Goal: Task Accomplishment & Management: Use online tool/utility

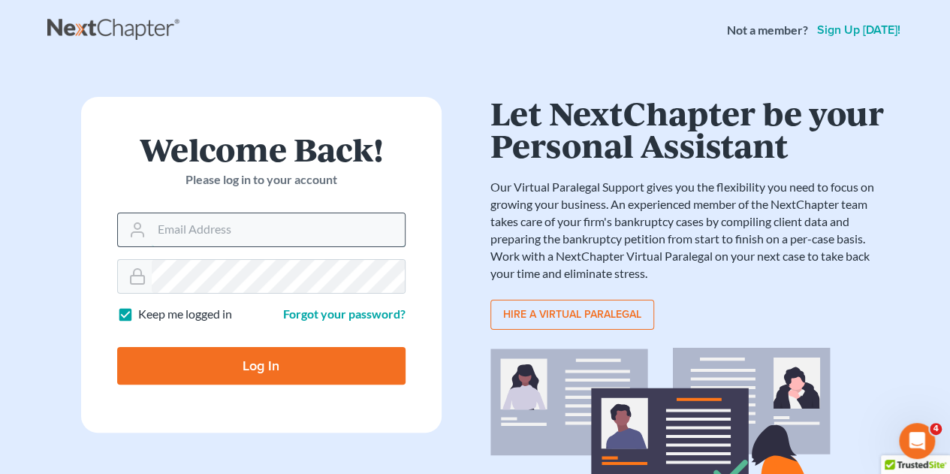
click at [234, 229] on input "Email Address" at bounding box center [278, 229] width 253 height 33
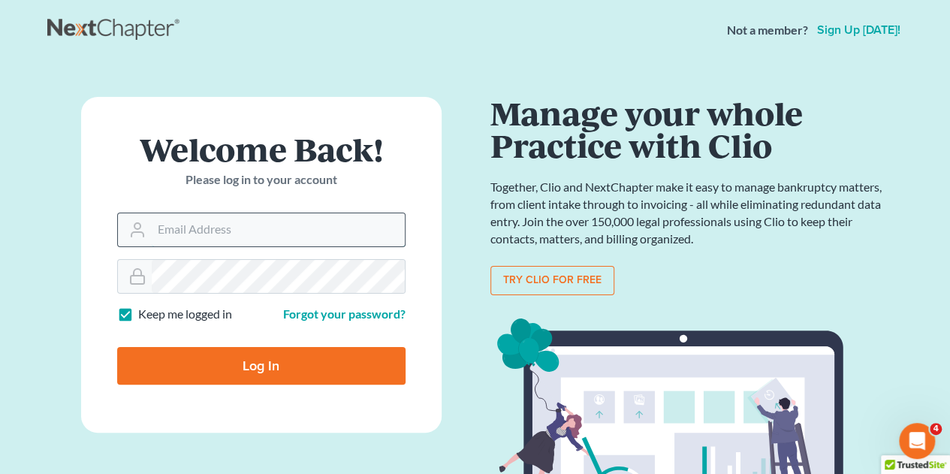
type input "[EMAIL_ADDRESS][DOMAIN_NAME]"
click at [261, 369] on input "Log In" at bounding box center [261, 366] width 288 height 38
type input "Thinking..."
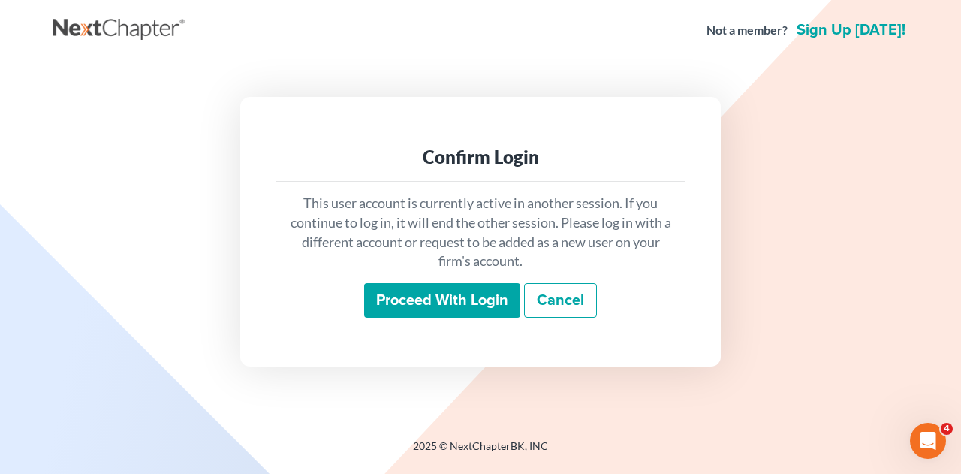
click at [449, 300] on input "Proceed with login" at bounding box center [442, 300] width 156 height 35
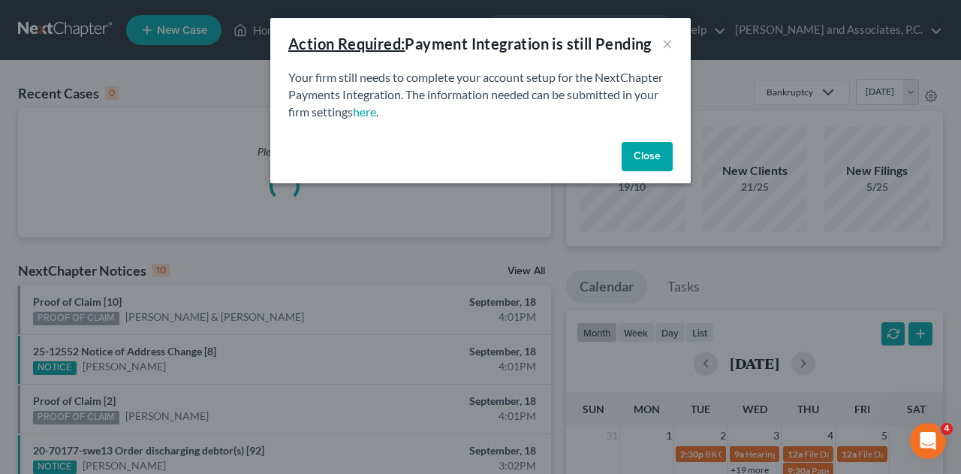
click at [658, 150] on button "Close" at bounding box center [647, 157] width 51 height 30
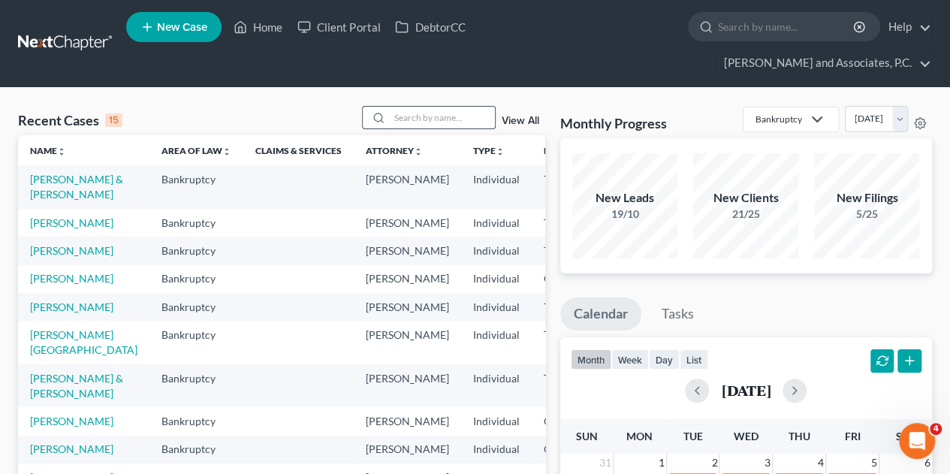
click at [454, 107] on input "search" at bounding box center [442, 118] width 105 height 22
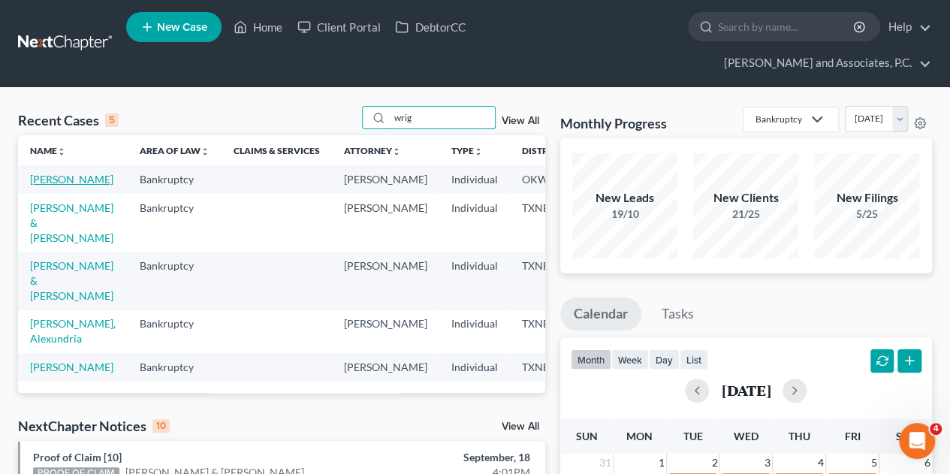
type input "wrig"
click at [45, 173] on link "[PERSON_NAME]" at bounding box center [71, 179] width 83 height 13
select select "6"
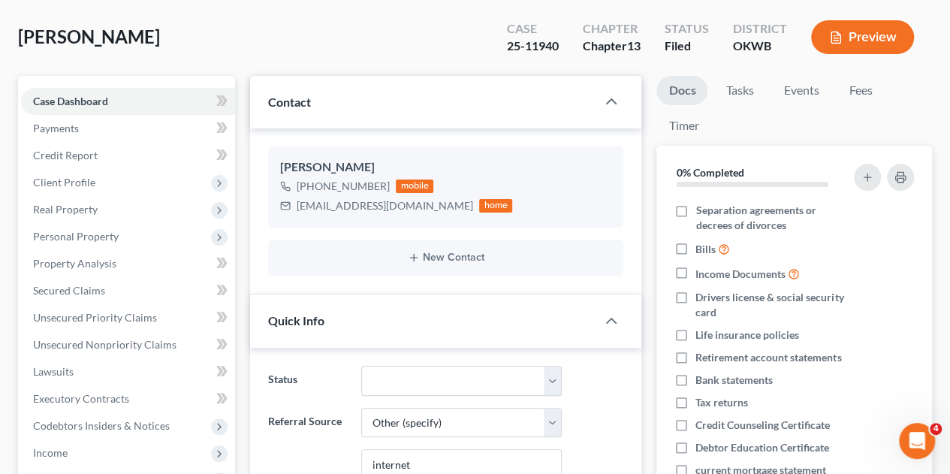
scroll to position [144, 0]
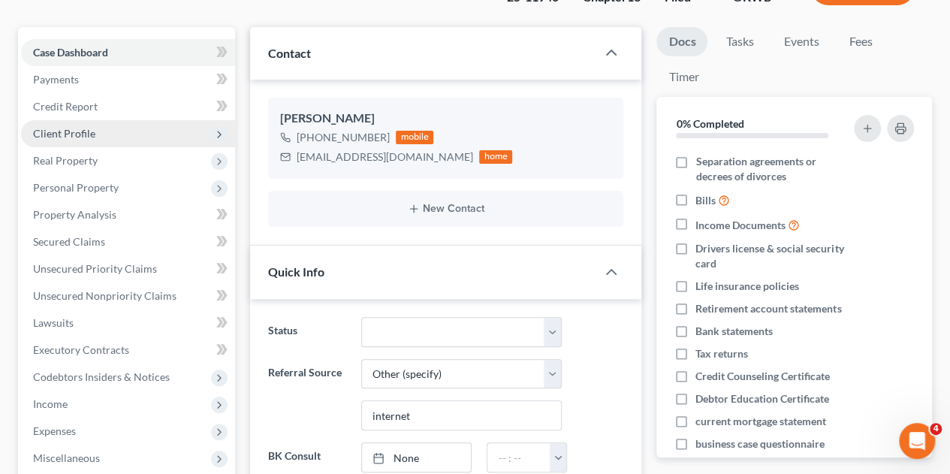
click at [71, 127] on span "Client Profile" at bounding box center [64, 133] width 62 height 13
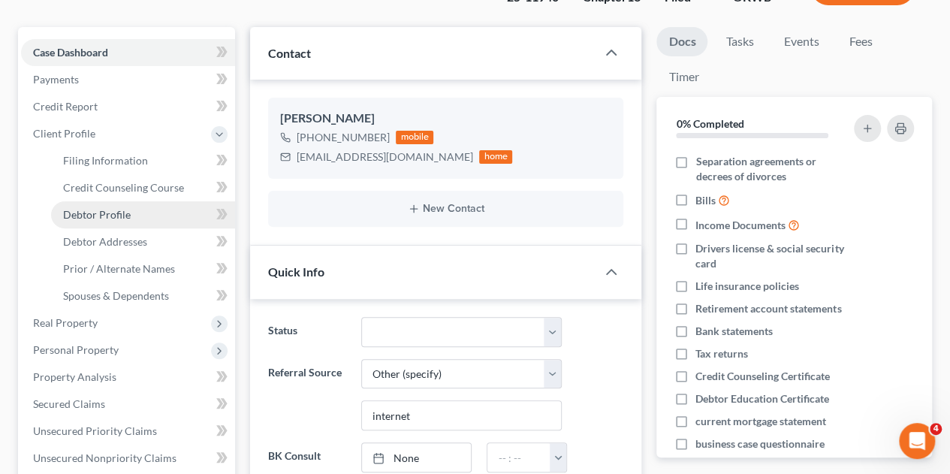
click at [86, 208] on span "Debtor Profile" at bounding box center [97, 214] width 68 height 13
select select "0"
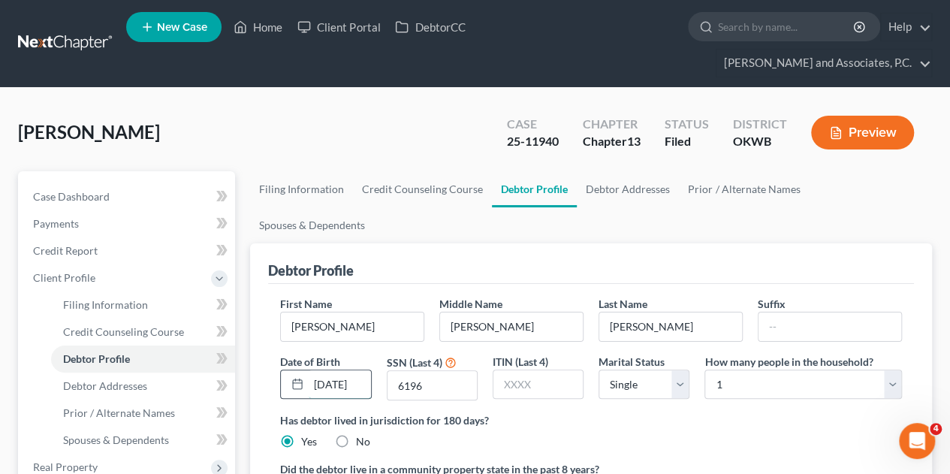
click at [328, 370] on input "09/25/1986" at bounding box center [340, 384] width 62 height 29
click at [521, 412] on div "Has debtor lived in jurisdiction for 180 days? Yes No Debtor must reside in jur…" at bounding box center [591, 430] width 622 height 37
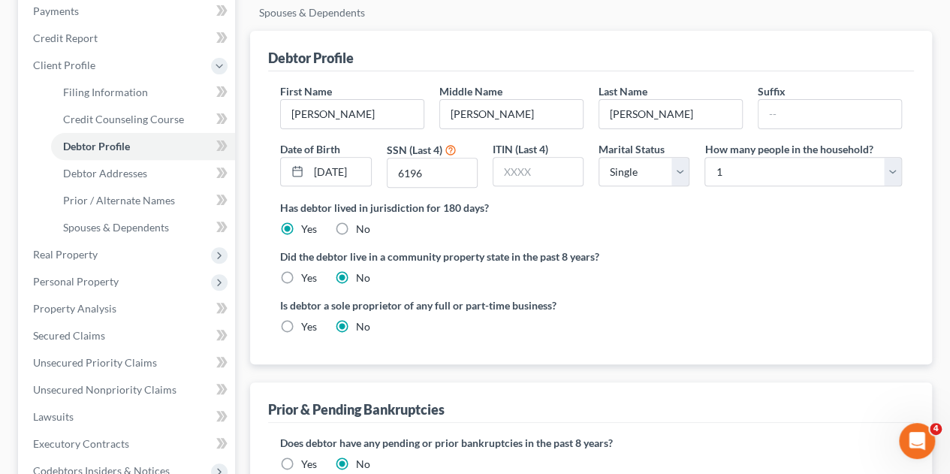
scroll to position [216, 0]
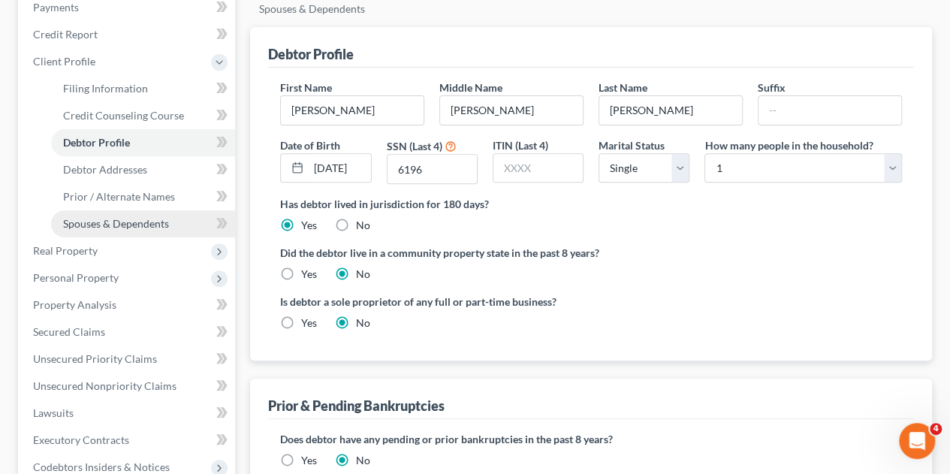
click at [144, 217] on span "Spouses & Dependents" at bounding box center [116, 223] width 106 height 13
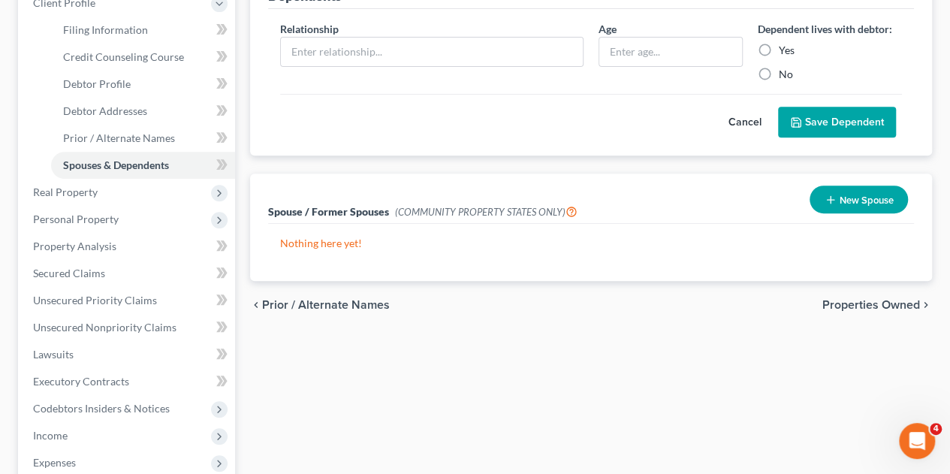
scroll to position [277, 0]
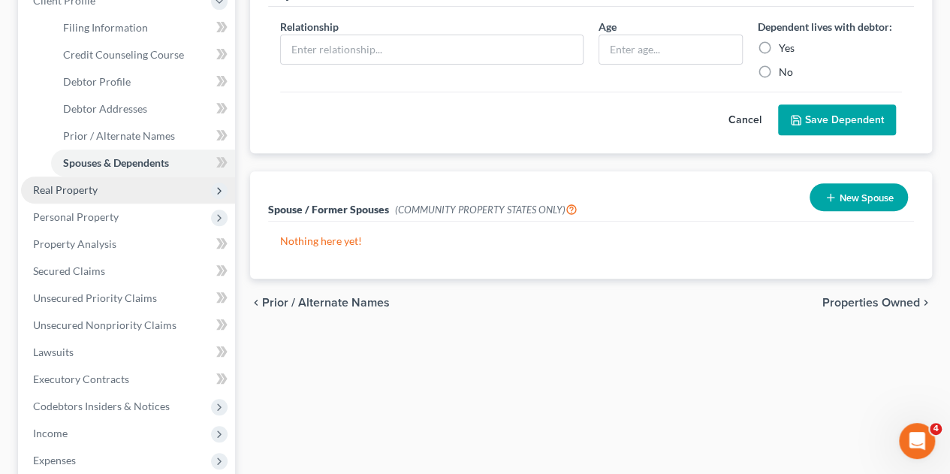
click at [98, 177] on span "Real Property" at bounding box center [128, 190] width 214 height 27
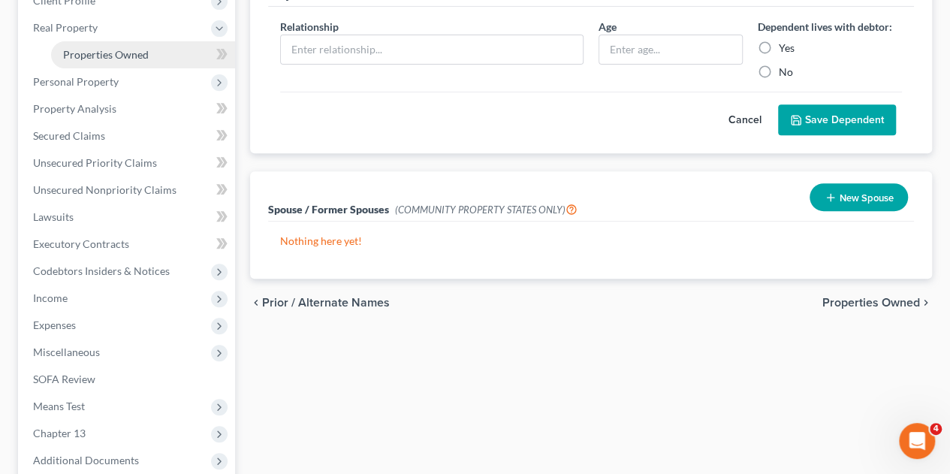
click at [86, 48] on span "Properties Owned" at bounding box center [106, 54] width 86 height 13
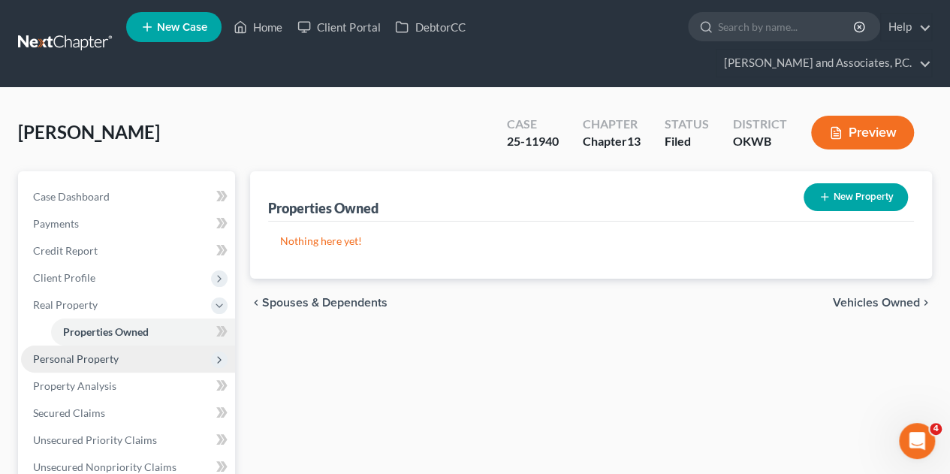
click at [60, 346] on span "Personal Property" at bounding box center [128, 359] width 214 height 27
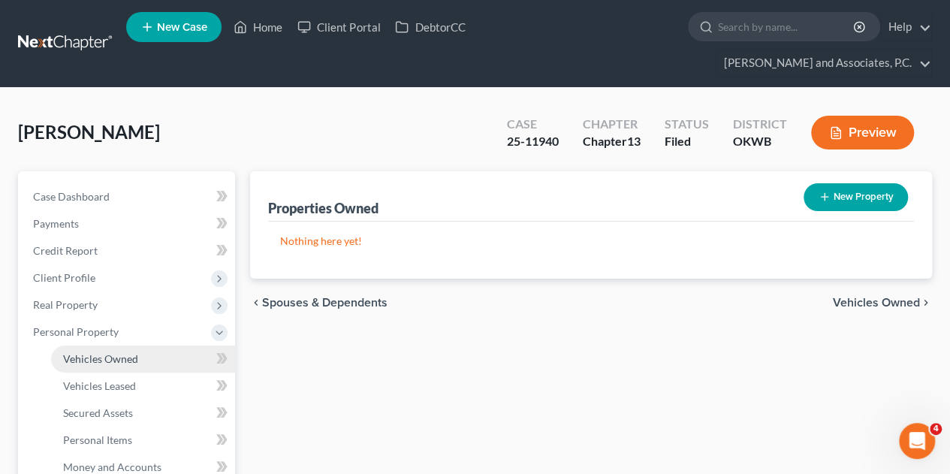
click at [93, 352] on span "Vehicles Owned" at bounding box center [100, 358] width 75 height 13
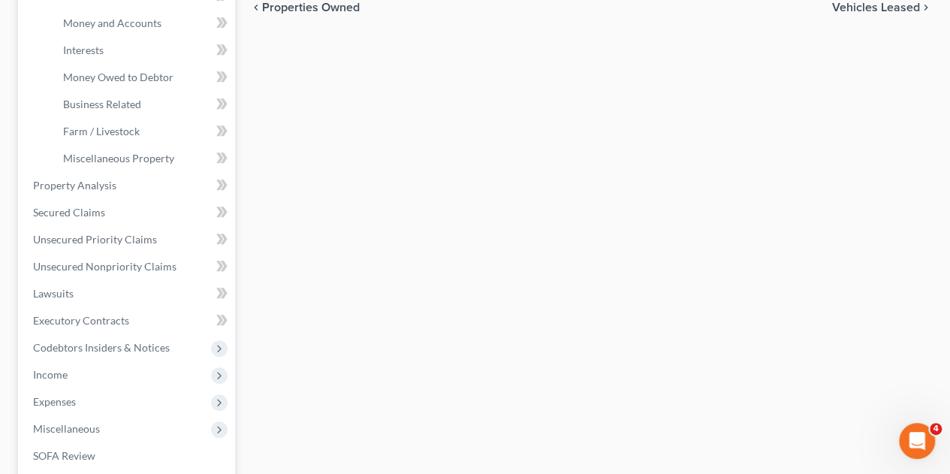
scroll to position [451, 0]
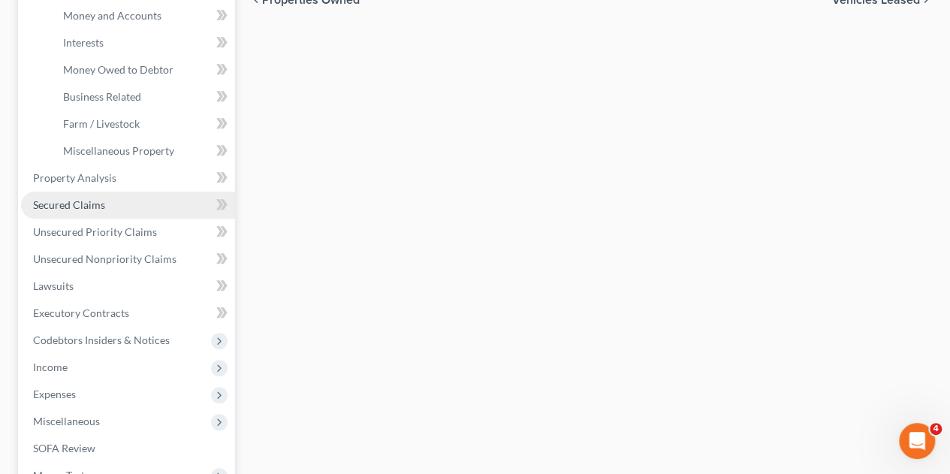
click at [56, 198] on span "Secured Claims" at bounding box center [69, 204] width 72 height 13
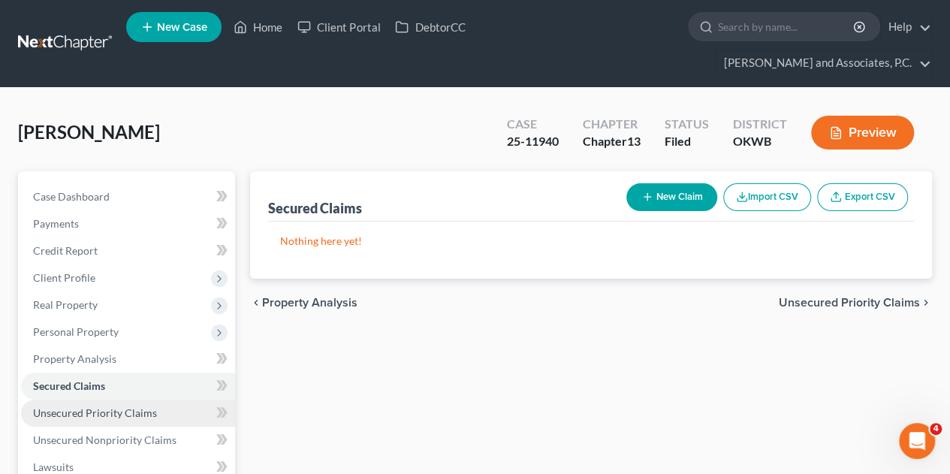
click at [128, 400] on link "Unsecured Priority Claims" at bounding box center [128, 413] width 214 height 27
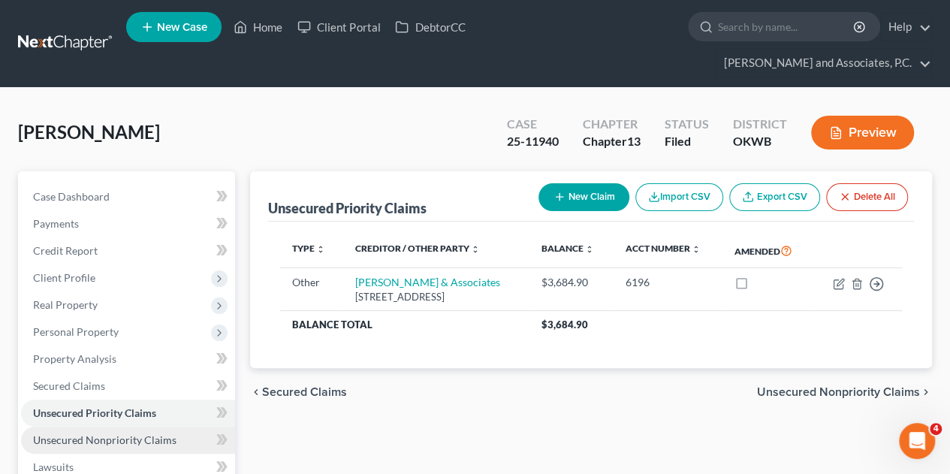
click at [126, 427] on link "Unsecured Nonpriority Claims" at bounding box center [128, 440] width 214 height 27
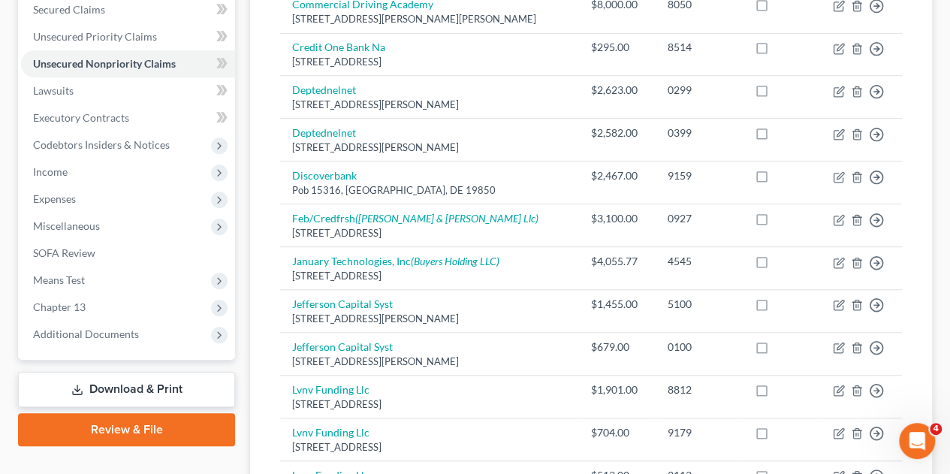
scroll to position [303, 0]
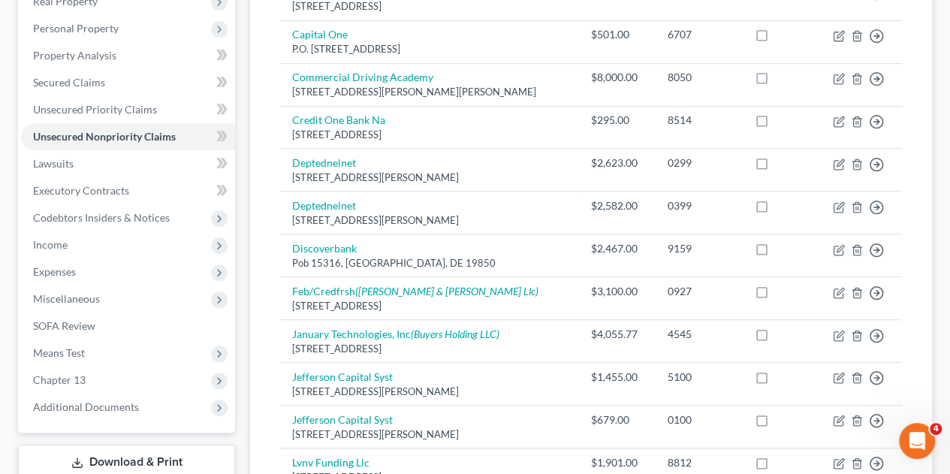
click at [77, 231] on span "Income" at bounding box center [128, 244] width 214 height 27
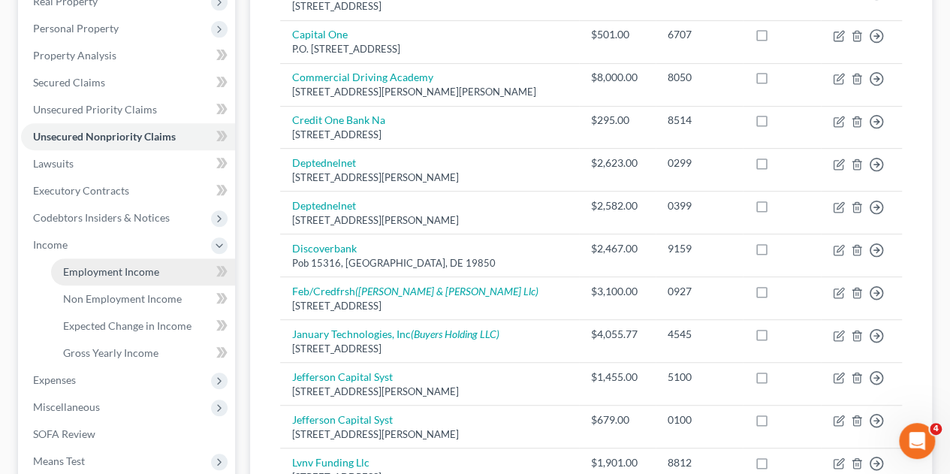
click at [89, 265] on span "Employment Income" at bounding box center [111, 271] width 96 height 13
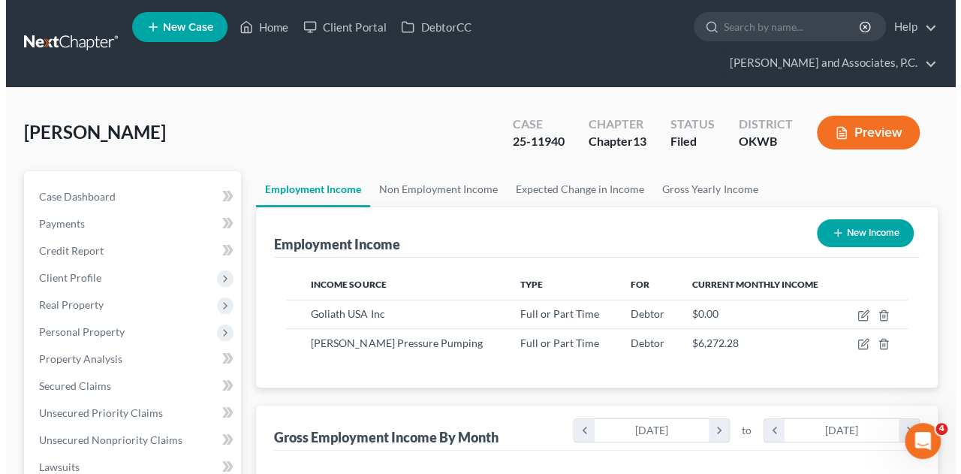
scroll to position [267, 380]
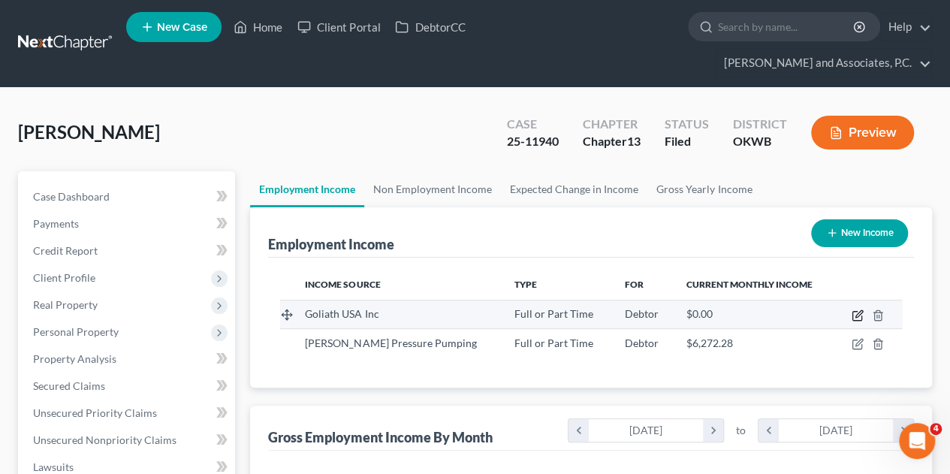
click at [855, 312] on icon "button" at bounding box center [857, 316] width 9 height 9
select select "0"
select select "45"
select select "2"
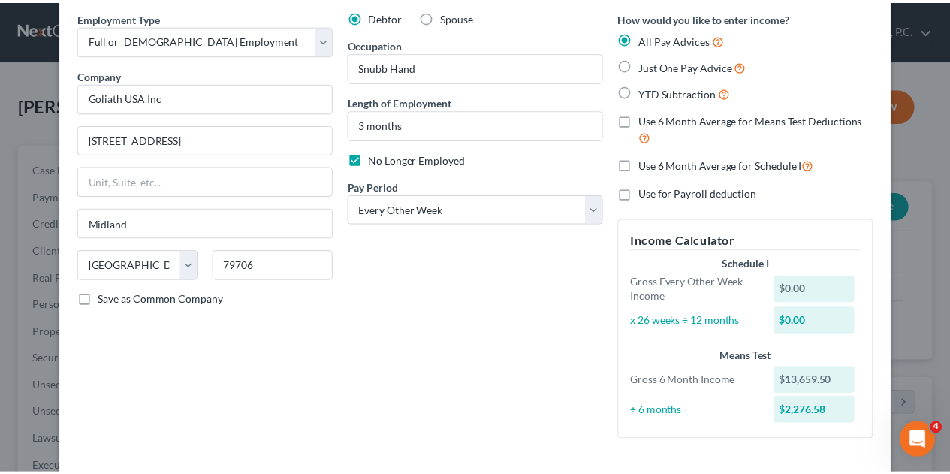
scroll to position [0, 0]
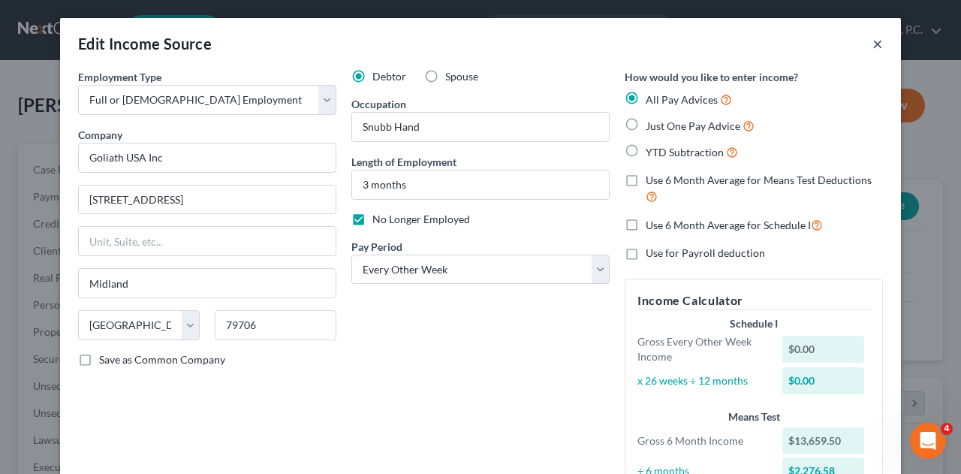
click at [873, 44] on button "×" at bounding box center [878, 44] width 11 height 18
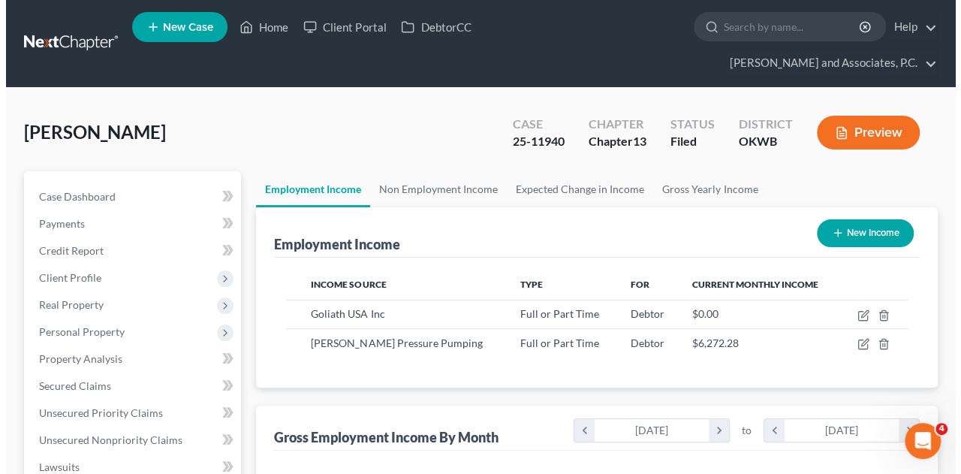
scroll to position [750888, 750775]
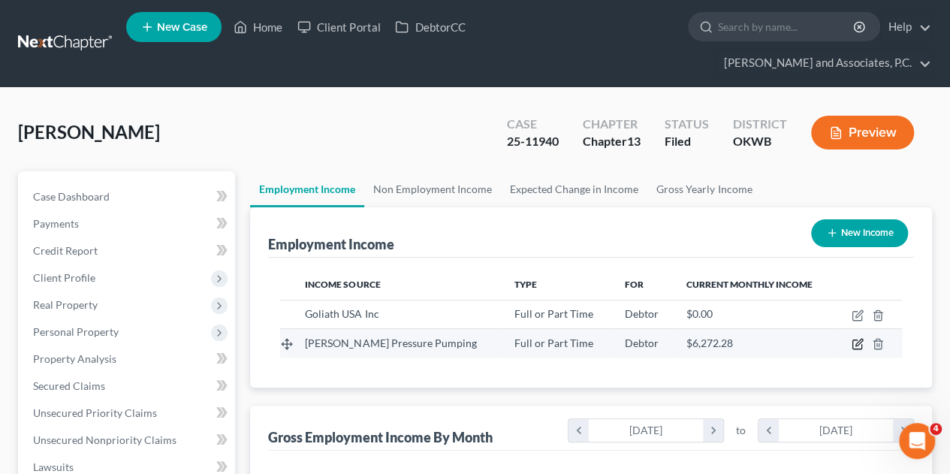
click at [858, 340] on icon "button" at bounding box center [859, 343] width 7 height 7
select select "0"
select select "37"
select select "2"
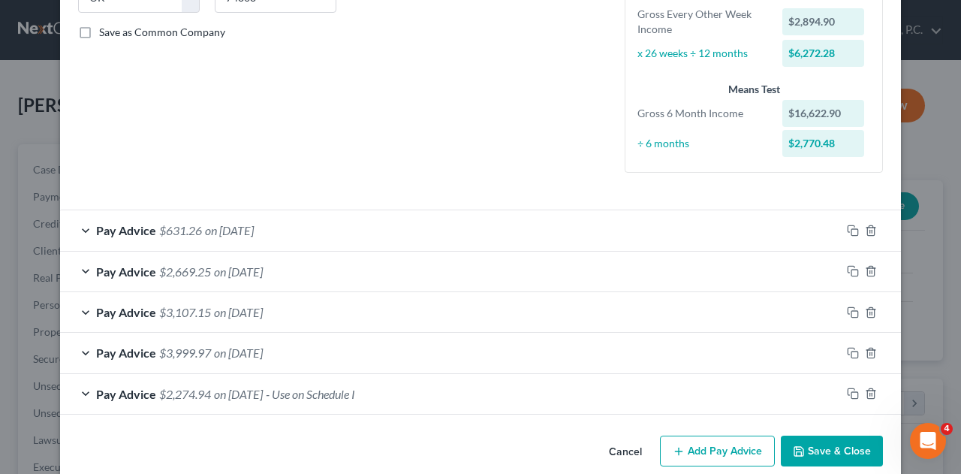
scroll to position [348, 0]
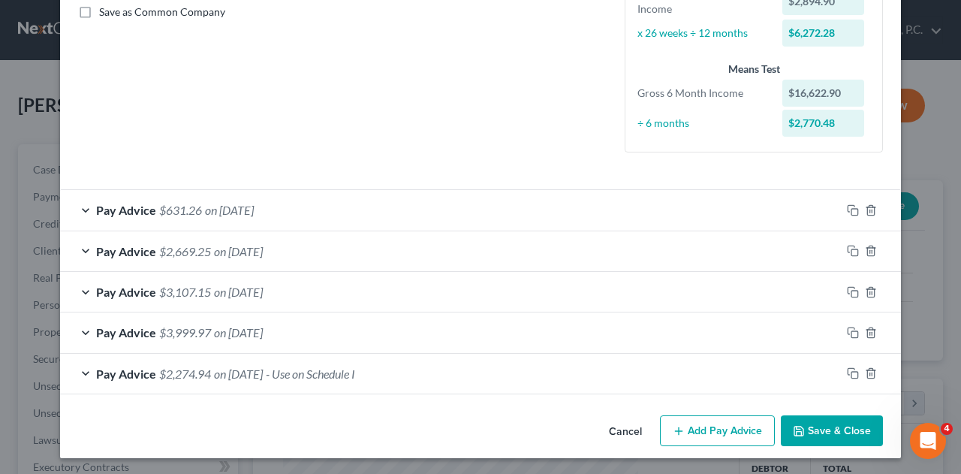
click at [335, 367] on span "- Use on Schedule I" at bounding box center [310, 374] width 89 height 14
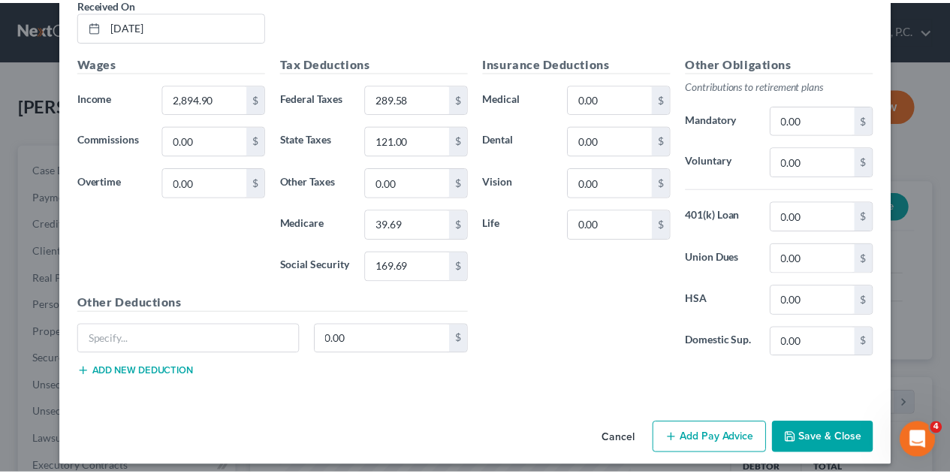
scroll to position [795, 0]
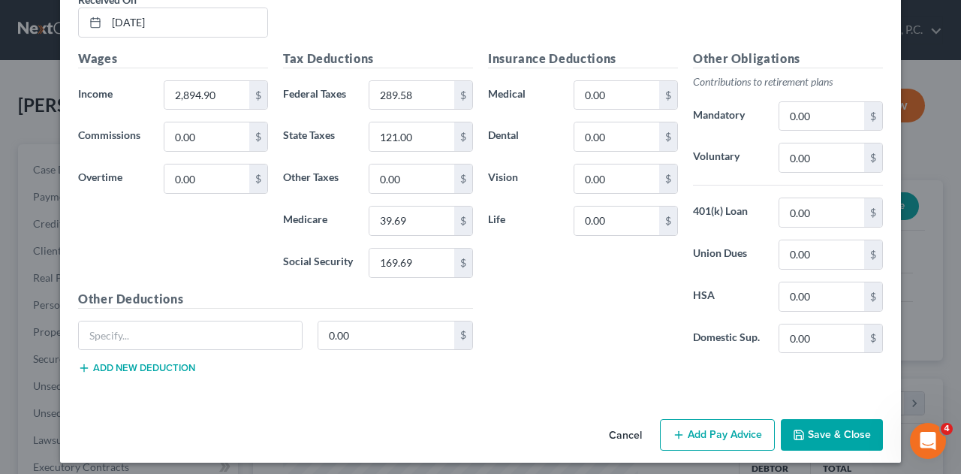
click at [843, 433] on button "Save & Close" at bounding box center [832, 435] width 102 height 32
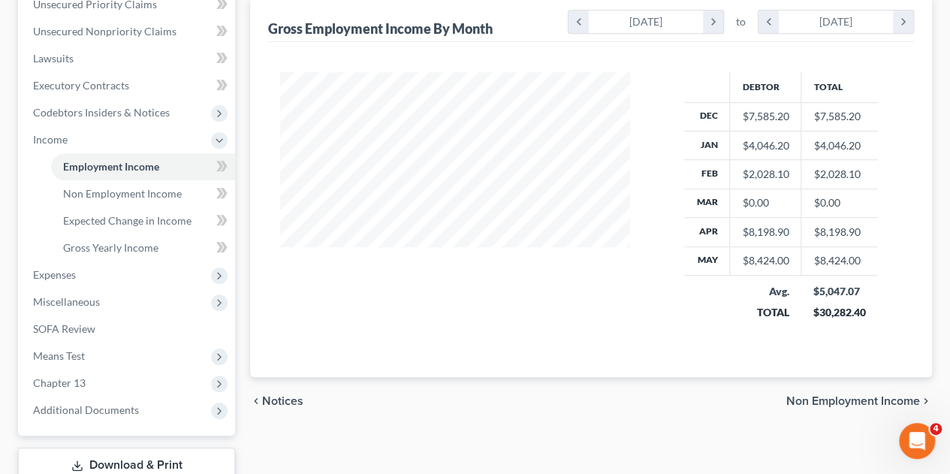
scroll to position [419, 0]
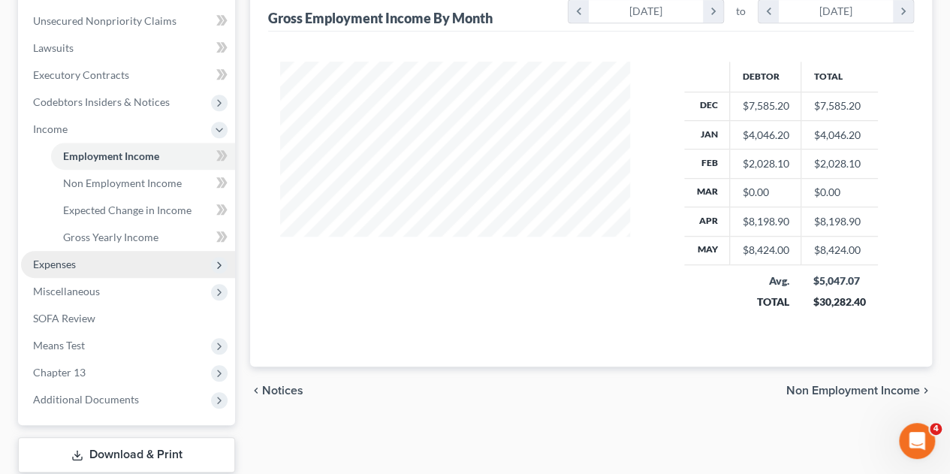
click at [45, 258] on span "Expenses" at bounding box center [54, 264] width 43 height 13
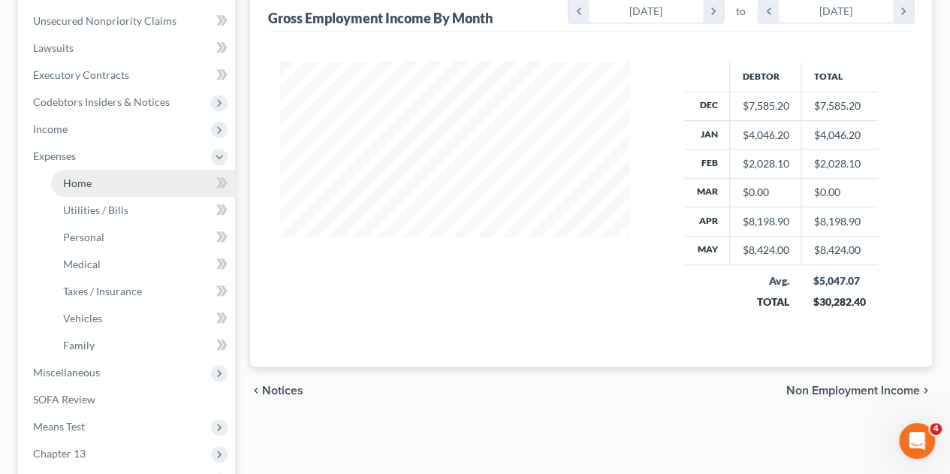
click at [83, 177] on span "Home" at bounding box center [77, 183] width 29 height 13
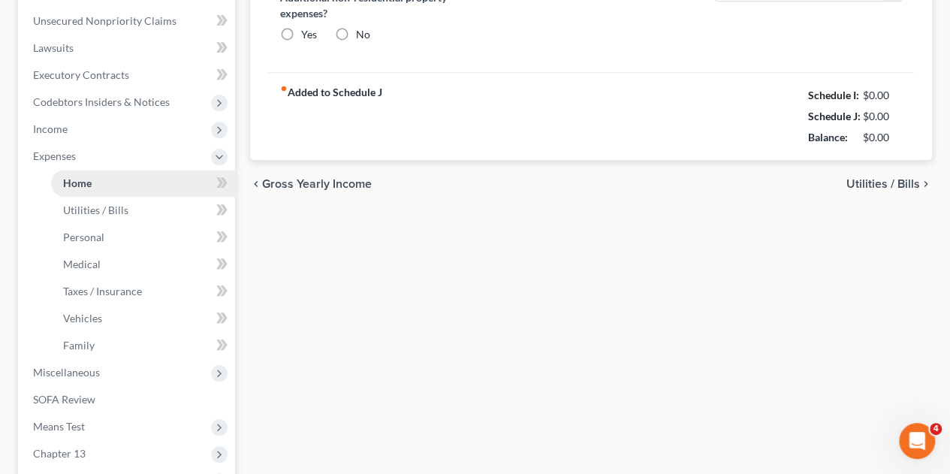
scroll to position [77, 0]
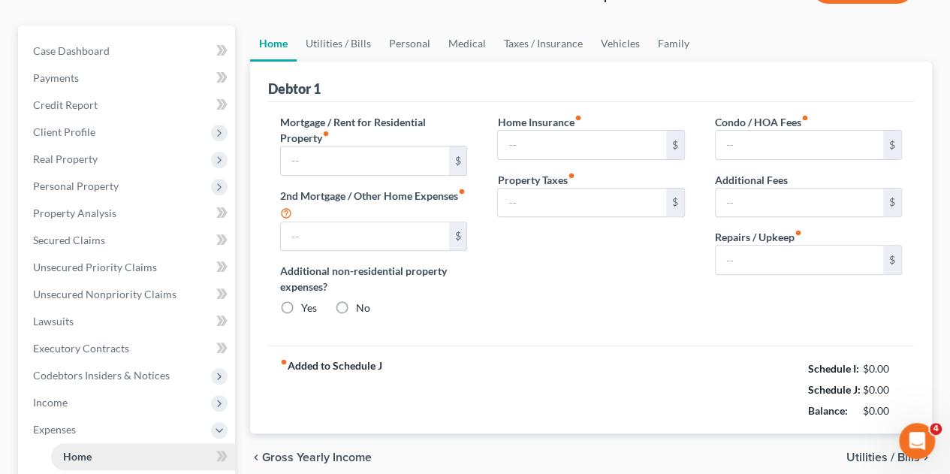
type input "950.00"
type input "0.00"
radio input "true"
type input "70.00"
type input "0.00"
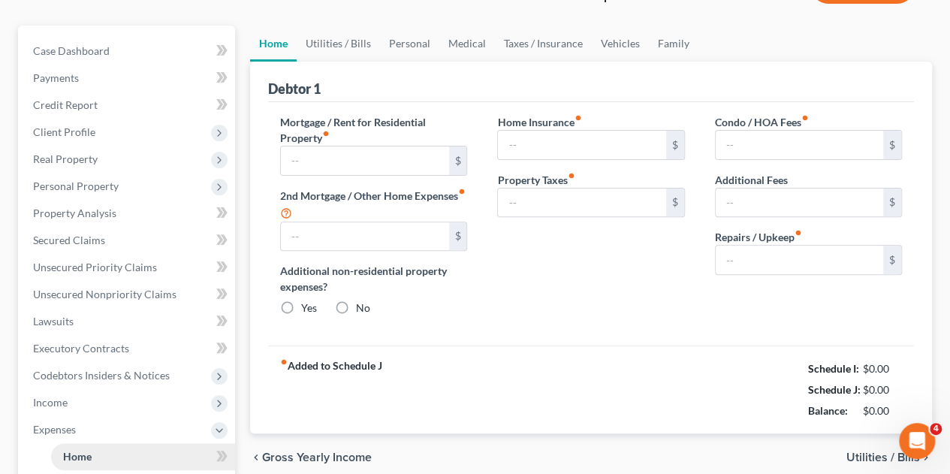
type input "0.00"
type input "60.00"
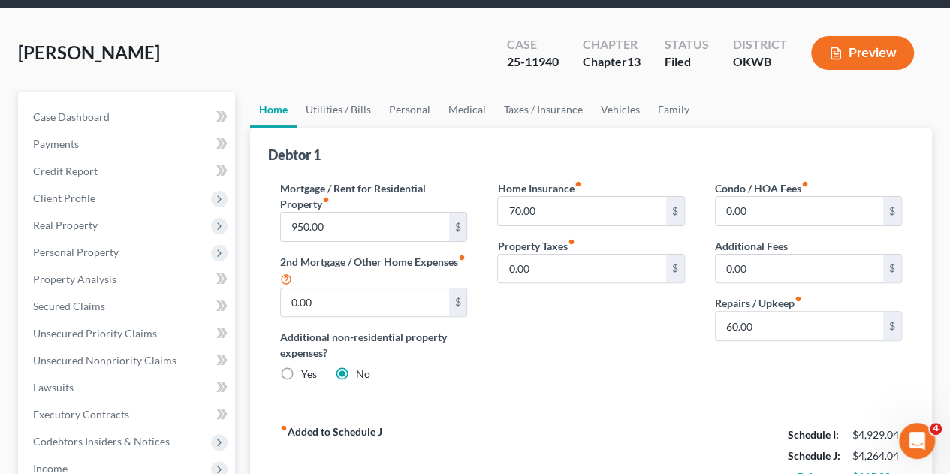
scroll to position [71, 0]
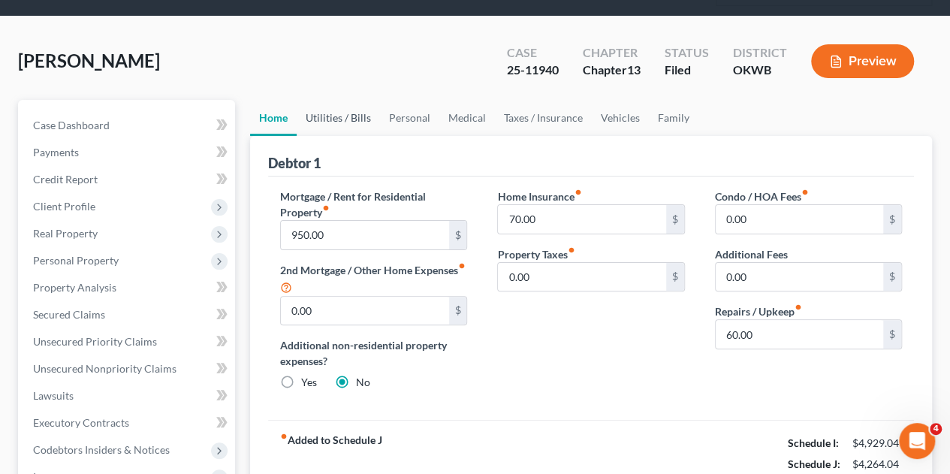
click at [329, 100] on link "Utilities / Bills" at bounding box center [338, 118] width 83 height 36
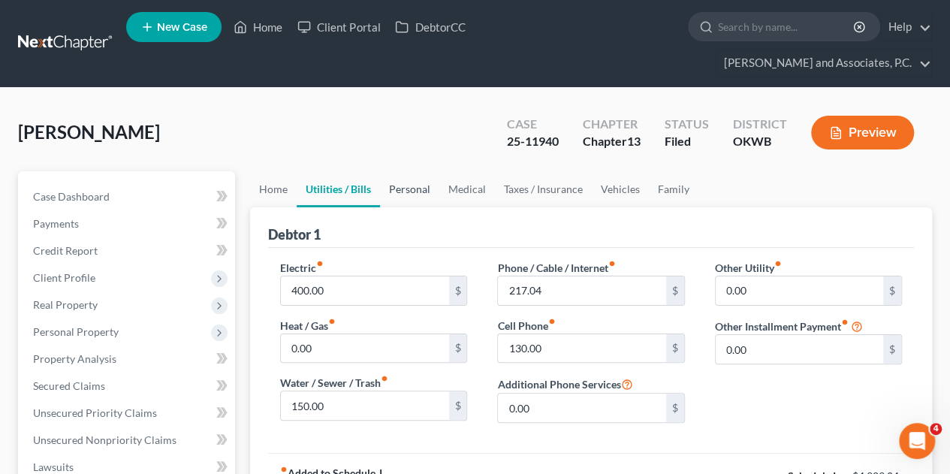
click at [421, 178] on link "Personal" at bounding box center [409, 189] width 59 height 36
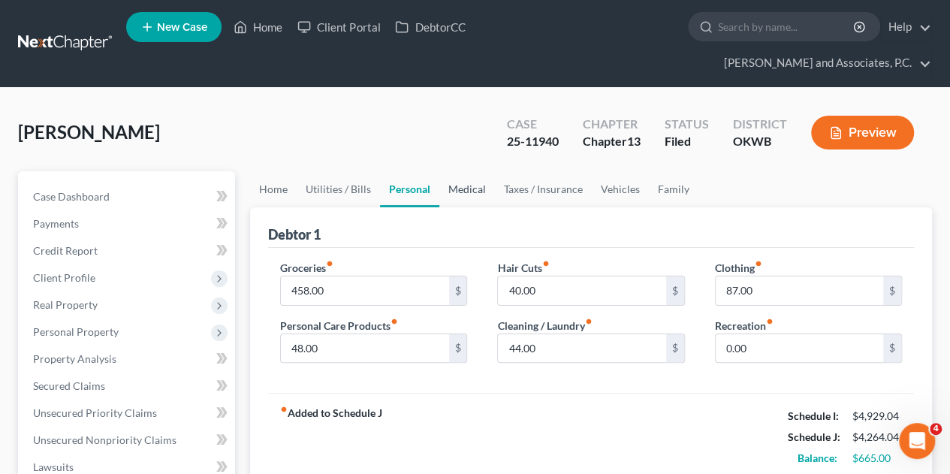
click at [473, 171] on link "Medical" at bounding box center [467, 189] width 56 height 36
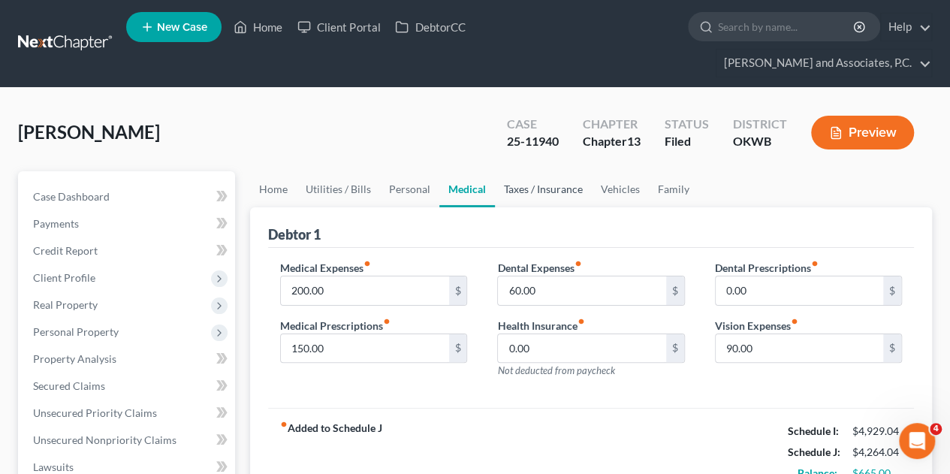
click at [534, 171] on link "Taxes / Insurance" at bounding box center [543, 189] width 97 height 36
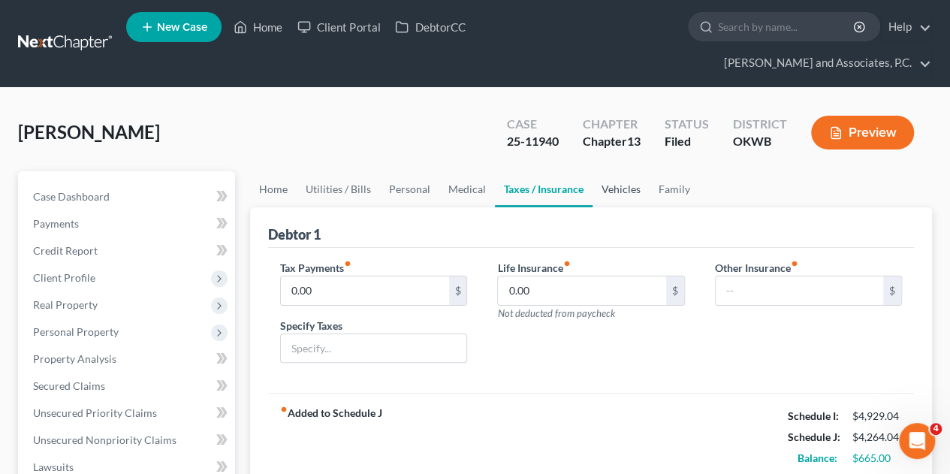
click at [608, 171] on link "Vehicles" at bounding box center [621, 189] width 57 height 36
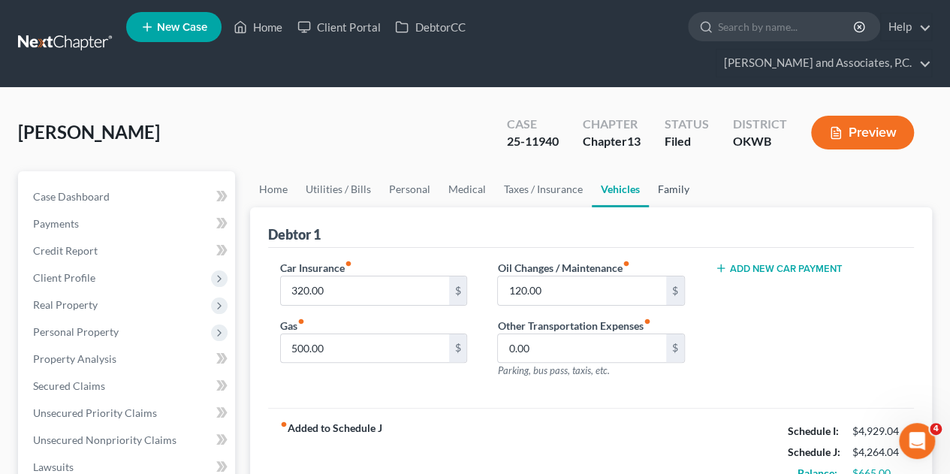
click at [670, 171] on link "Family" at bounding box center [674, 189] width 50 height 36
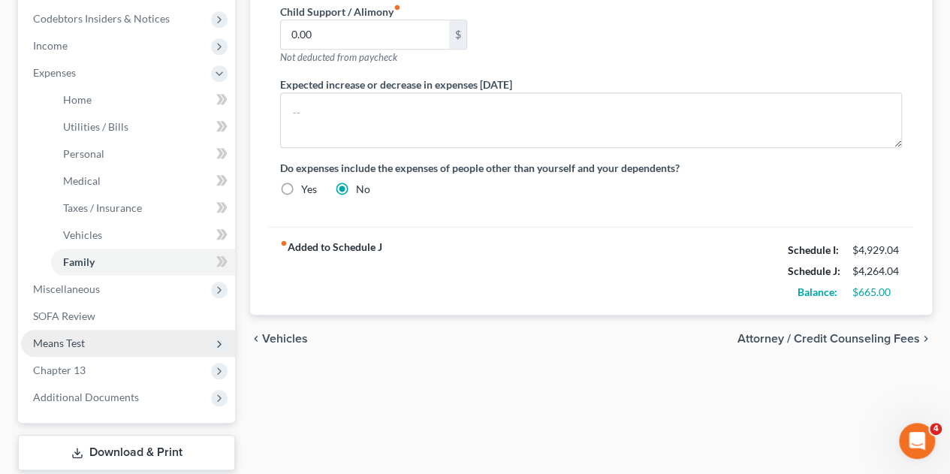
click at [55, 330] on span "Means Test" at bounding box center [128, 343] width 214 height 27
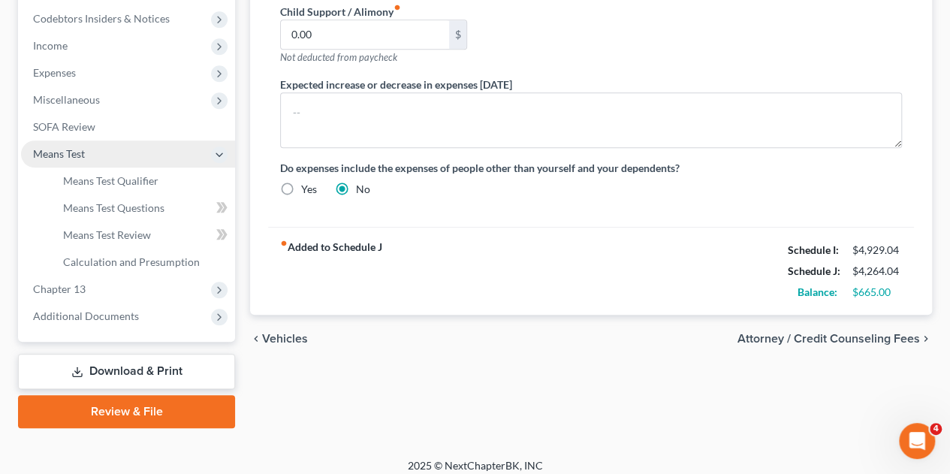
scroll to position [484, 0]
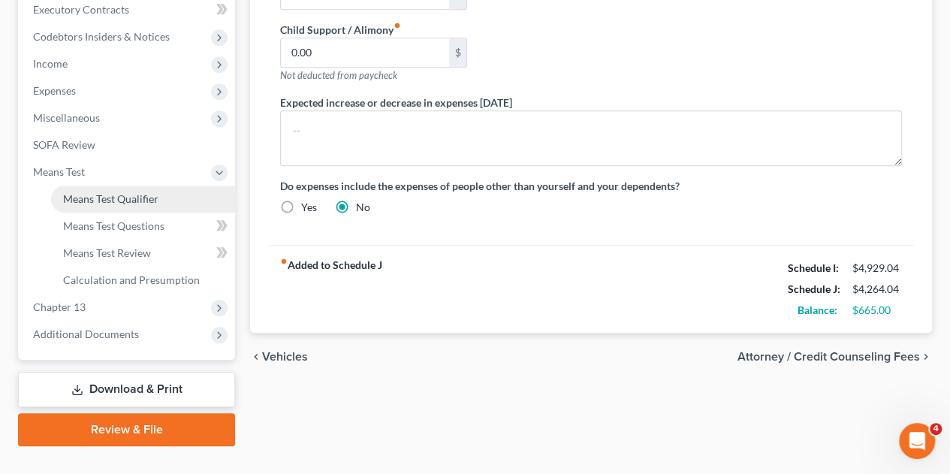
click at [98, 192] on span "Means Test Qualifier" at bounding box center [110, 198] width 95 height 13
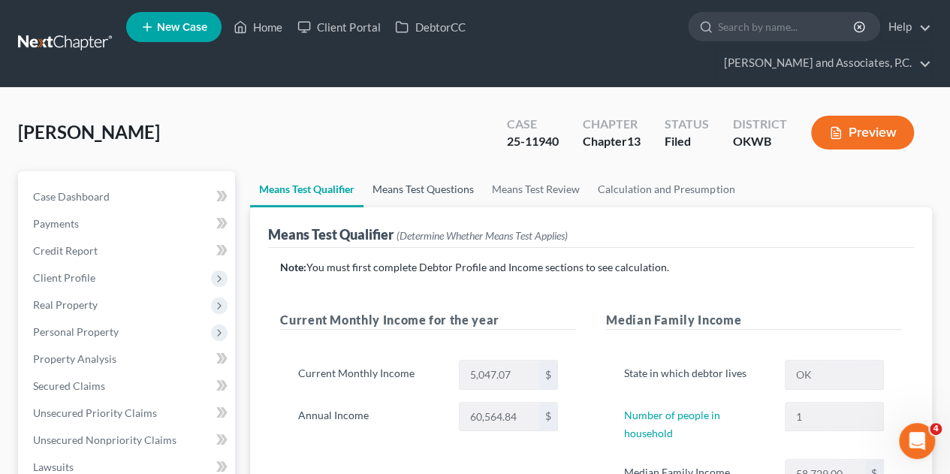
click at [416, 174] on link "Means Test Questions" at bounding box center [423, 189] width 119 height 36
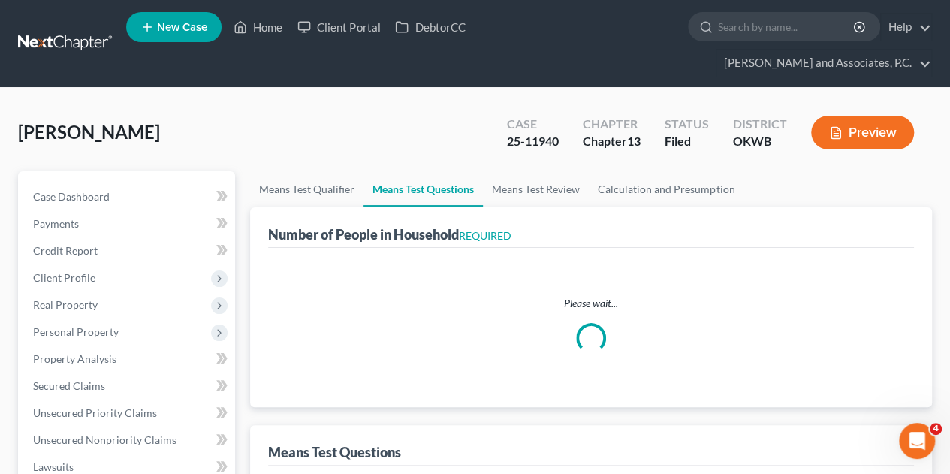
select select "1"
select select "2"
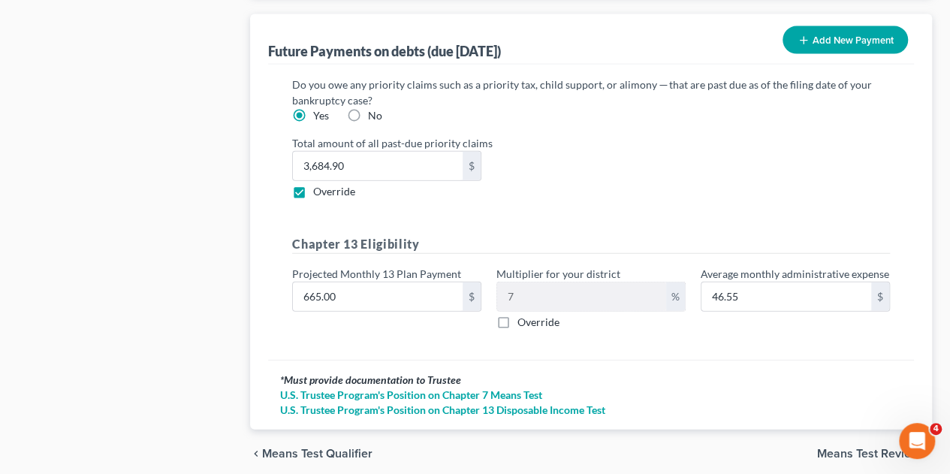
scroll to position [1656, 0]
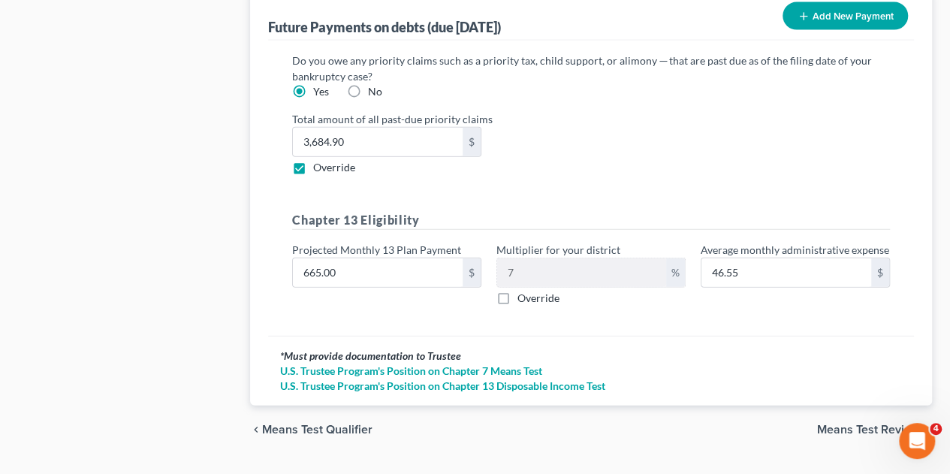
click at [871, 424] on span "Means Test Review" at bounding box center [868, 430] width 103 height 12
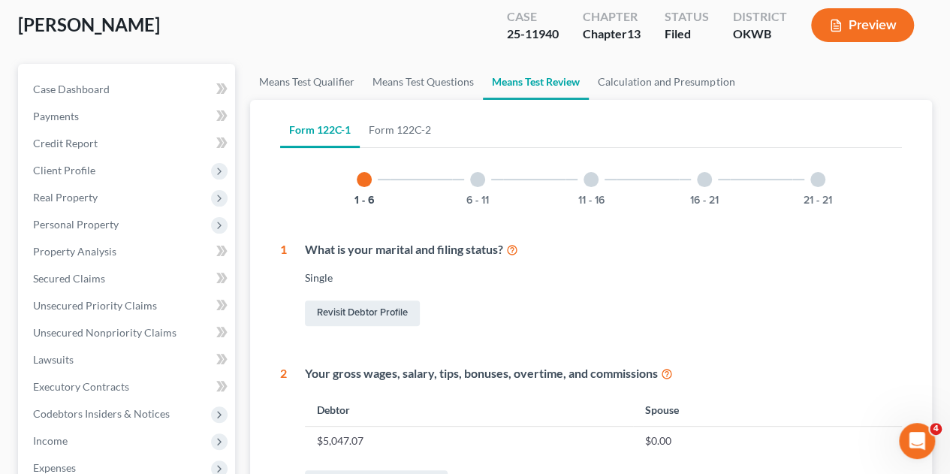
scroll to position [47, 0]
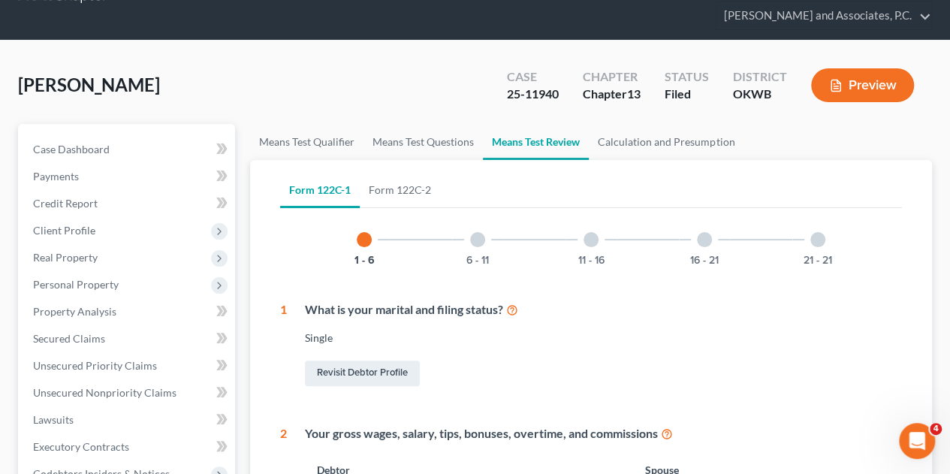
click at [479, 232] on div at bounding box center [477, 239] width 15 height 15
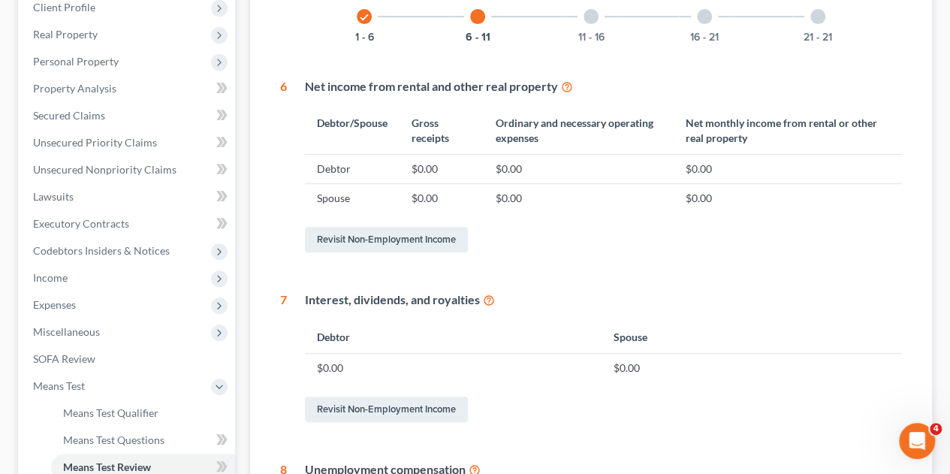
scroll to position [0, 0]
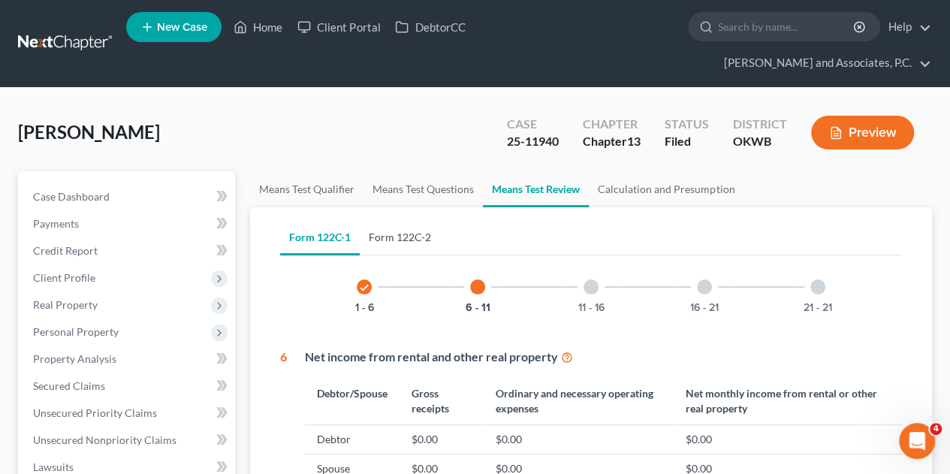
click at [409, 219] on link "Form 122C-2" at bounding box center [400, 237] width 80 height 36
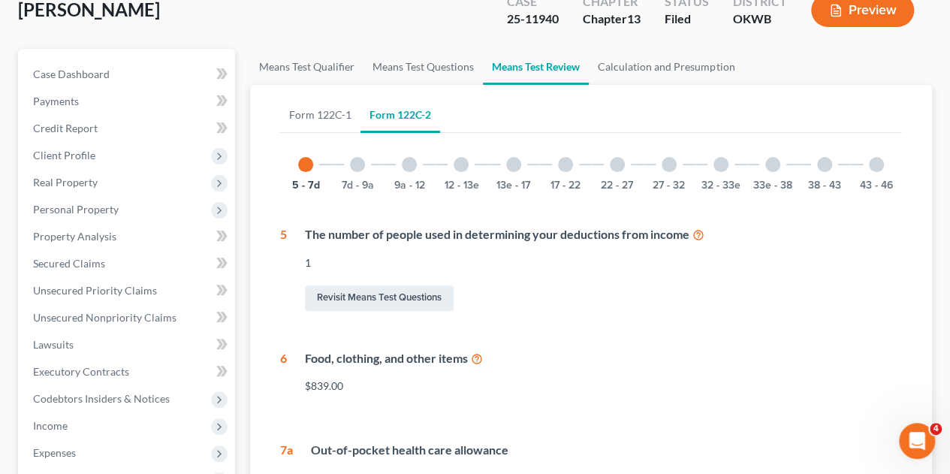
scroll to position [119, 0]
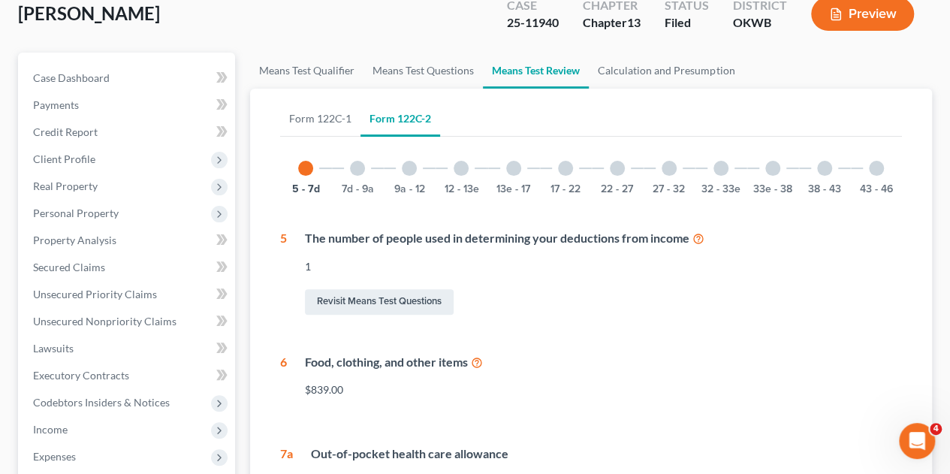
click at [360, 161] on div at bounding box center [357, 168] width 15 height 15
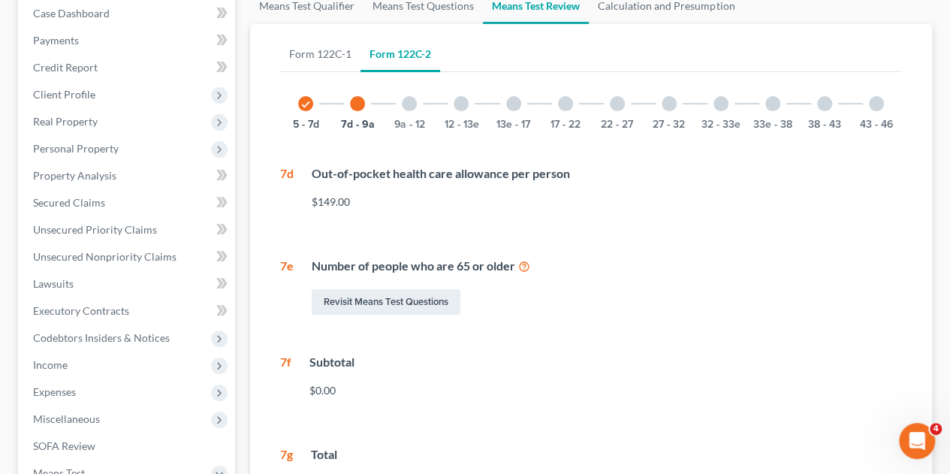
scroll to position [183, 0]
click at [405, 96] on div at bounding box center [409, 103] width 15 height 15
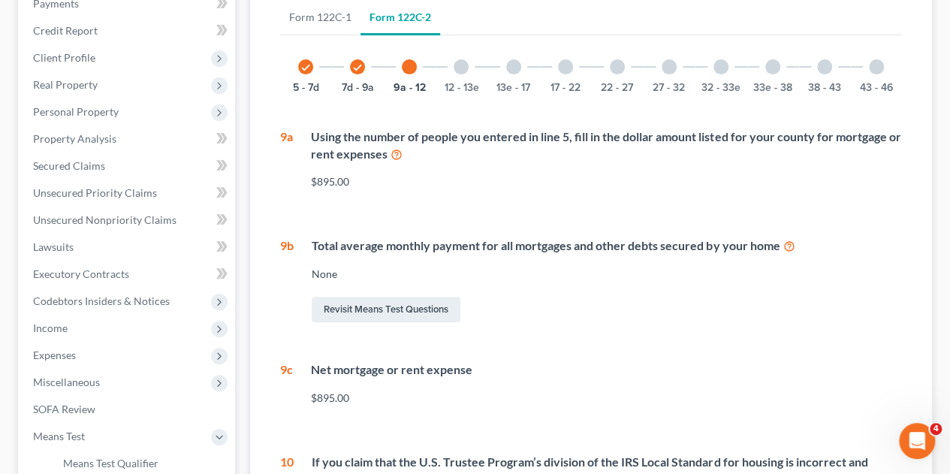
scroll to position [215, 0]
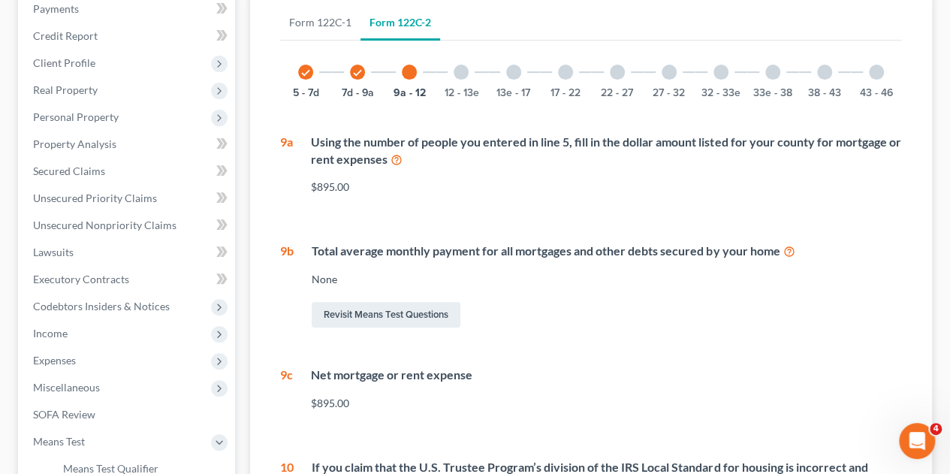
click at [457, 50] on div "12 - 13e" at bounding box center [461, 72] width 51 height 51
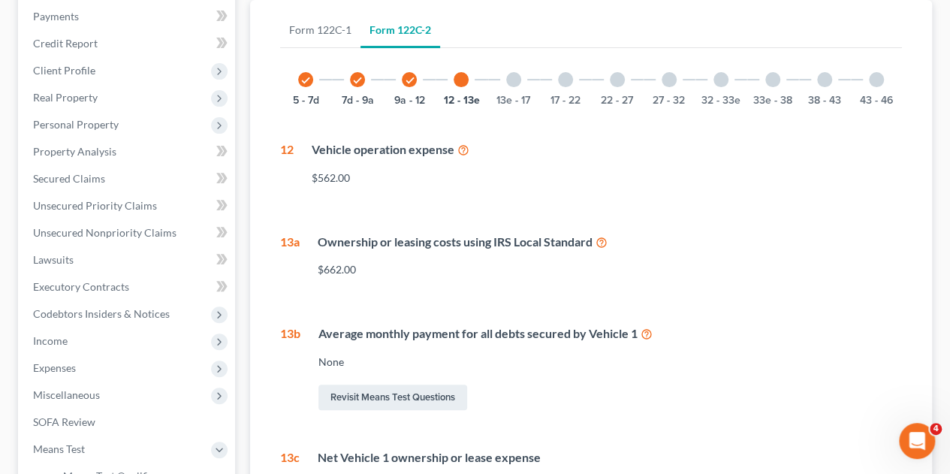
scroll to position [208, 0]
click at [514, 71] on div at bounding box center [513, 78] width 15 height 15
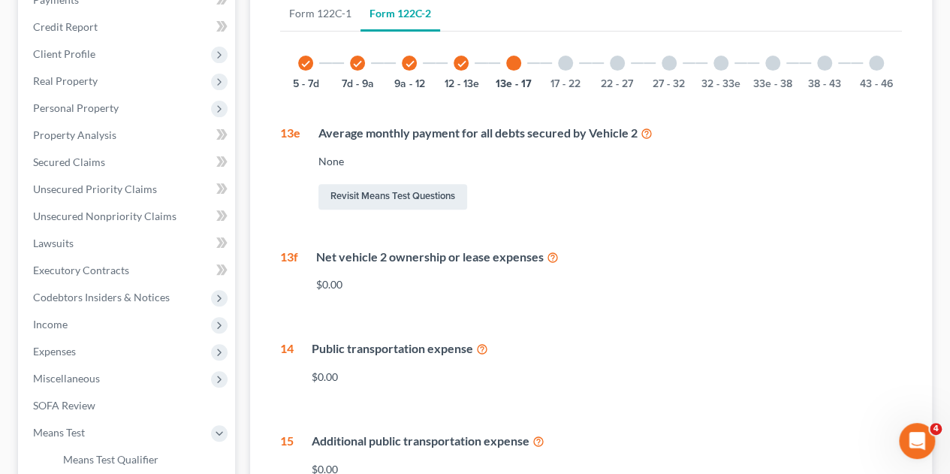
scroll to position [218, 0]
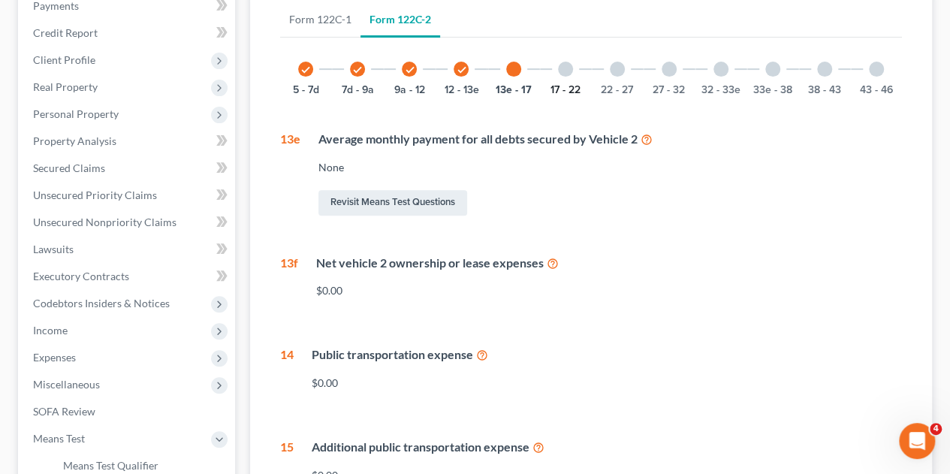
click at [569, 85] on button "17 - 22" at bounding box center [566, 90] width 30 height 11
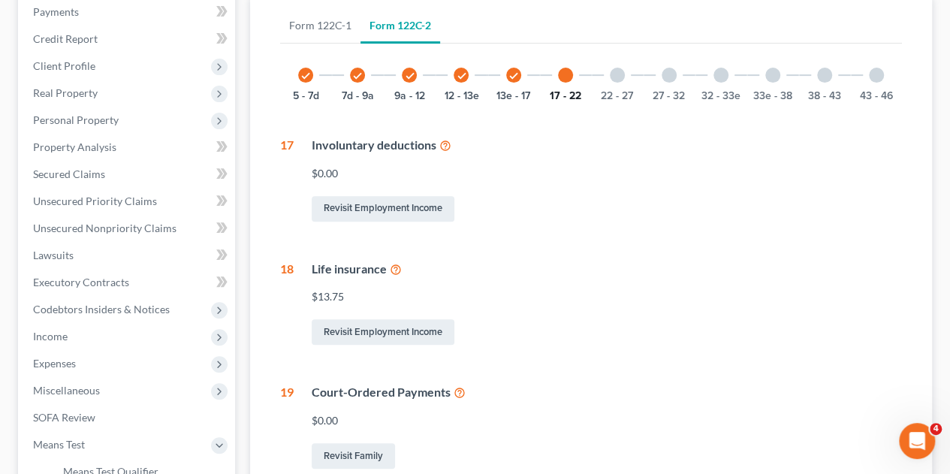
scroll to position [211, 0]
click at [617, 68] on div at bounding box center [617, 75] width 15 height 15
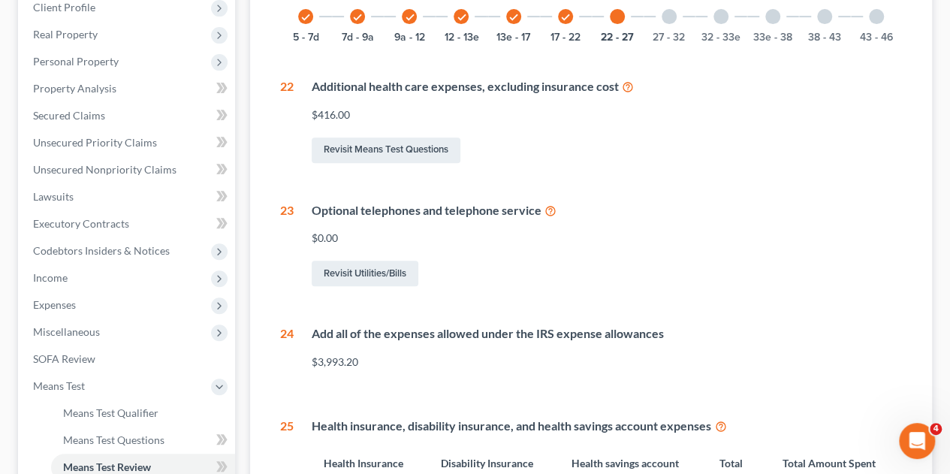
scroll to position [245, 0]
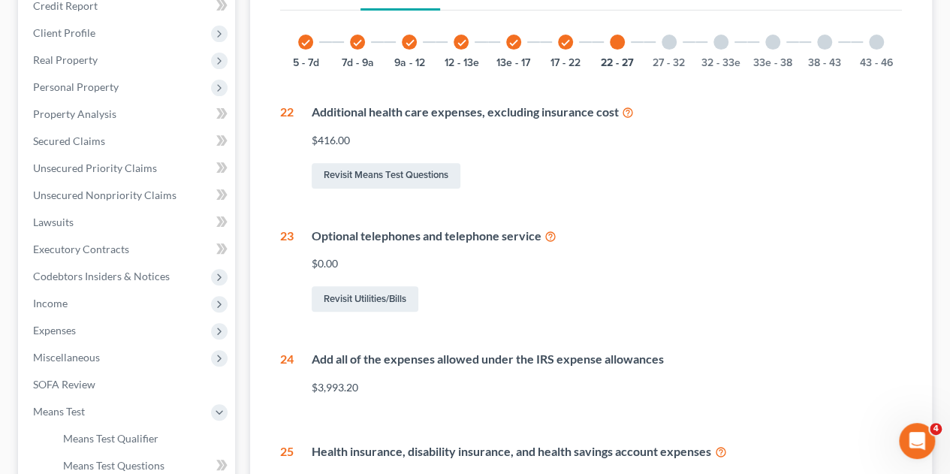
click at [672, 35] on div at bounding box center [669, 42] width 15 height 15
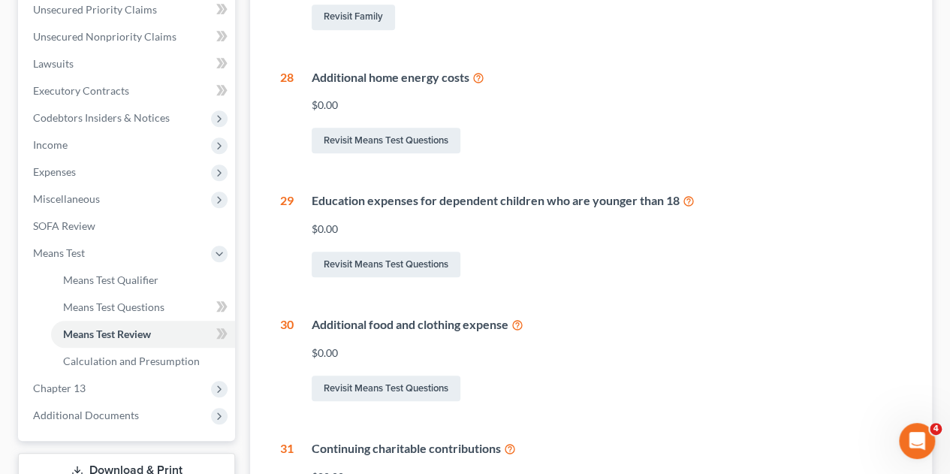
scroll to position [413, 0]
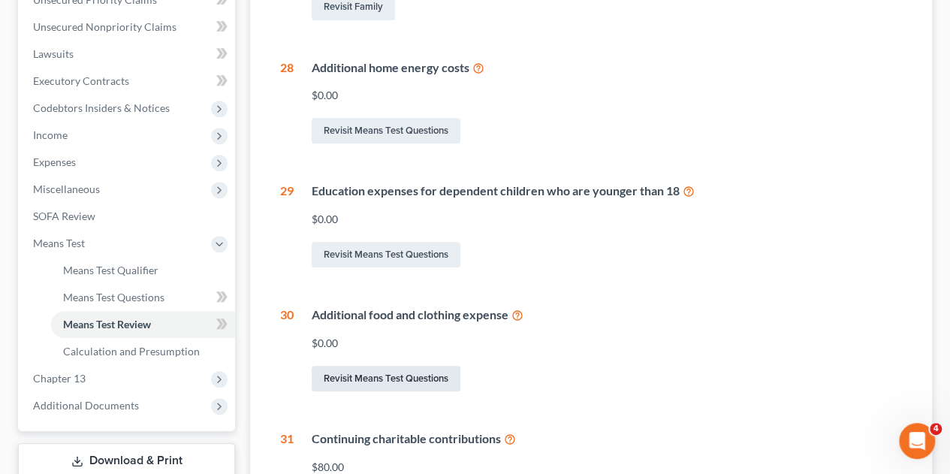
click at [413, 366] on link "Revisit Means Test Questions" at bounding box center [386, 379] width 149 height 26
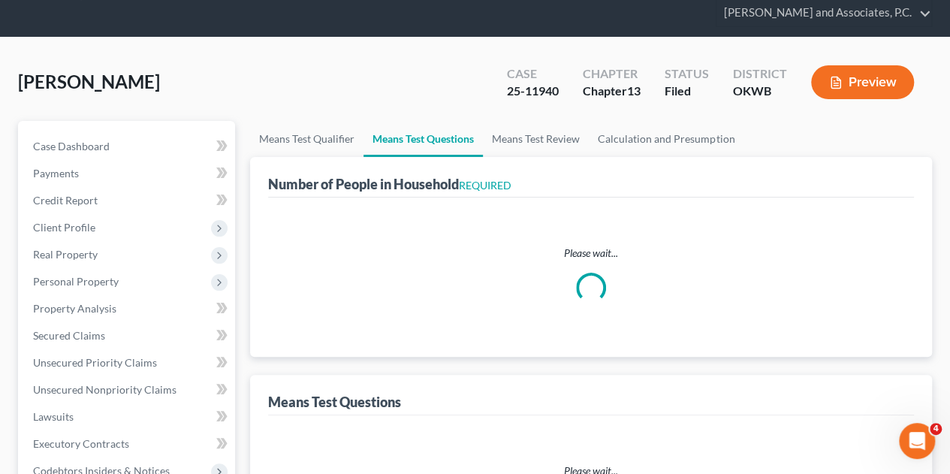
scroll to position [6, 0]
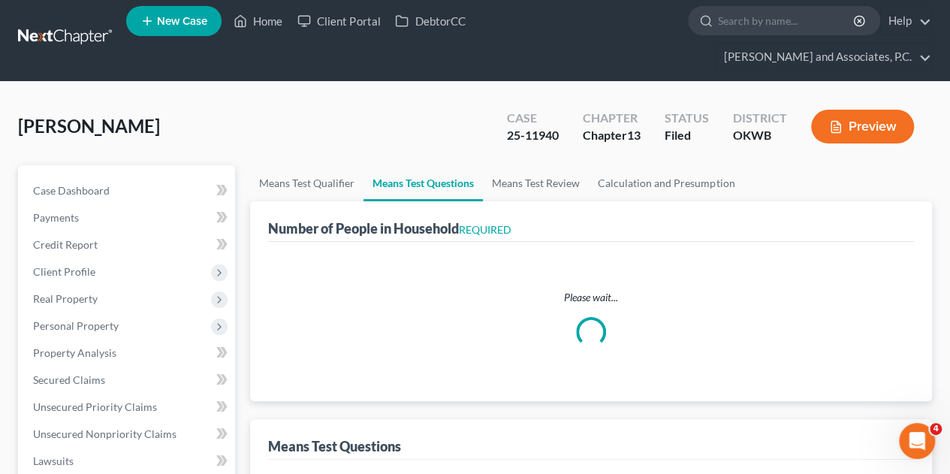
select select "1"
select select "2"
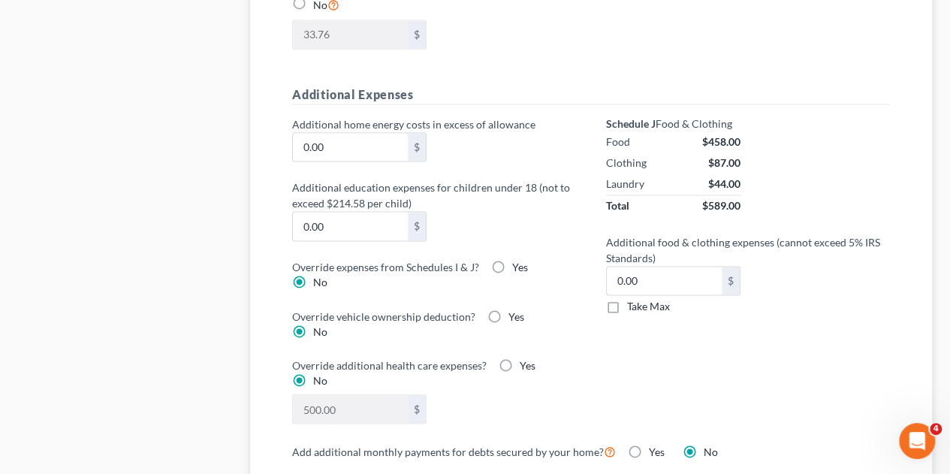
scroll to position [1127, 0]
click at [653, 267] on input "0.00" at bounding box center [664, 281] width 115 height 29
type input "30.00"
checkbox input "true"
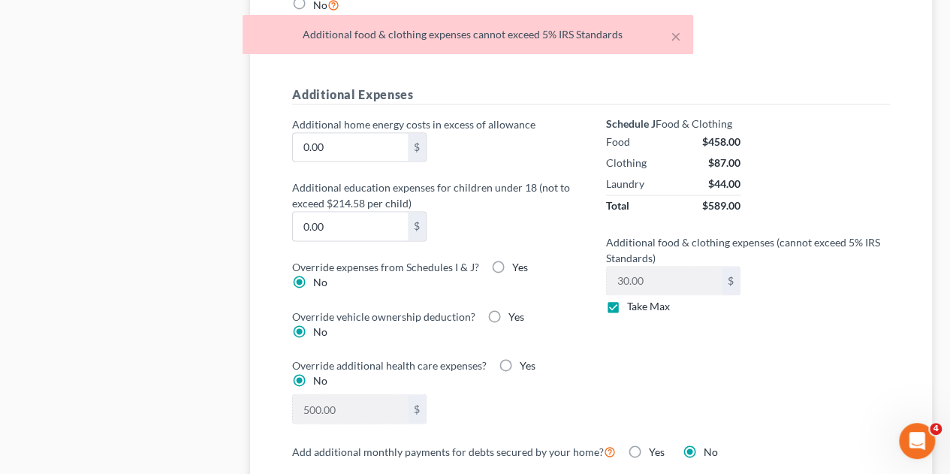
click at [703, 350] on div "Schedule J Food & Clothing Food $458.00 Clothing $87.00 Laundry $44.00 Total $5…" at bounding box center [748, 278] width 314 height 325
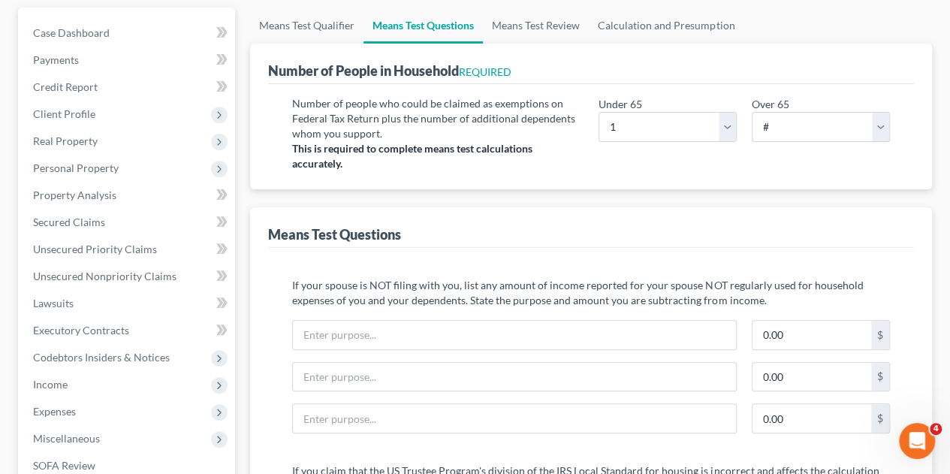
scroll to position [147, 0]
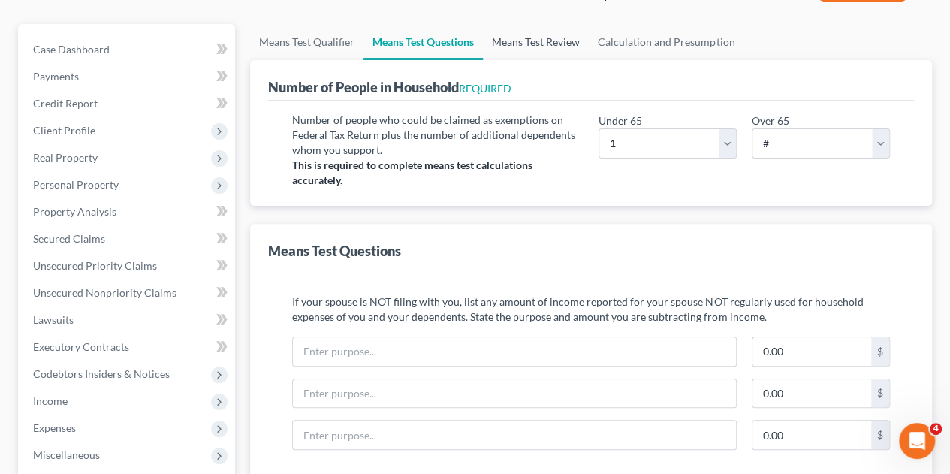
click at [554, 24] on link "Means Test Review" at bounding box center [536, 42] width 106 height 36
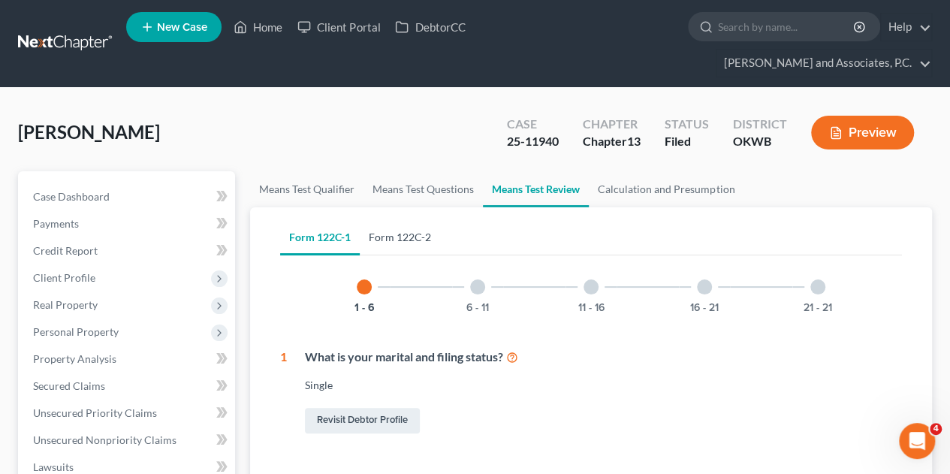
click at [409, 219] on link "Form 122C-2" at bounding box center [400, 237] width 80 height 36
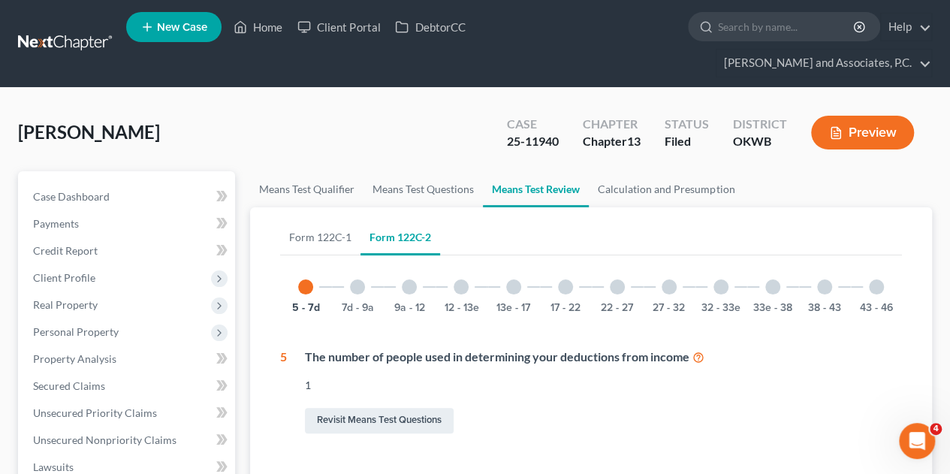
click at [570, 279] on div at bounding box center [565, 286] width 15 height 15
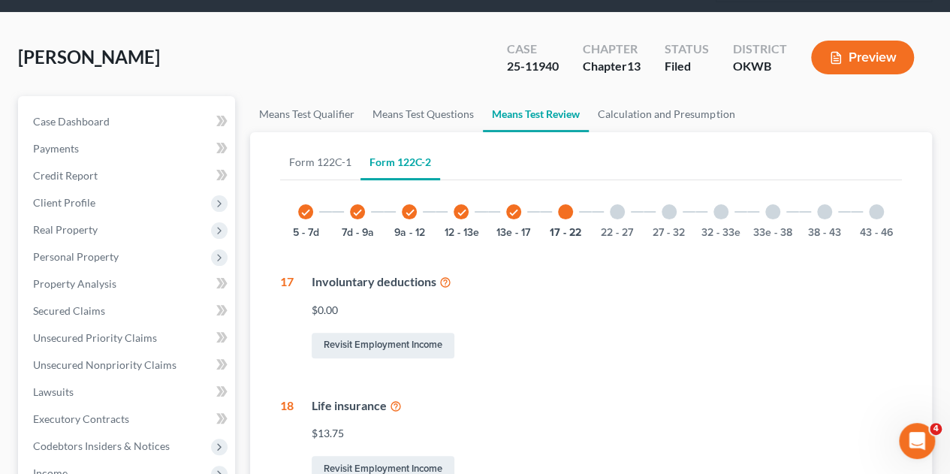
scroll to position [75, 0]
click at [613, 204] on div at bounding box center [617, 211] width 15 height 15
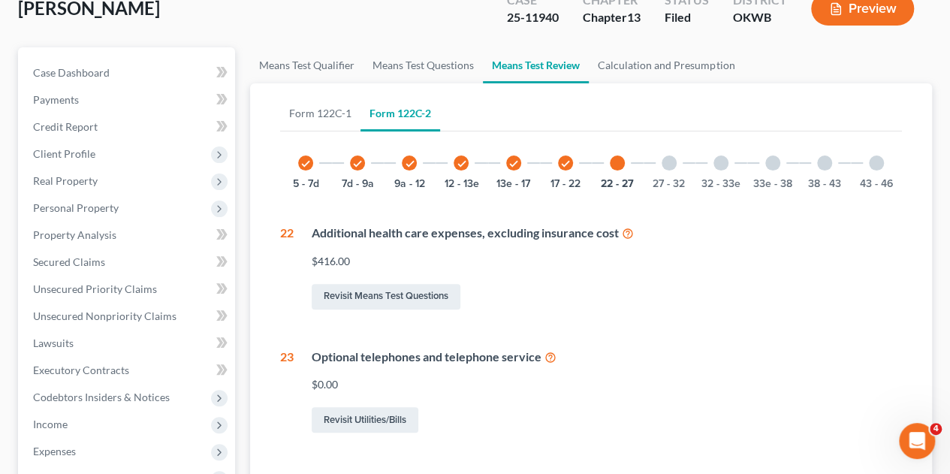
scroll to position [122, 0]
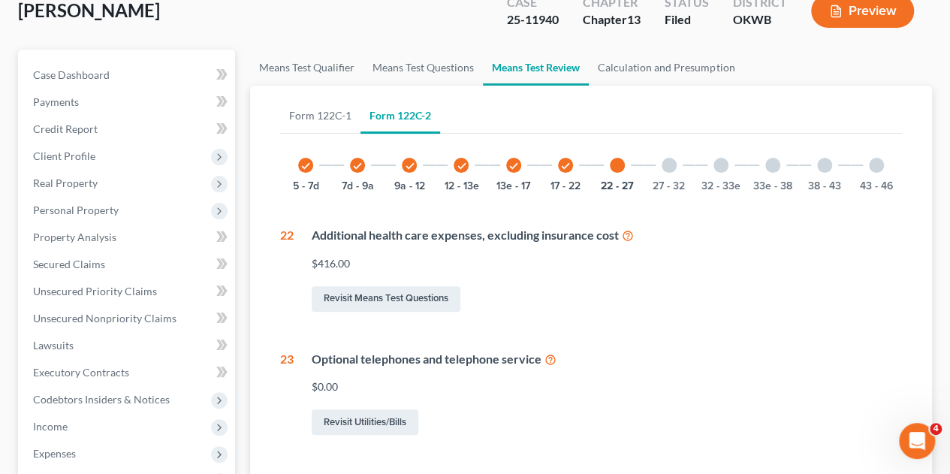
click at [667, 158] on div at bounding box center [669, 165] width 15 height 15
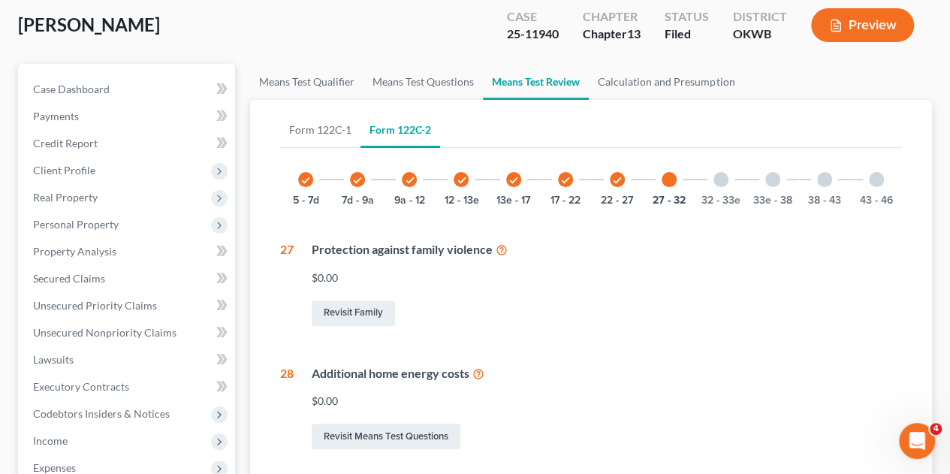
scroll to position [78, 0]
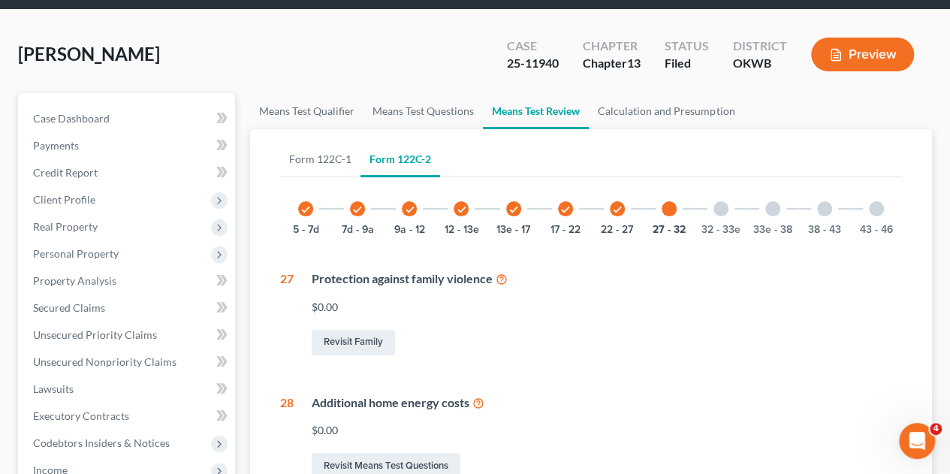
click at [720, 201] on div at bounding box center [721, 208] width 15 height 15
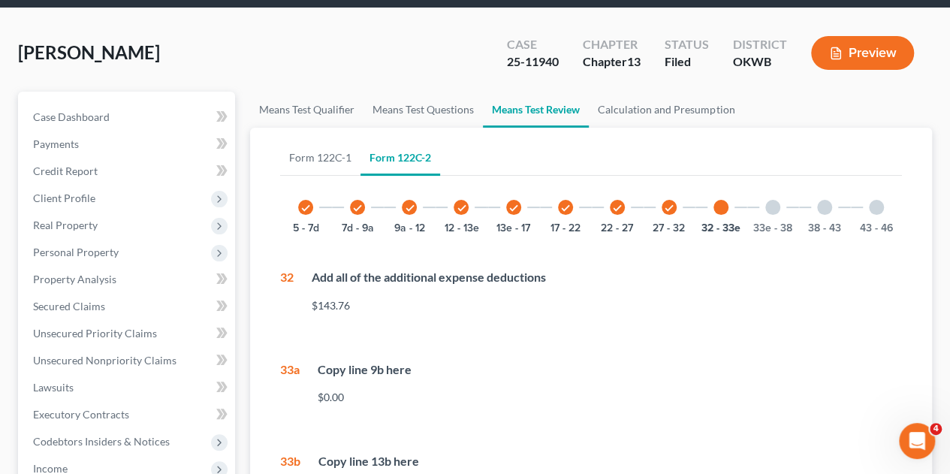
scroll to position [59, 0]
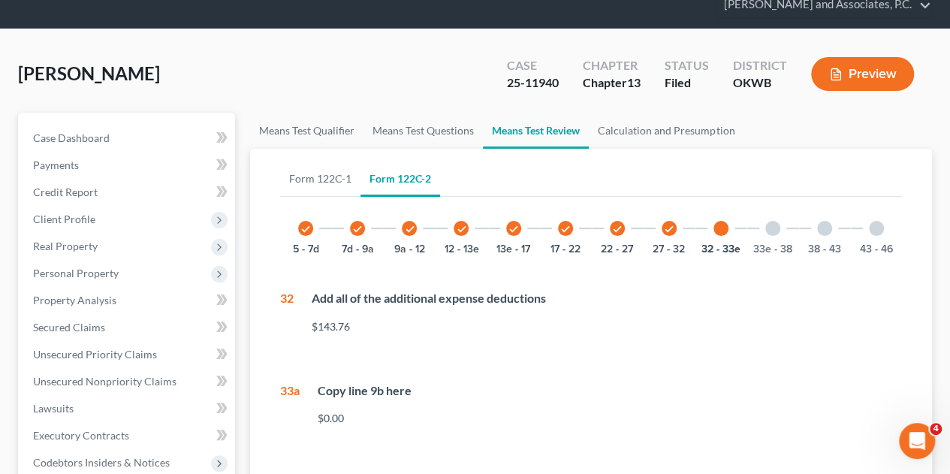
click at [774, 221] on div at bounding box center [772, 228] width 15 height 15
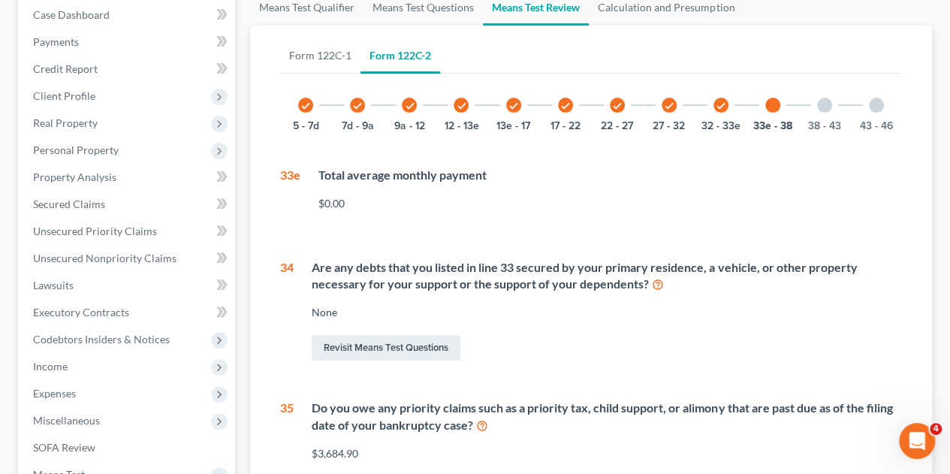
scroll to position [168, 0]
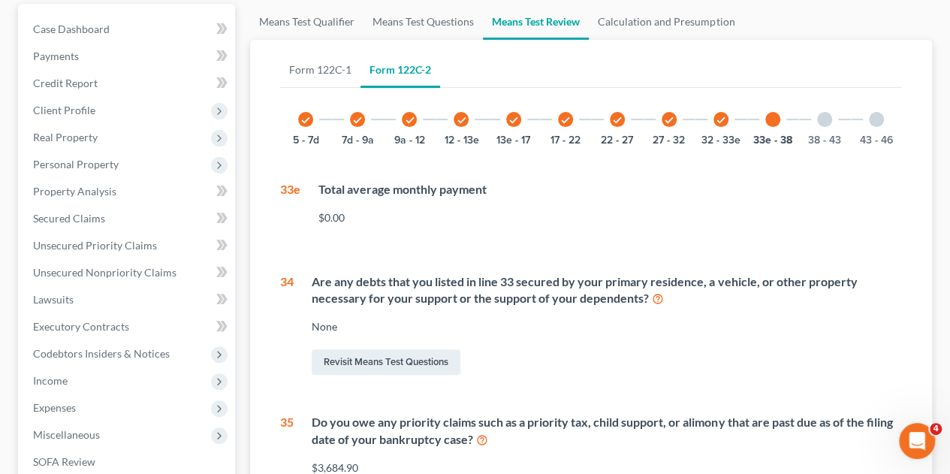
click at [822, 112] on div at bounding box center [824, 119] width 15 height 15
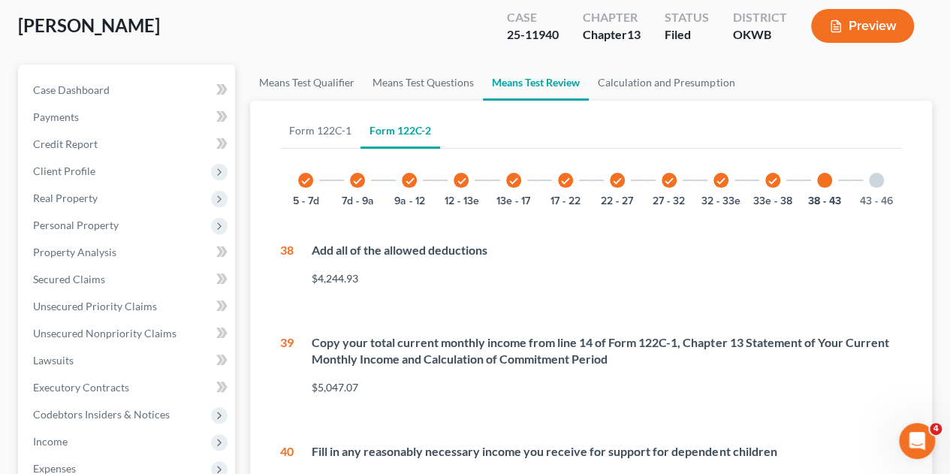
scroll to position [92, 0]
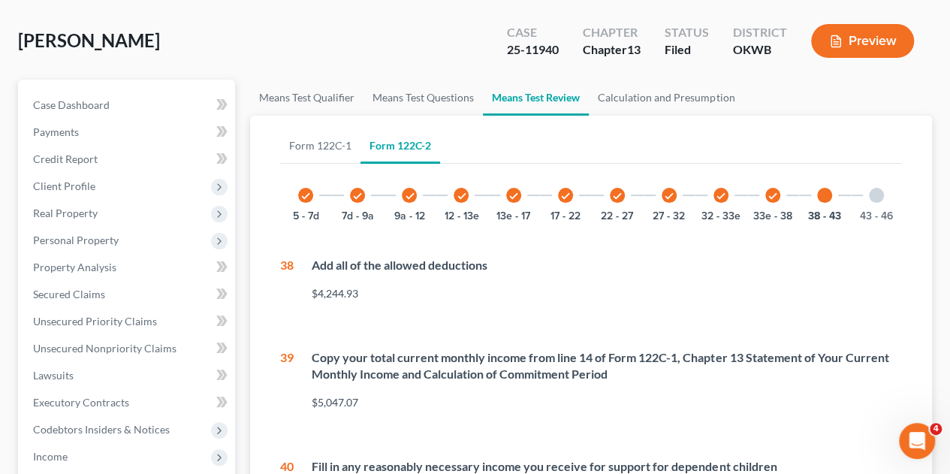
click at [880, 188] on div at bounding box center [876, 195] width 15 height 15
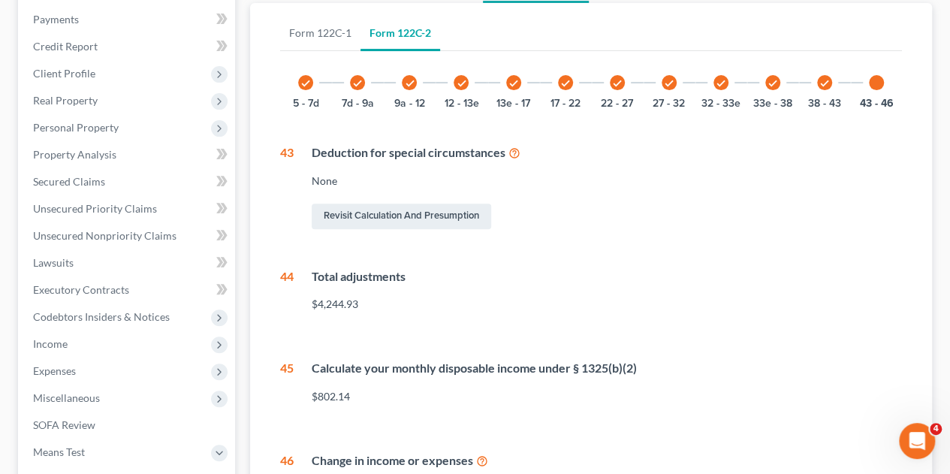
scroll to position [205, 0]
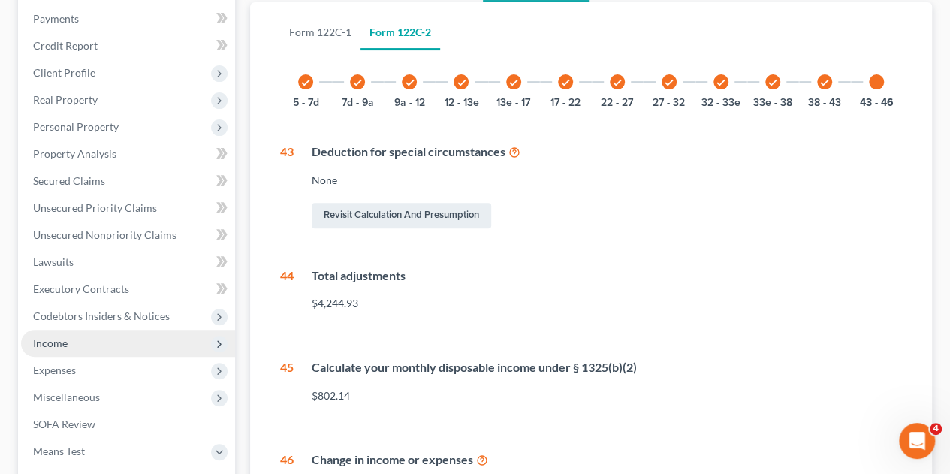
click at [51, 330] on span "Income" at bounding box center [128, 343] width 214 height 27
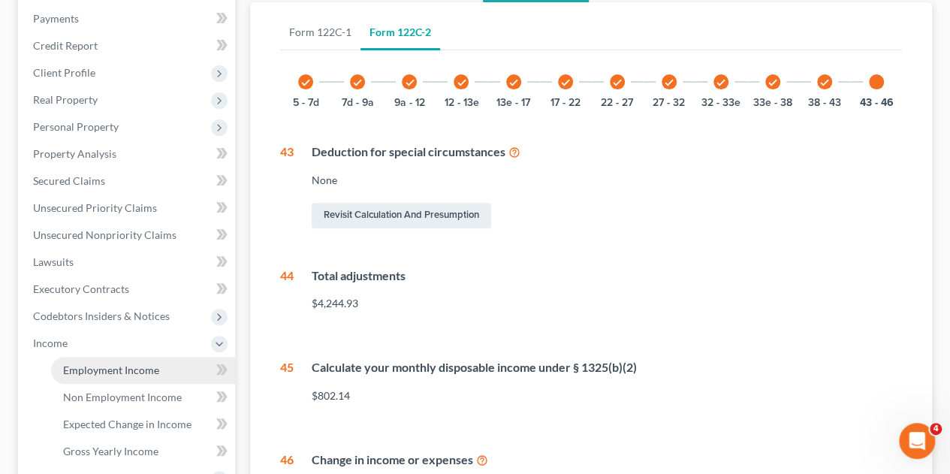
click at [132, 364] on span "Employment Income" at bounding box center [111, 370] width 96 height 13
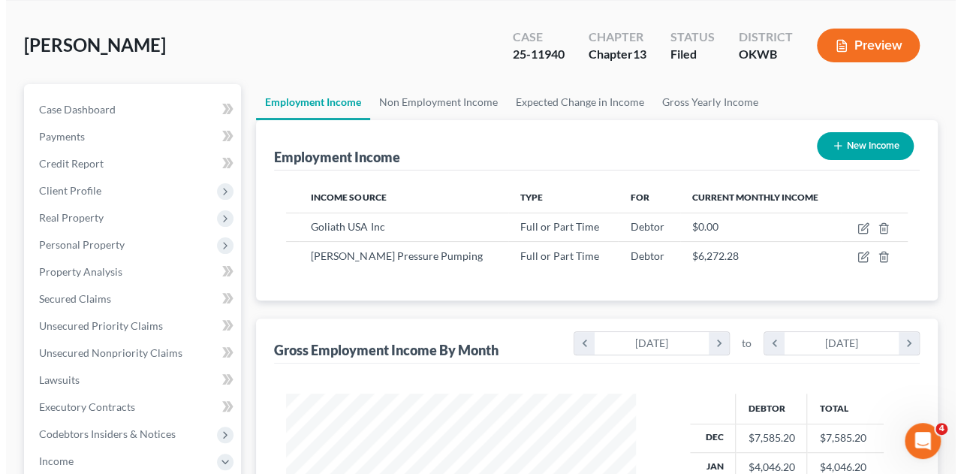
scroll to position [88, 0]
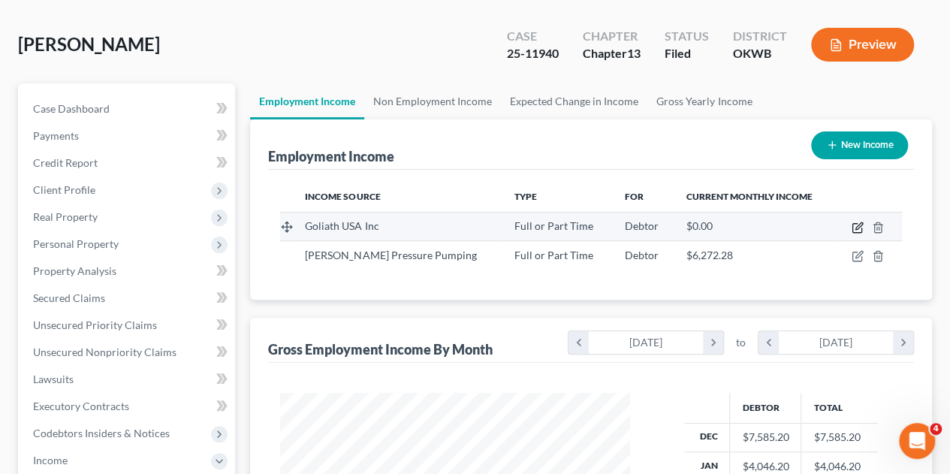
click at [858, 222] on icon "button" at bounding box center [859, 225] width 7 height 7
select select "0"
select select "45"
select select "2"
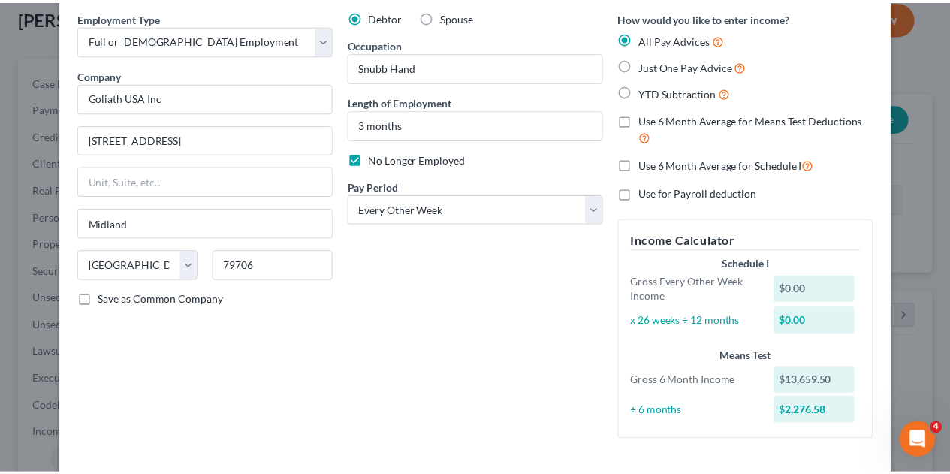
scroll to position [0, 0]
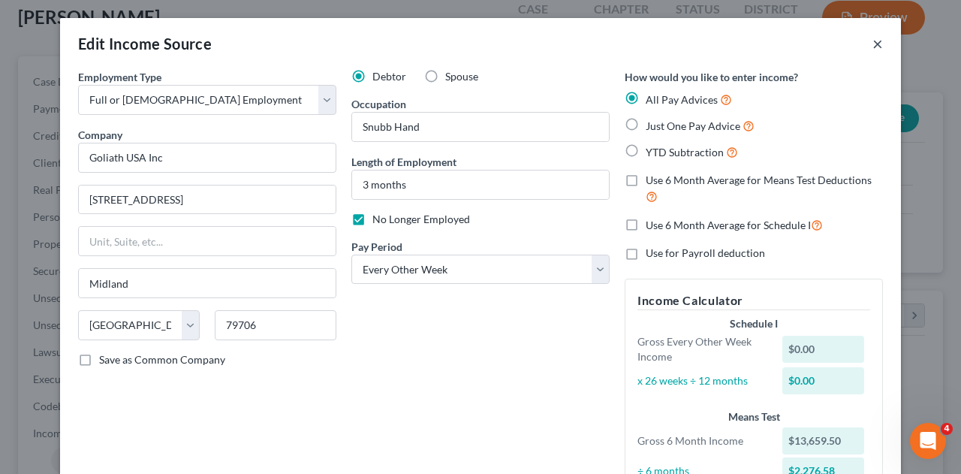
click at [873, 43] on button "×" at bounding box center [878, 44] width 11 height 18
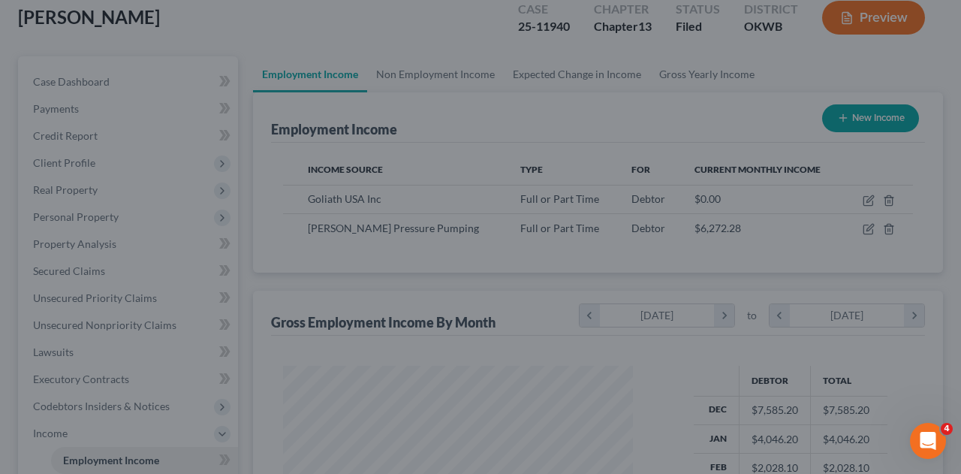
scroll to position [750888, 750775]
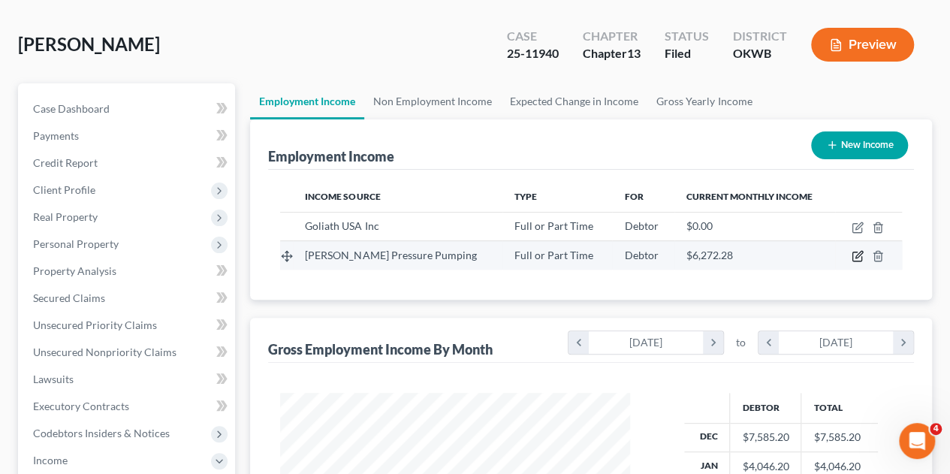
click at [856, 250] on icon "button" at bounding box center [858, 256] width 12 height 12
select select "0"
select select "37"
select select "2"
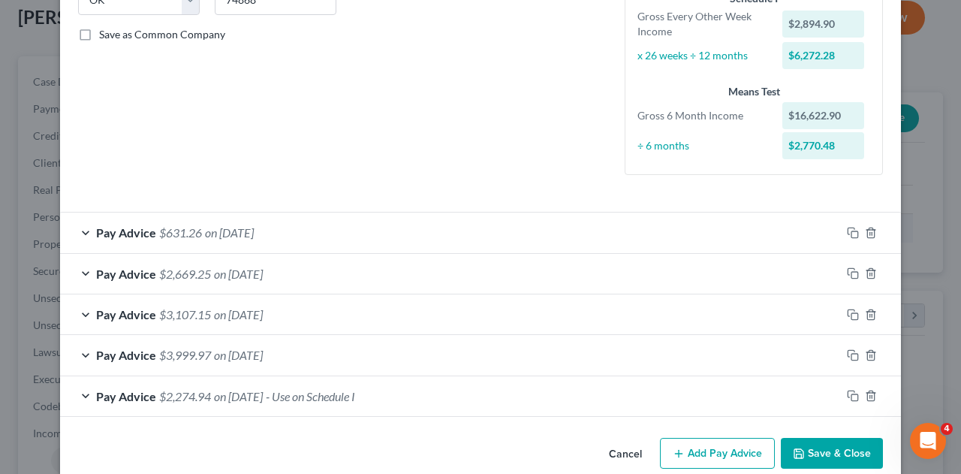
scroll to position [327, 0]
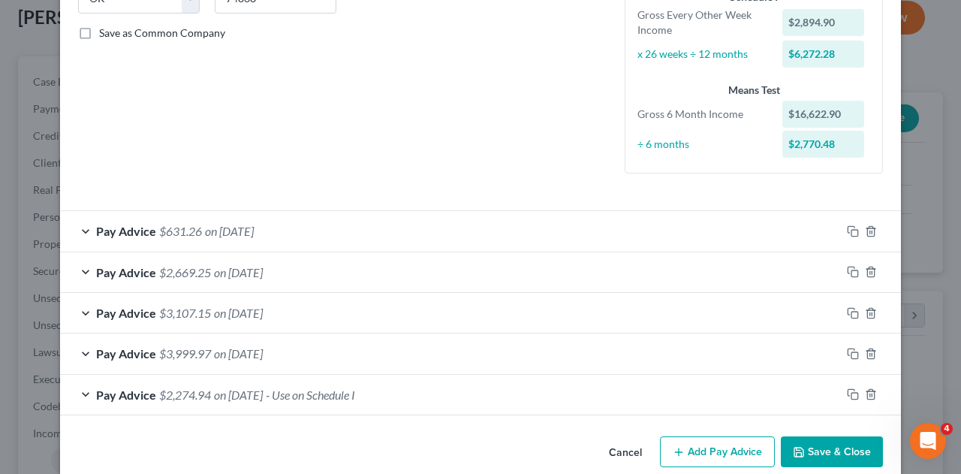
click at [801, 233] on div "Pay Advice $631.26 on 05/30/2025" at bounding box center [450, 231] width 781 height 40
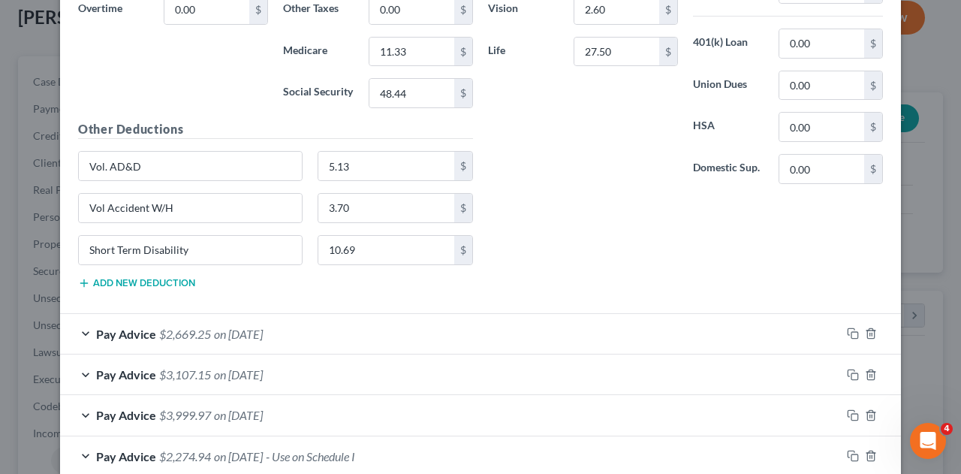
scroll to position [804, 0]
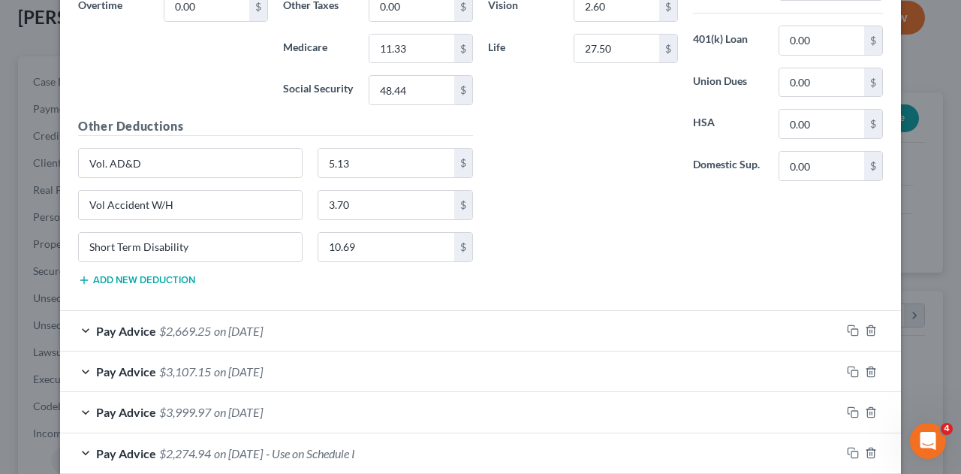
click at [804, 332] on div "Pay Advice $2,669.25 on 05/23/2025" at bounding box center [450, 331] width 781 height 40
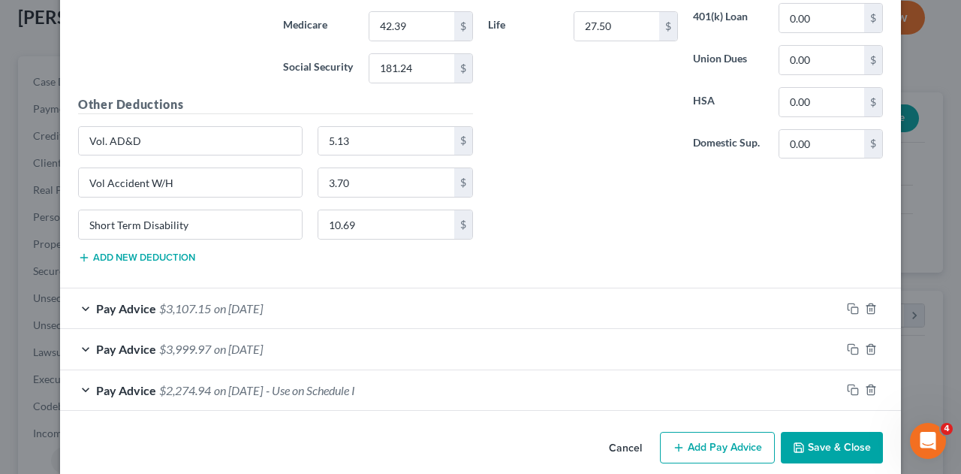
scroll to position [1405, 0]
click at [753, 303] on div "Pay Advice $3,107.15 on 05/09/2025" at bounding box center [450, 308] width 781 height 40
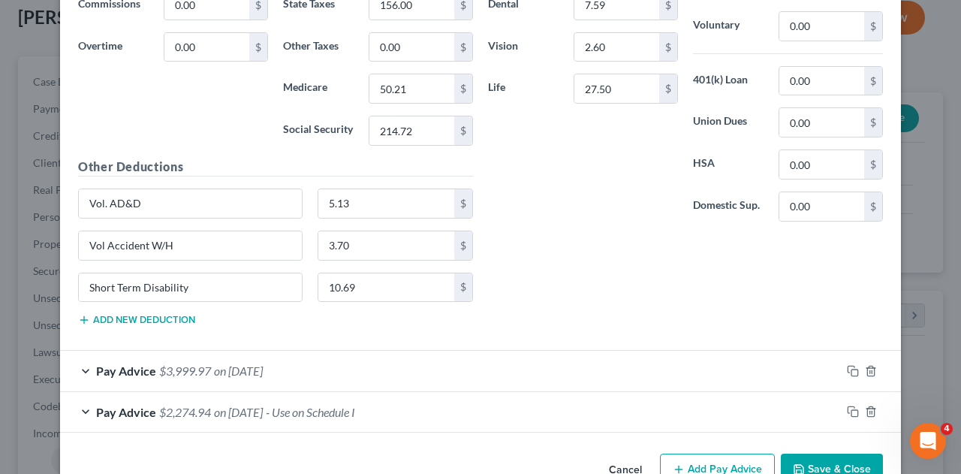
scroll to position [1924, 0]
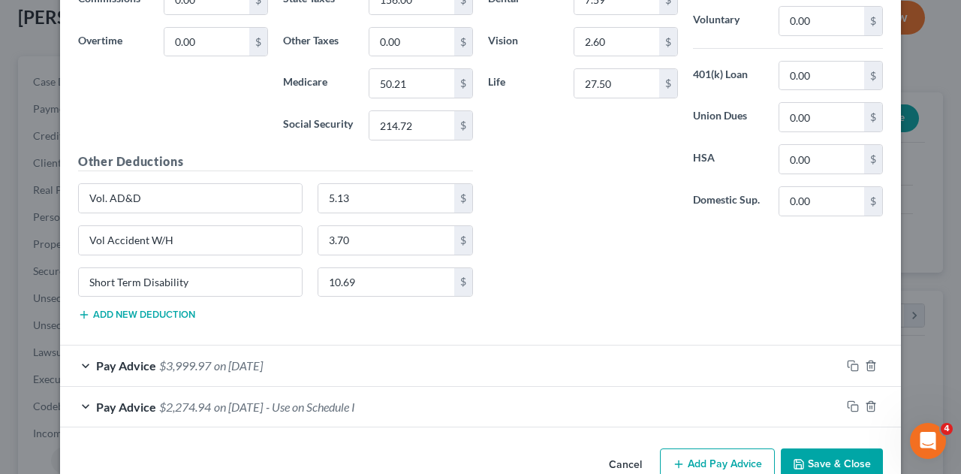
click at [744, 353] on div "Pay Advice $3,999.97 on 04/25/2025" at bounding box center [450, 366] width 781 height 40
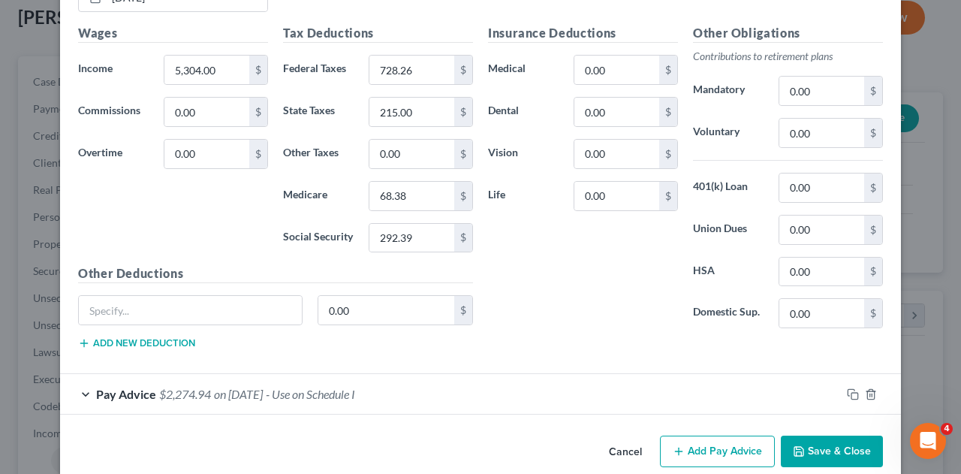
scroll to position [2389, 0]
click at [729, 378] on div "Pay Advice $2,274.94 on 04/11/2025 - Use on Schedule I" at bounding box center [450, 393] width 781 height 40
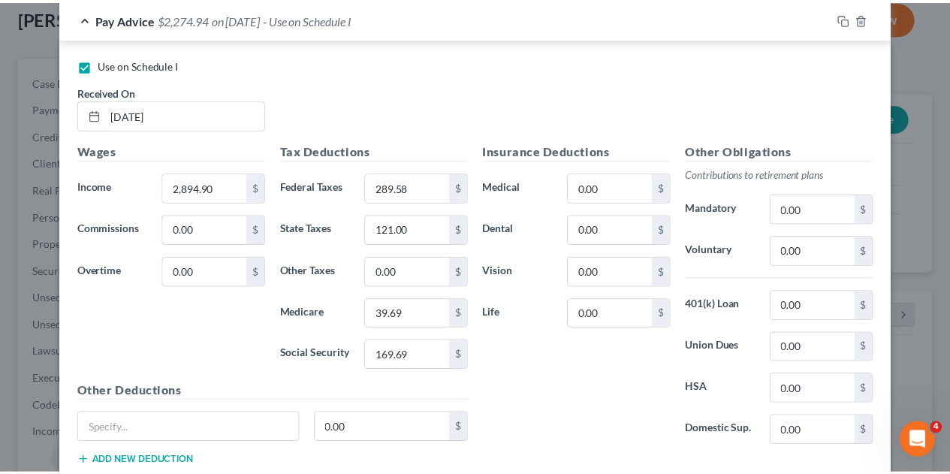
scroll to position [2837, 0]
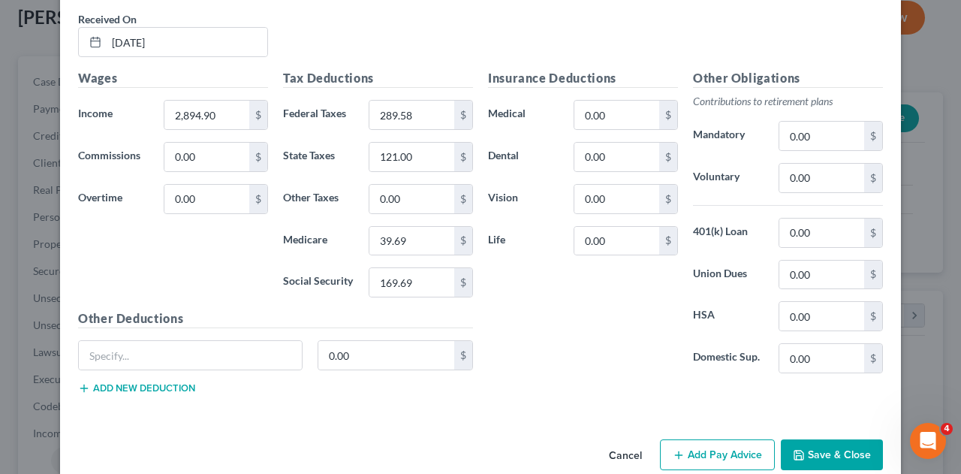
click at [832, 439] on button "Save & Close" at bounding box center [832, 455] width 102 height 32
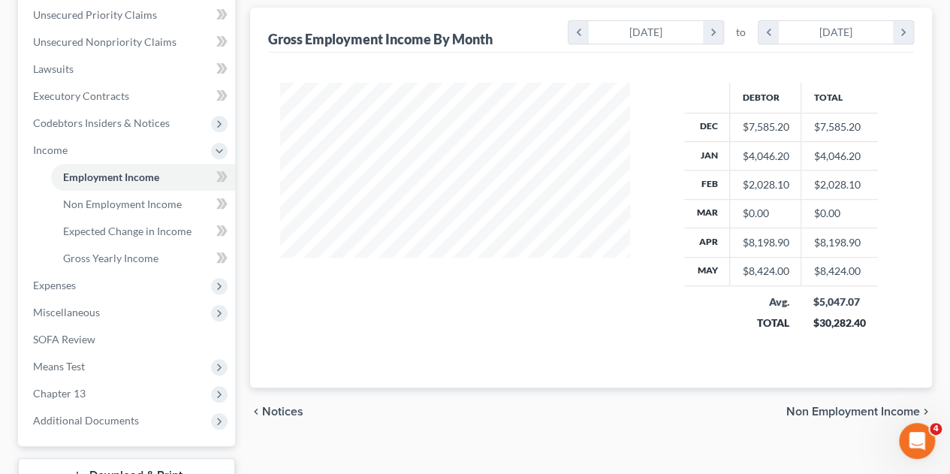
scroll to position [406, 0]
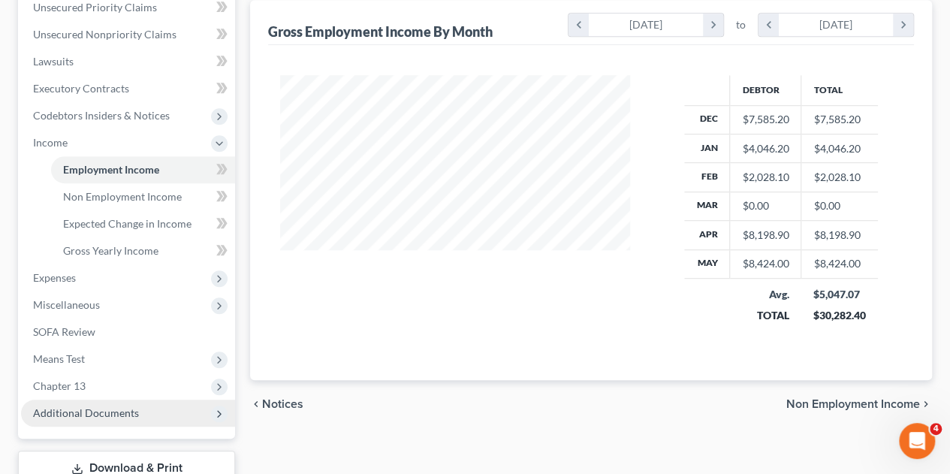
click at [84, 406] on span "Additional Documents" at bounding box center [86, 412] width 106 height 13
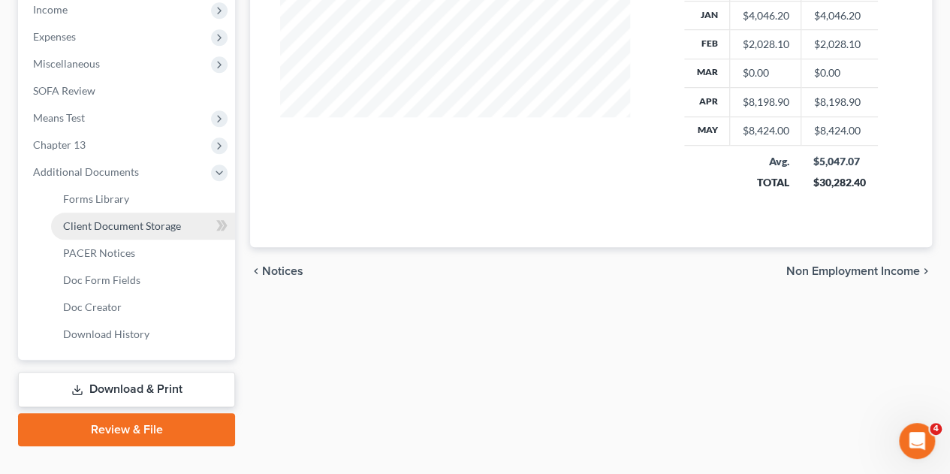
click at [155, 219] on span "Client Document Storage" at bounding box center [122, 225] width 118 height 13
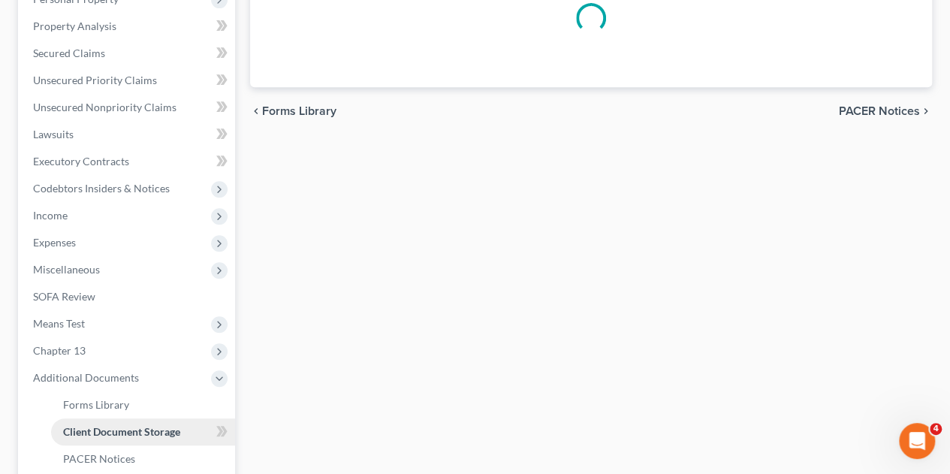
select select "0"
select select "3"
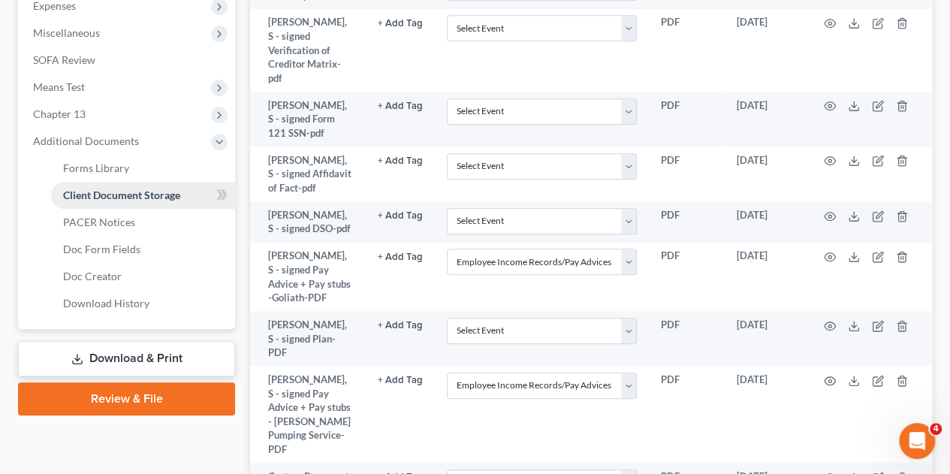
scroll to position [571, 0]
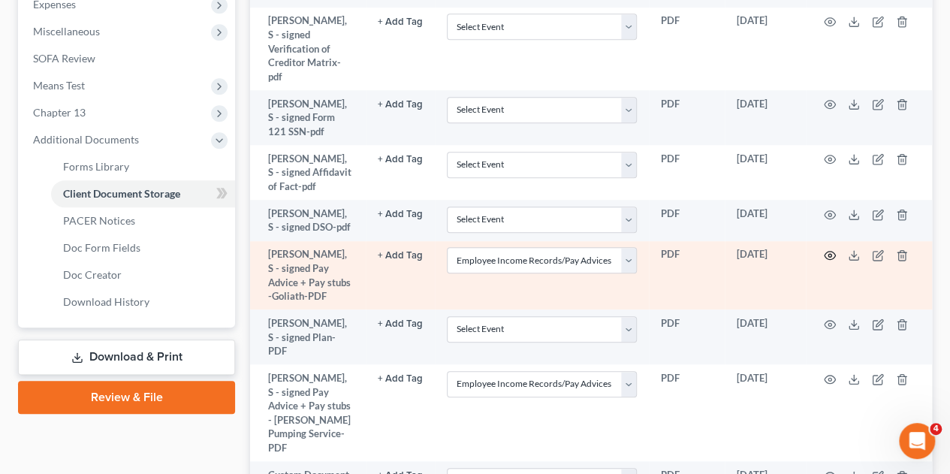
click at [828, 252] on icon "button" at bounding box center [830, 256] width 11 height 8
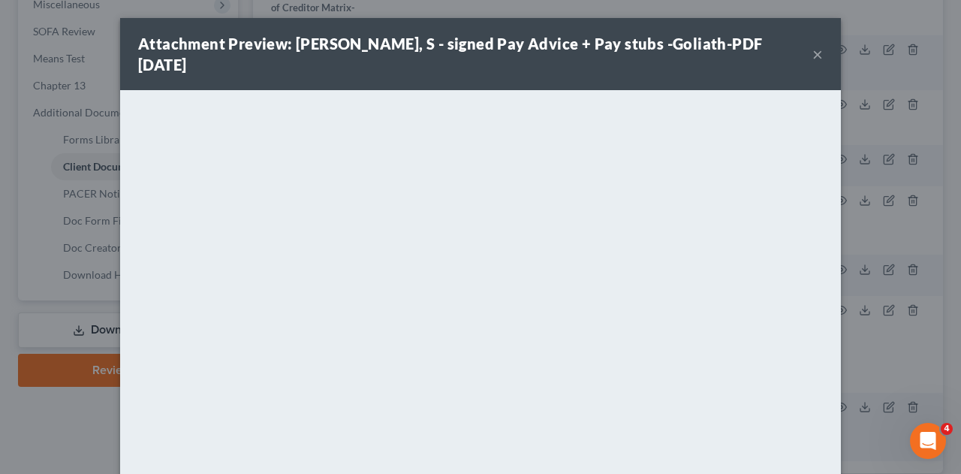
click at [813, 45] on button "×" at bounding box center [818, 54] width 11 height 18
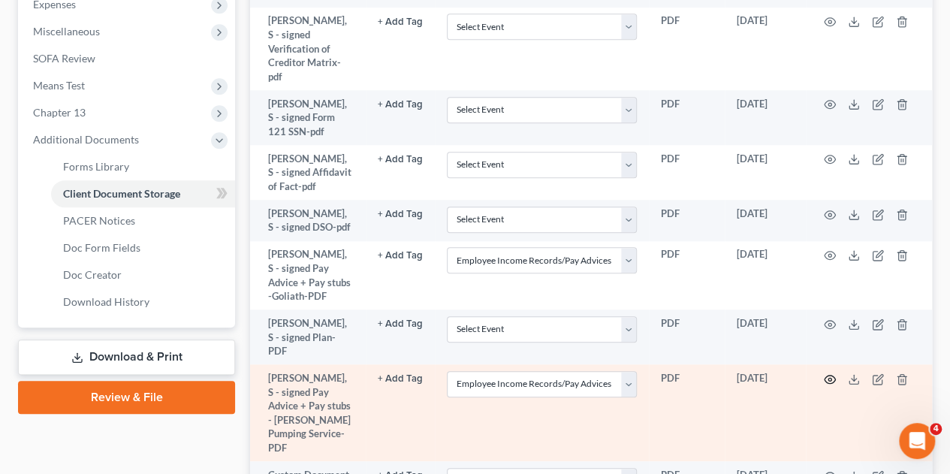
click at [829, 373] on icon "button" at bounding box center [830, 379] width 12 height 12
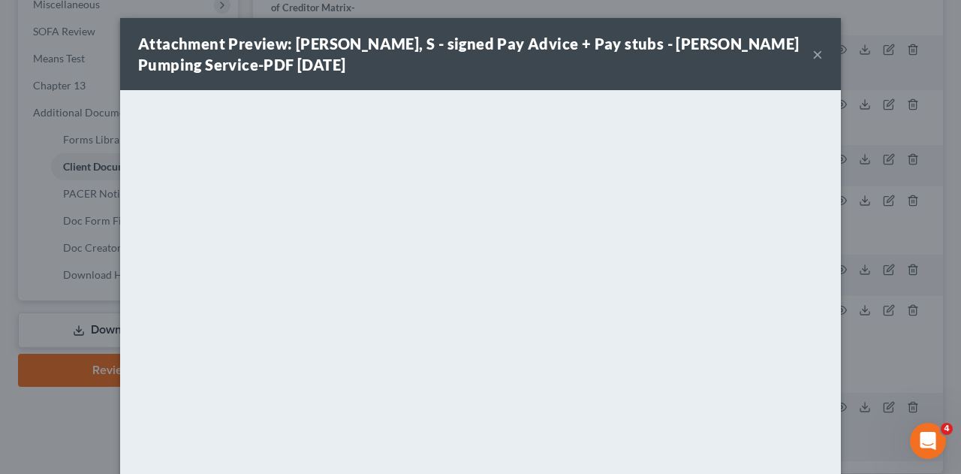
click at [48, 432] on div "Attachment Preview: Wright, S - signed Pay Advice + Pay stubs - Cudd Pumping Se…" at bounding box center [480, 237] width 961 height 474
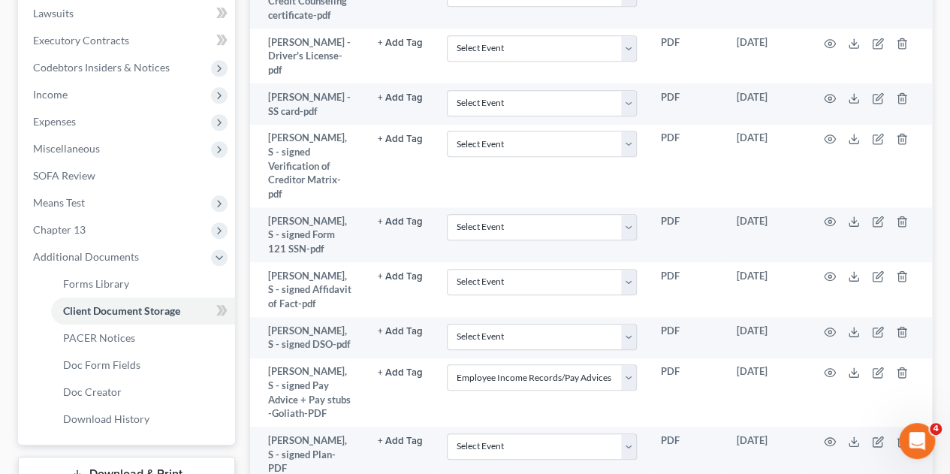
scroll to position [456, 0]
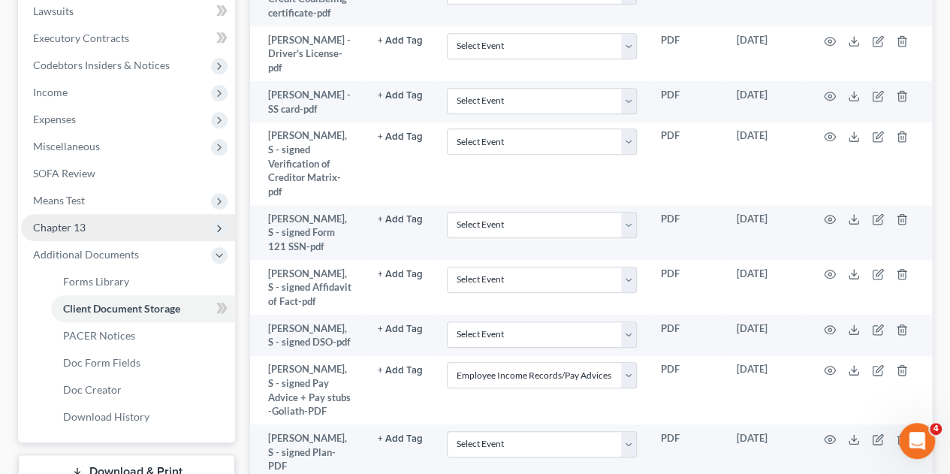
click at [71, 221] on span "Chapter 13" at bounding box center [59, 227] width 53 height 13
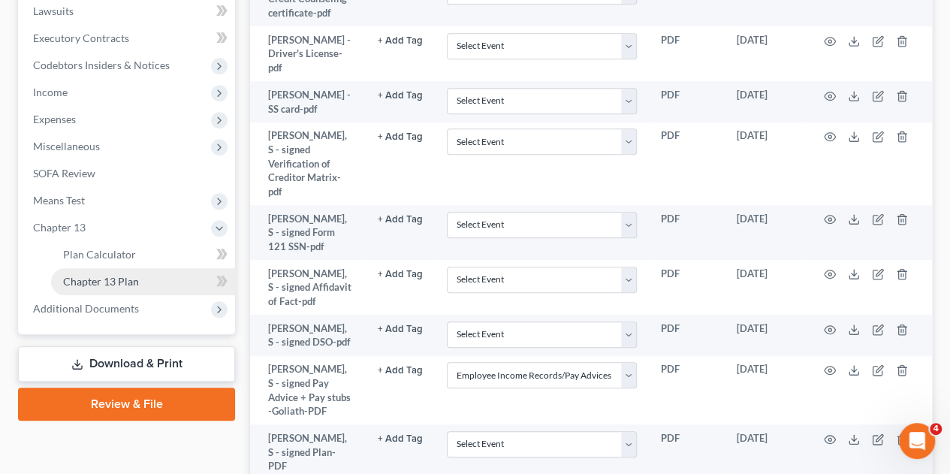
click at [121, 268] on link "Chapter 13 Plan" at bounding box center [143, 281] width 184 height 27
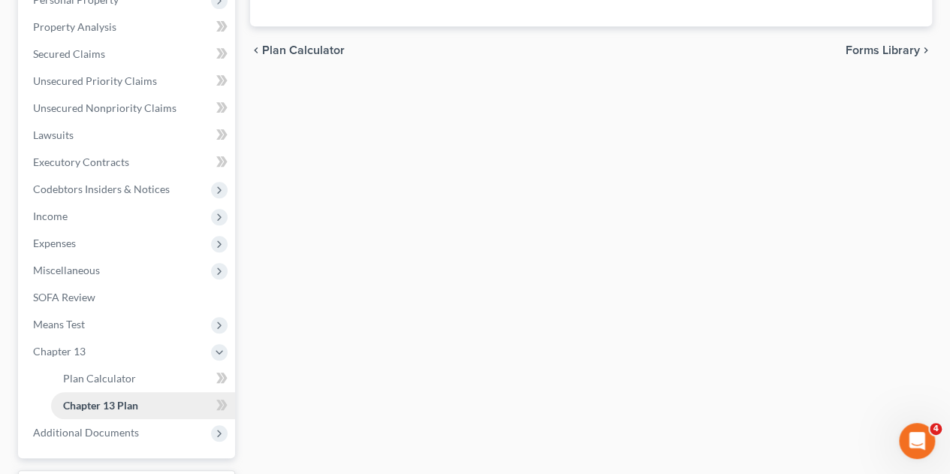
scroll to position [341, 0]
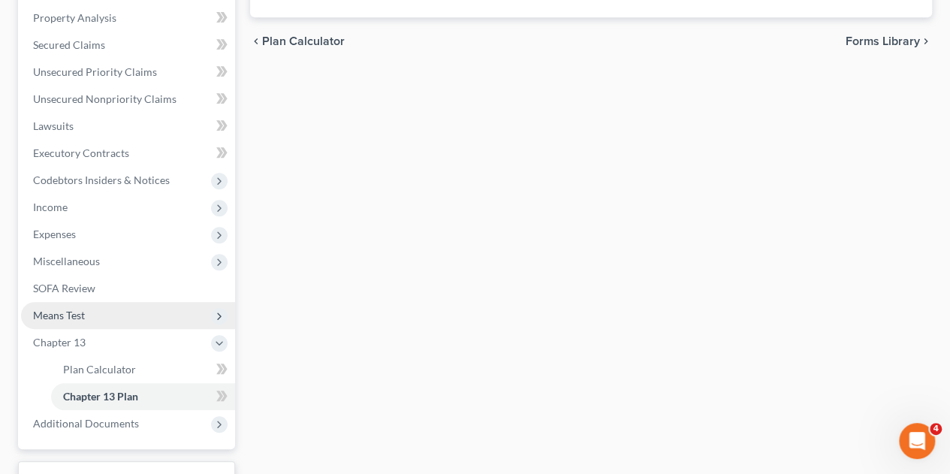
click at [69, 309] on span "Means Test" at bounding box center [59, 315] width 52 height 13
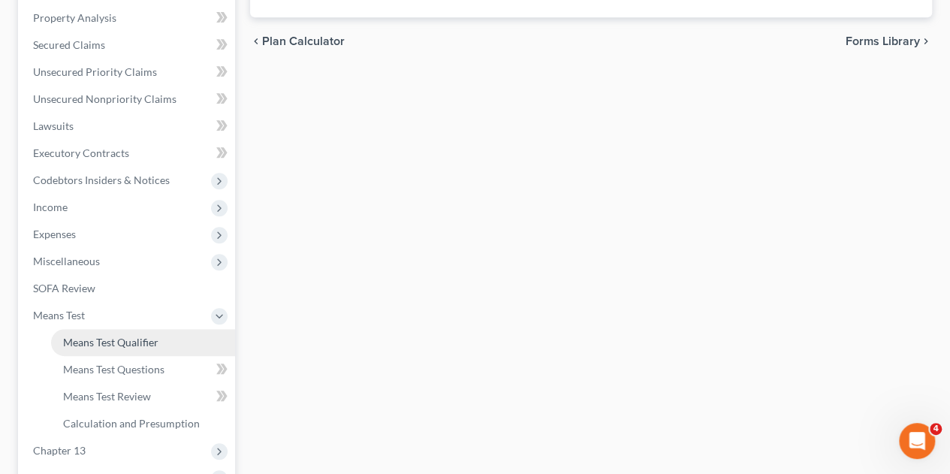
click at [126, 336] on span "Means Test Qualifier" at bounding box center [110, 342] width 95 height 13
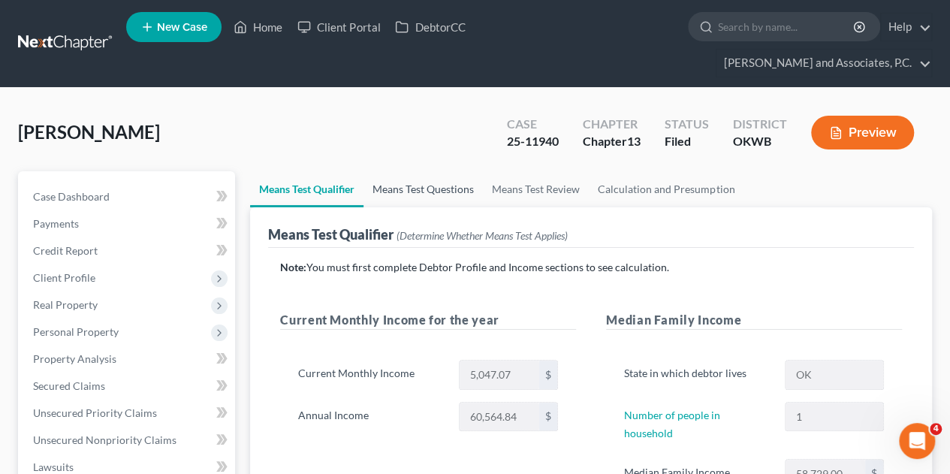
click at [440, 171] on link "Means Test Questions" at bounding box center [423, 189] width 119 height 36
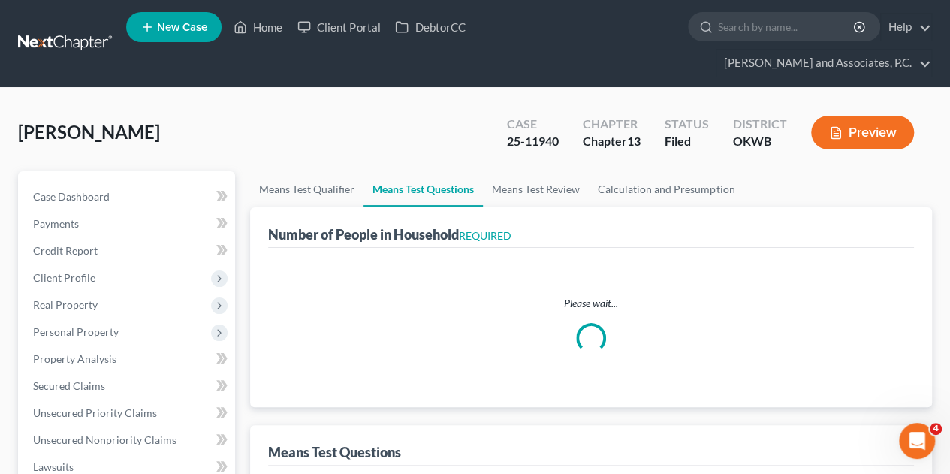
select select "1"
select select "2"
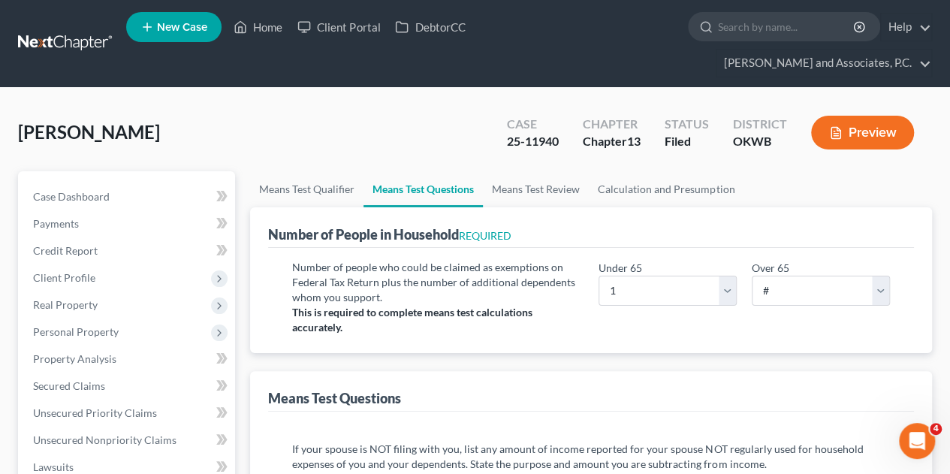
scroll to position [2, 0]
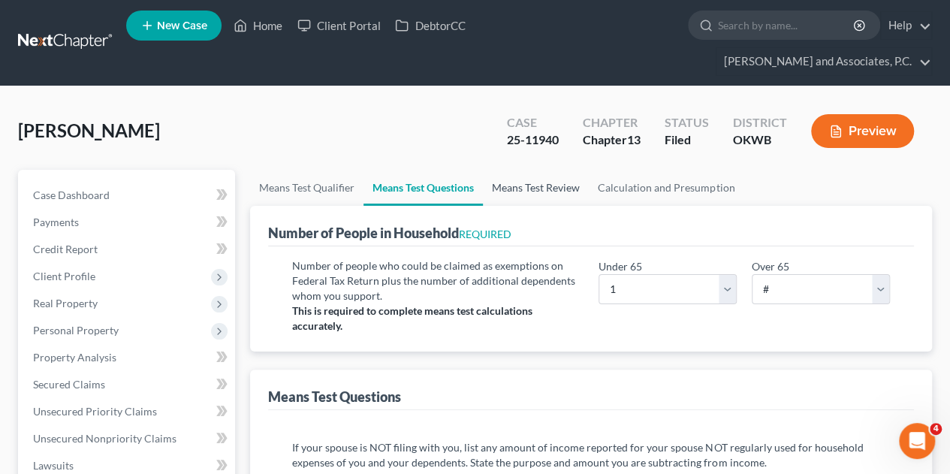
click at [542, 170] on link "Means Test Review" at bounding box center [536, 188] width 106 height 36
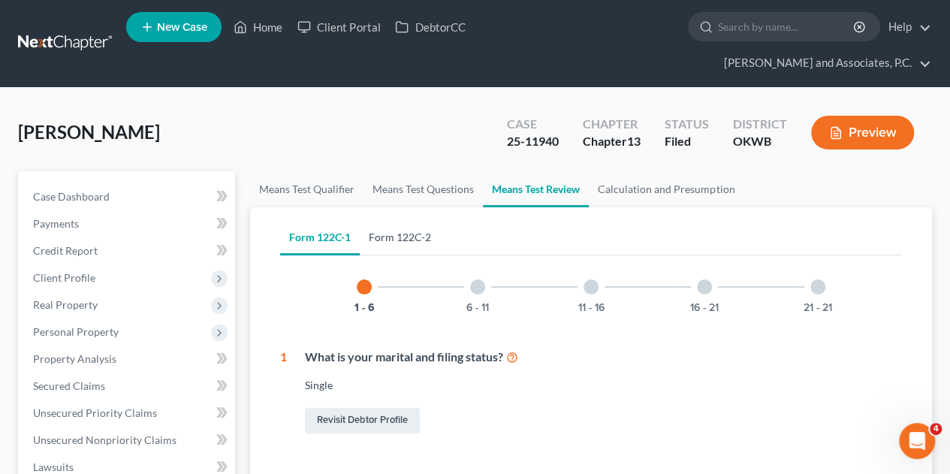
click at [408, 219] on link "Form 122C-2" at bounding box center [400, 237] width 80 height 36
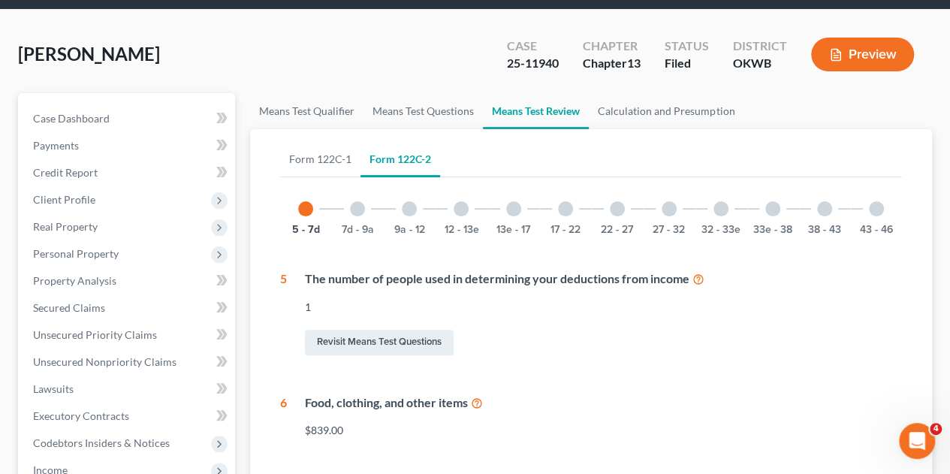
scroll to position [80, 0]
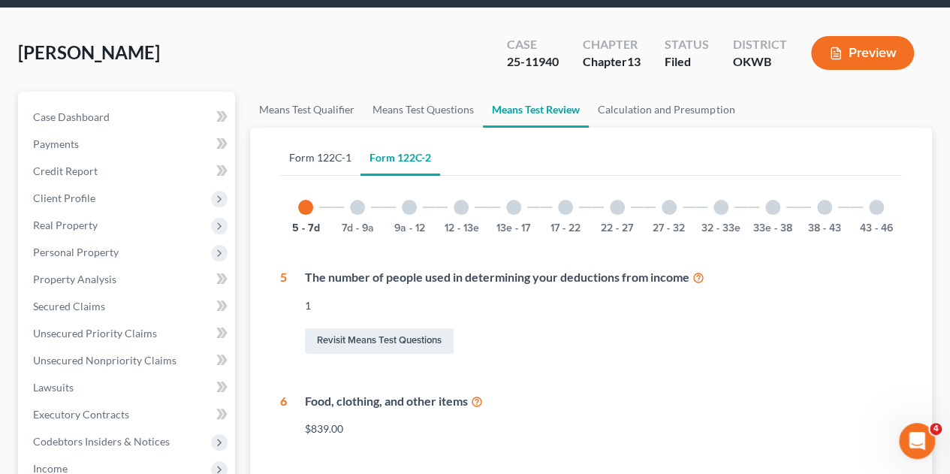
click at [323, 140] on link "Form 122C-1" at bounding box center [320, 158] width 80 height 36
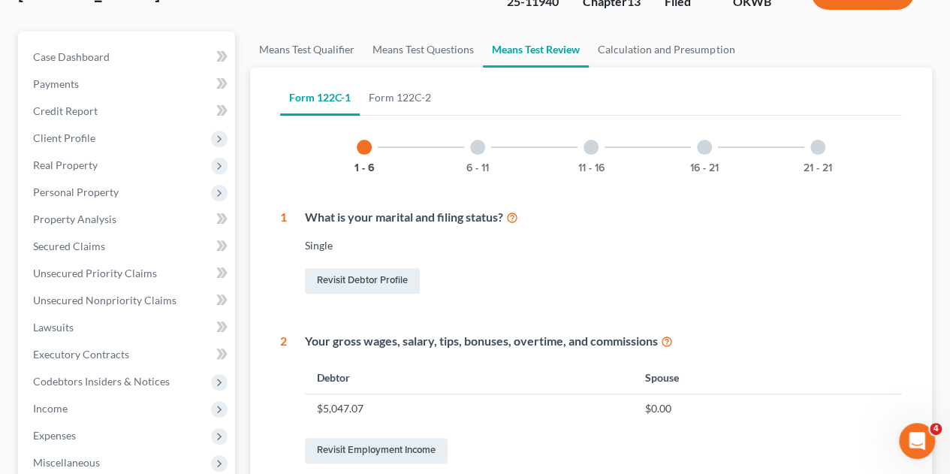
scroll to position [134, 0]
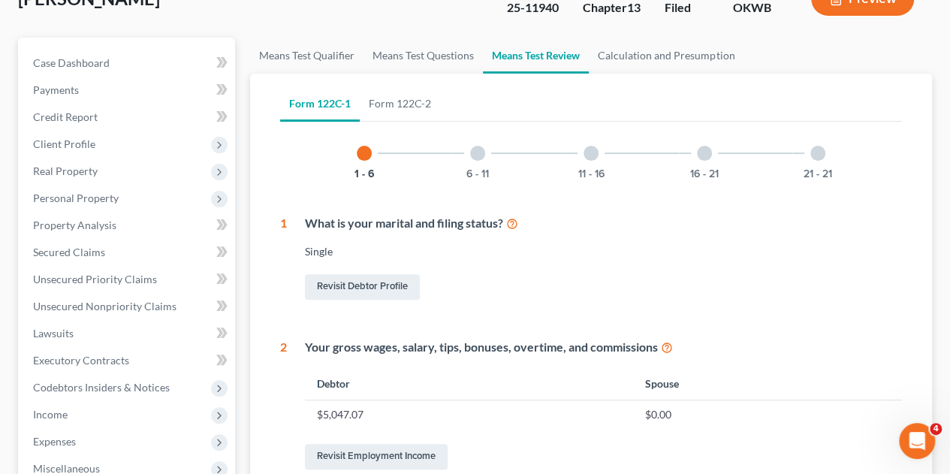
click at [476, 146] on div at bounding box center [477, 153] width 15 height 15
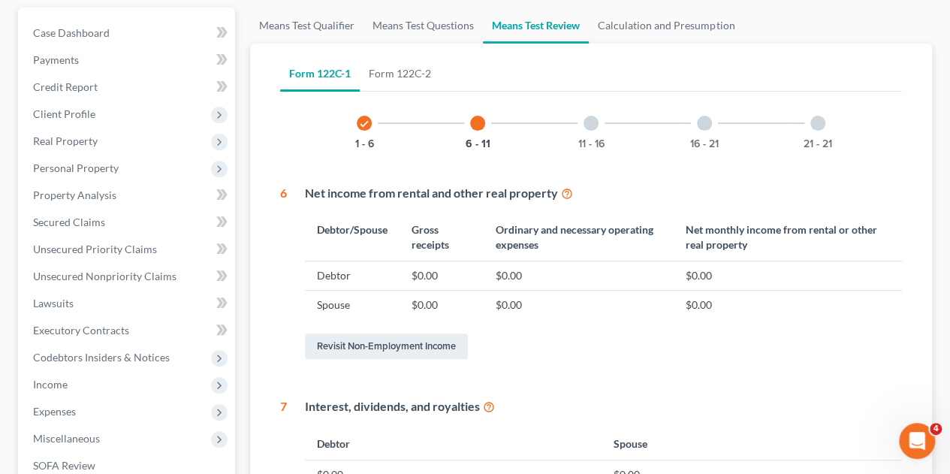
scroll to position [158, 0]
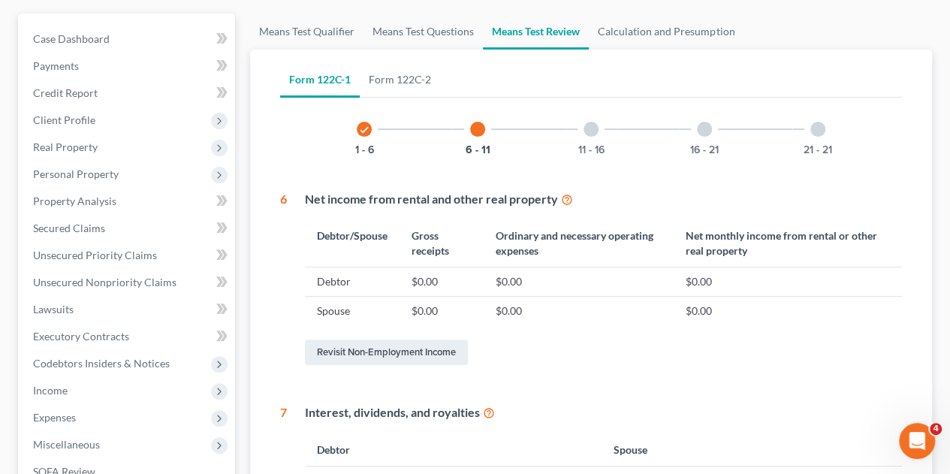
click at [590, 122] on div at bounding box center [591, 129] width 15 height 15
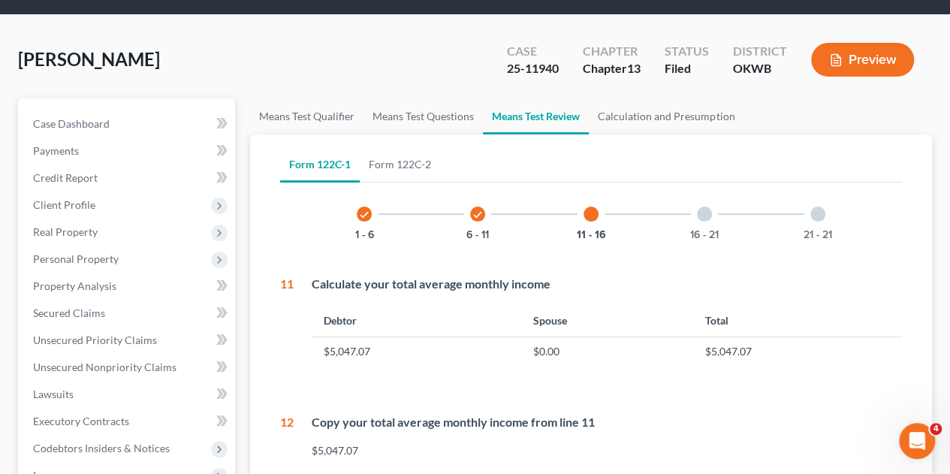
scroll to position [69, 0]
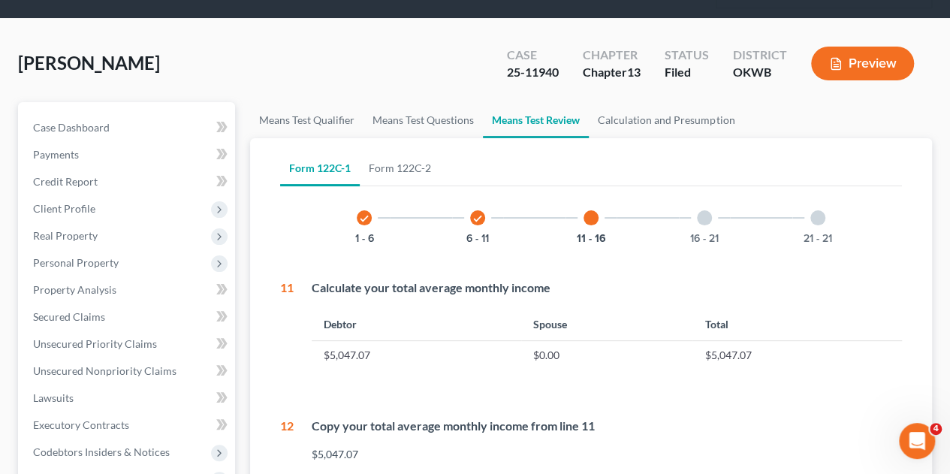
click at [701, 210] on div at bounding box center [704, 217] width 15 height 15
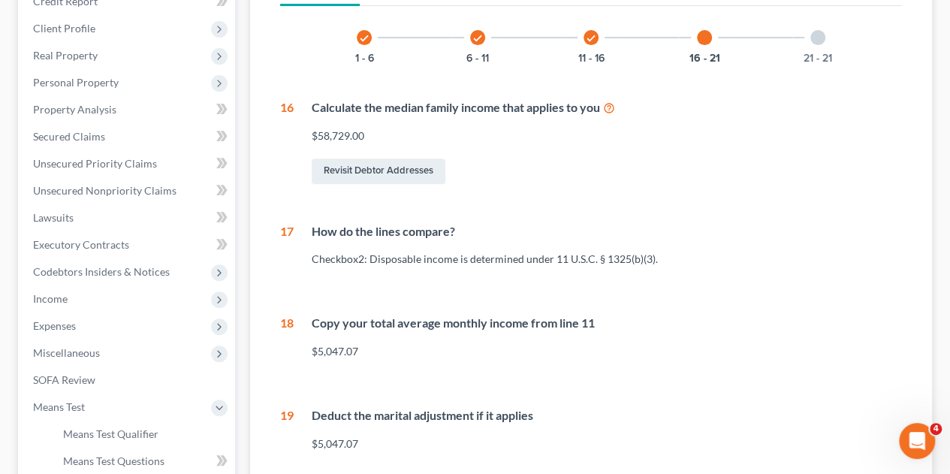
scroll to position [240, 0]
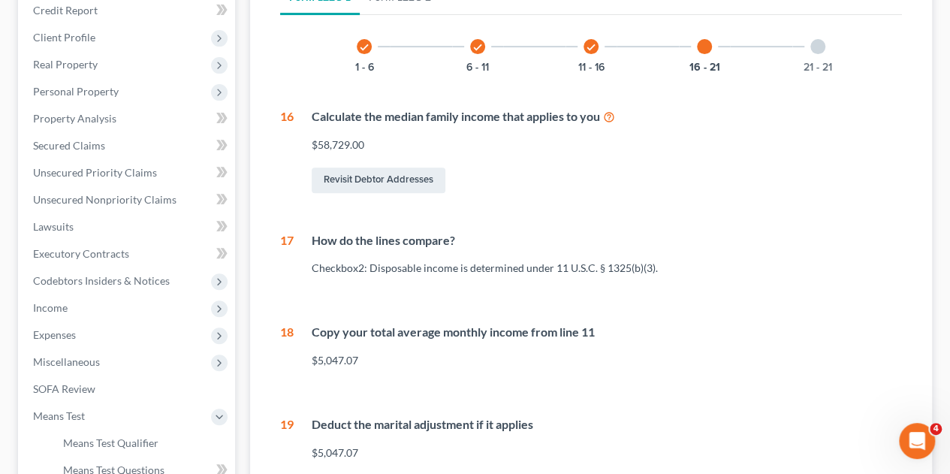
click at [820, 39] on div at bounding box center [817, 46] width 15 height 15
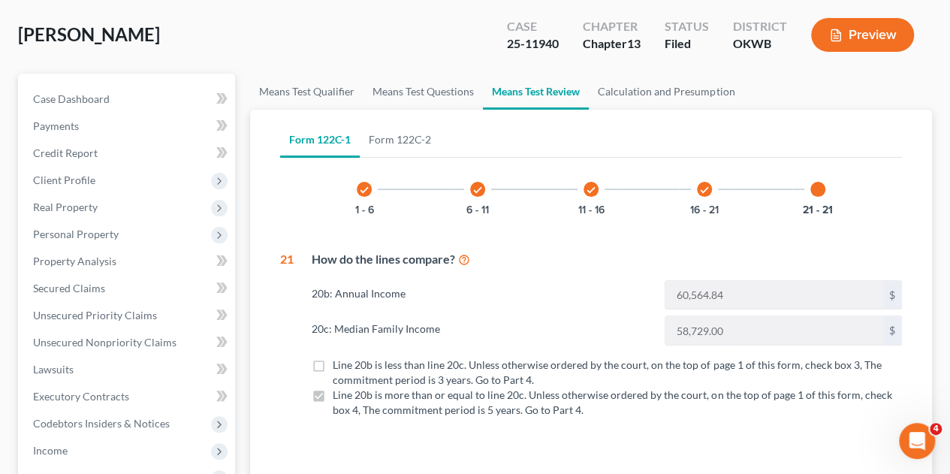
scroll to position [95, 0]
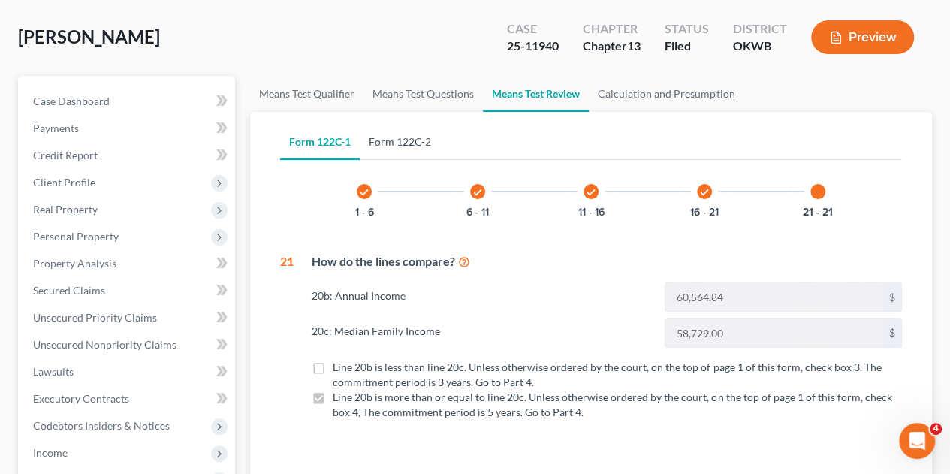
click at [417, 124] on link "Form 122C-2" at bounding box center [400, 142] width 80 height 36
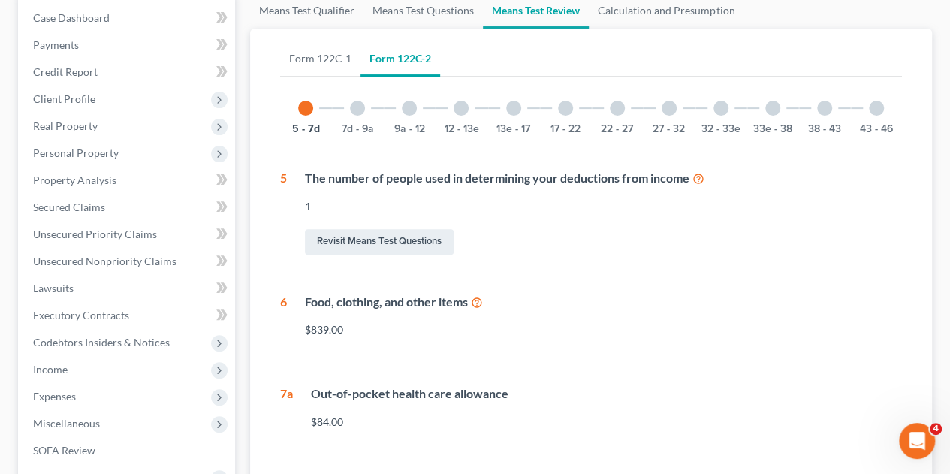
scroll to position [180, 0]
click at [362, 100] on div at bounding box center [357, 107] width 15 height 15
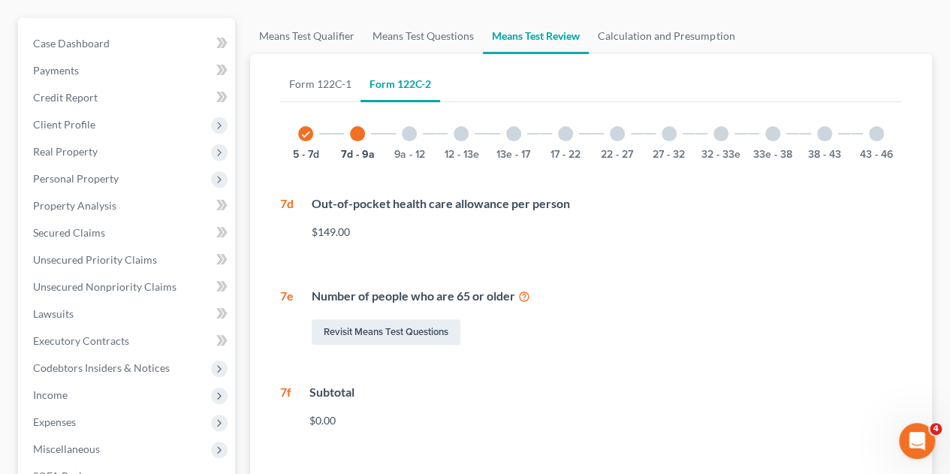
scroll to position [155, 0]
click at [412, 125] on div at bounding box center [409, 132] width 15 height 15
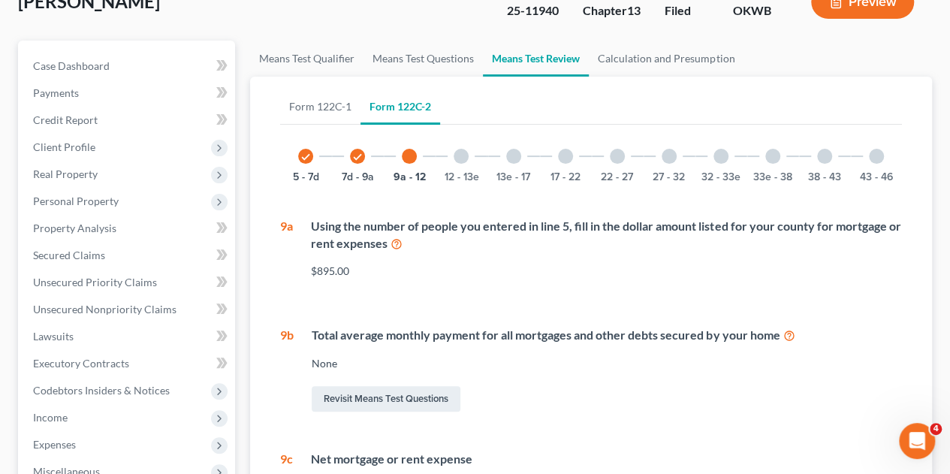
scroll to position [129, 0]
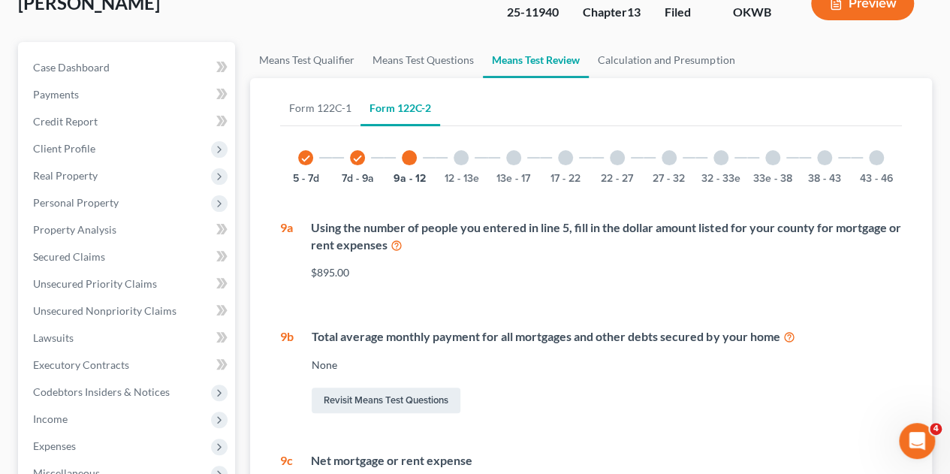
click at [461, 150] on div at bounding box center [461, 157] width 15 height 15
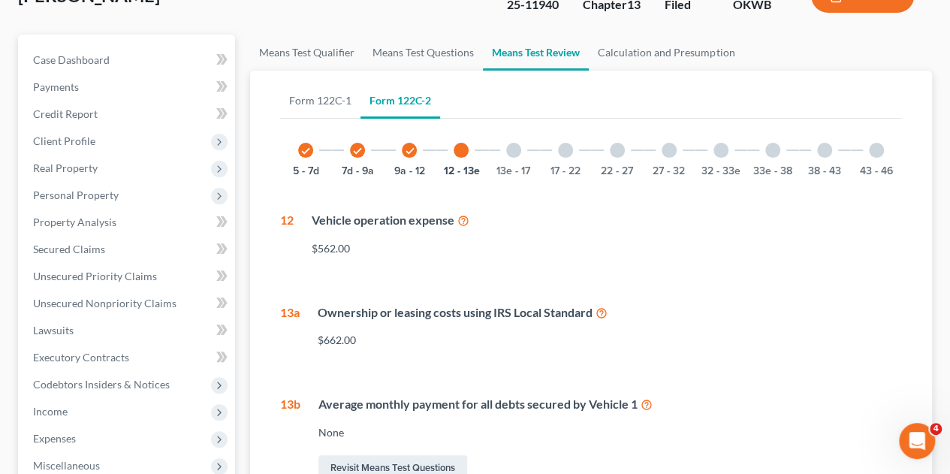
scroll to position [137, 0]
click at [515, 165] on button "13e - 17" at bounding box center [514, 170] width 34 height 11
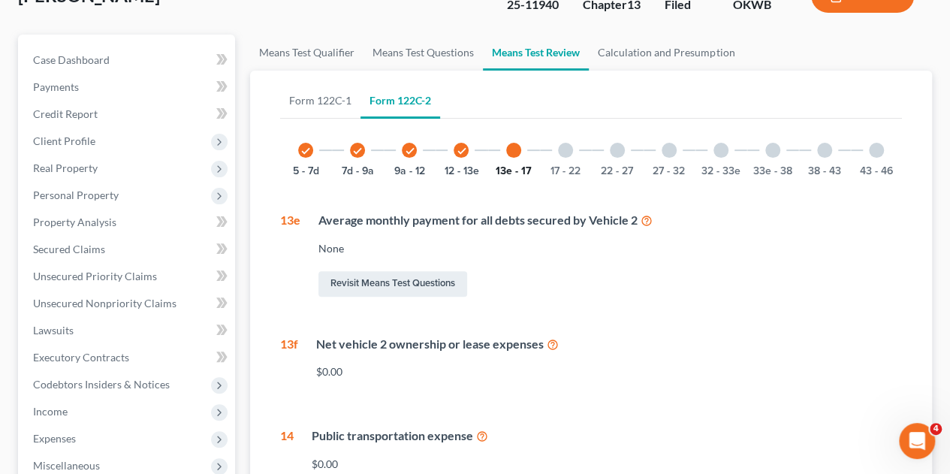
scroll to position [128, 0]
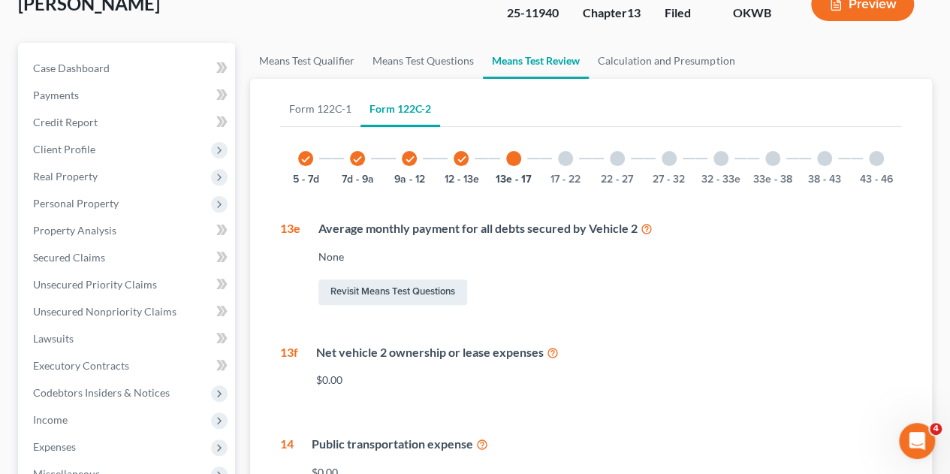
click at [569, 151] on div at bounding box center [565, 158] width 15 height 15
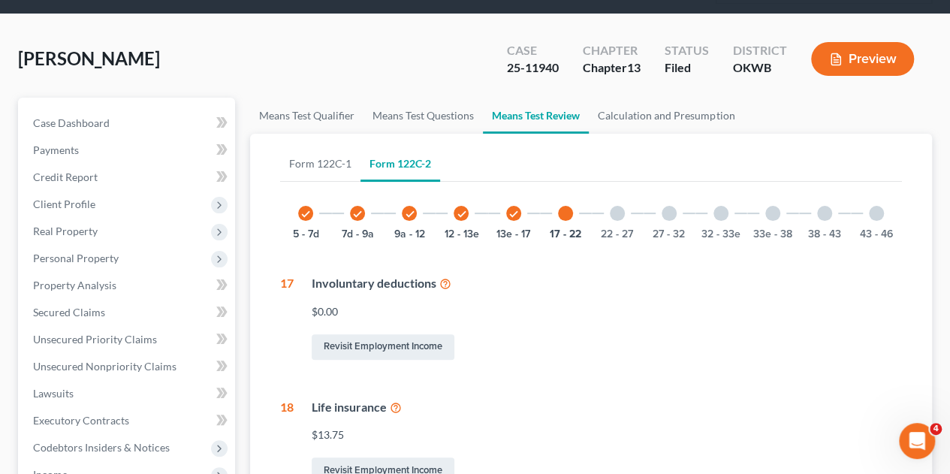
scroll to position [69, 0]
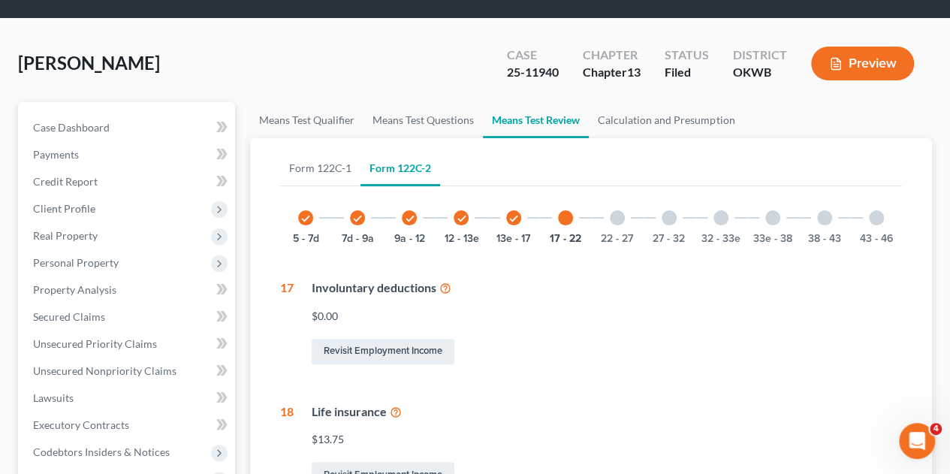
click at [621, 210] on div at bounding box center [617, 217] width 15 height 15
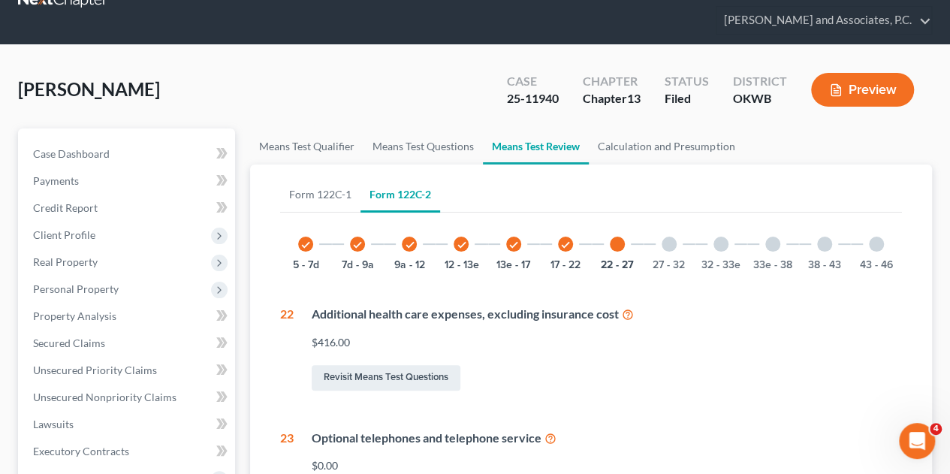
scroll to position [29, 0]
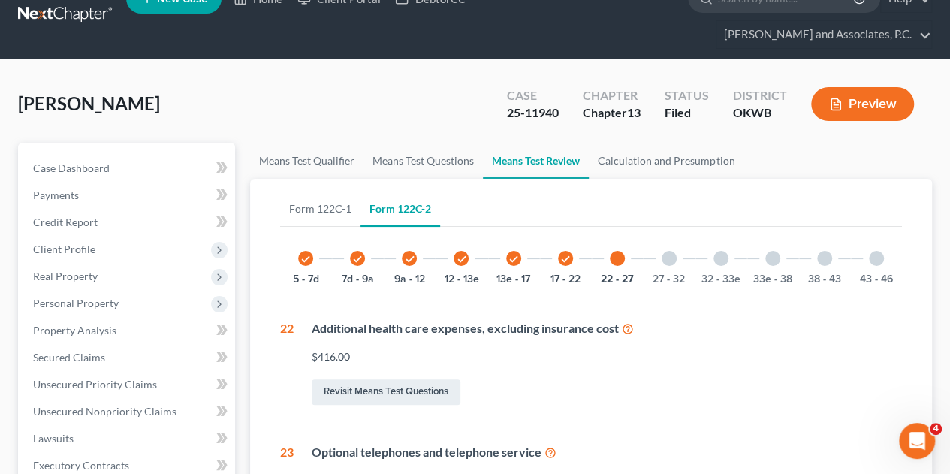
click at [673, 251] on div at bounding box center [669, 258] width 15 height 15
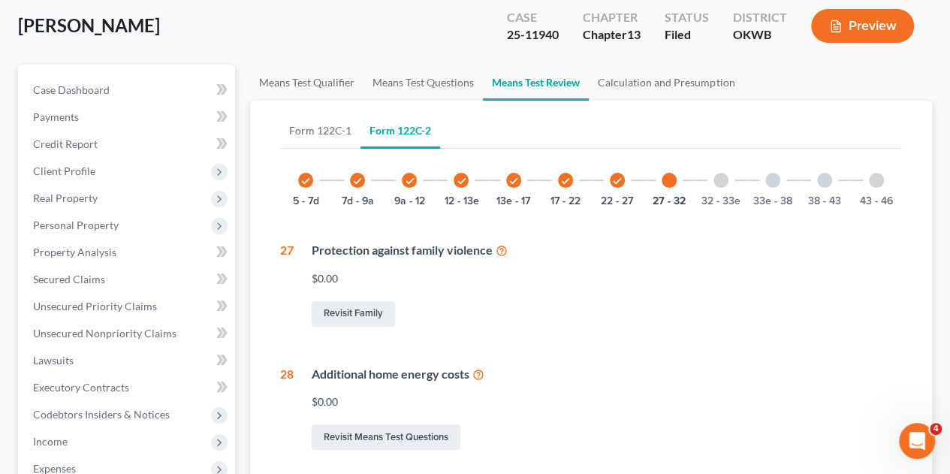
scroll to position [110, 0]
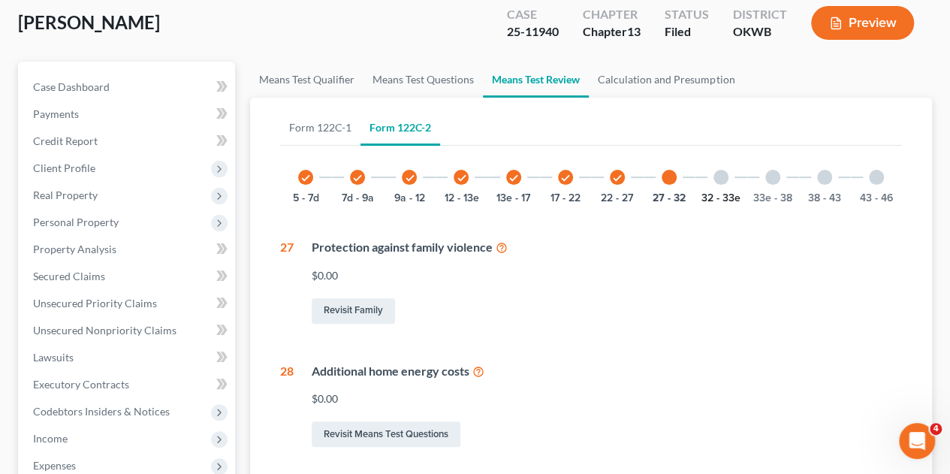
click at [723, 193] on button "32 - 33e" at bounding box center [721, 198] width 39 height 11
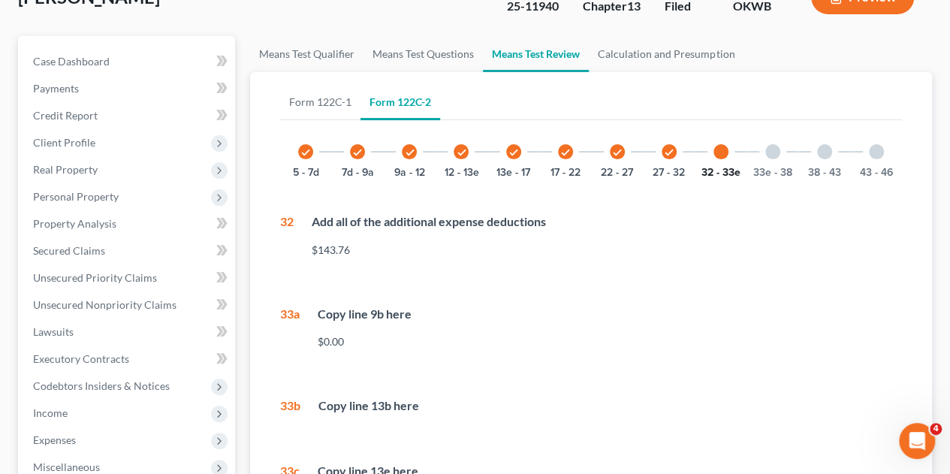
scroll to position [136, 0]
click at [779, 143] on div at bounding box center [772, 150] width 15 height 15
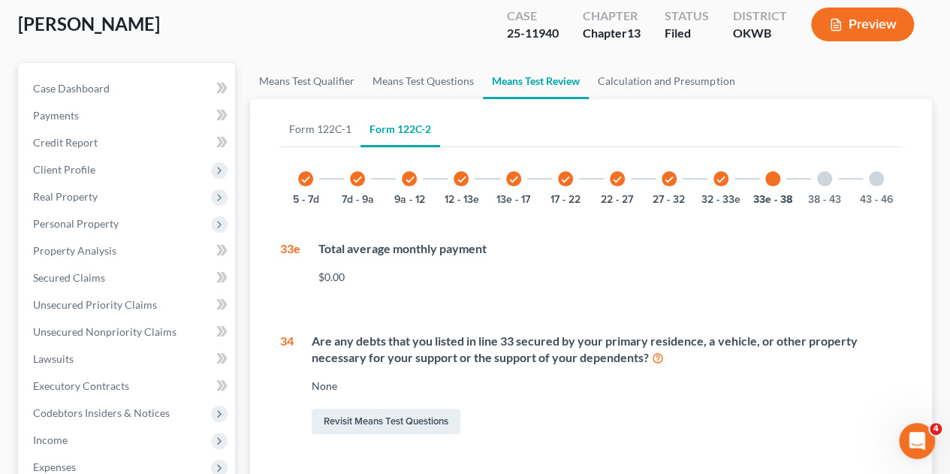
scroll to position [104, 0]
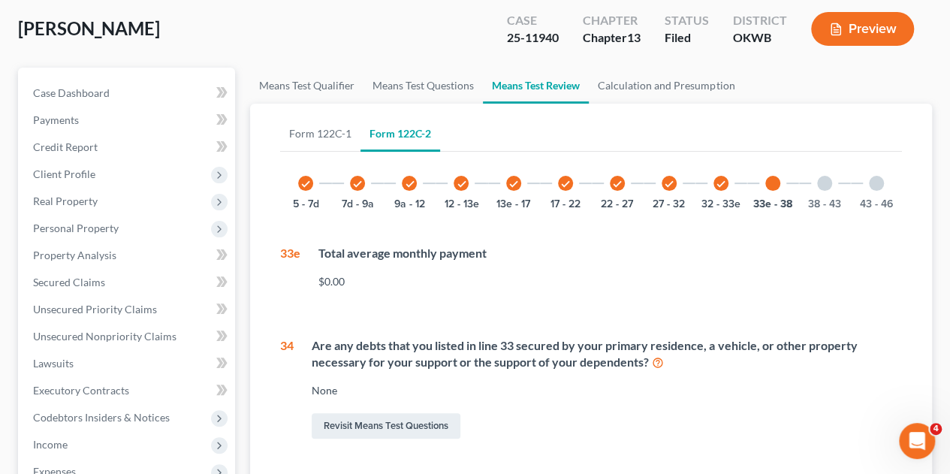
click at [716, 179] on icon "check" at bounding box center [721, 184] width 11 height 11
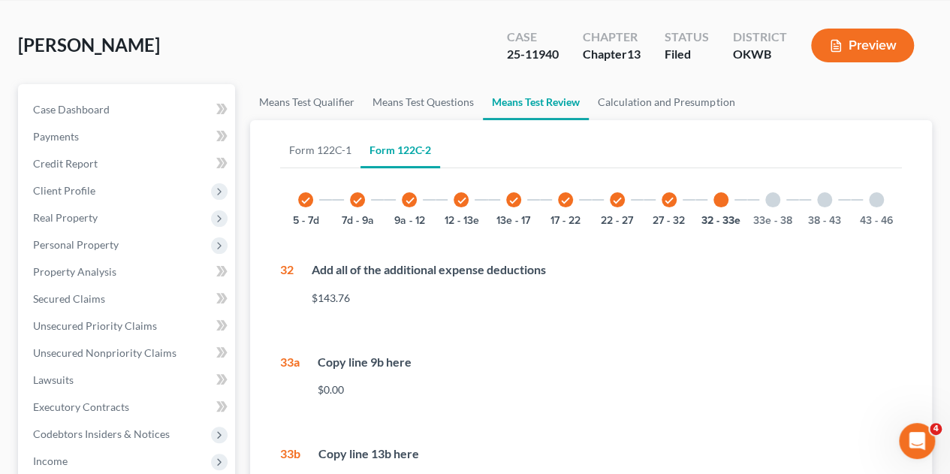
scroll to position [87, 0]
click at [775, 192] on div at bounding box center [772, 199] width 15 height 15
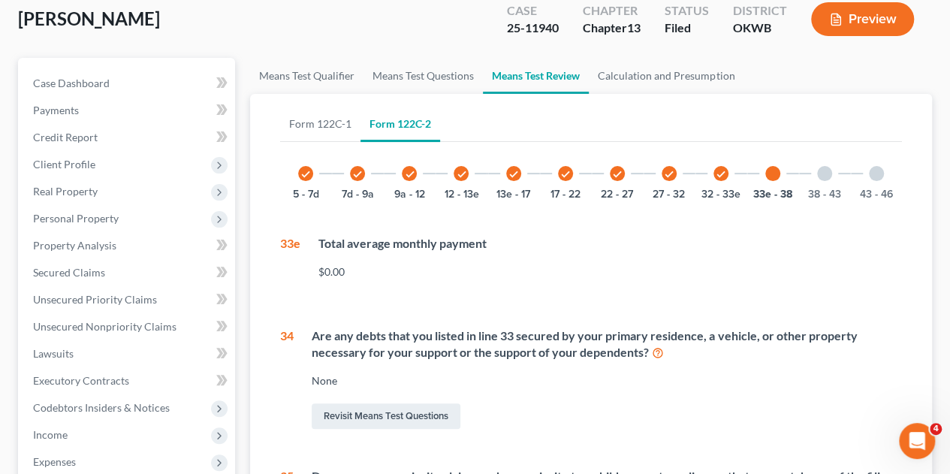
scroll to position [114, 0]
click at [826, 165] on div at bounding box center [824, 172] width 15 height 15
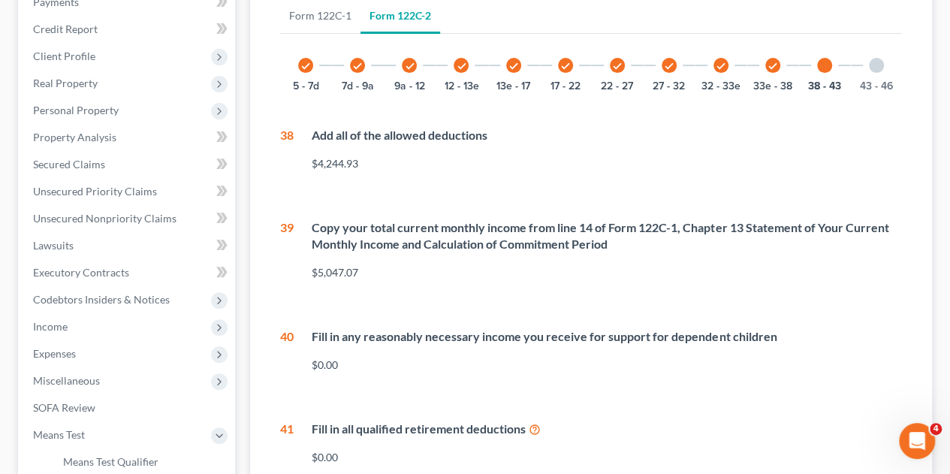
scroll to position [153, 0]
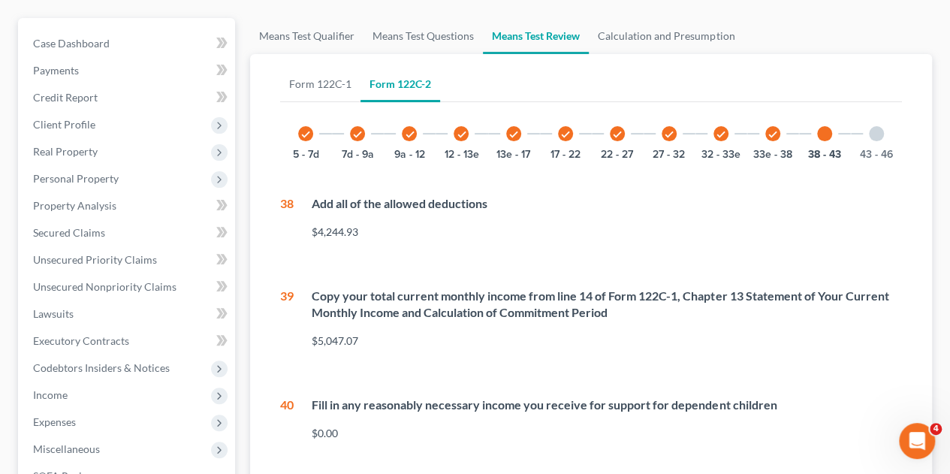
click at [874, 126] on div at bounding box center [876, 133] width 15 height 15
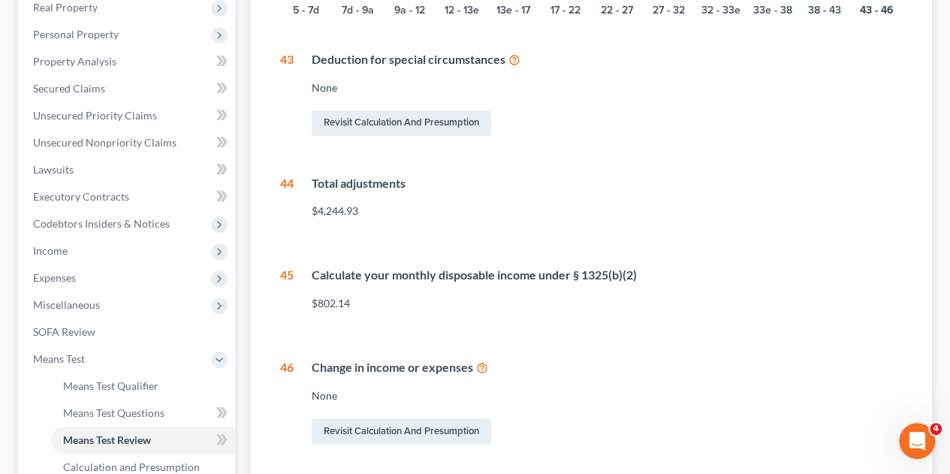
scroll to position [297, 0]
click at [437, 110] on link "Revisit Calculation and Presumption" at bounding box center [402, 123] width 180 height 26
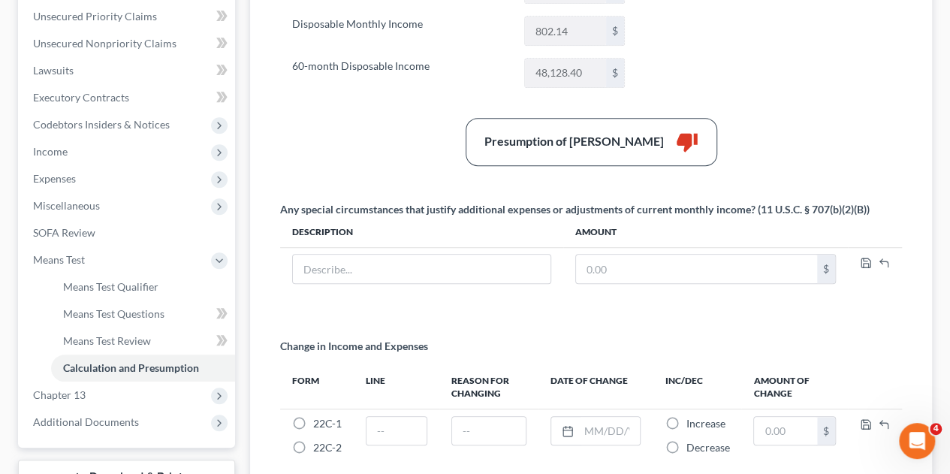
scroll to position [400, 0]
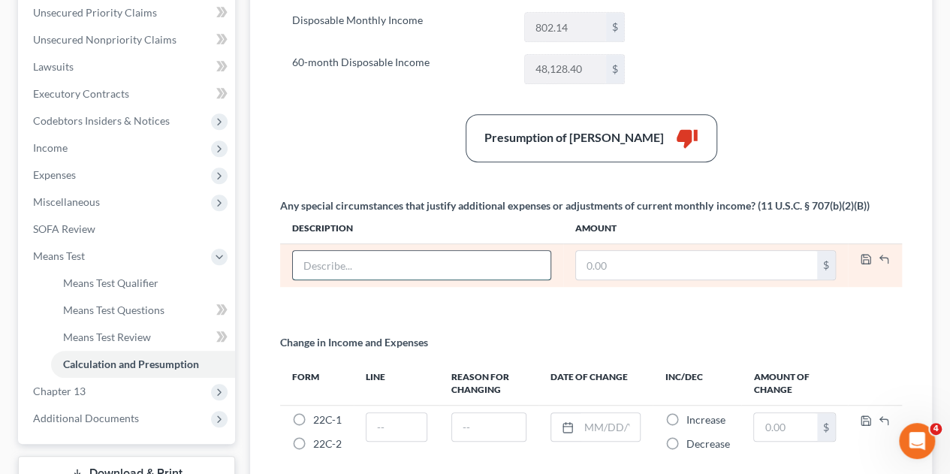
click at [388, 251] on input "text" at bounding box center [421, 265] width 257 height 29
type input "accurate deduction for health insurance, etc. is higher than reflected on 22C"
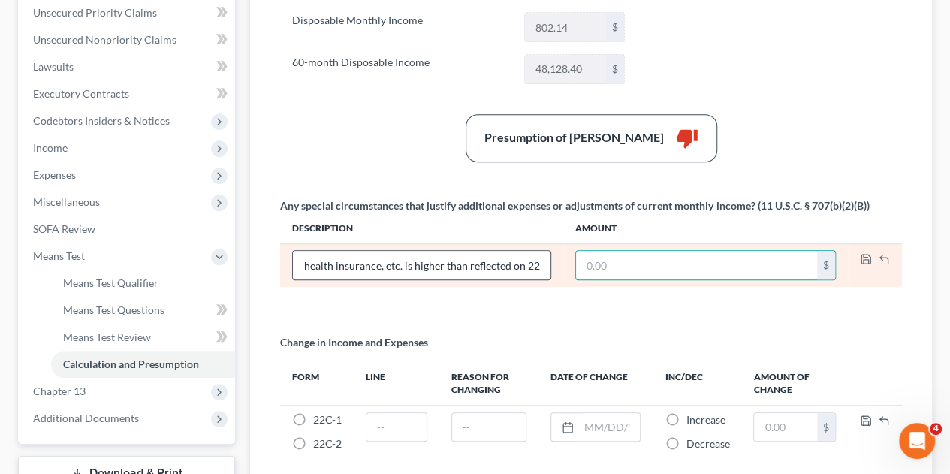
scroll to position [0, 0]
type input "56.90"
click at [865, 253] on icon "button" at bounding box center [866, 259] width 12 height 12
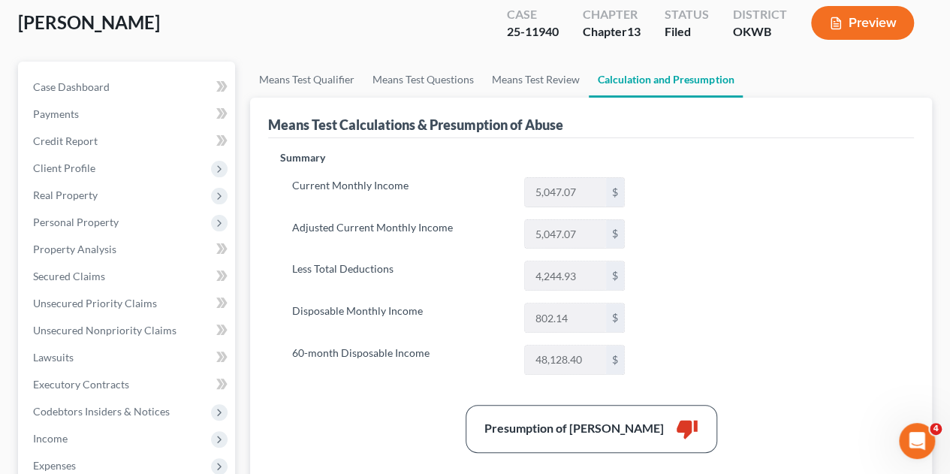
scroll to position [63, 0]
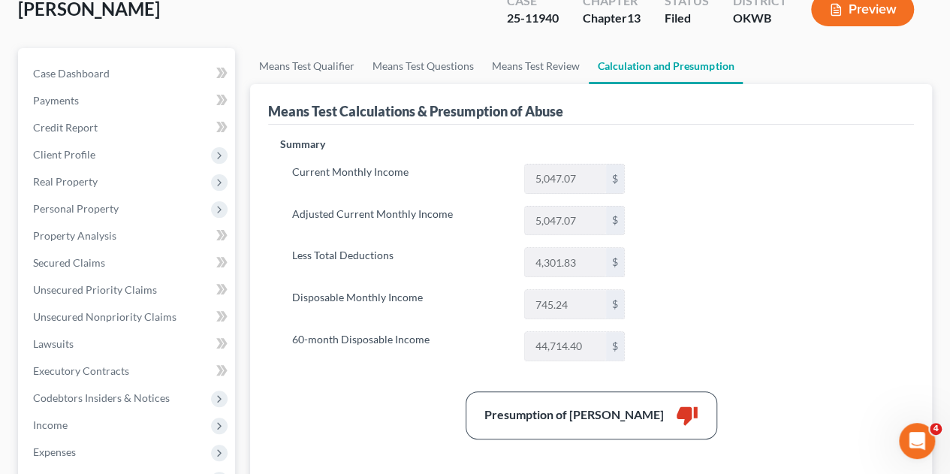
scroll to position [128, 0]
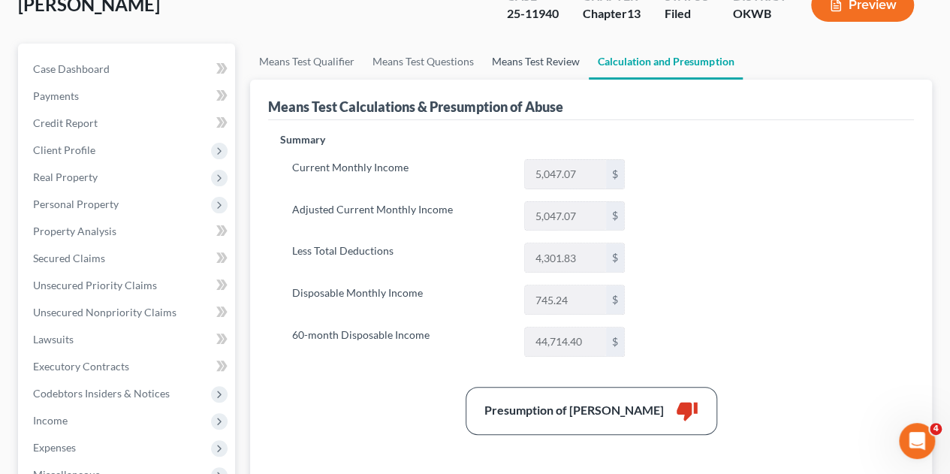
click at [526, 44] on link "Means Test Review" at bounding box center [536, 62] width 106 height 36
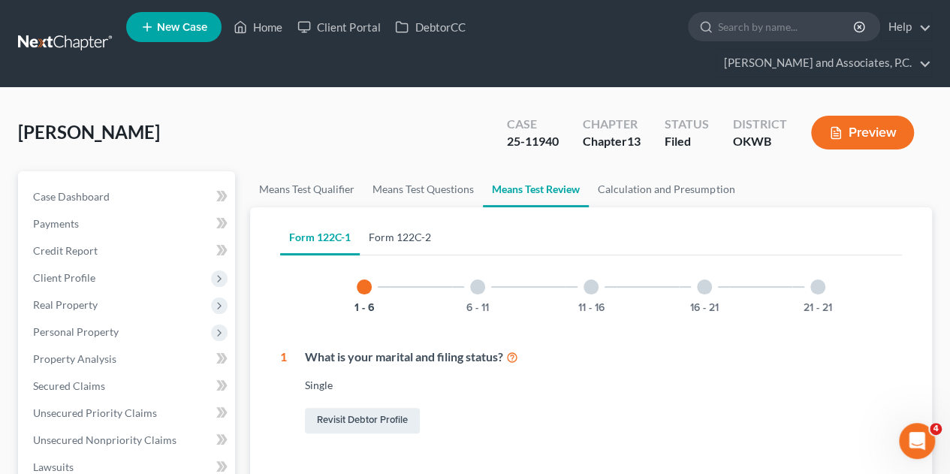
click at [409, 219] on link "Form 122C-2" at bounding box center [400, 237] width 80 height 36
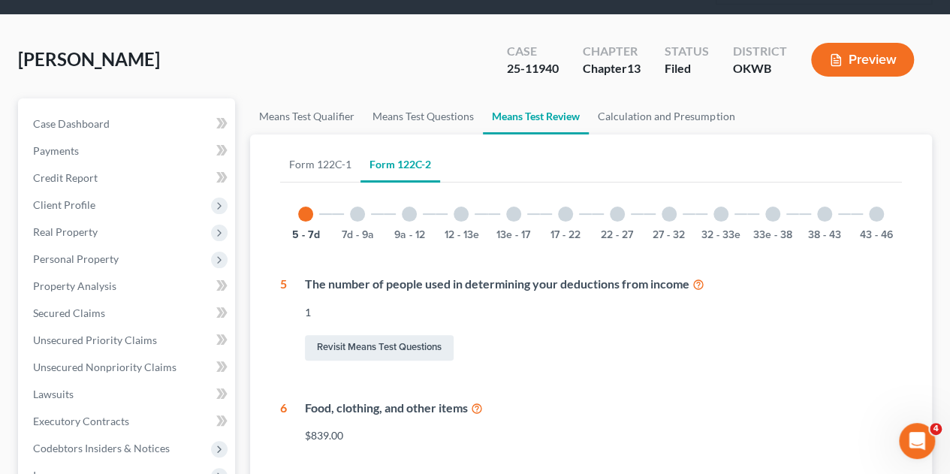
scroll to position [71, 0]
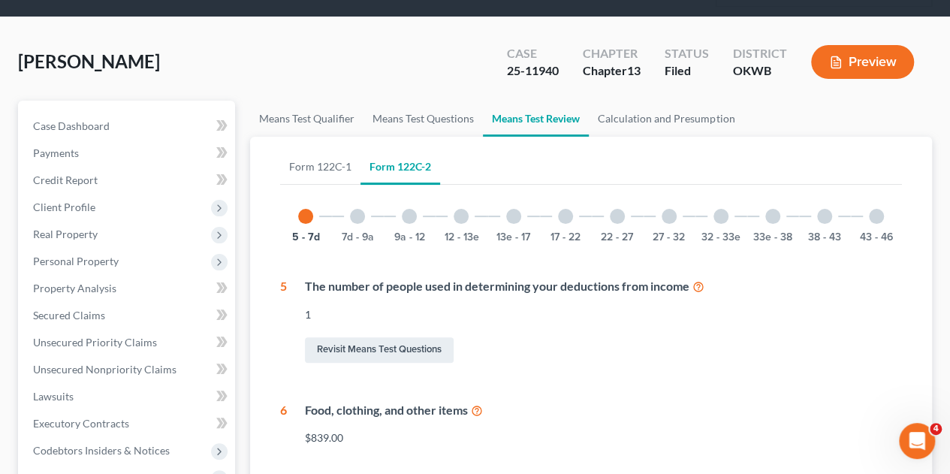
click at [823, 209] on div at bounding box center [824, 216] width 15 height 15
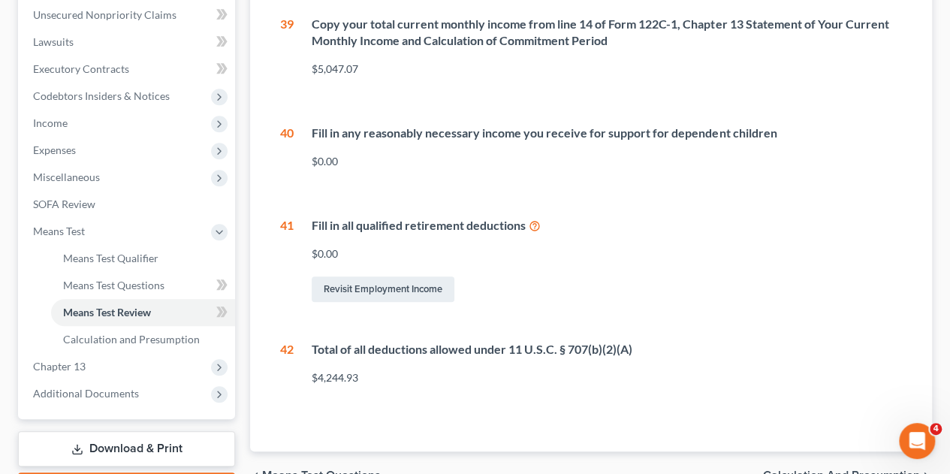
scroll to position [430, 0]
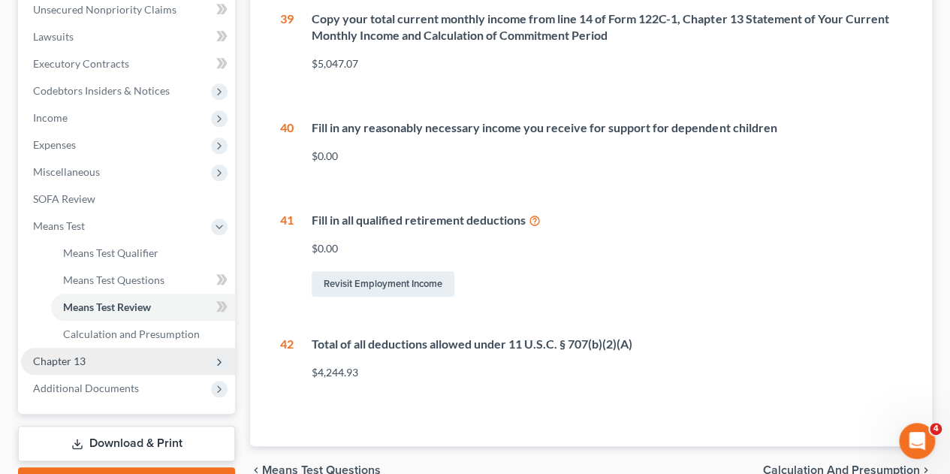
click at [48, 355] on span "Chapter 13" at bounding box center [59, 361] width 53 height 13
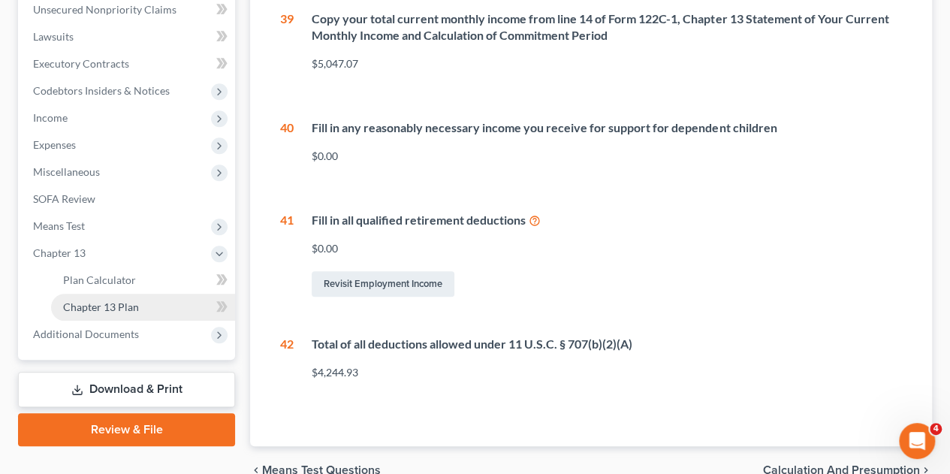
click at [88, 300] on span "Chapter 13 Plan" at bounding box center [101, 306] width 76 height 13
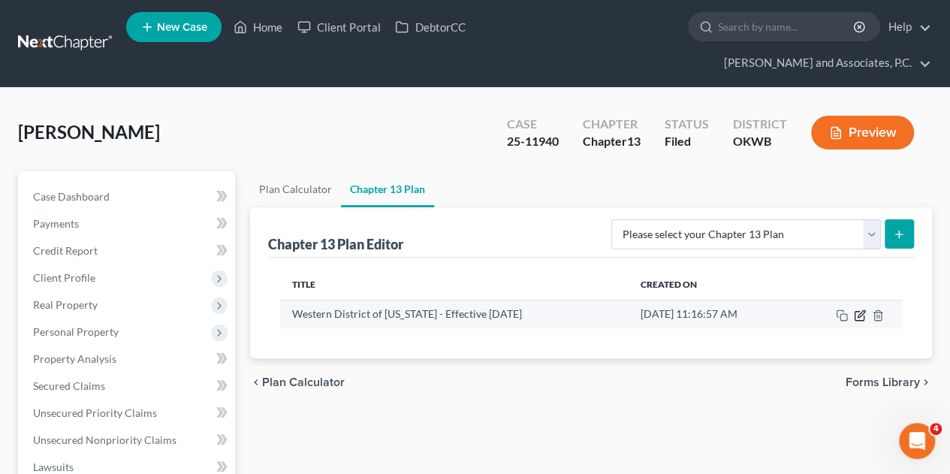
click at [858, 309] on icon "button" at bounding box center [860, 315] width 12 height 12
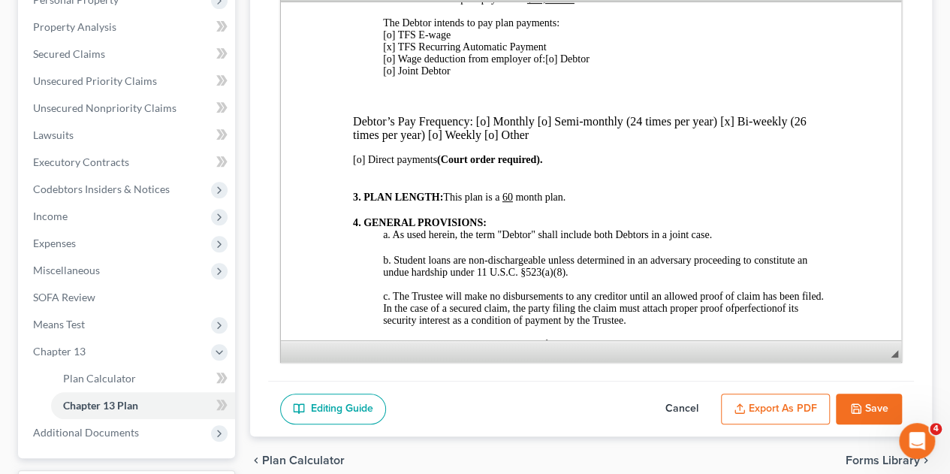
scroll to position [719, 0]
click at [882, 394] on button "Save" at bounding box center [869, 410] width 66 height 32
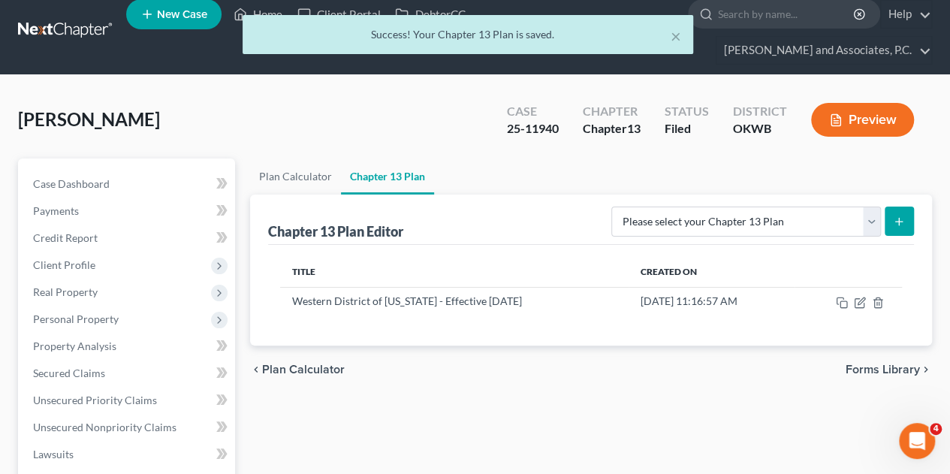
scroll to position [0, 0]
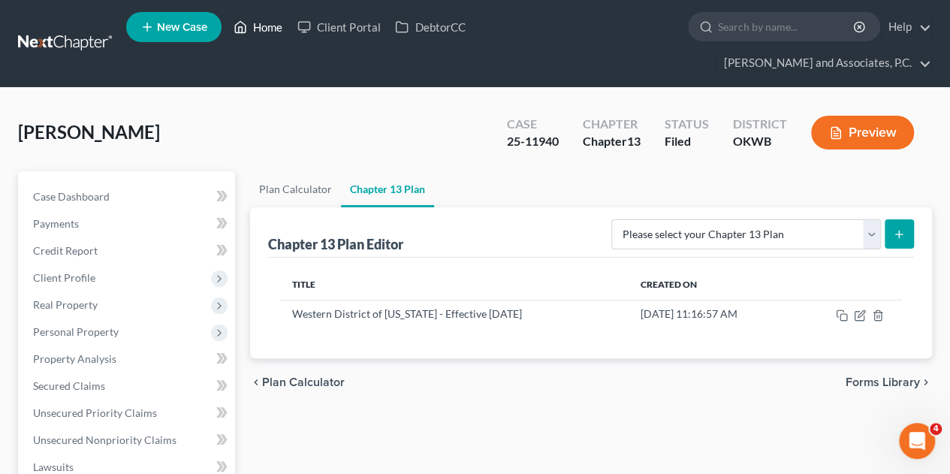
click at [270, 31] on link "Home" at bounding box center [258, 27] width 64 height 27
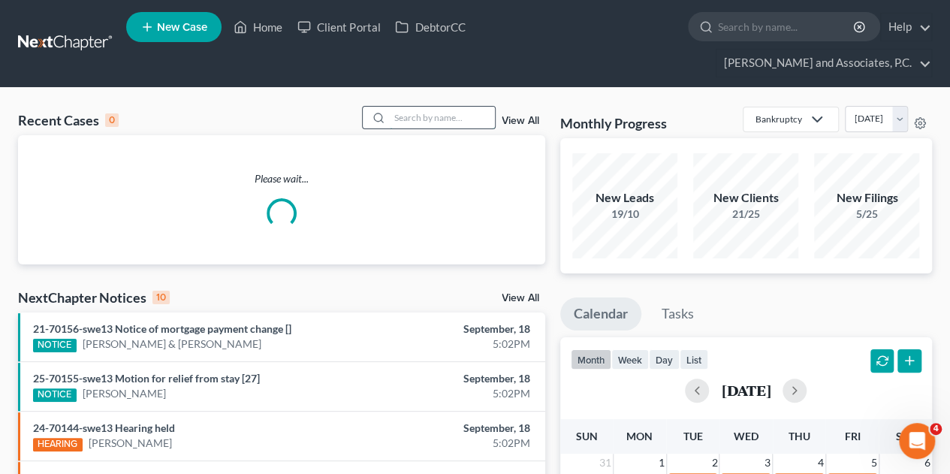
click at [440, 107] on input "search" at bounding box center [442, 118] width 105 height 22
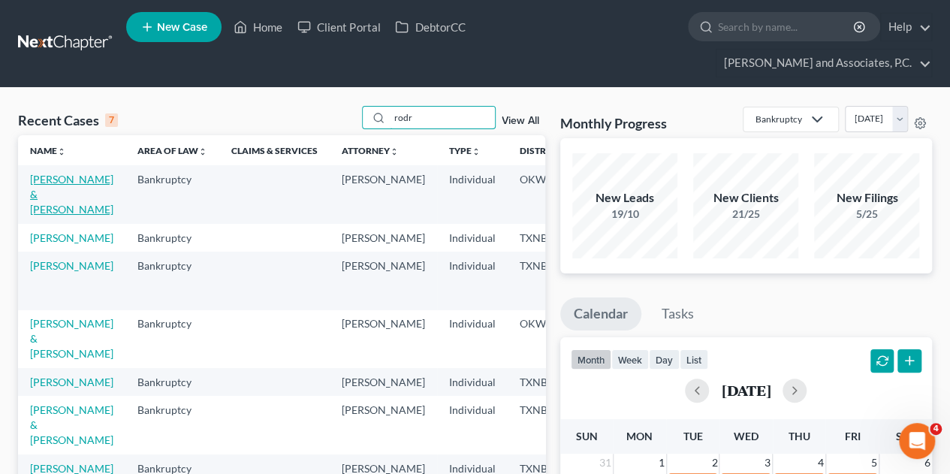
type input "rodr"
click at [55, 173] on link "[PERSON_NAME] & [PERSON_NAME]" at bounding box center [71, 194] width 83 height 43
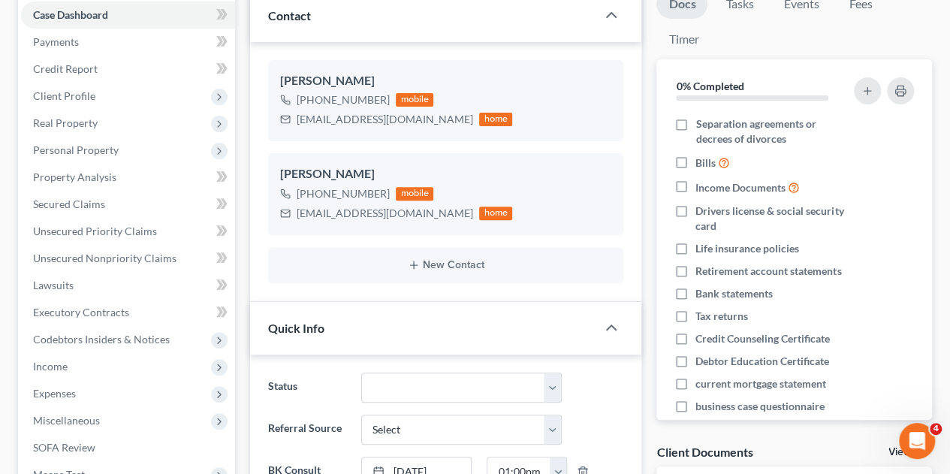
scroll to position [191, 0]
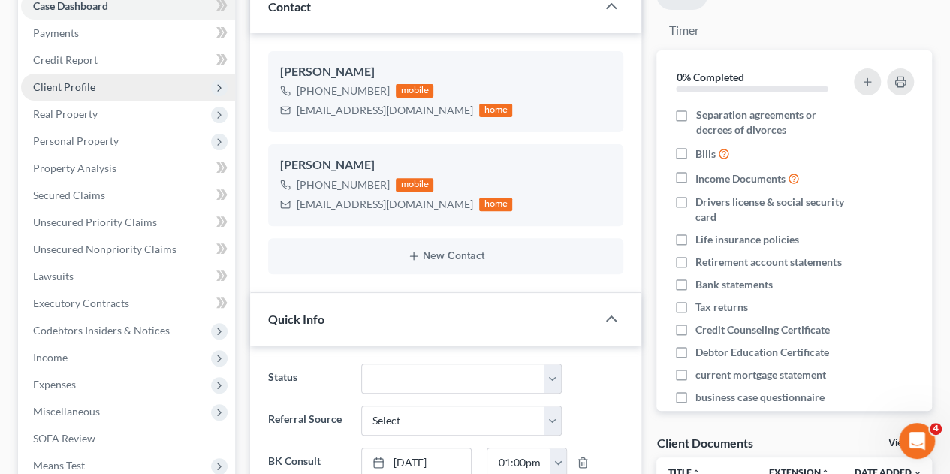
click at [80, 80] on span "Client Profile" at bounding box center [64, 86] width 62 height 13
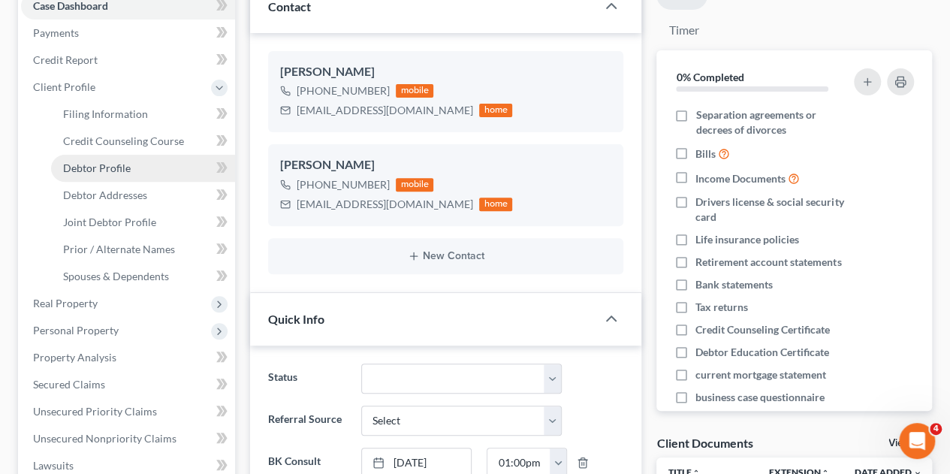
click at [89, 161] on span "Debtor Profile" at bounding box center [97, 167] width 68 height 13
select select "1"
select select "3"
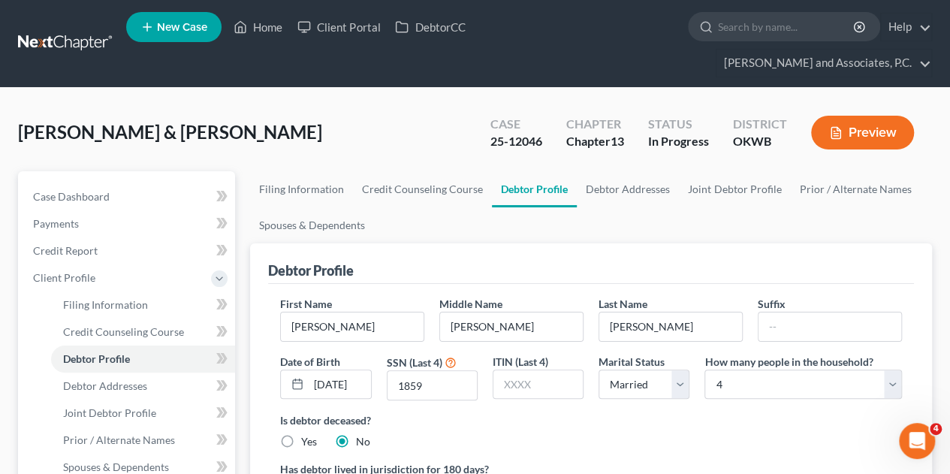
click at [485, 469] on div "Has debtor lived in jurisdiction for 180 days? Yes No Debtor must reside in jur…" at bounding box center [591, 479] width 622 height 37
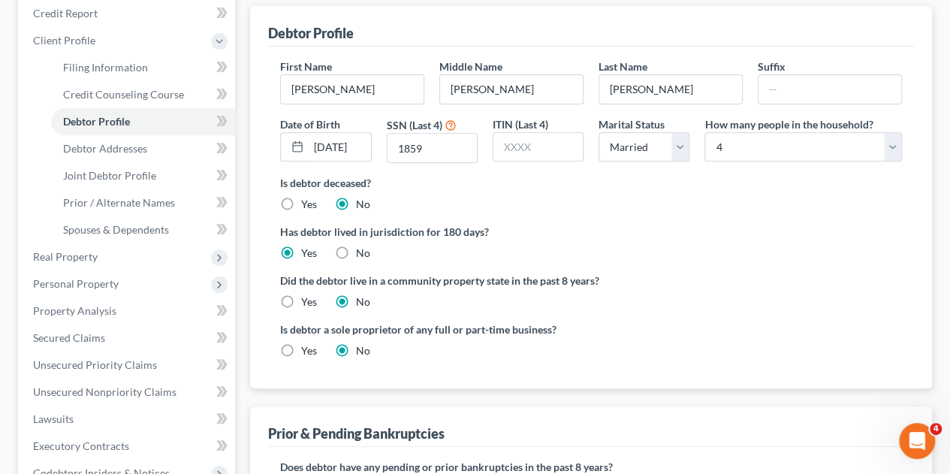
scroll to position [237, 0]
click at [146, 217] on link "Spouses & Dependents" at bounding box center [143, 230] width 184 height 27
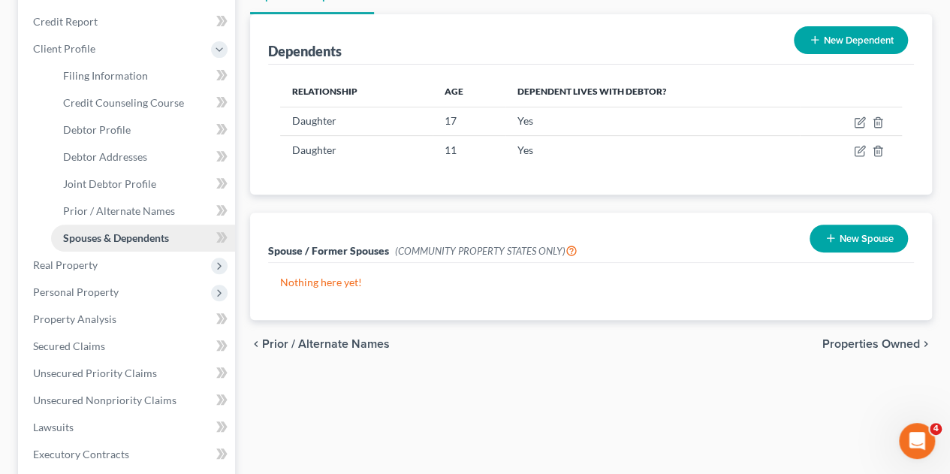
scroll to position [230, 0]
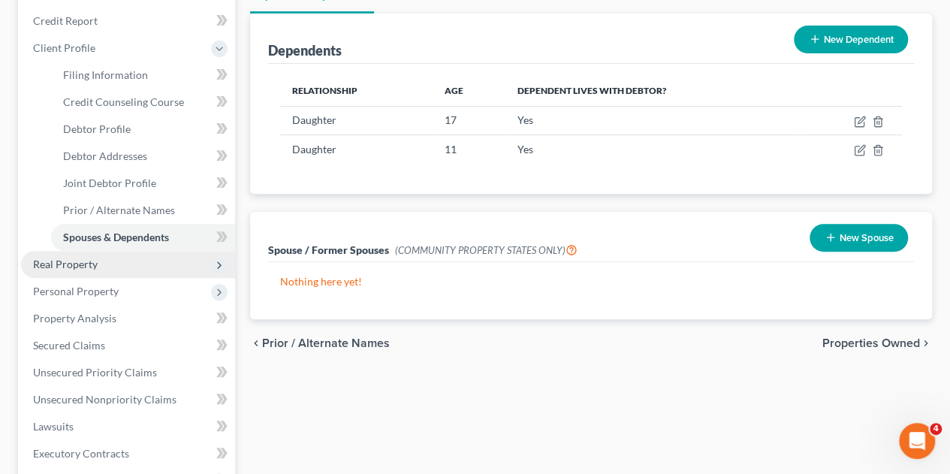
click at [80, 258] on span "Real Property" at bounding box center [65, 264] width 65 height 13
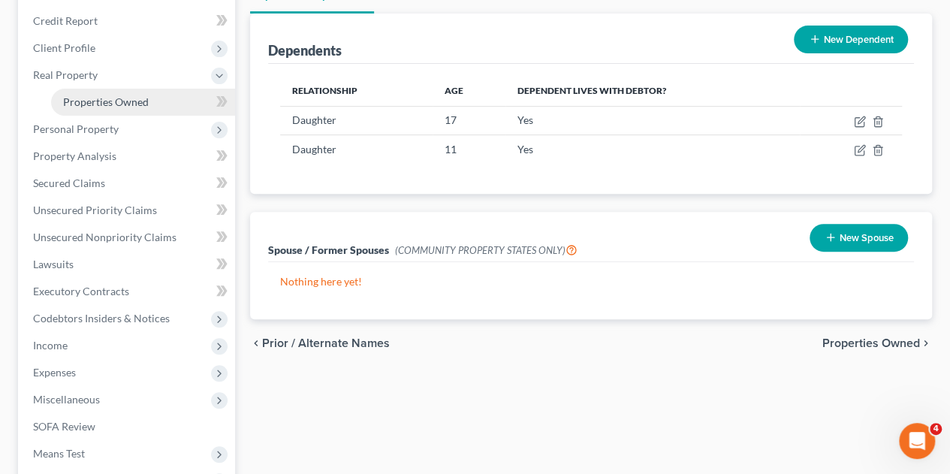
click at [137, 95] on span "Properties Owned" at bounding box center [106, 101] width 86 height 13
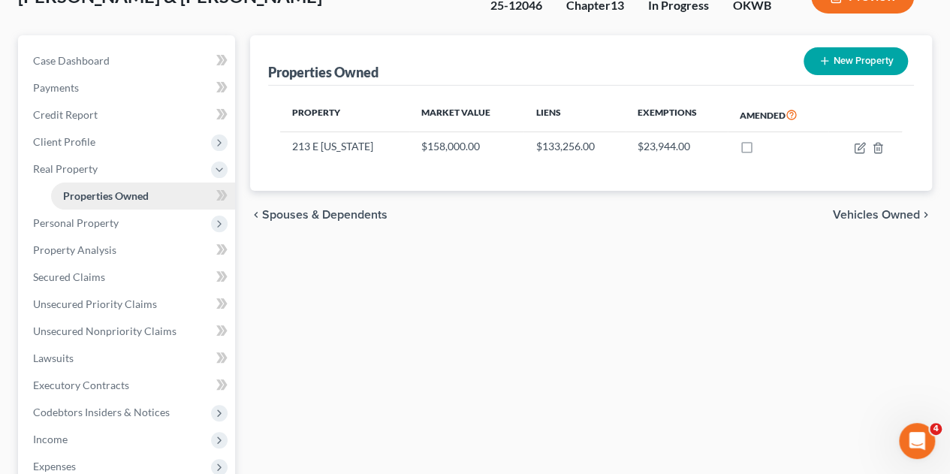
scroll to position [137, 0]
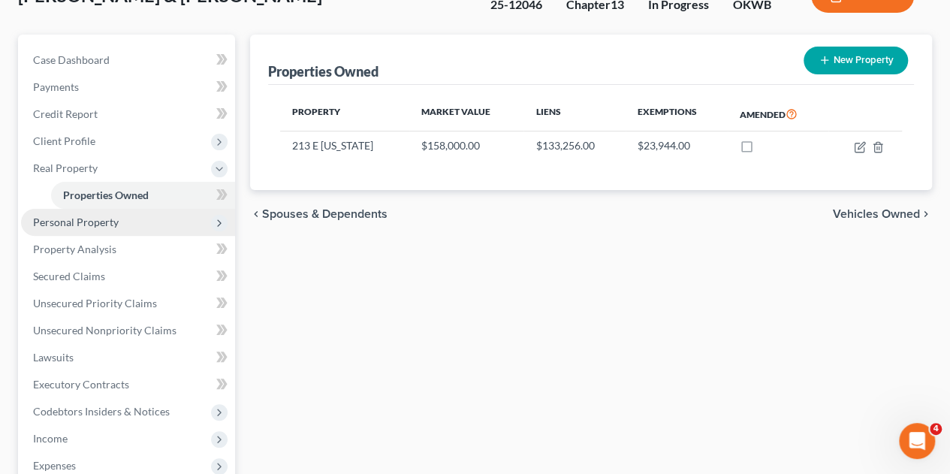
click at [105, 209] on span "Personal Property" at bounding box center [128, 222] width 214 height 27
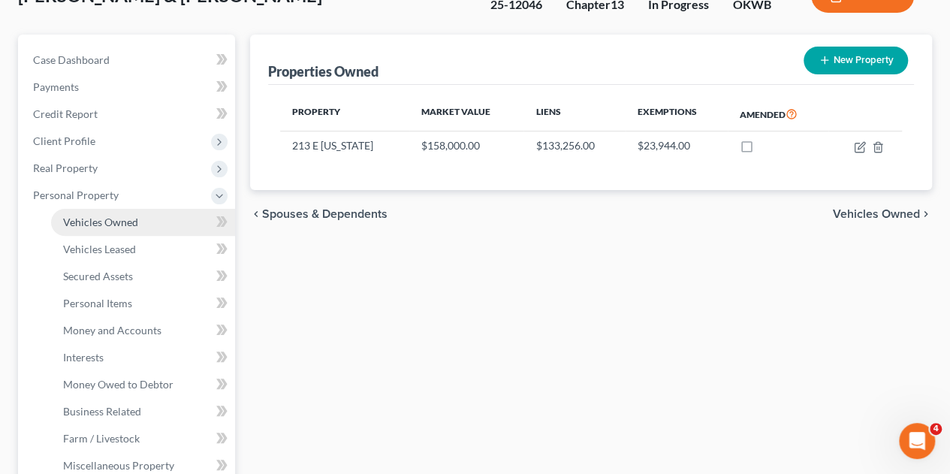
click at [131, 216] on span "Vehicles Owned" at bounding box center [100, 222] width 75 height 13
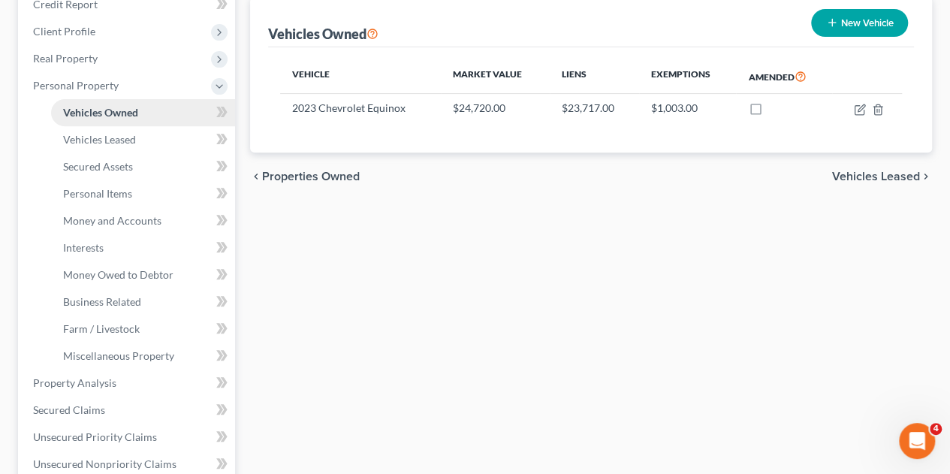
scroll to position [247, 0]
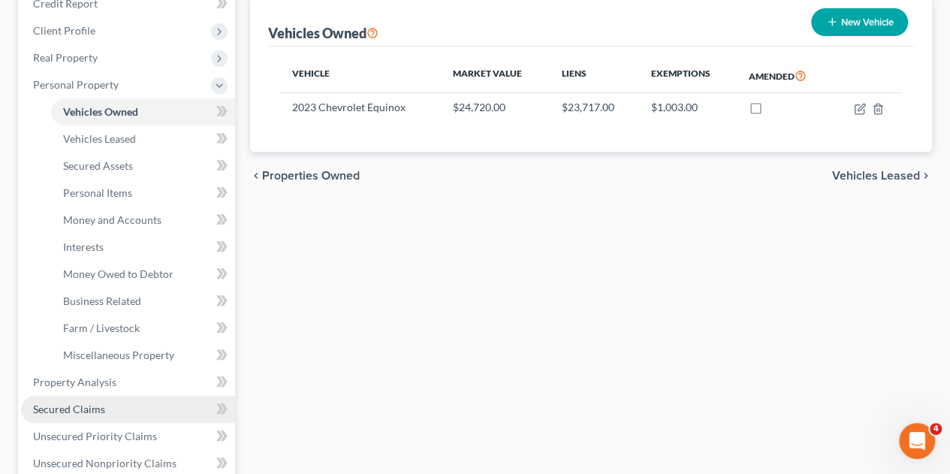
click at [78, 396] on link "Secured Claims" at bounding box center [128, 409] width 214 height 27
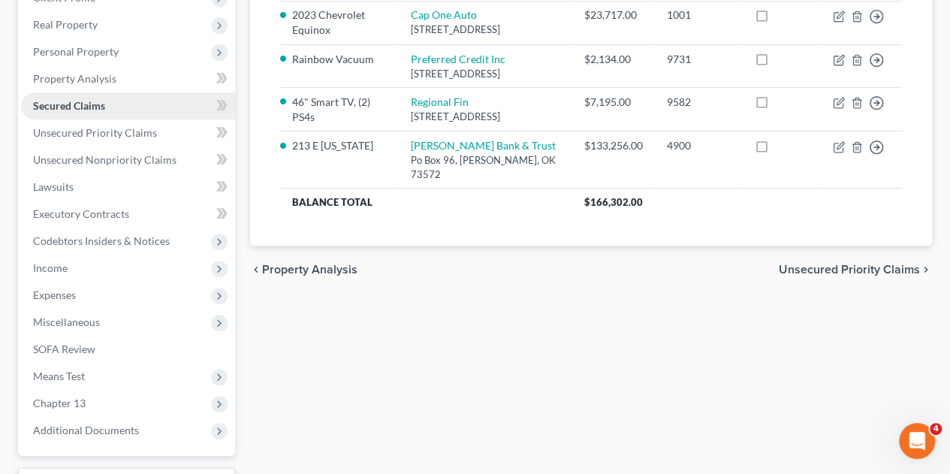
scroll to position [279, 0]
click at [129, 127] on span "Unsecured Priority Claims" at bounding box center [95, 133] width 124 height 13
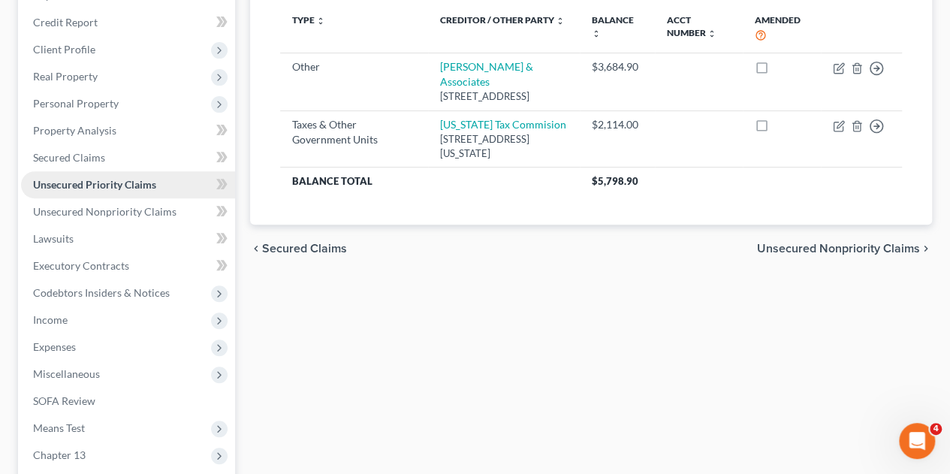
scroll to position [229, 0]
click at [122, 198] on link "Unsecured Nonpriority Claims" at bounding box center [128, 211] width 214 height 27
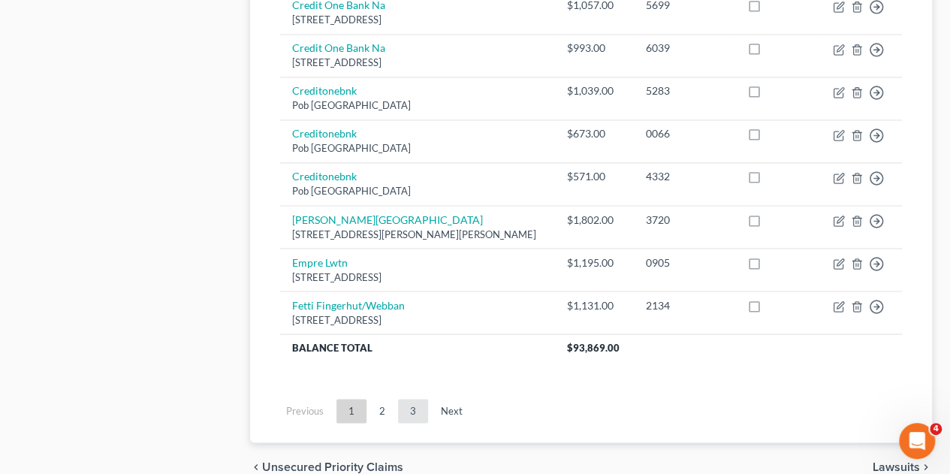
click at [410, 399] on link "3" at bounding box center [413, 411] width 30 height 24
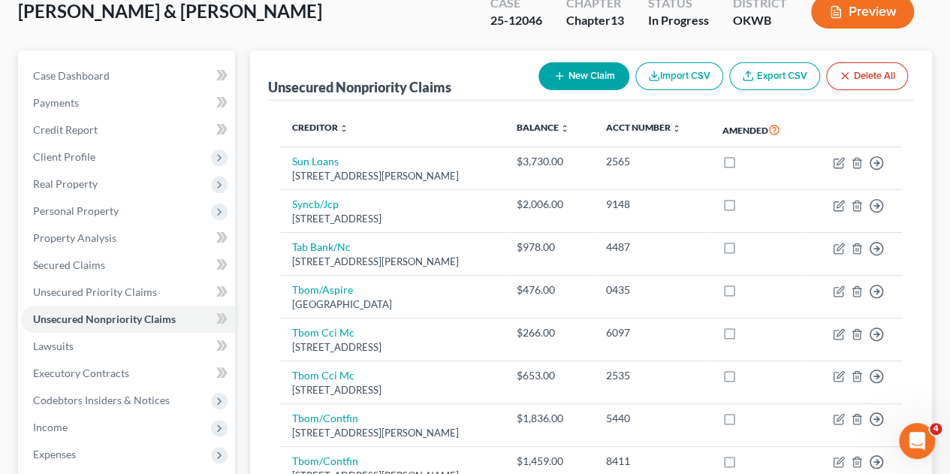
scroll to position [120, 0]
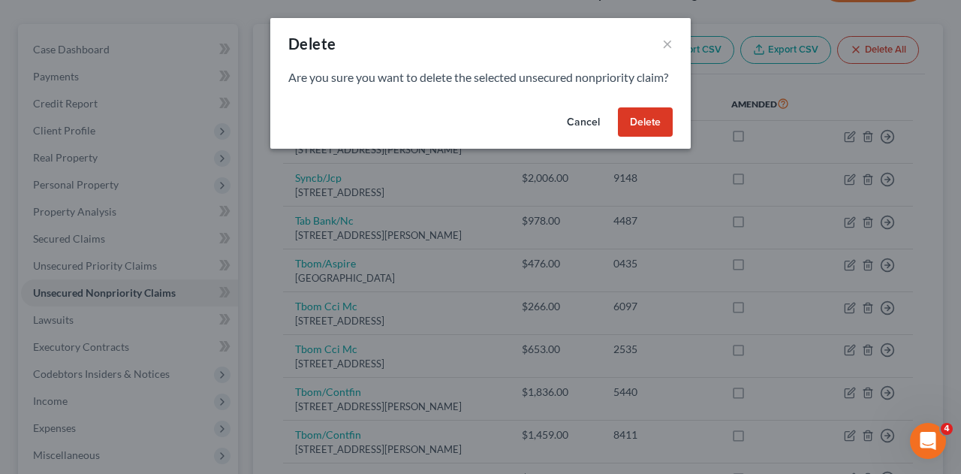
click at [586, 137] on button "Cancel" at bounding box center [583, 122] width 57 height 30
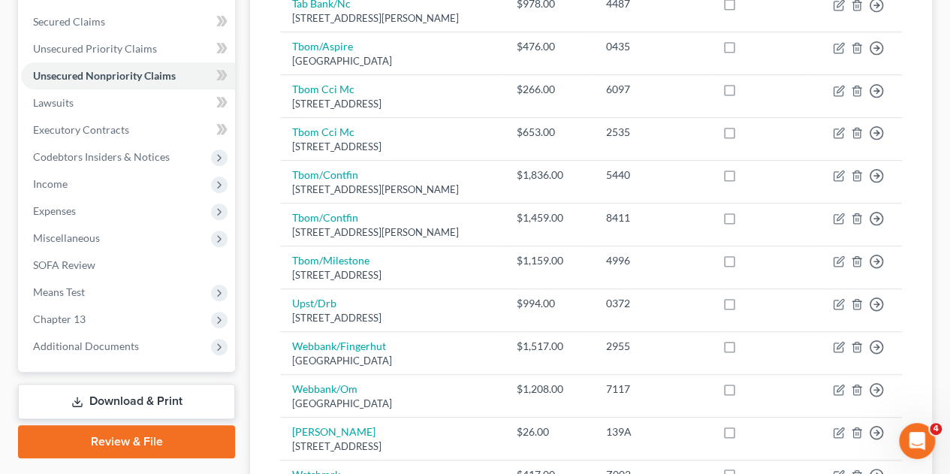
scroll to position [365, 0]
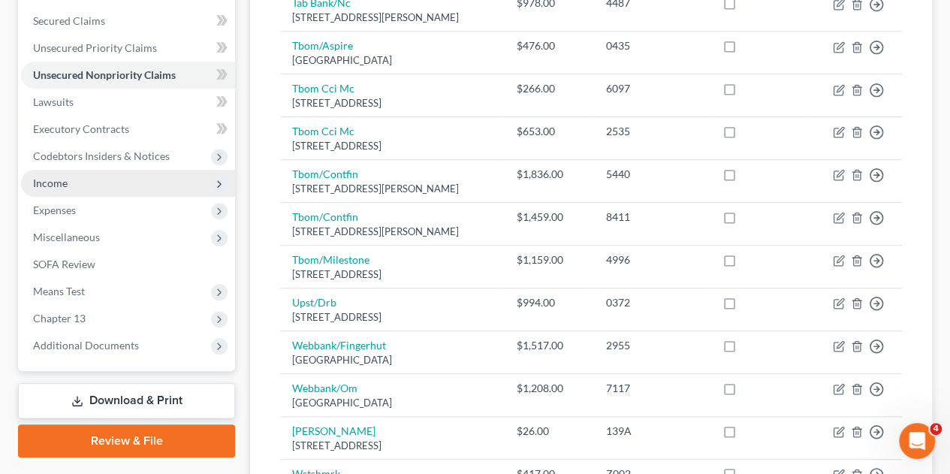
click at [48, 177] on span "Income" at bounding box center [50, 183] width 35 height 13
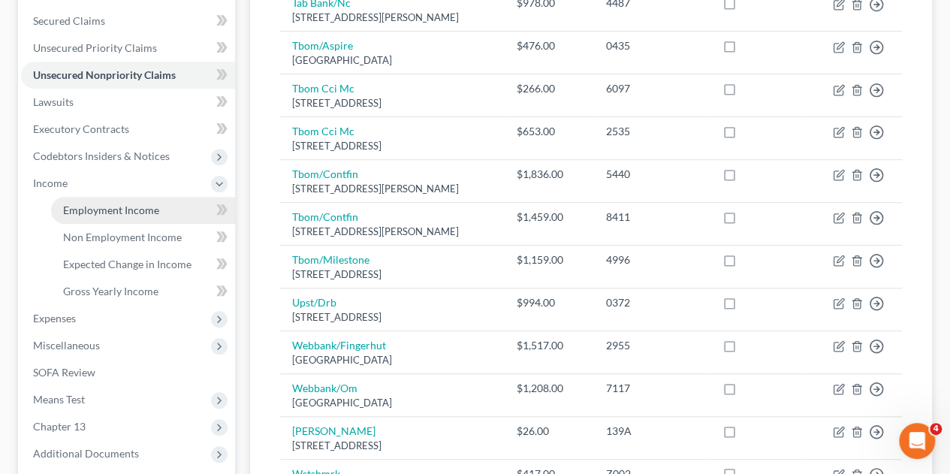
click at [95, 204] on span "Employment Income" at bounding box center [111, 210] width 96 height 13
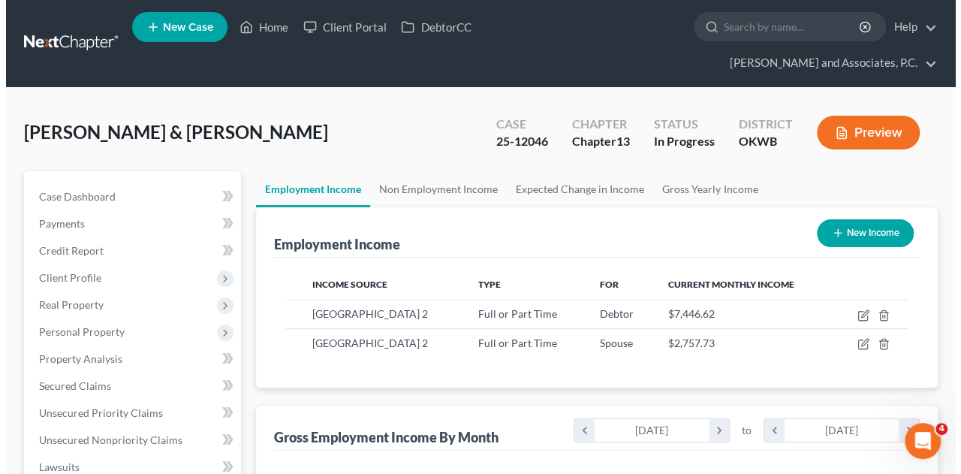
scroll to position [267, 380]
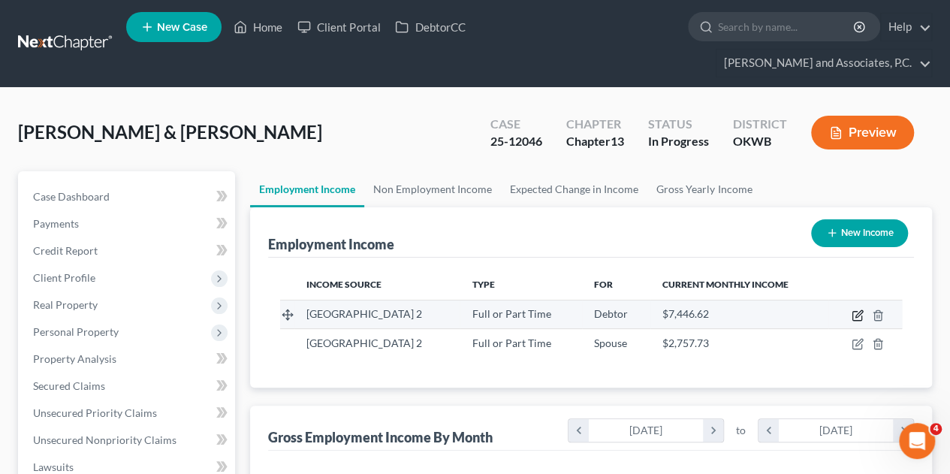
click at [853, 309] on icon "button" at bounding box center [858, 315] width 12 height 12
select select "0"
select select "37"
select select "2"
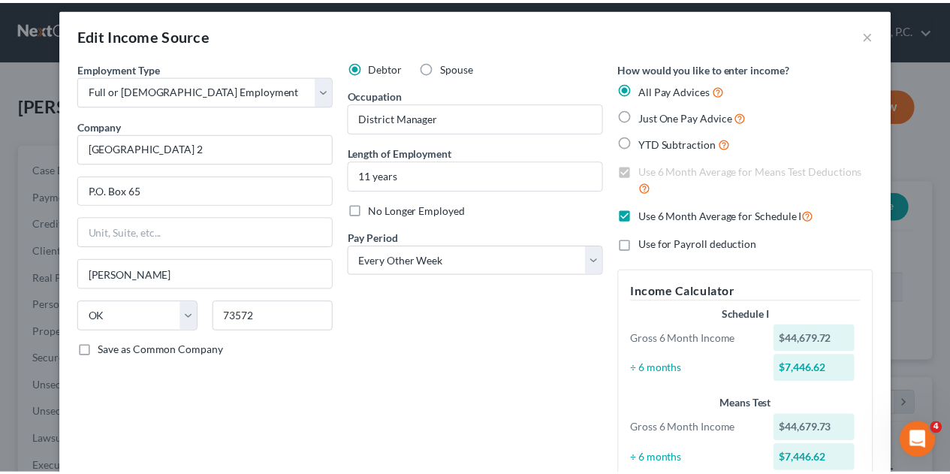
scroll to position [0, 0]
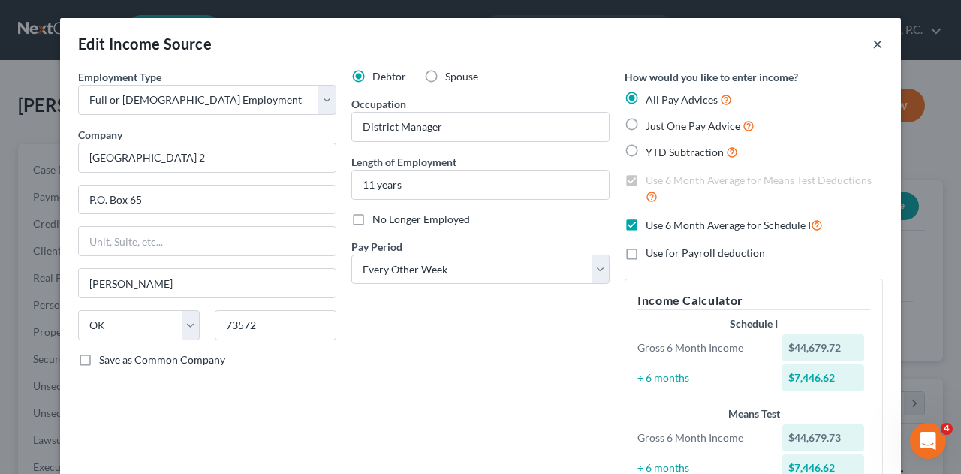
click at [873, 44] on button "×" at bounding box center [878, 44] width 11 height 18
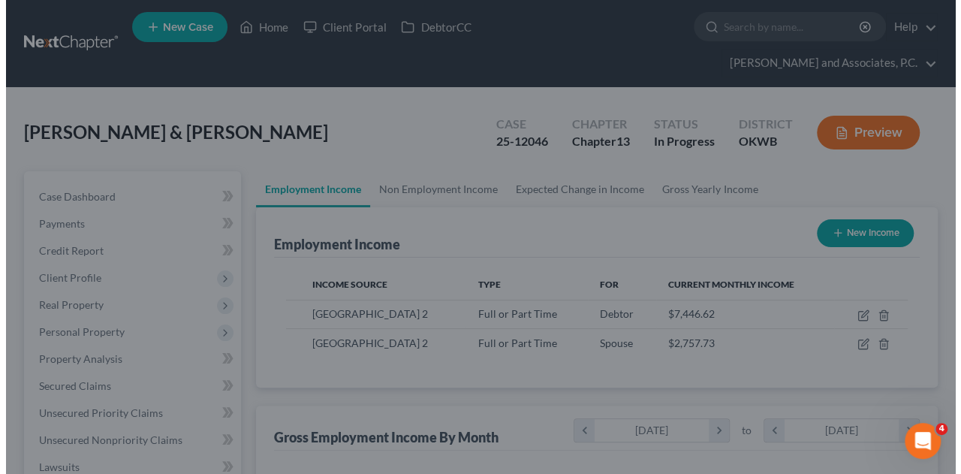
scroll to position [750888, 750775]
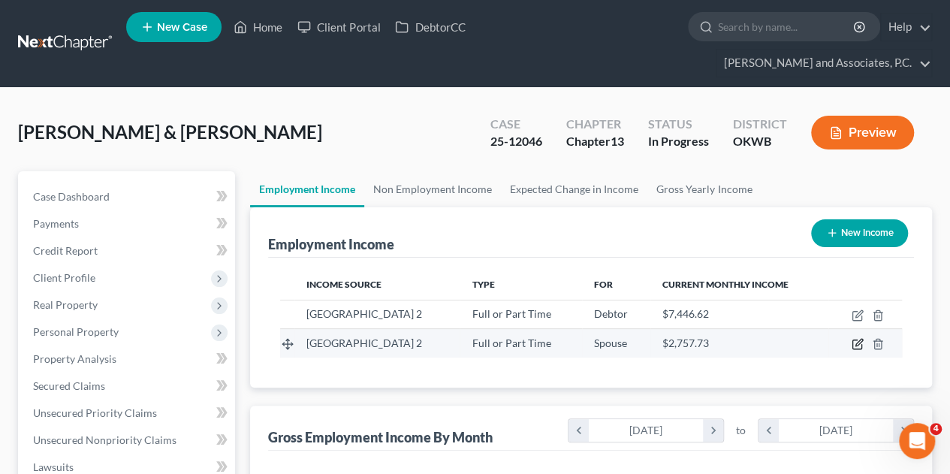
click at [855, 338] on icon "button" at bounding box center [858, 344] width 12 height 12
select select "0"
select select "37"
select select "2"
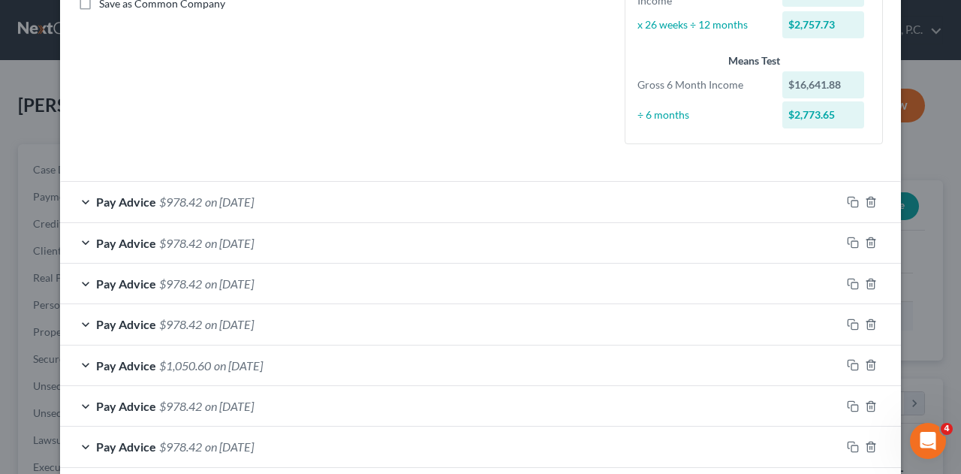
scroll to position [356, 0]
click at [525, 194] on div "Pay Advice $978.42 on 06/27/2025" at bounding box center [450, 202] width 781 height 40
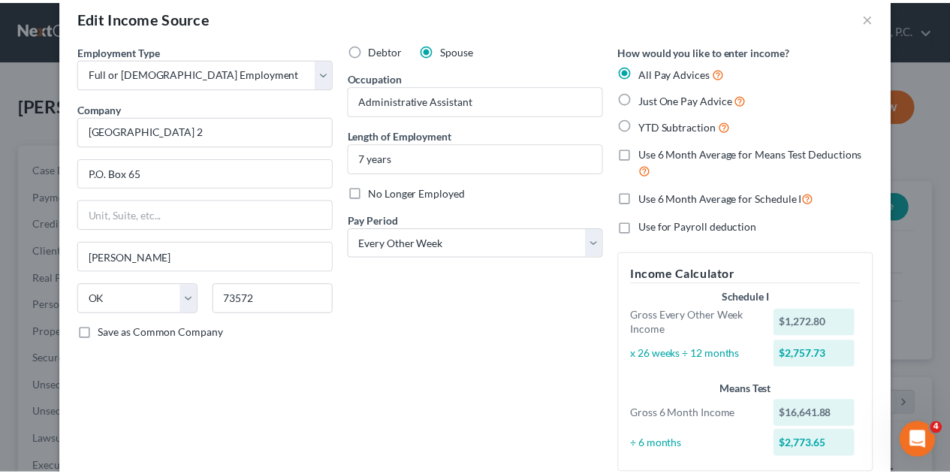
scroll to position [0, 0]
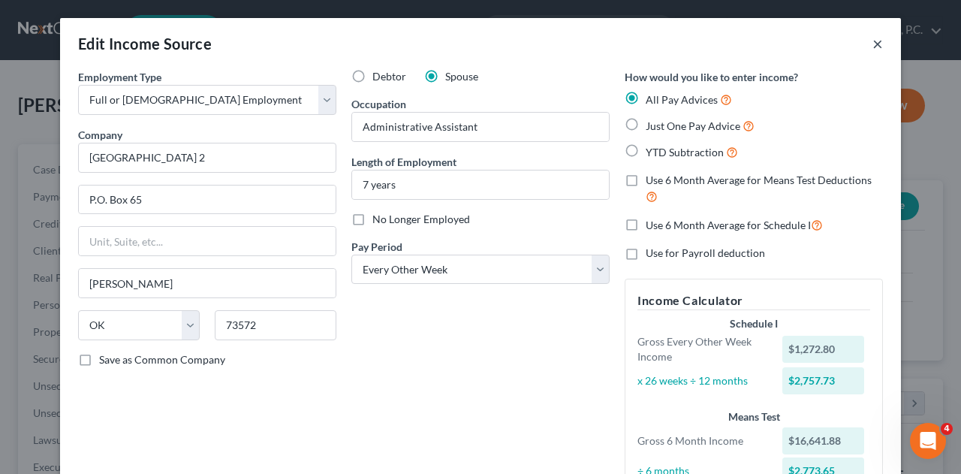
click at [876, 45] on button "×" at bounding box center [878, 44] width 11 height 18
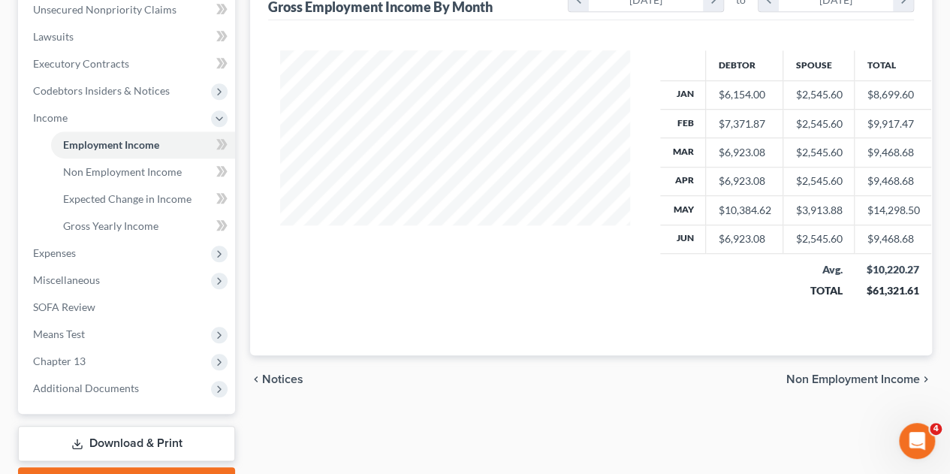
scroll to position [447, 0]
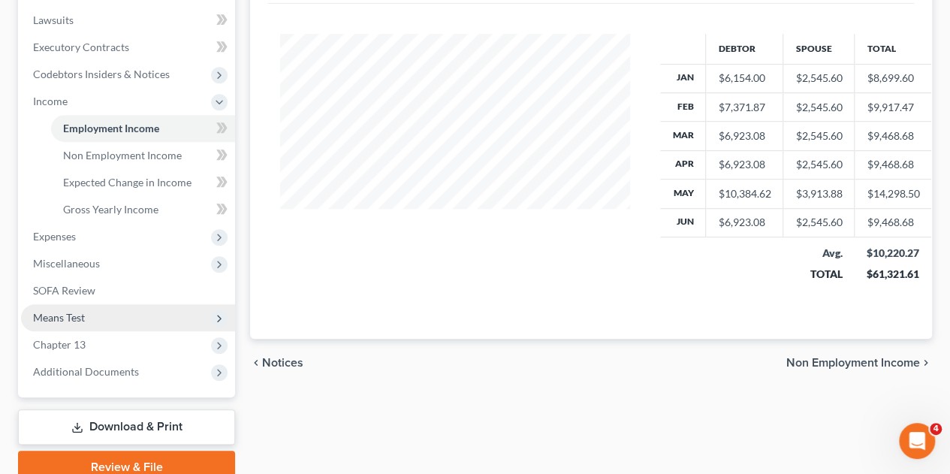
click at [68, 311] on span "Means Test" at bounding box center [59, 317] width 52 height 13
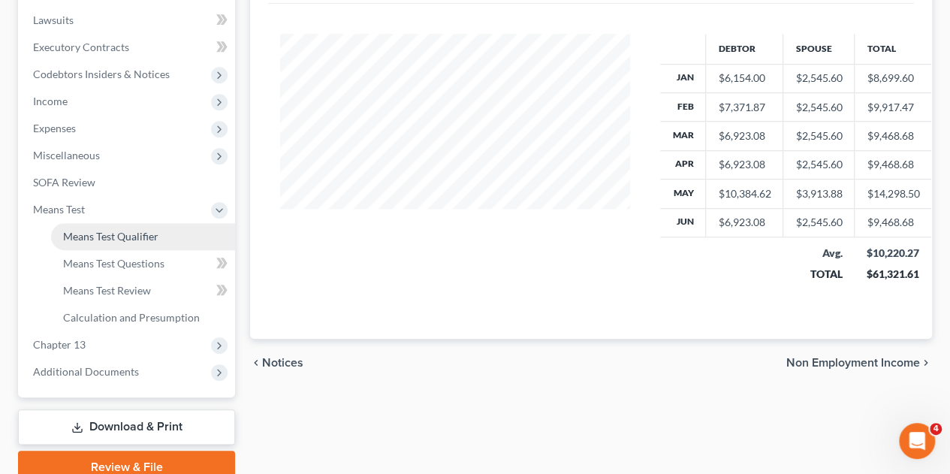
click at [141, 230] on span "Means Test Qualifier" at bounding box center [110, 236] width 95 height 13
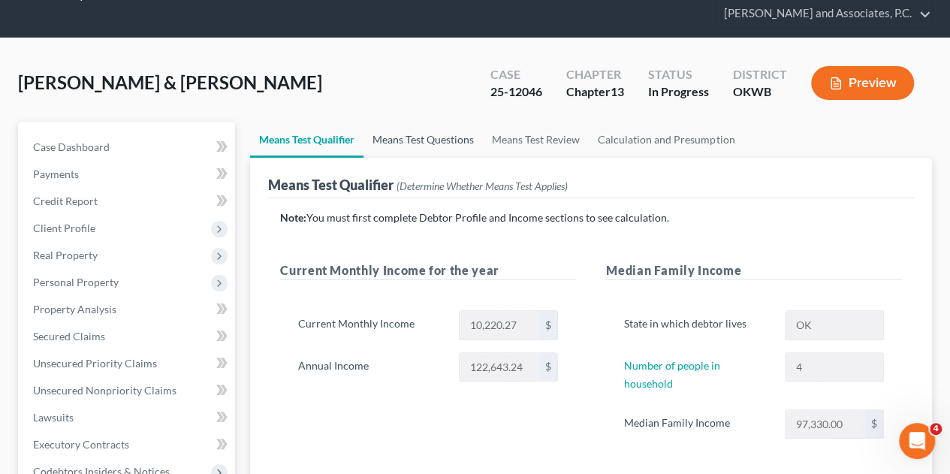
click at [433, 122] on link "Means Test Questions" at bounding box center [423, 140] width 119 height 36
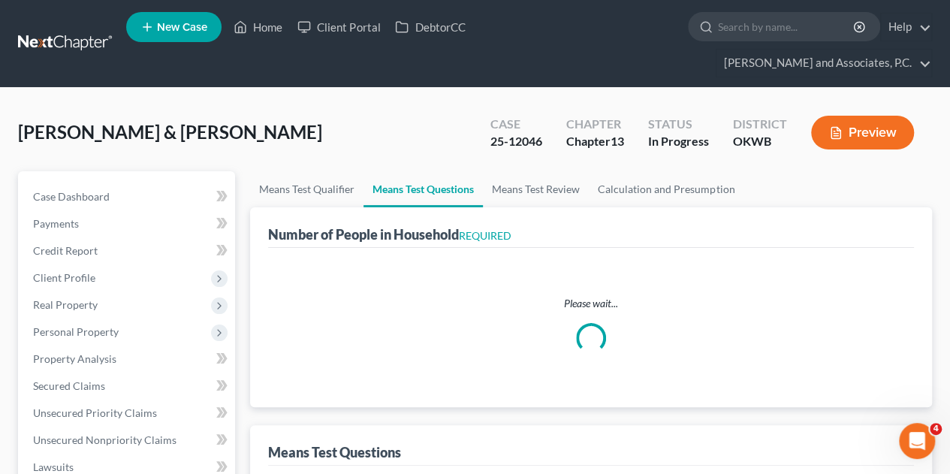
select select "0"
select select "60"
select select "1"
select select "60"
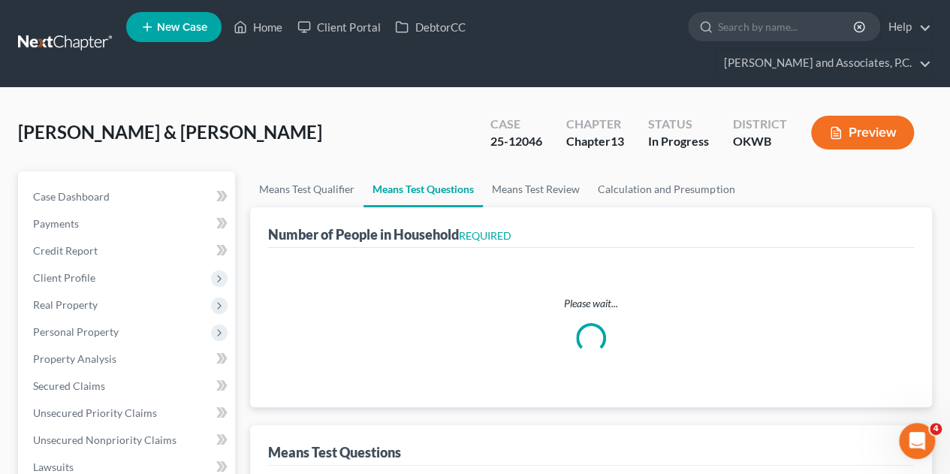
select select "60"
select select "4"
select select "1"
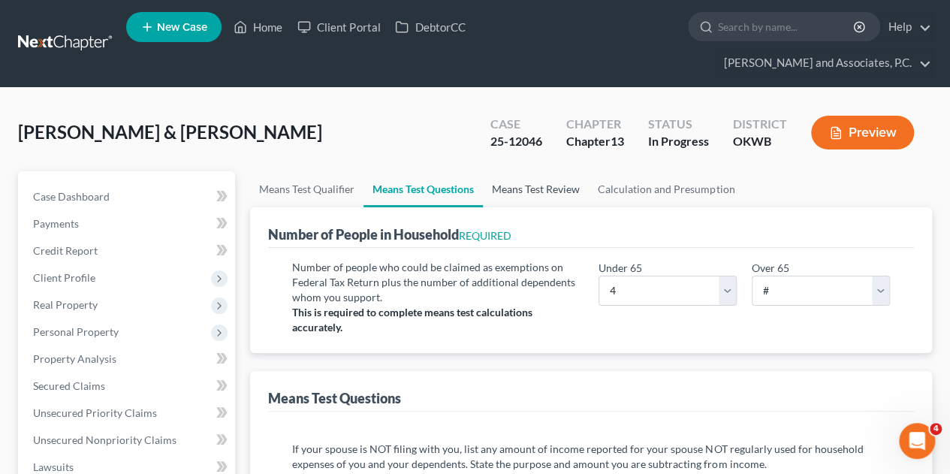
click at [532, 171] on link "Means Test Review" at bounding box center [536, 189] width 106 height 36
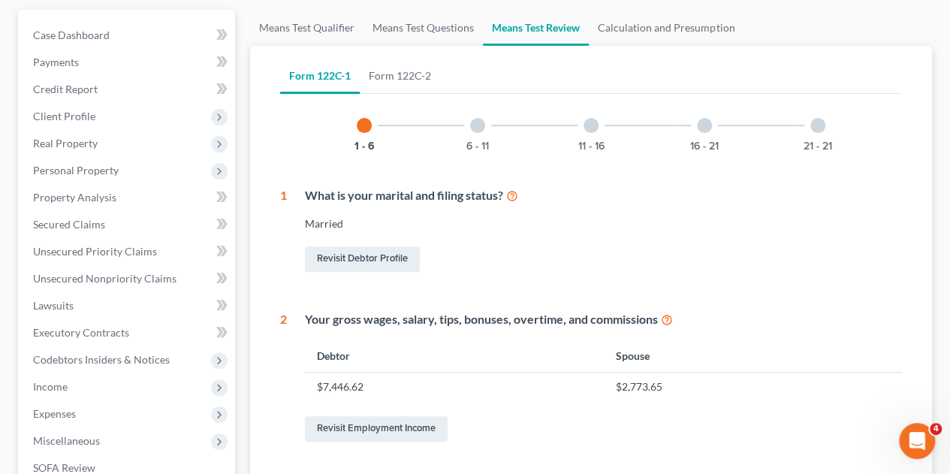
scroll to position [150, 0]
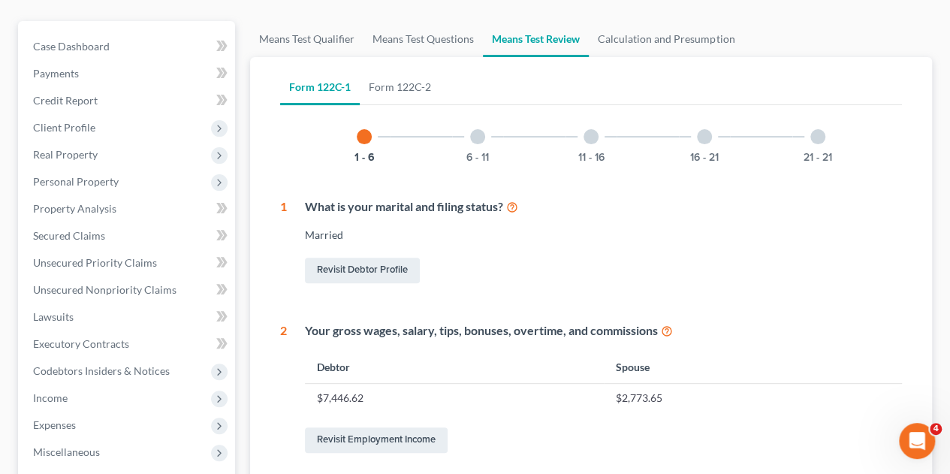
click at [478, 129] on div at bounding box center [477, 136] width 15 height 15
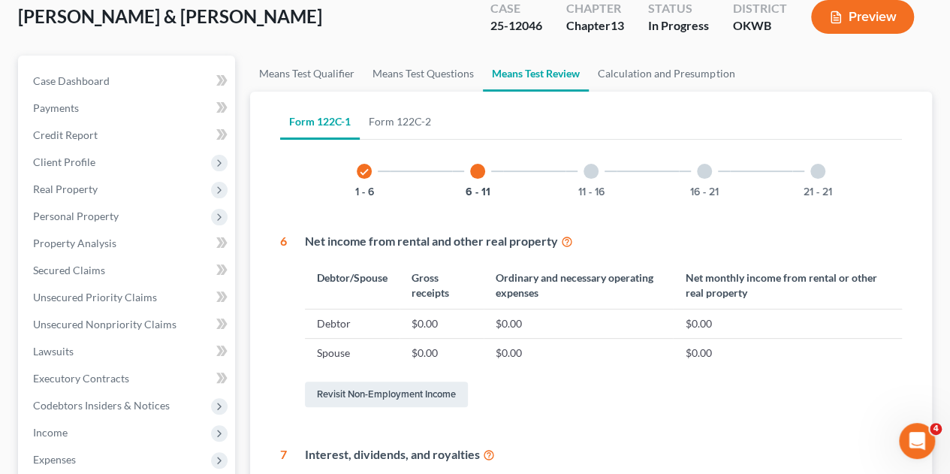
scroll to position [116, 0]
click at [409, 104] on link "Form 122C-2" at bounding box center [400, 122] width 80 height 36
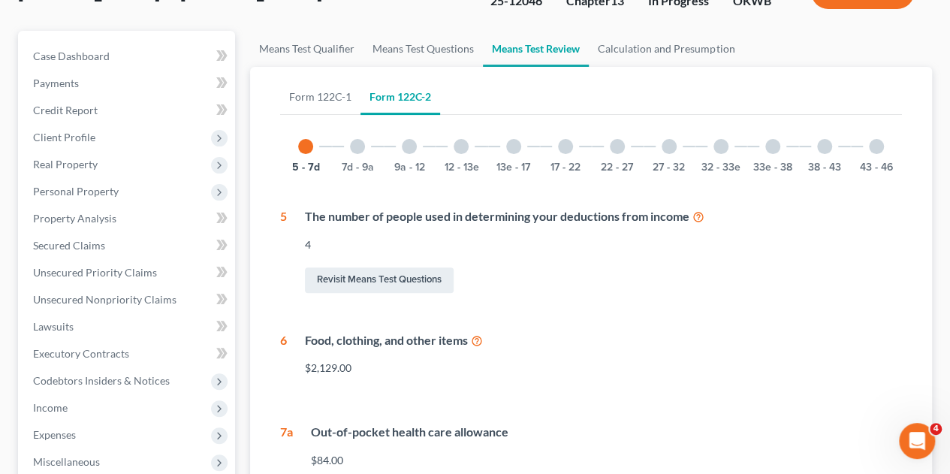
scroll to position [139, 0]
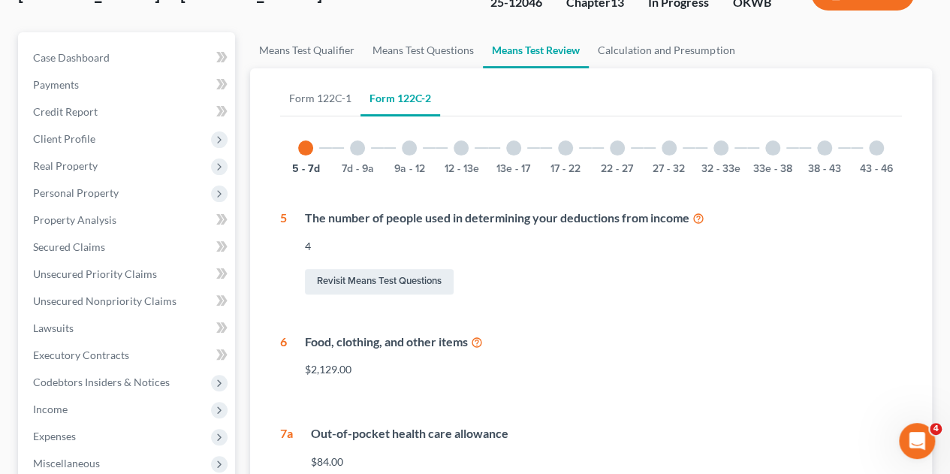
click at [361, 140] on div at bounding box center [357, 147] width 15 height 15
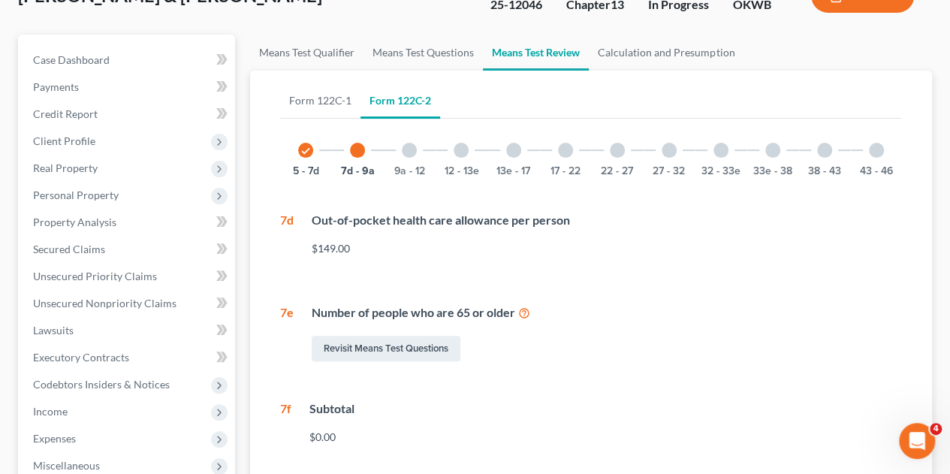
scroll to position [133, 0]
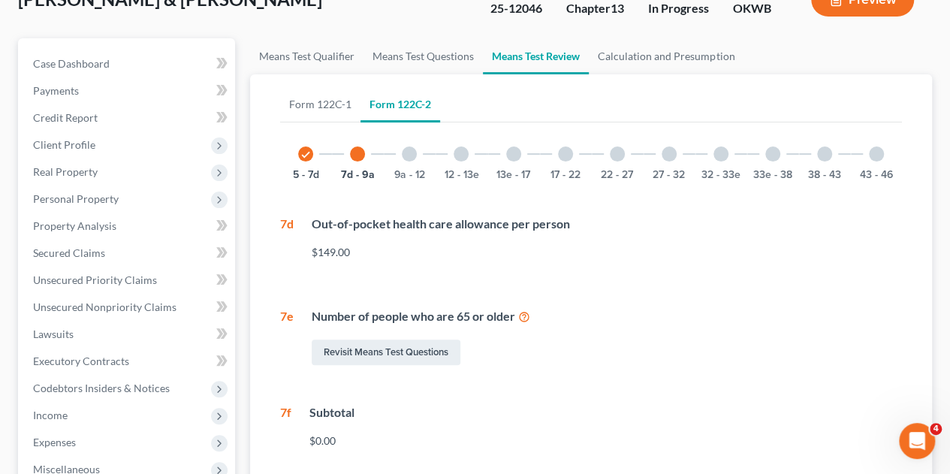
click at [410, 146] on div at bounding box center [409, 153] width 15 height 15
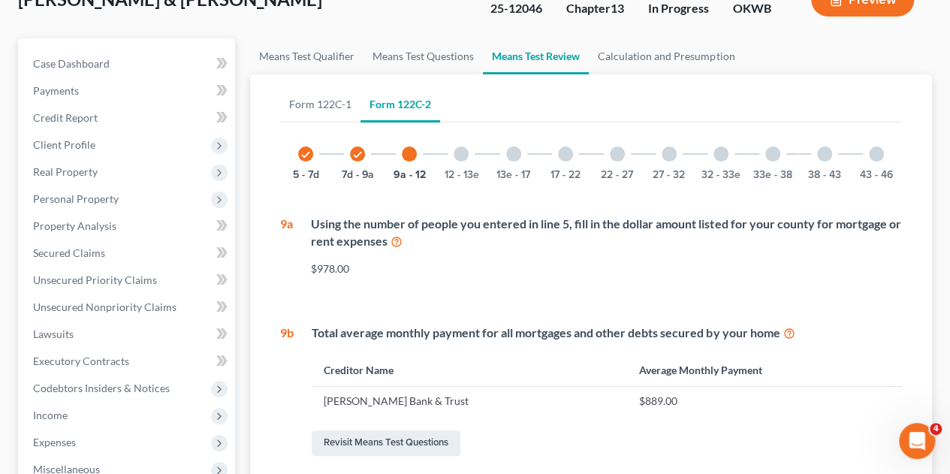
click at [717, 427] on div "Revisit Means Test Questions" at bounding box center [607, 443] width 590 height 32
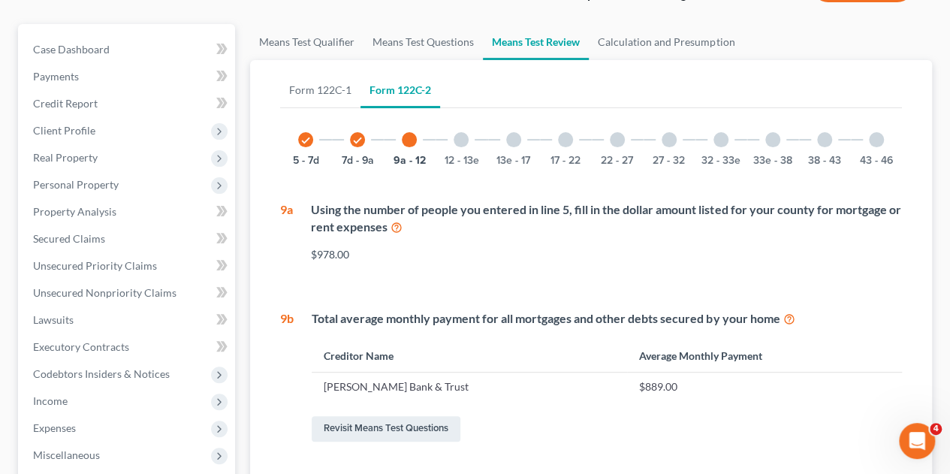
scroll to position [141, 0]
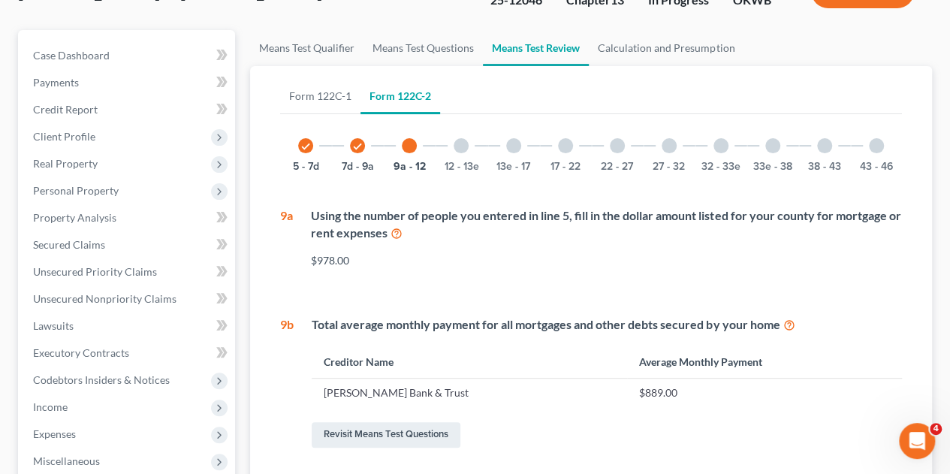
click at [463, 138] on div at bounding box center [461, 145] width 15 height 15
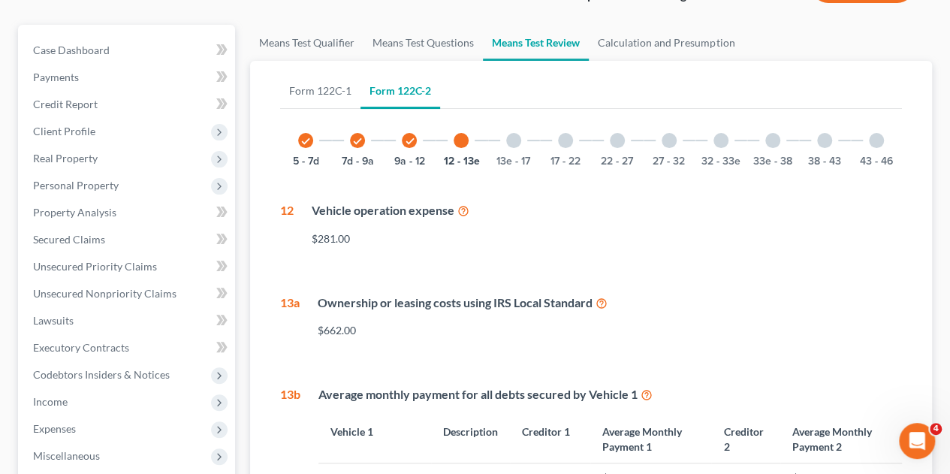
scroll to position [146, 0]
click at [516, 134] on div at bounding box center [513, 141] width 15 height 15
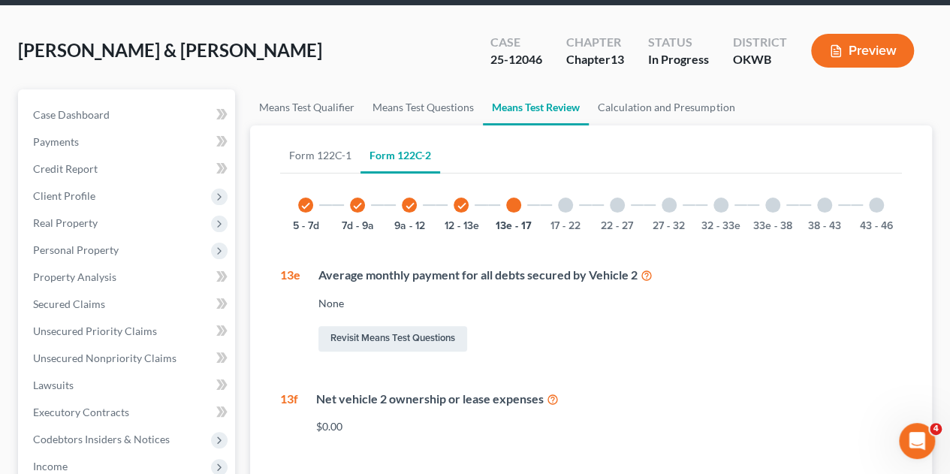
scroll to position [81, 0]
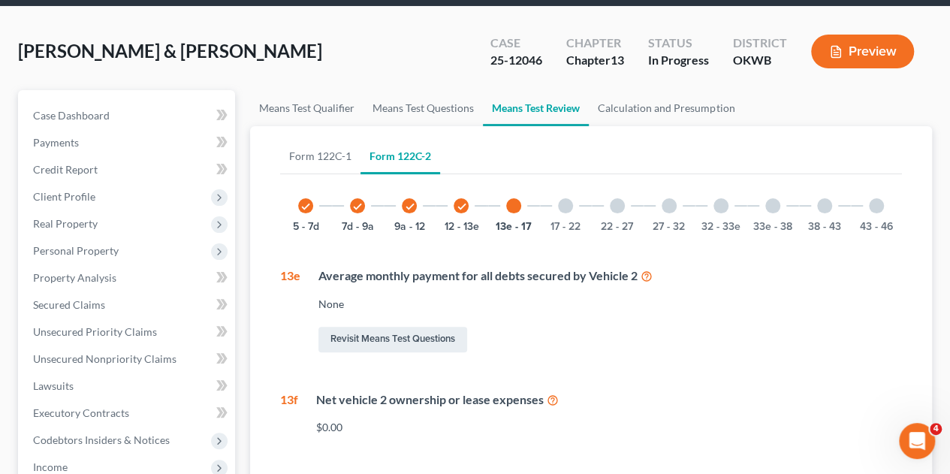
click at [561, 185] on div "17 - 22" at bounding box center [565, 205] width 51 height 51
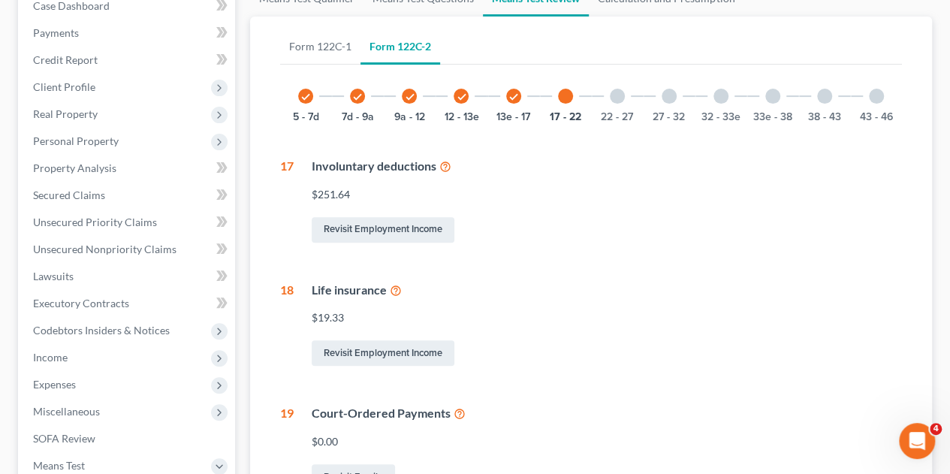
scroll to position [191, 0]
click at [612, 89] on div at bounding box center [617, 96] width 15 height 15
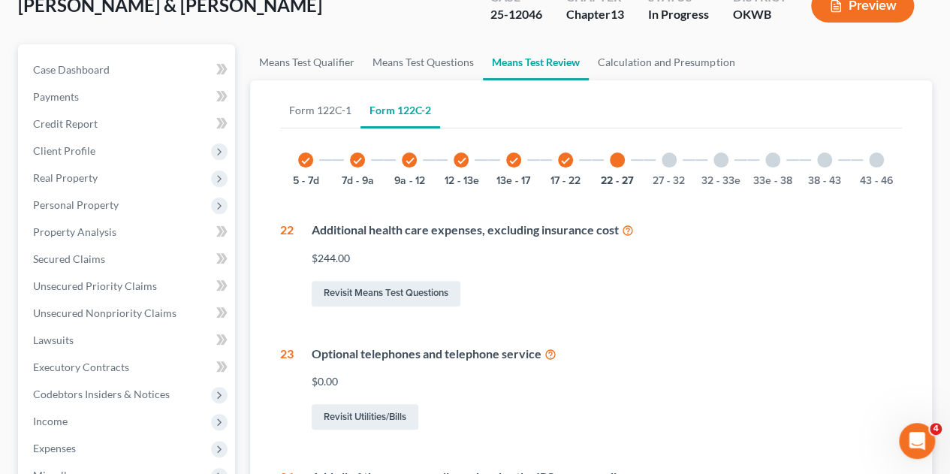
scroll to position [122, 0]
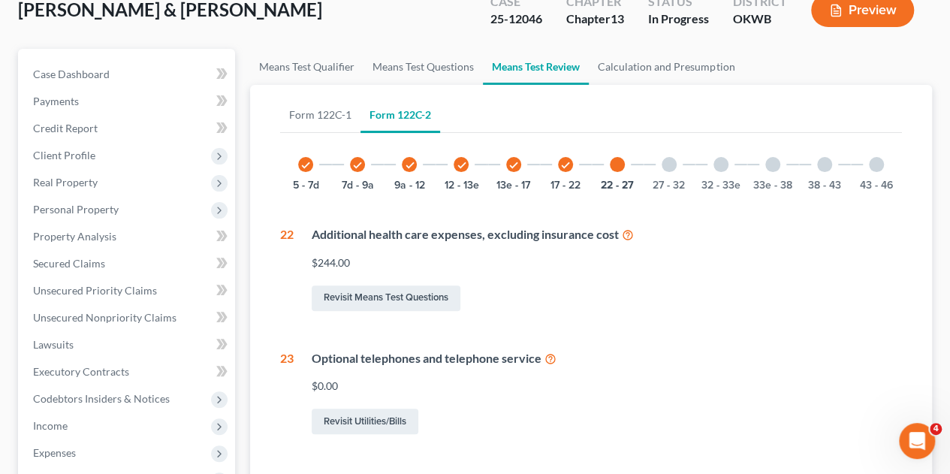
click at [665, 157] on div at bounding box center [669, 164] width 15 height 15
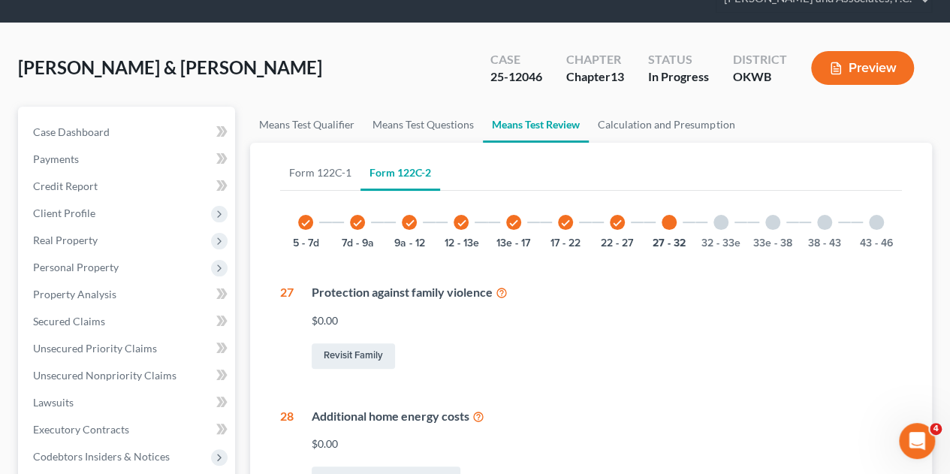
scroll to position [0, 0]
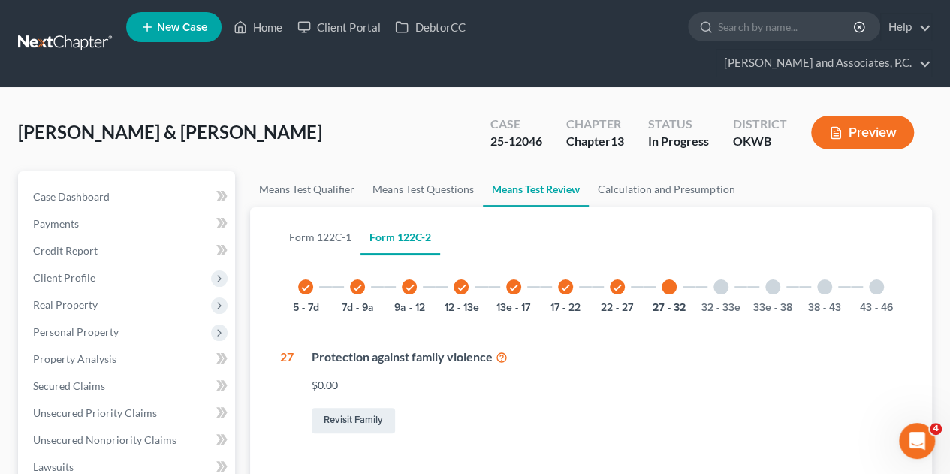
click at [727, 264] on div "32 - 33e" at bounding box center [721, 286] width 51 height 51
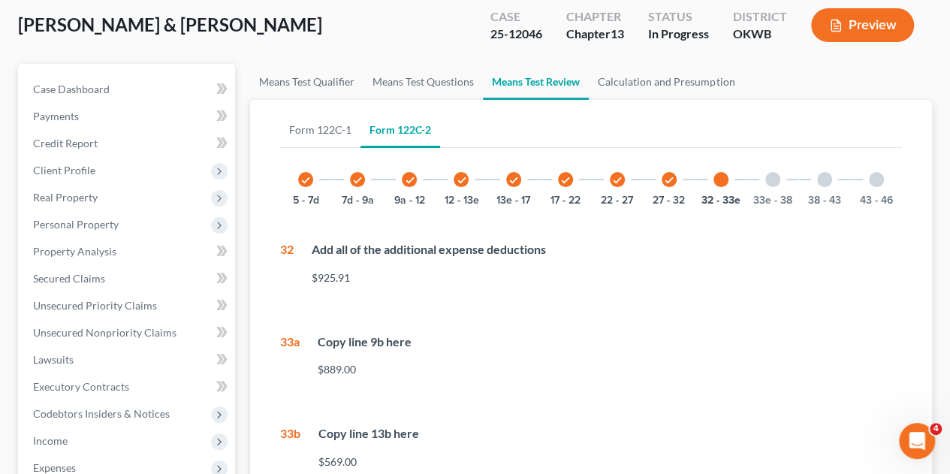
scroll to position [98, 0]
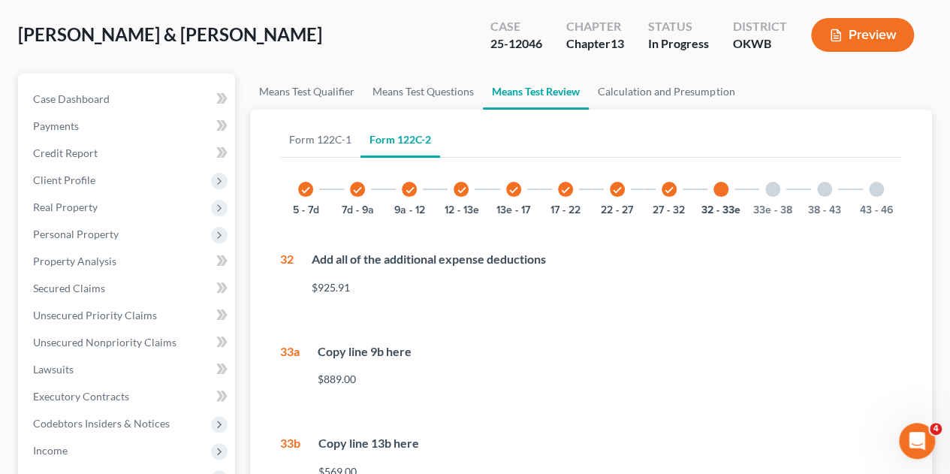
click at [777, 167] on div "33e - 38" at bounding box center [772, 189] width 51 height 51
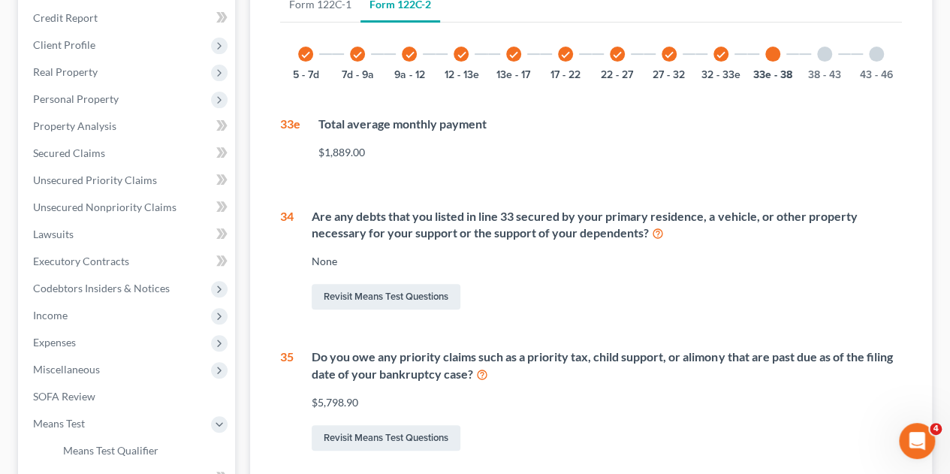
scroll to position [233, 0]
click at [825, 47] on div at bounding box center [824, 54] width 15 height 15
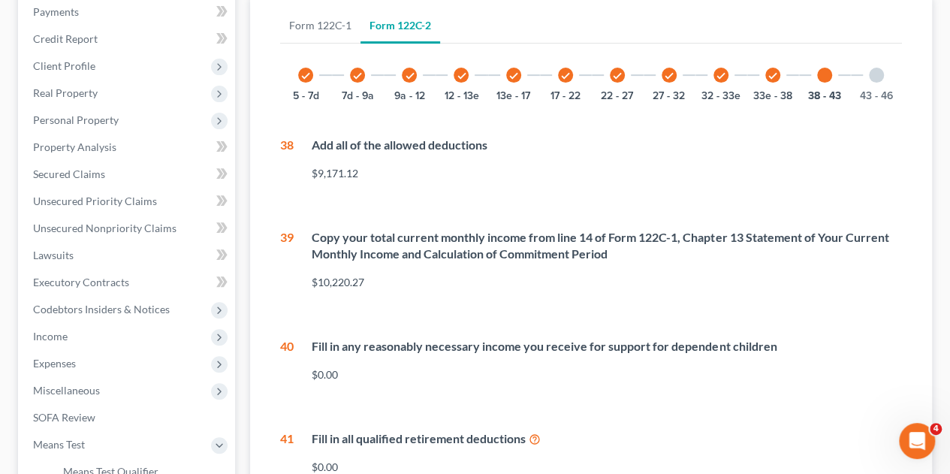
scroll to position [210, 0]
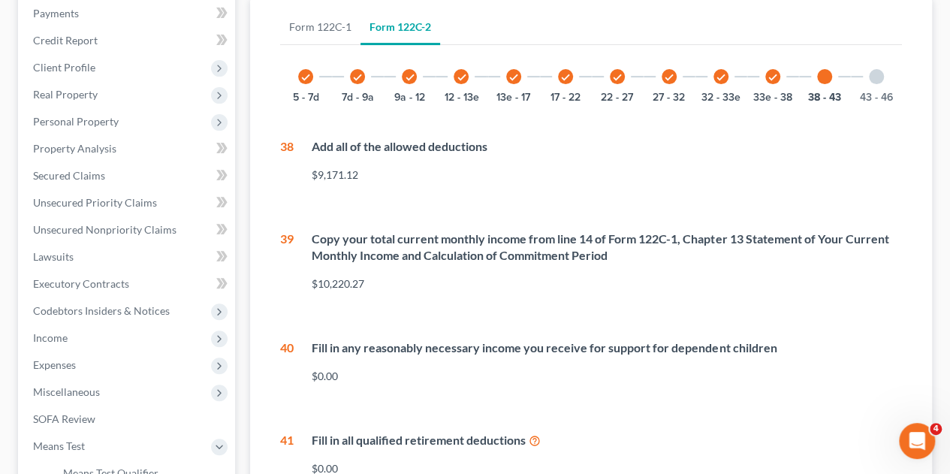
click at [877, 69] on div at bounding box center [876, 76] width 15 height 15
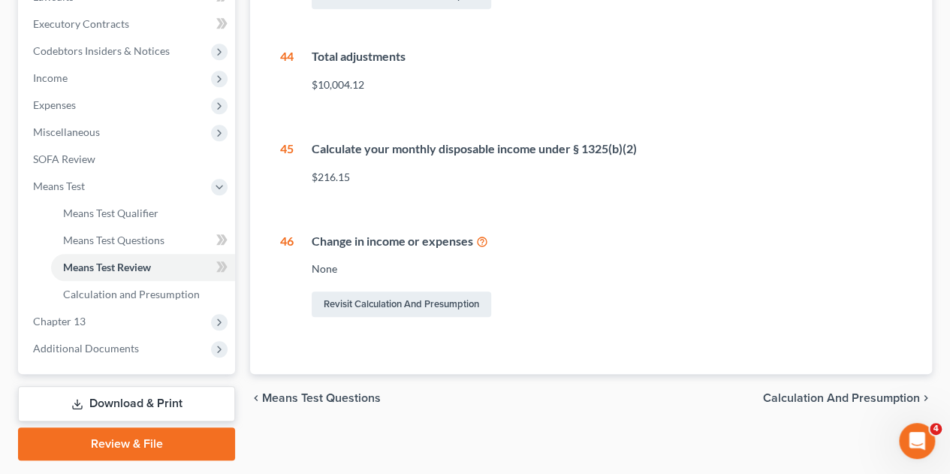
scroll to position [484, 0]
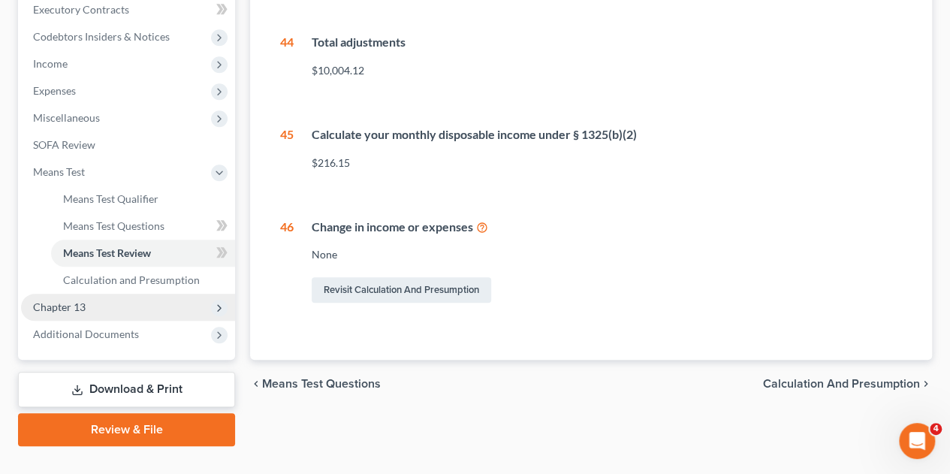
click at [62, 300] on span "Chapter 13" at bounding box center [59, 306] width 53 height 13
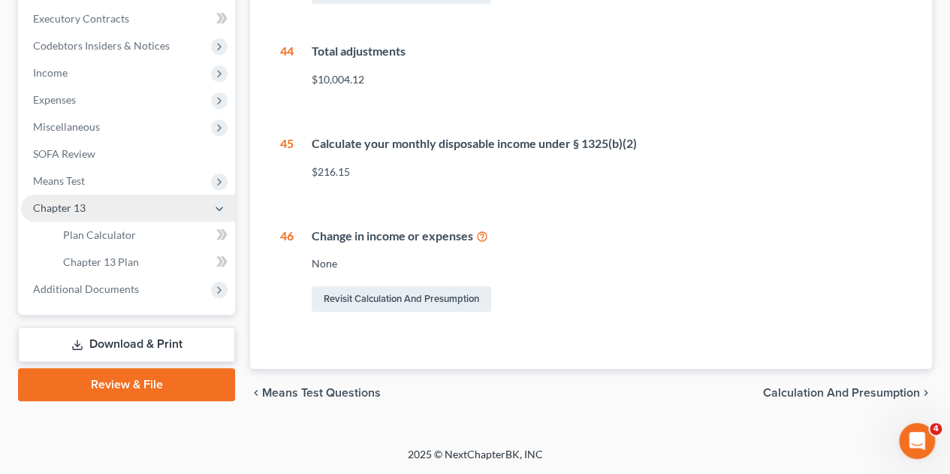
scroll to position [448, 0]
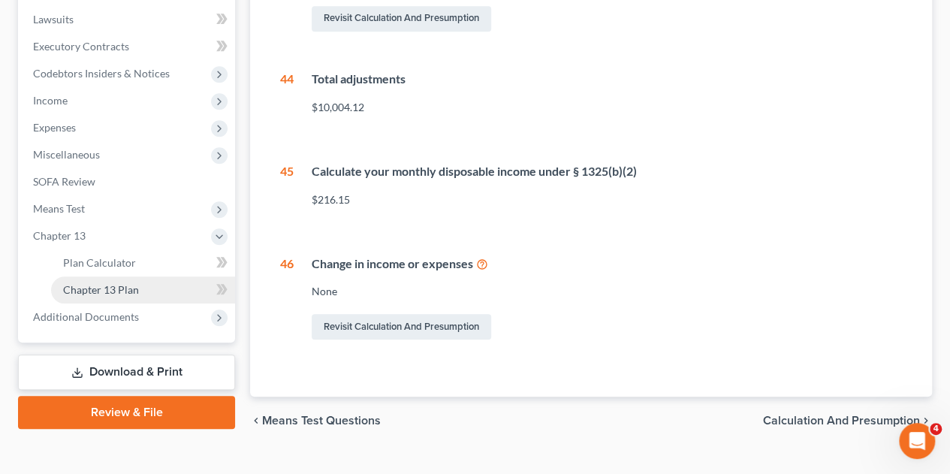
click at [90, 283] on span "Chapter 13 Plan" at bounding box center [101, 289] width 76 height 13
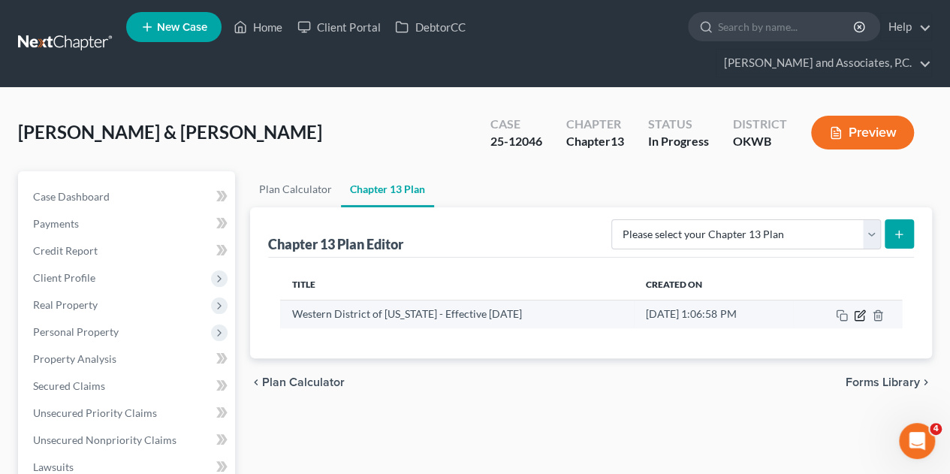
click at [861, 310] on icon "button" at bounding box center [861, 313] width 7 height 7
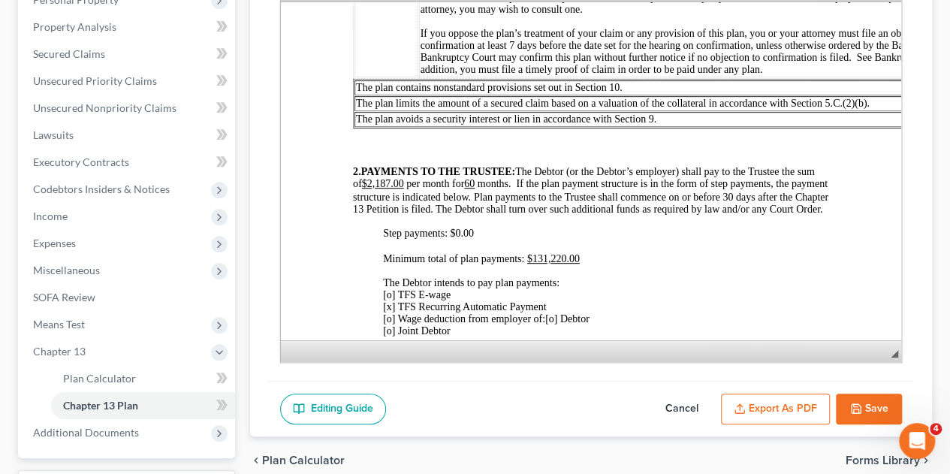
scroll to position [337, 0]
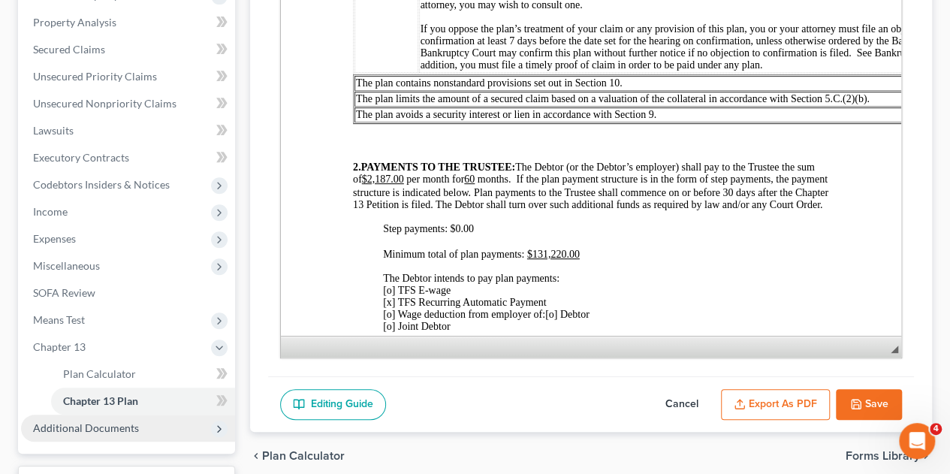
click at [107, 421] on span "Additional Documents" at bounding box center [86, 427] width 106 height 13
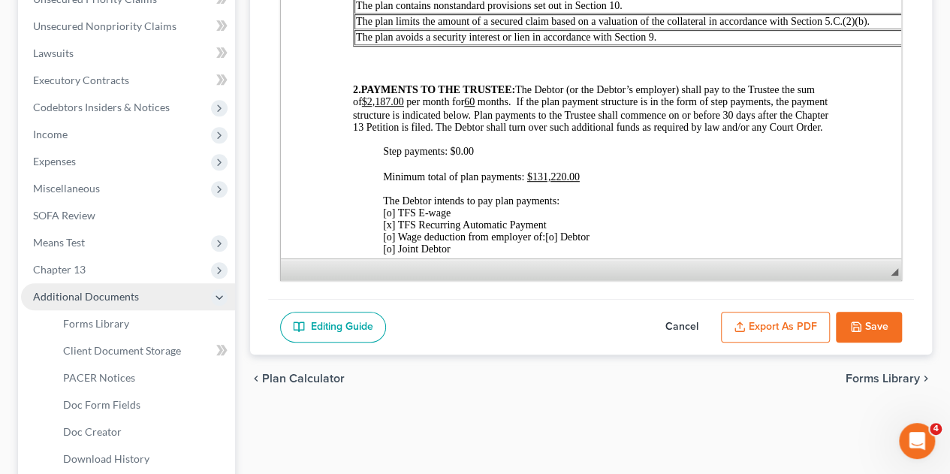
scroll to position [409, 0]
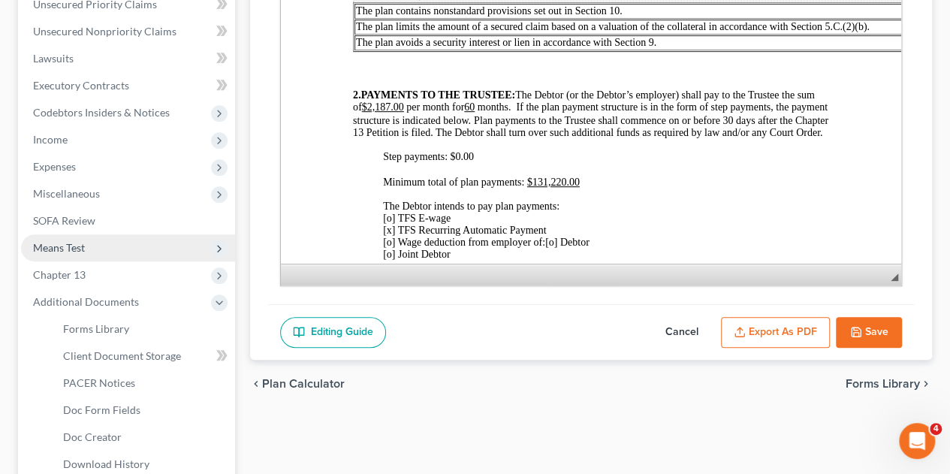
click at [74, 234] on span "Means Test" at bounding box center [128, 247] width 214 height 27
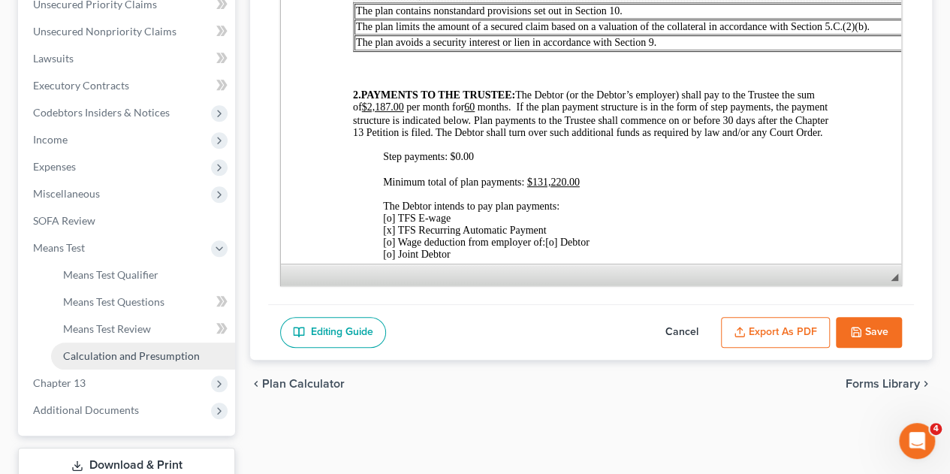
click at [152, 349] on span "Calculation and Presumption" at bounding box center [131, 355] width 137 height 13
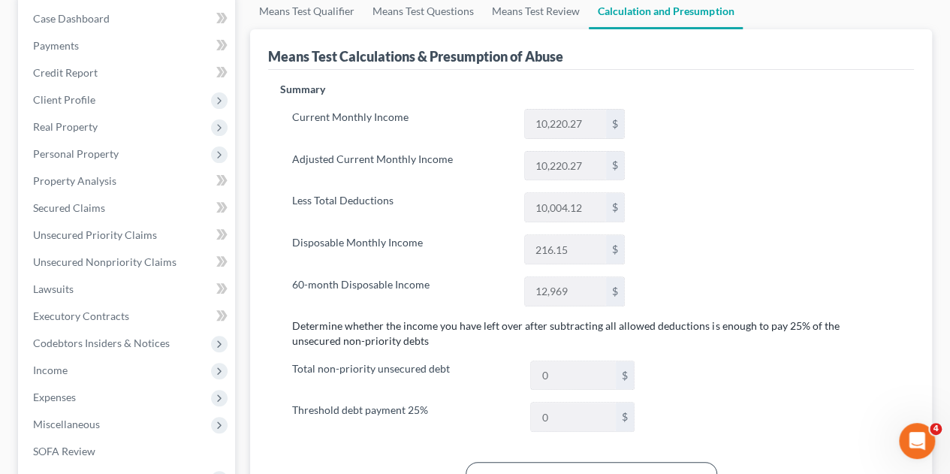
scroll to position [180, 0]
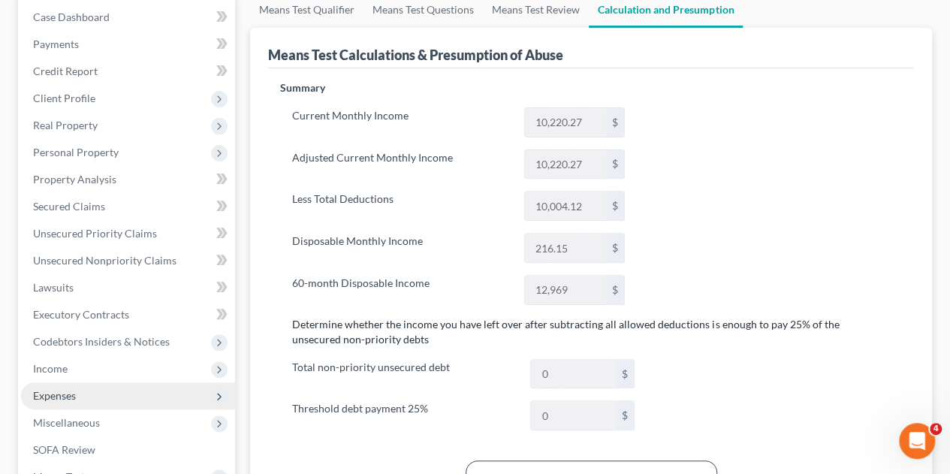
click at [53, 389] on span "Expenses" at bounding box center [54, 395] width 43 height 13
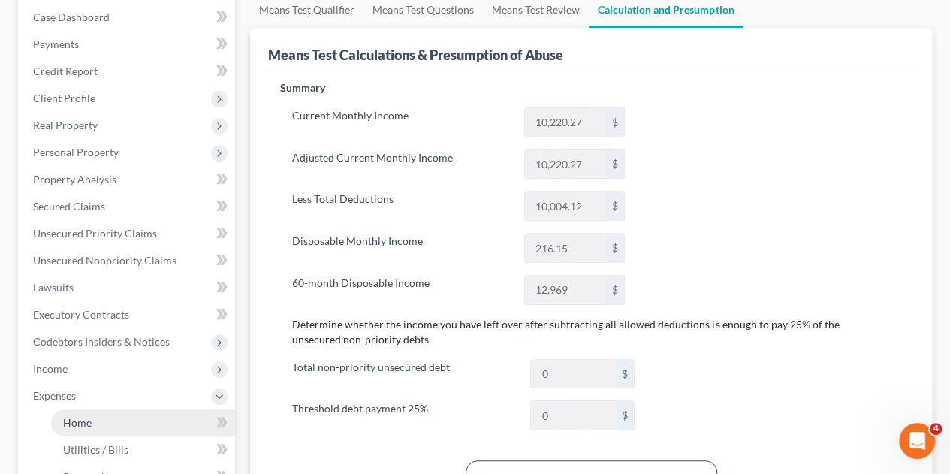
click at [86, 409] on link "Home" at bounding box center [143, 422] width 184 height 27
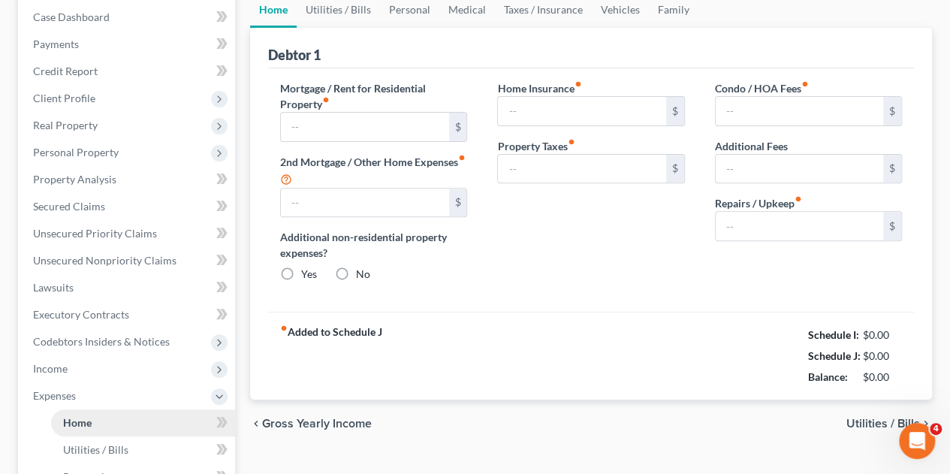
scroll to position [5, 0]
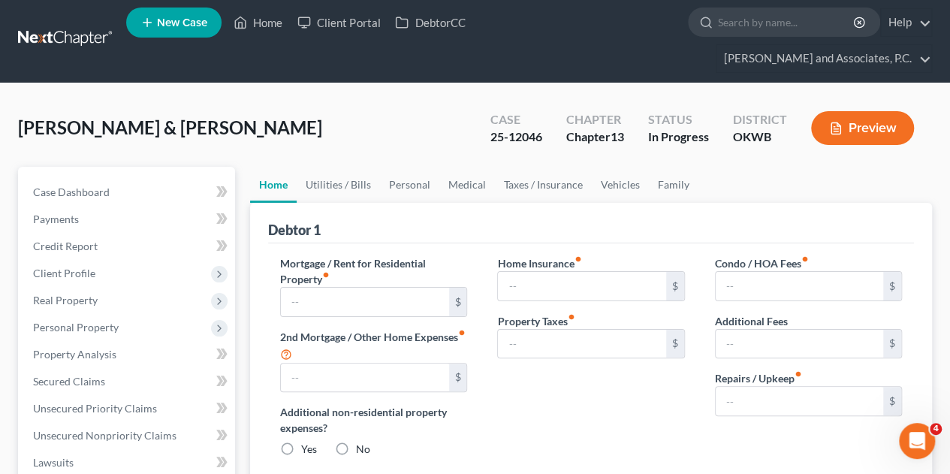
type input "0.00"
radio input "true"
type input "428.25"
type input "66.67"
type input "0.00"
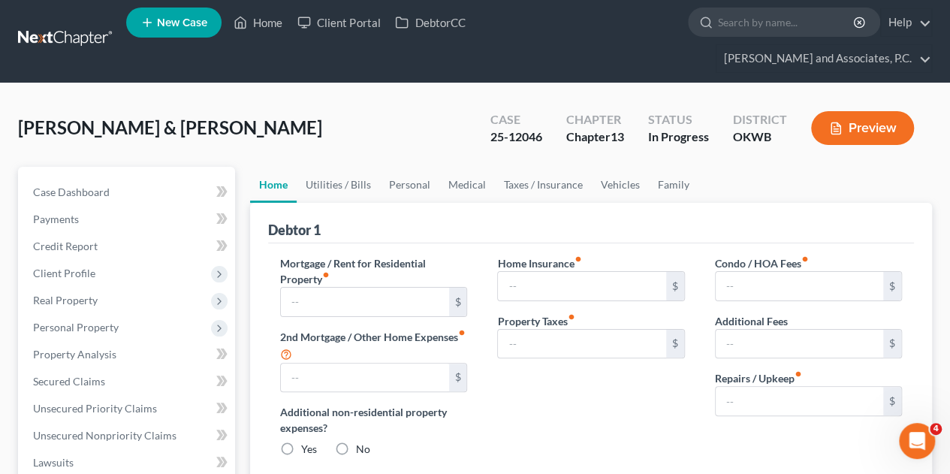
type input "0.00"
type input "200.00"
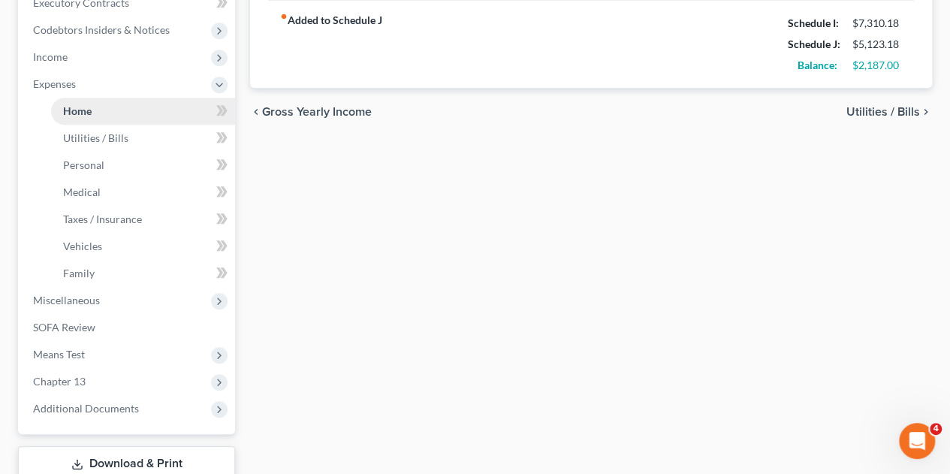
scroll to position [499, 0]
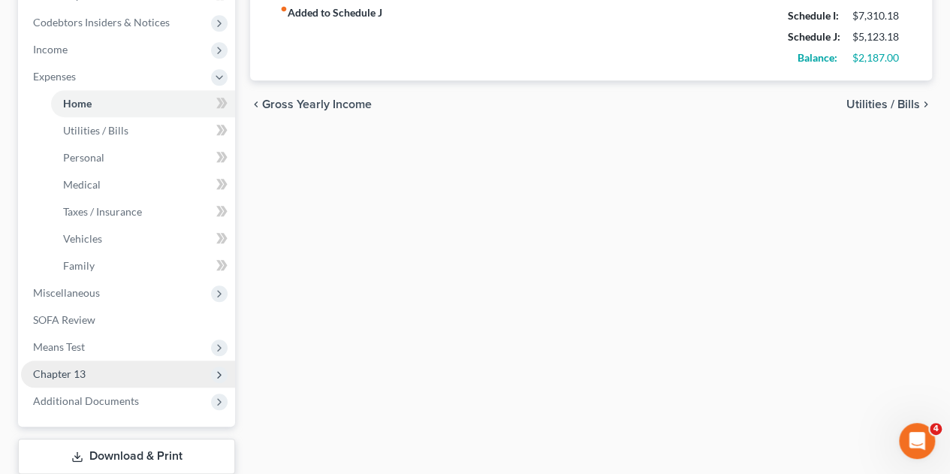
click at [68, 361] on span "Chapter 13" at bounding box center [128, 374] width 214 height 27
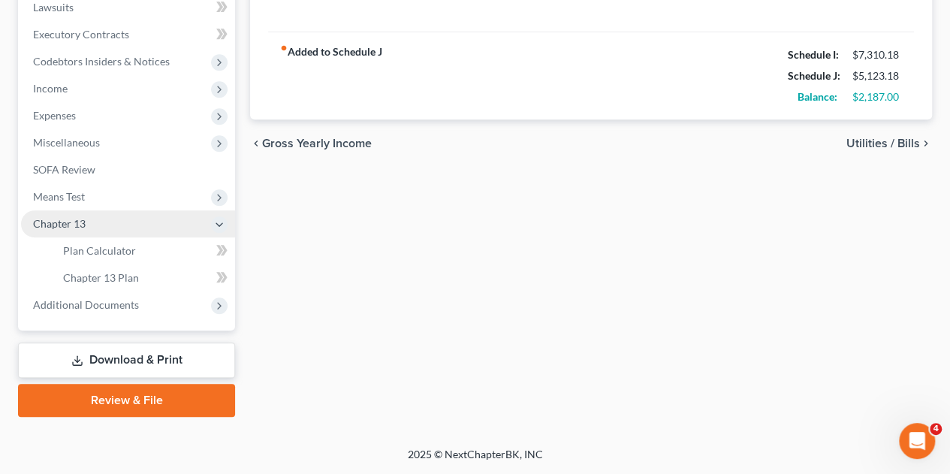
scroll to position [430, 0]
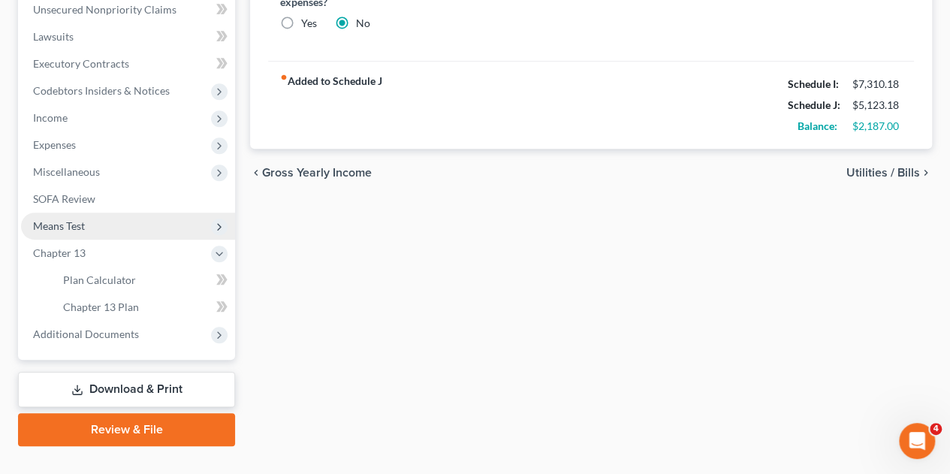
click at [69, 213] on span "Means Test" at bounding box center [128, 226] width 214 height 27
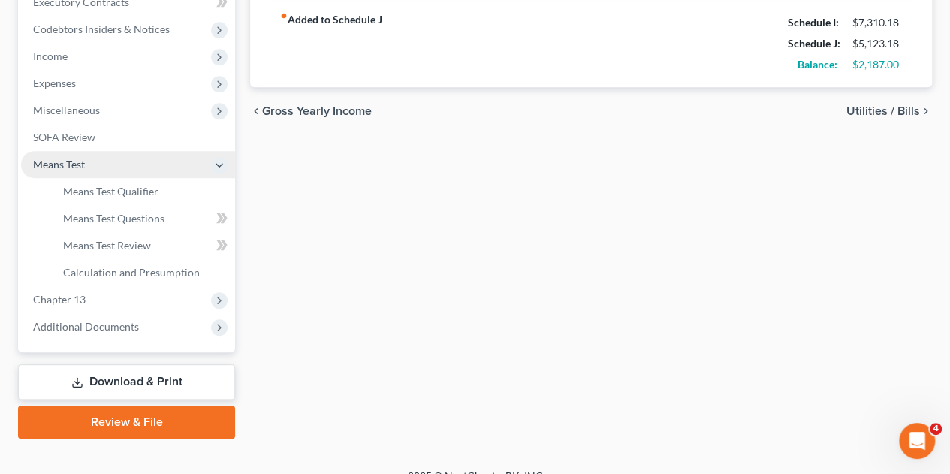
scroll to position [484, 0]
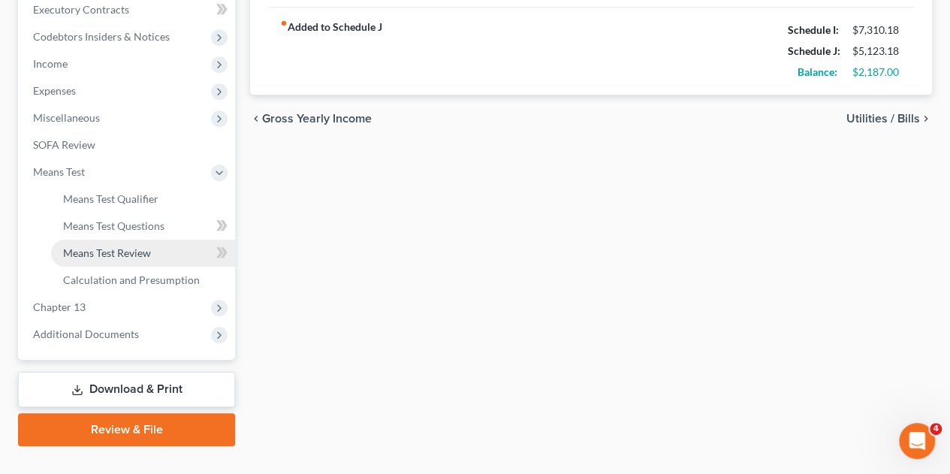
click at [146, 240] on link "Means Test Review" at bounding box center [143, 253] width 184 height 27
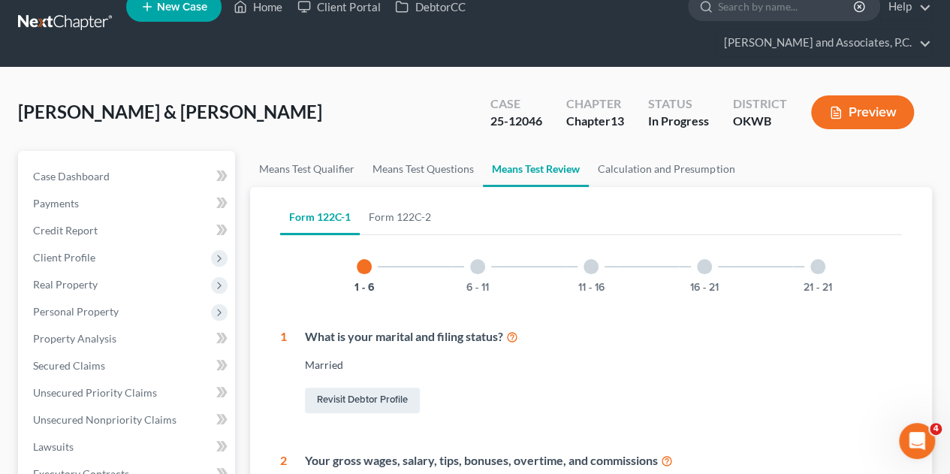
scroll to position [28, 0]
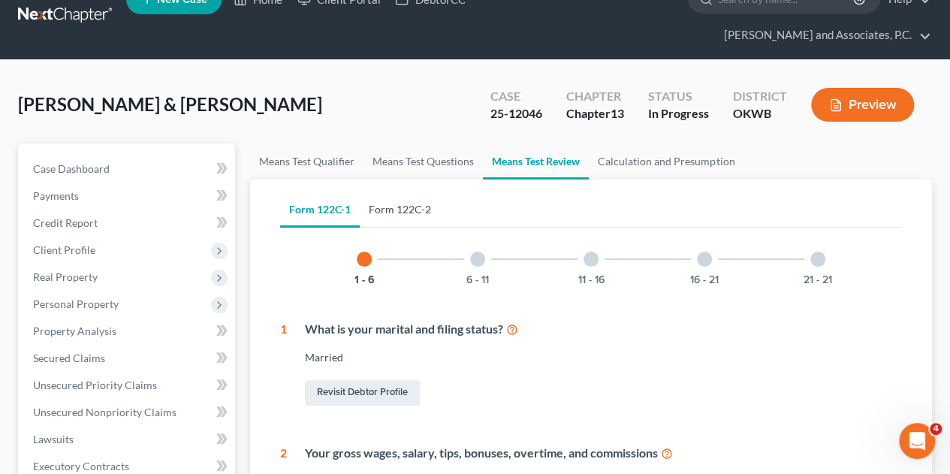
click at [409, 192] on link "Form 122C-2" at bounding box center [400, 210] width 80 height 36
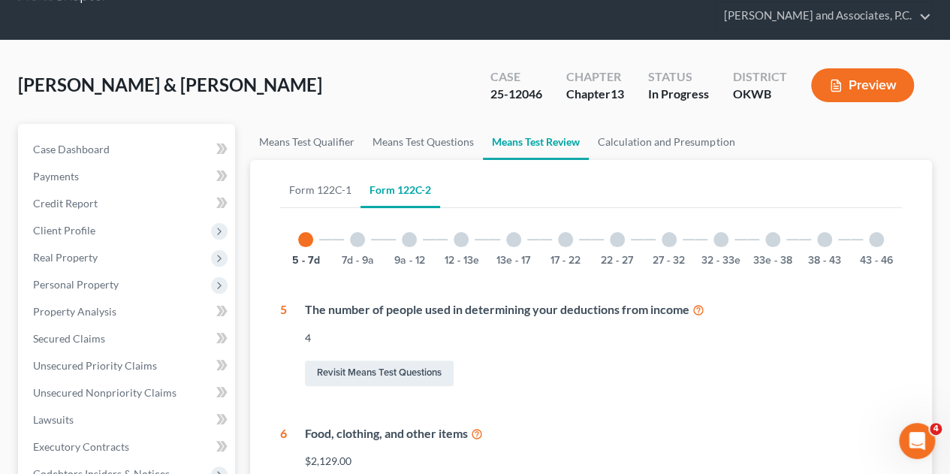
scroll to position [44, 0]
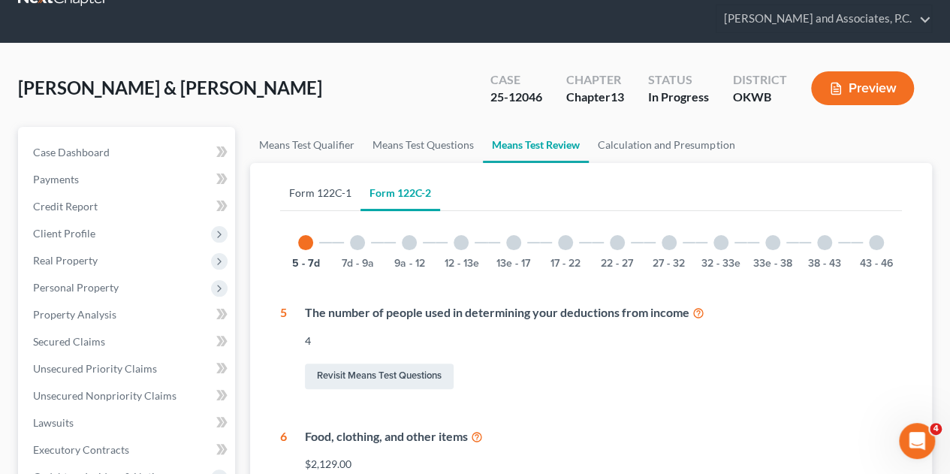
click at [330, 175] on link "Form 122C-1" at bounding box center [320, 193] width 80 height 36
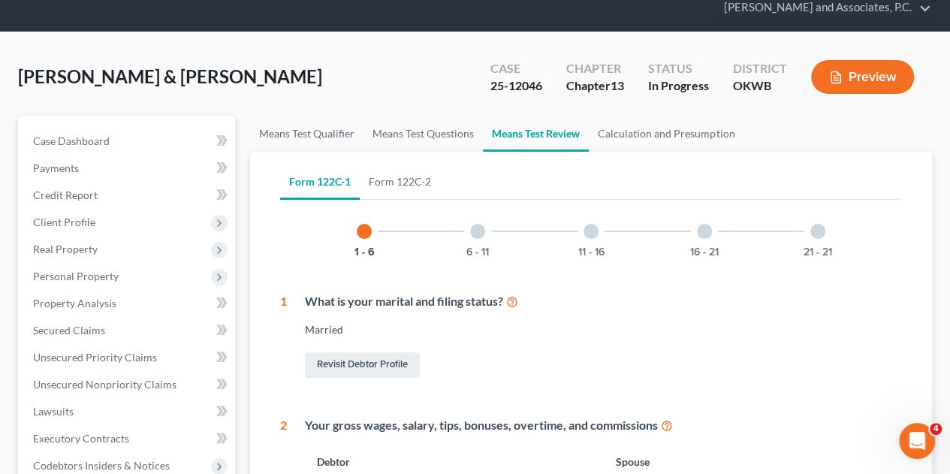
scroll to position [26, 0]
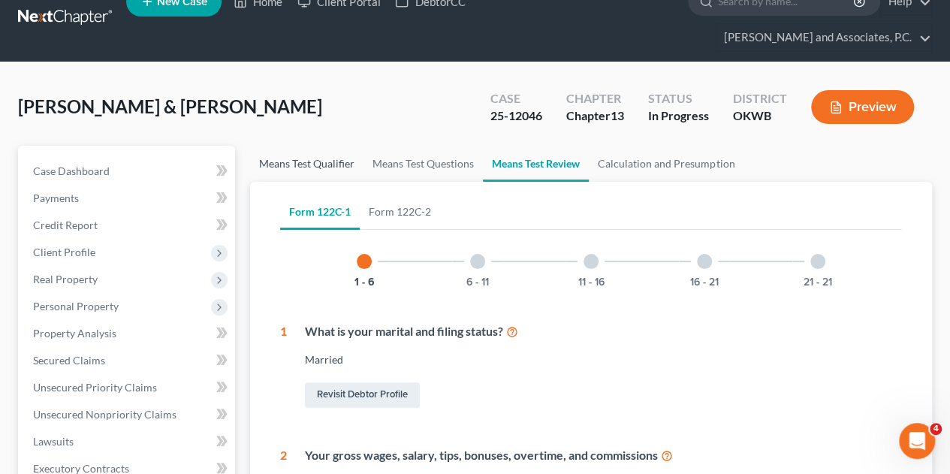
click at [320, 146] on link "Means Test Qualifier" at bounding box center [306, 164] width 113 height 36
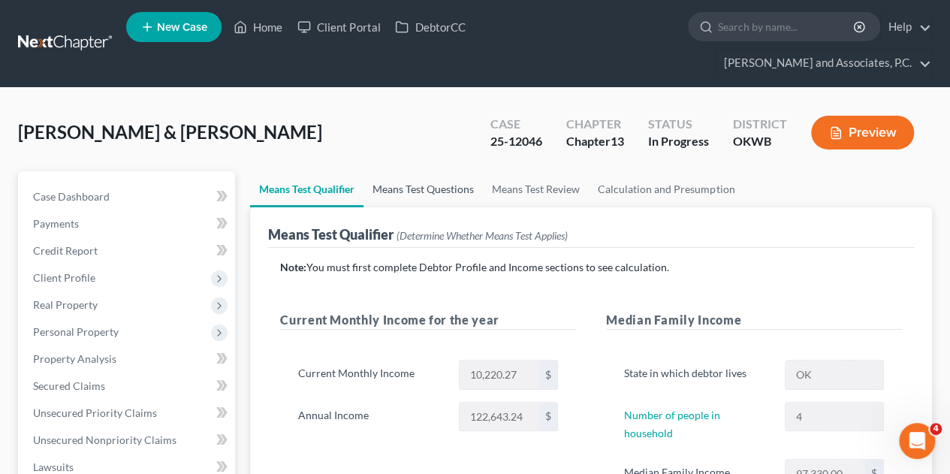
click at [443, 171] on link "Means Test Questions" at bounding box center [423, 189] width 119 height 36
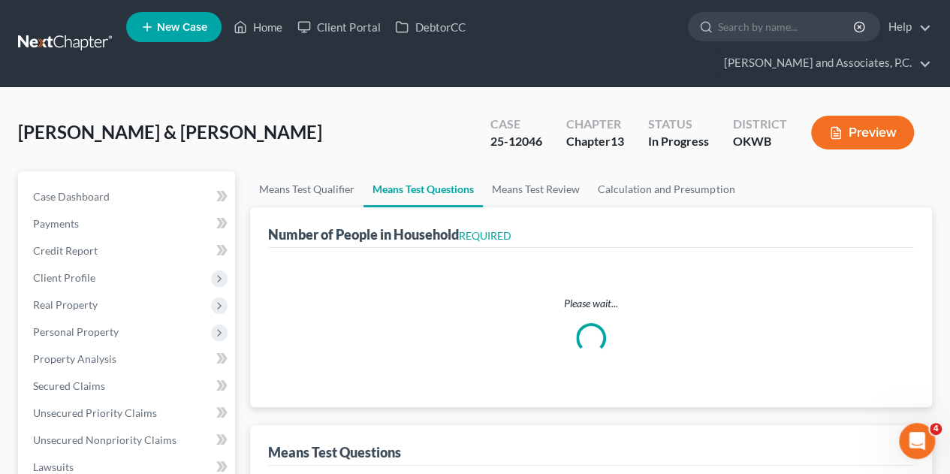
select select "0"
select select "60"
select select "1"
select select "60"
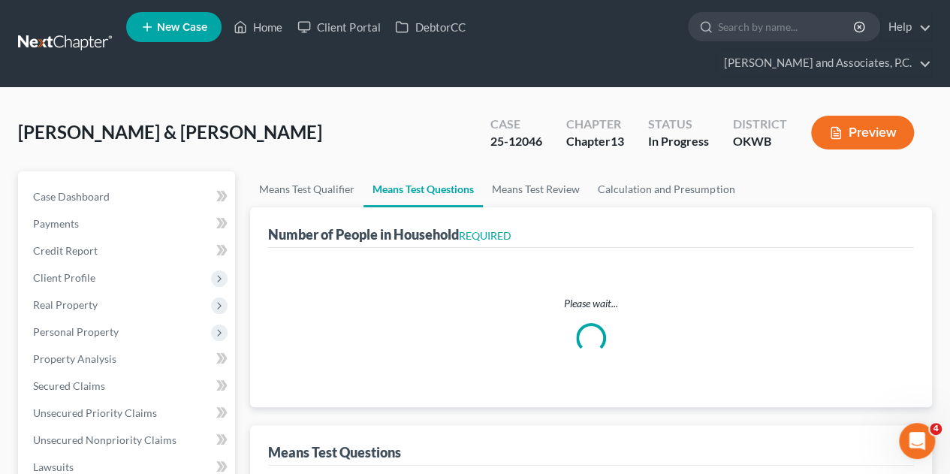
select select "60"
select select "4"
select select "1"
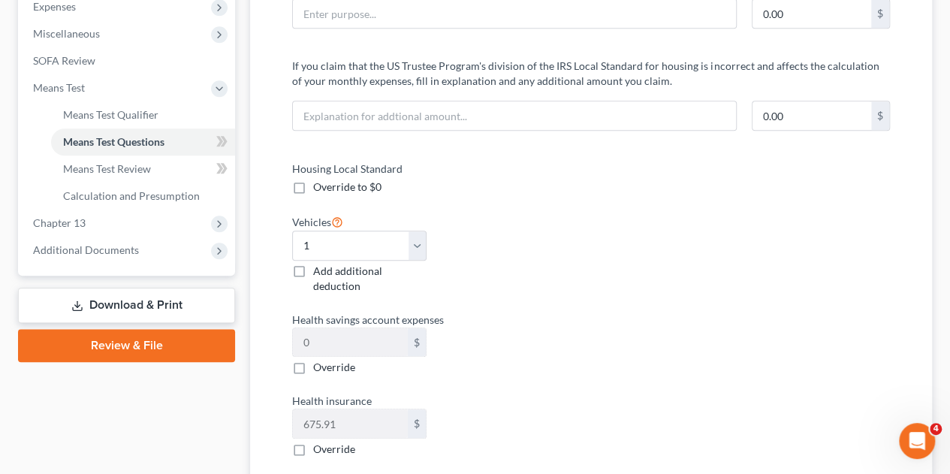
scroll to position [564, 0]
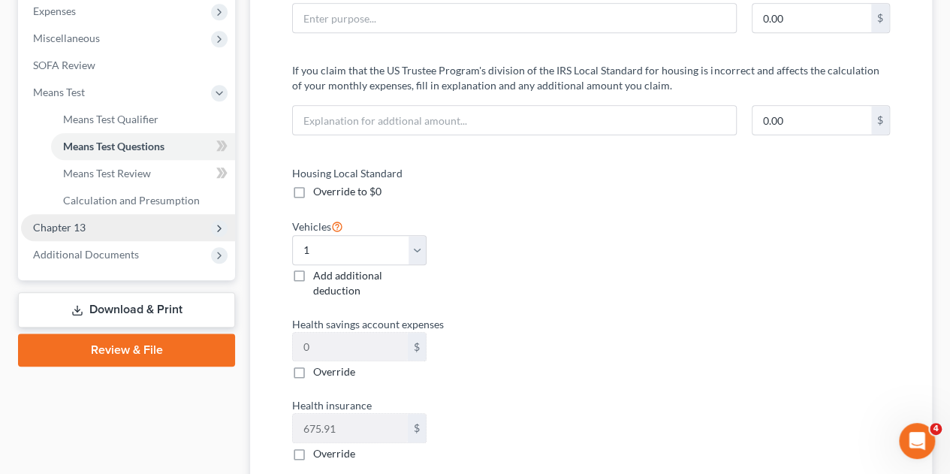
click at [70, 214] on span "Chapter 13" at bounding box center [128, 227] width 214 height 27
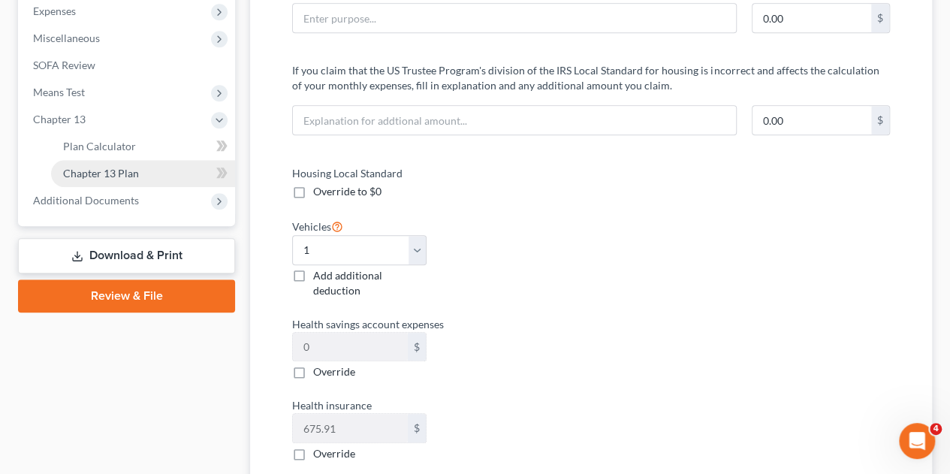
click at [117, 160] on link "Chapter 13 Plan" at bounding box center [143, 173] width 184 height 27
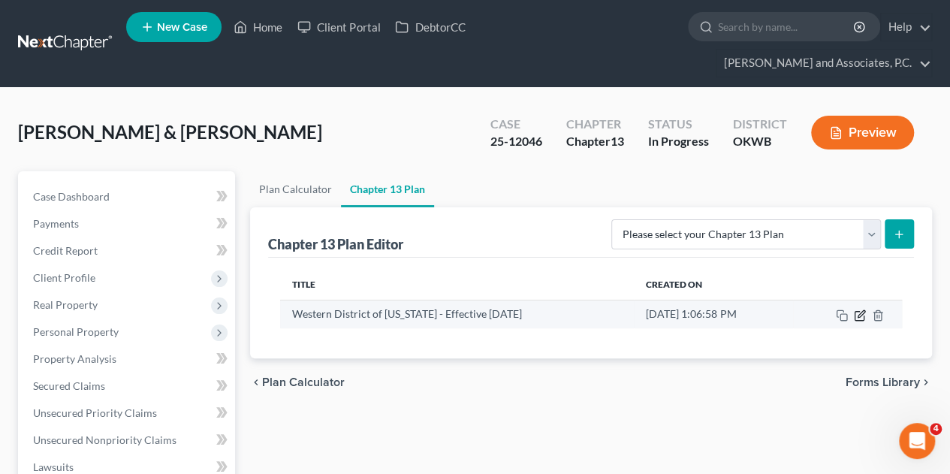
click at [856, 309] on icon "button" at bounding box center [860, 315] width 12 height 12
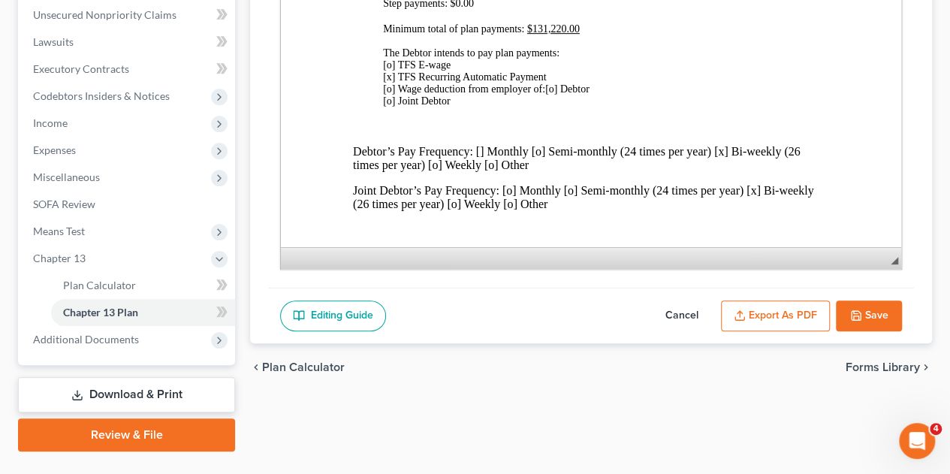
scroll to position [430, 0]
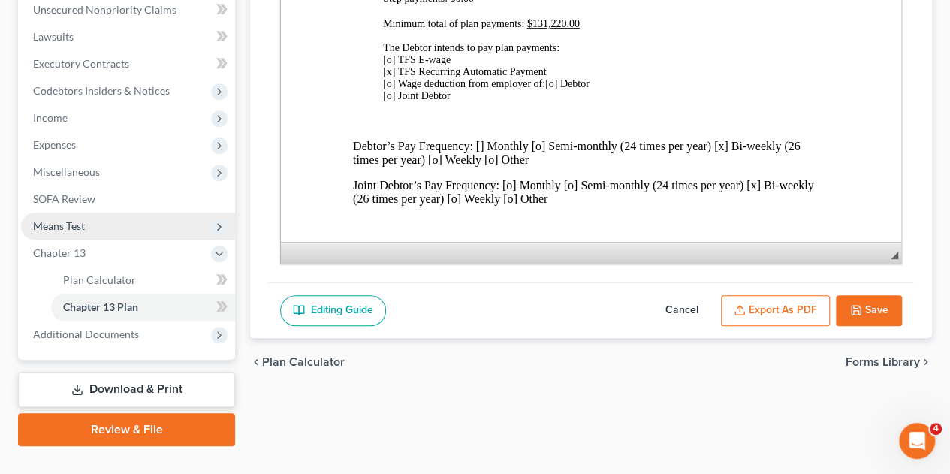
click at [59, 219] on span "Means Test" at bounding box center [59, 225] width 52 height 13
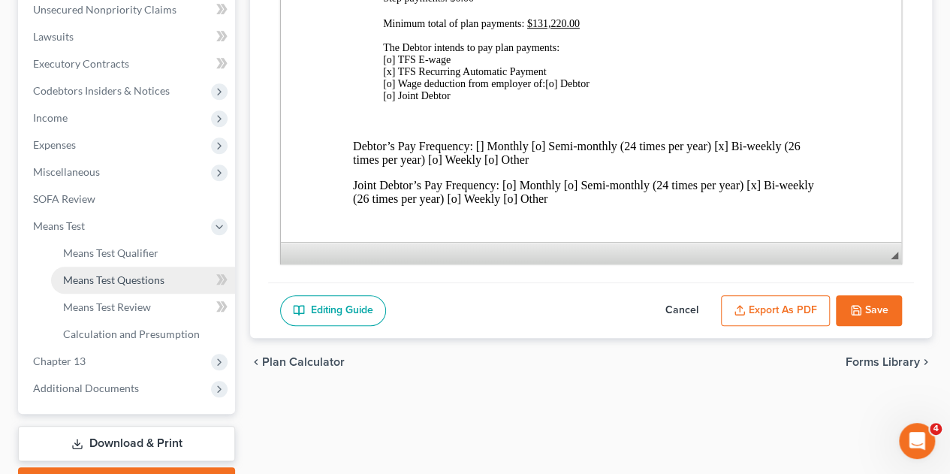
click at [126, 273] on span "Means Test Questions" at bounding box center [113, 279] width 101 height 13
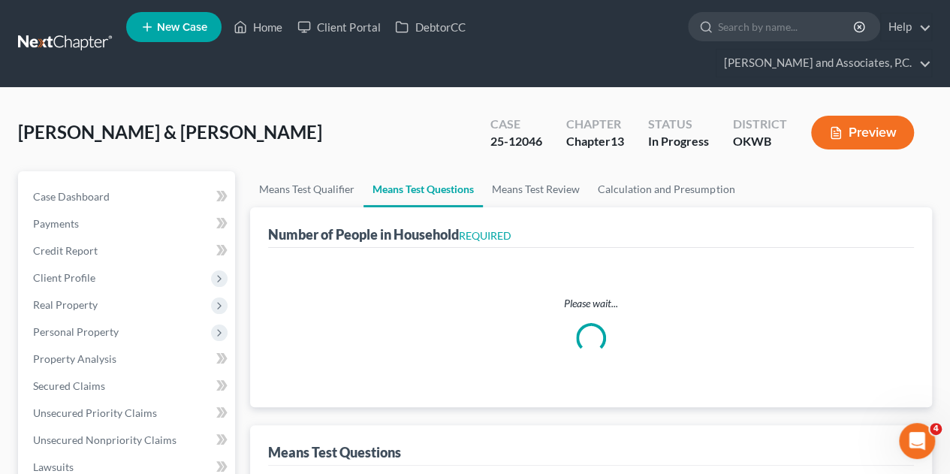
select select "0"
select select "60"
select select "1"
select select "60"
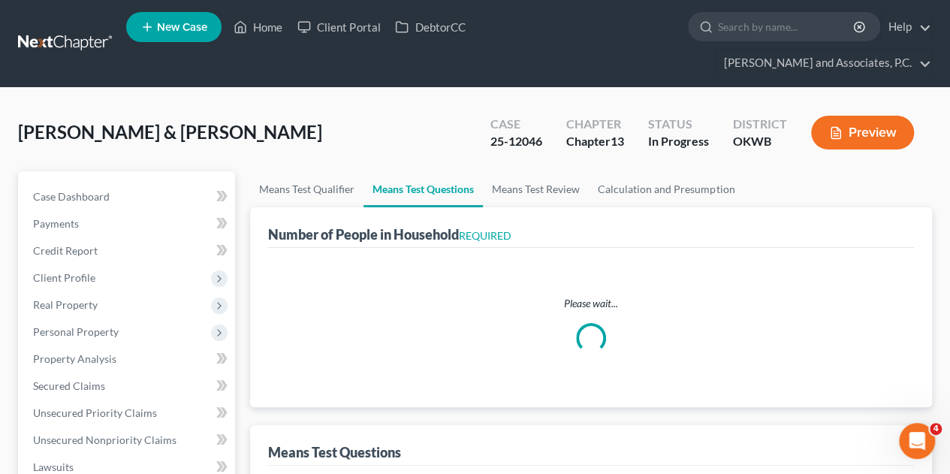
select select "60"
select select "1"
select select "4"
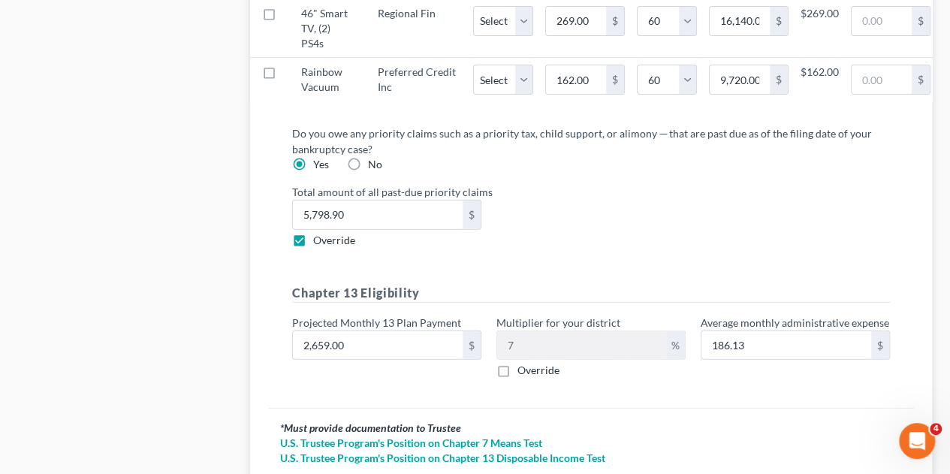
scroll to position [1858, 0]
click at [377, 353] on input "2,659.00" at bounding box center [378, 344] width 170 height 29
type input "2"
type input "0.14"
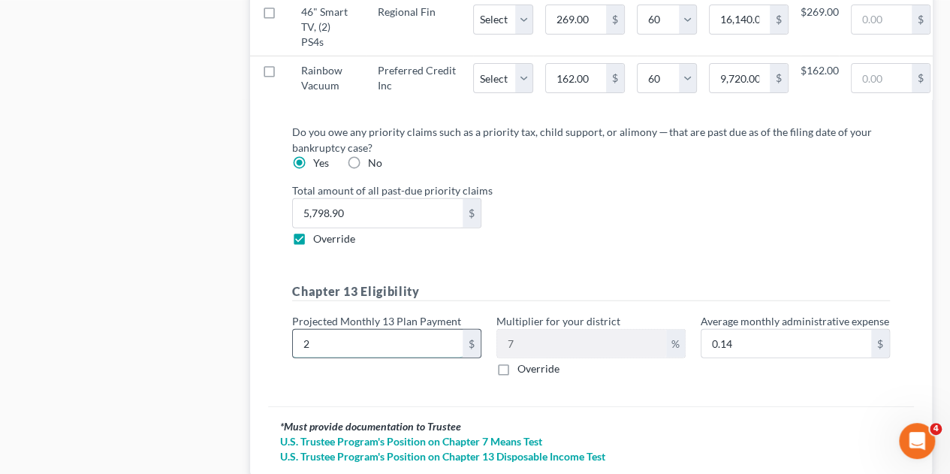
type input "21"
type input "1.47"
type input "218"
type input "15.26"
type input "2187"
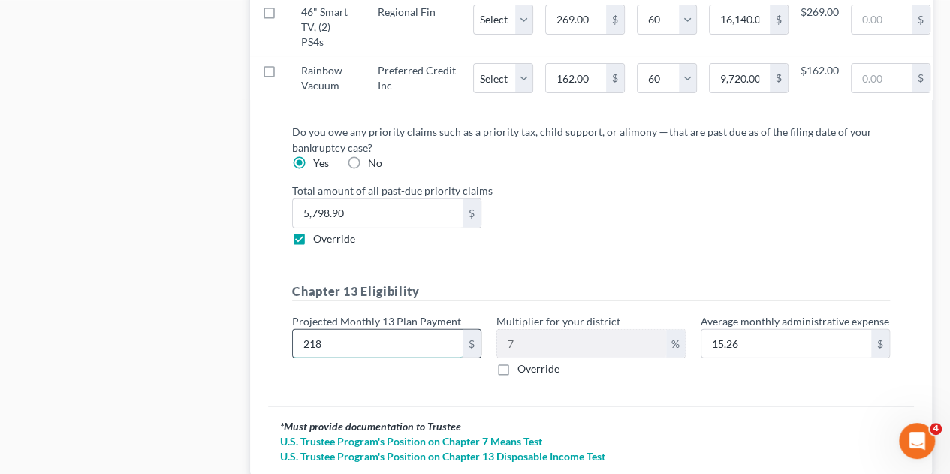
type input "153.09"
type input "2,187.00"
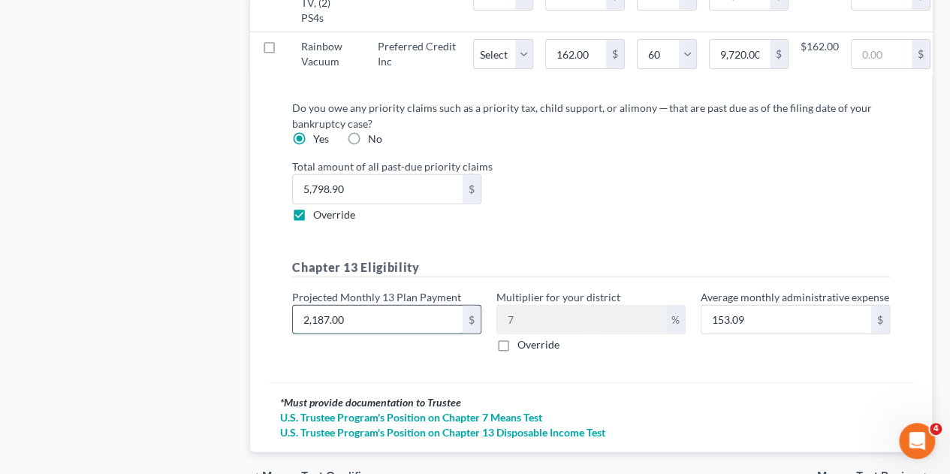
scroll to position [1970, 0]
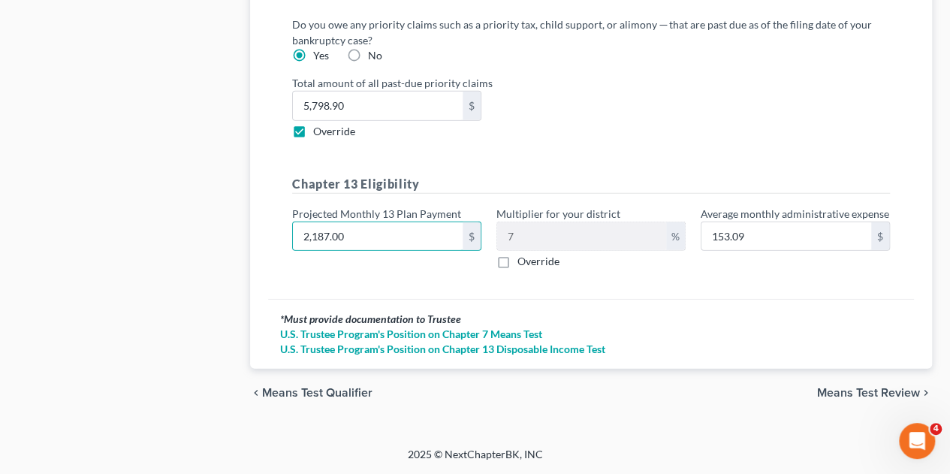
click at [861, 395] on span "Means Test Review" at bounding box center [868, 393] width 103 height 12
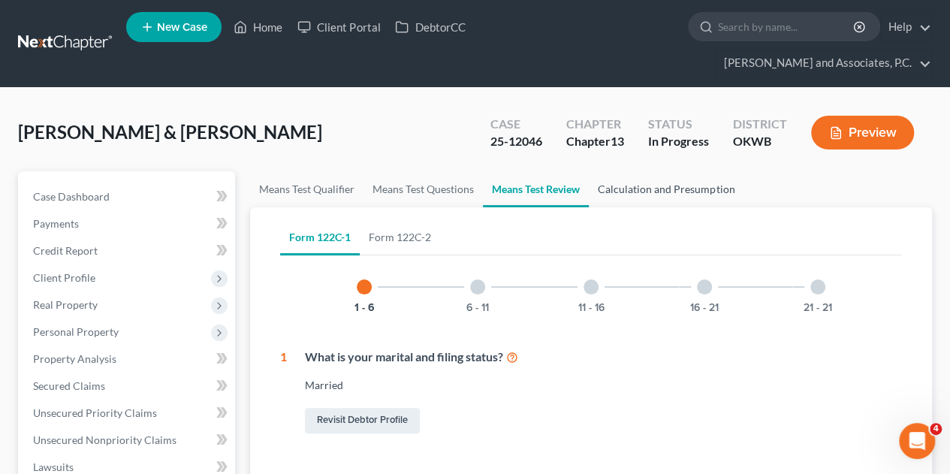
click at [673, 171] on link "Calculation and Presumption" at bounding box center [666, 189] width 155 height 36
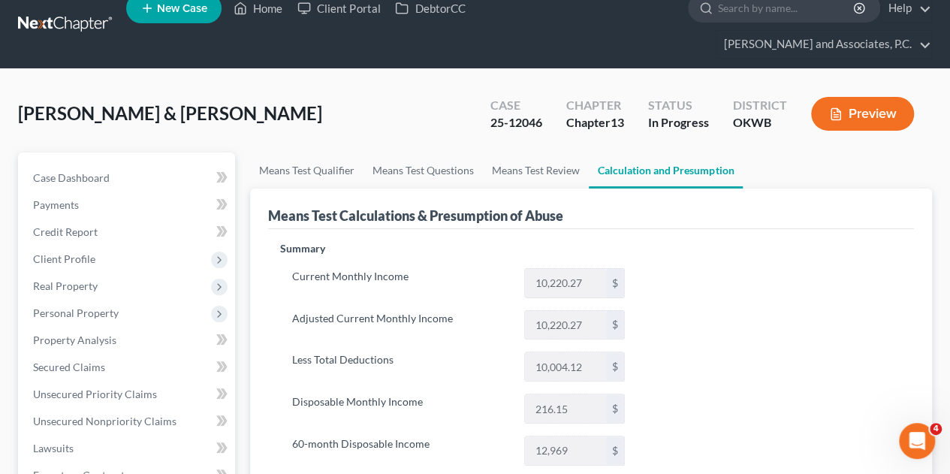
scroll to position [20, 0]
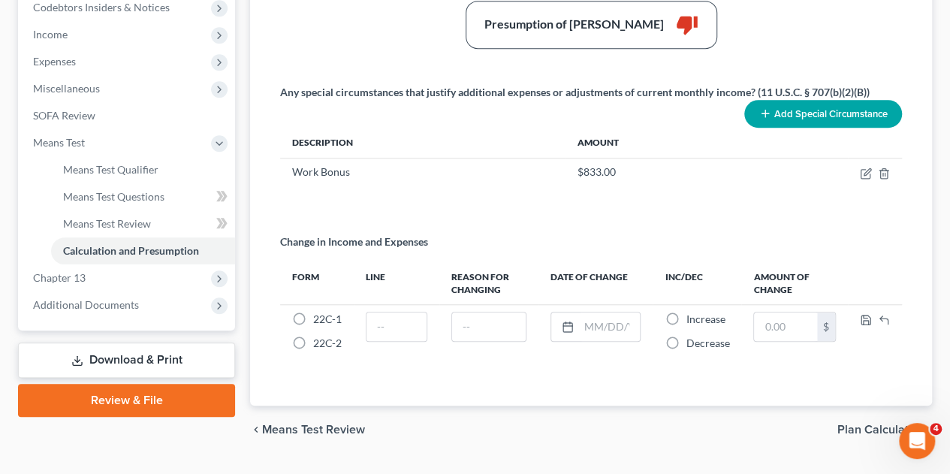
scroll to position [518, 0]
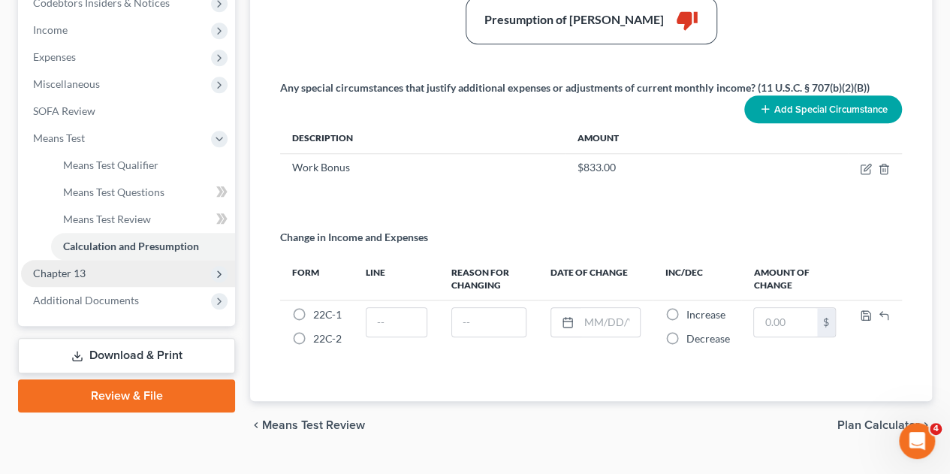
click at [70, 260] on span "Chapter 13" at bounding box center [128, 273] width 214 height 27
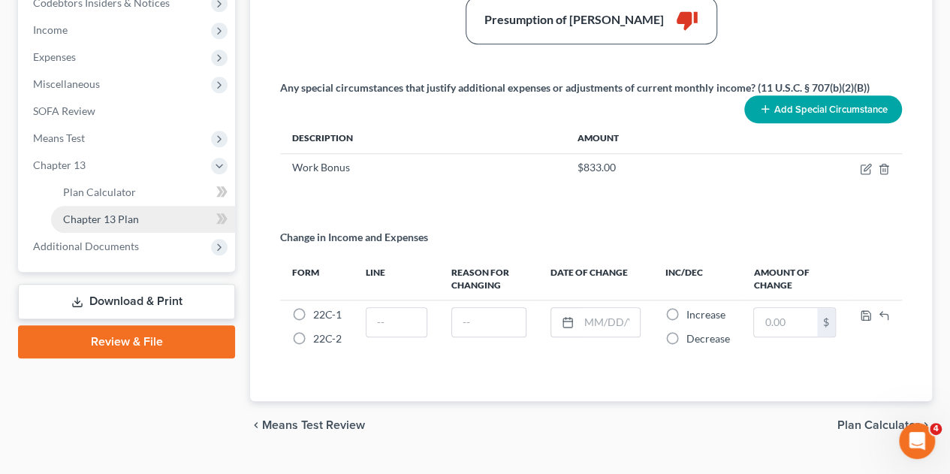
click at [119, 206] on link "Chapter 13 Plan" at bounding box center [143, 219] width 184 height 27
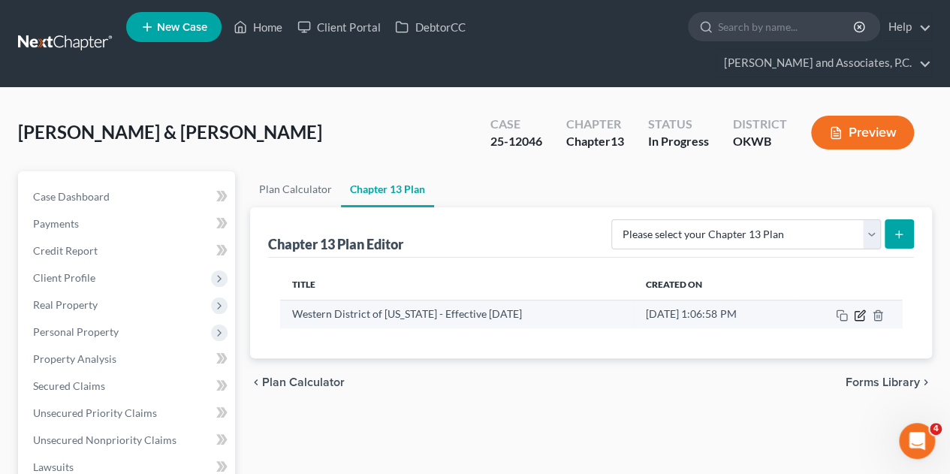
click at [856, 309] on icon "button" at bounding box center [860, 315] width 12 height 12
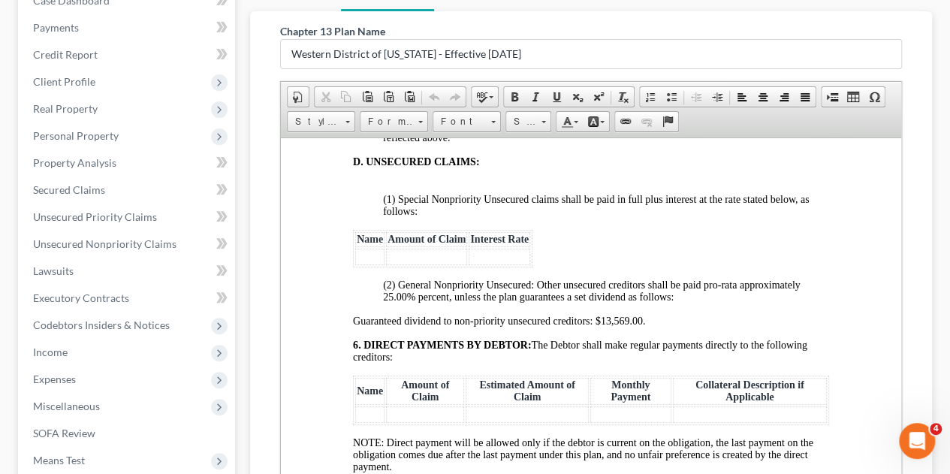
scroll to position [298, 0]
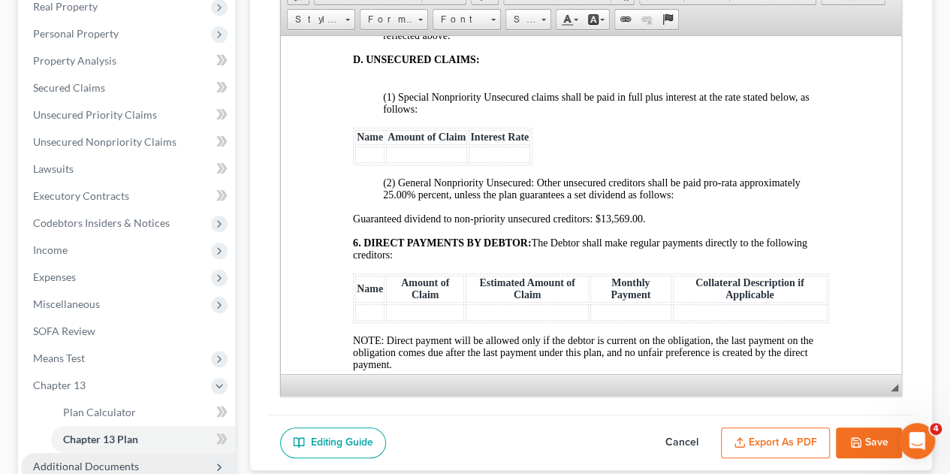
click at [72, 460] on span "Additional Documents" at bounding box center [86, 466] width 106 height 13
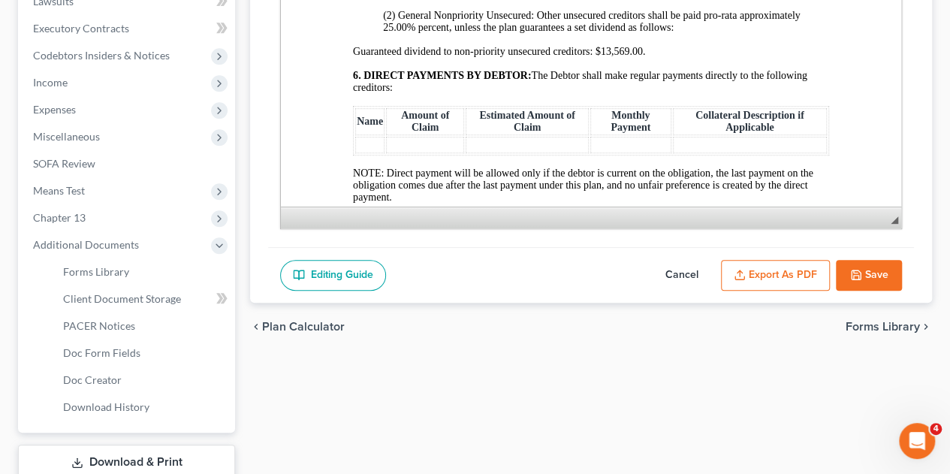
scroll to position [469, 0]
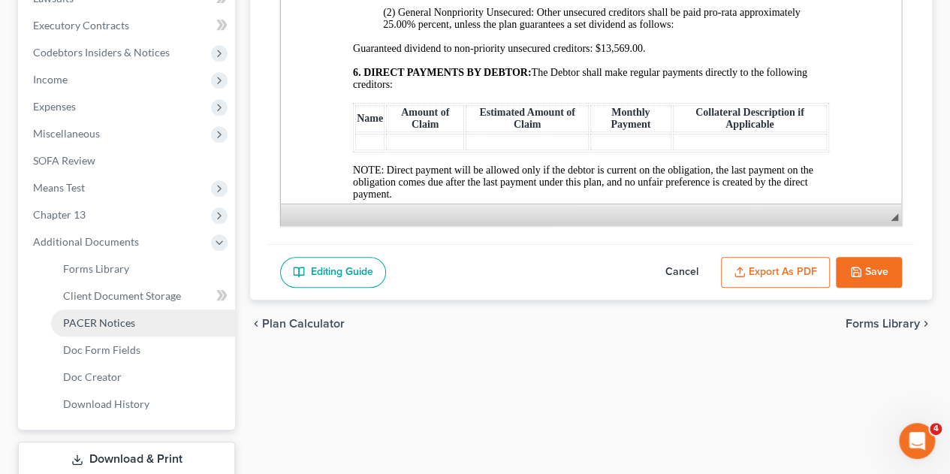
click at [113, 309] on link "PACER Notices" at bounding box center [143, 322] width 184 height 27
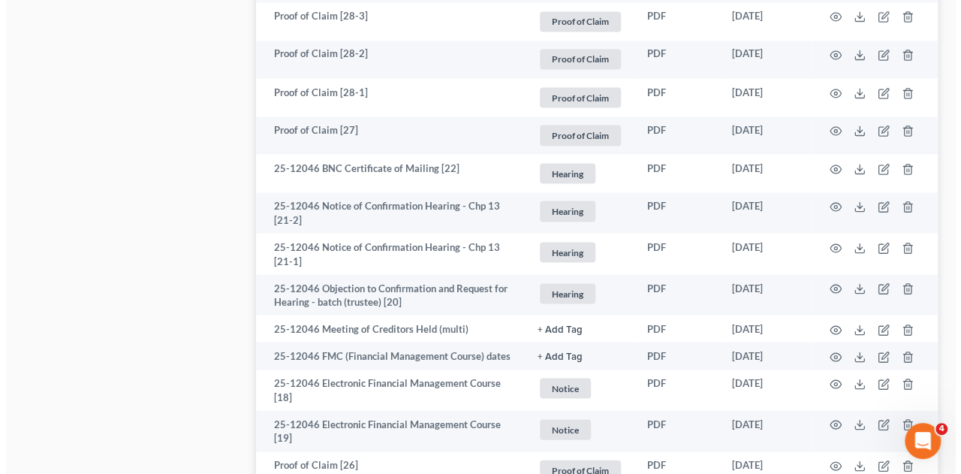
scroll to position [1358, 0]
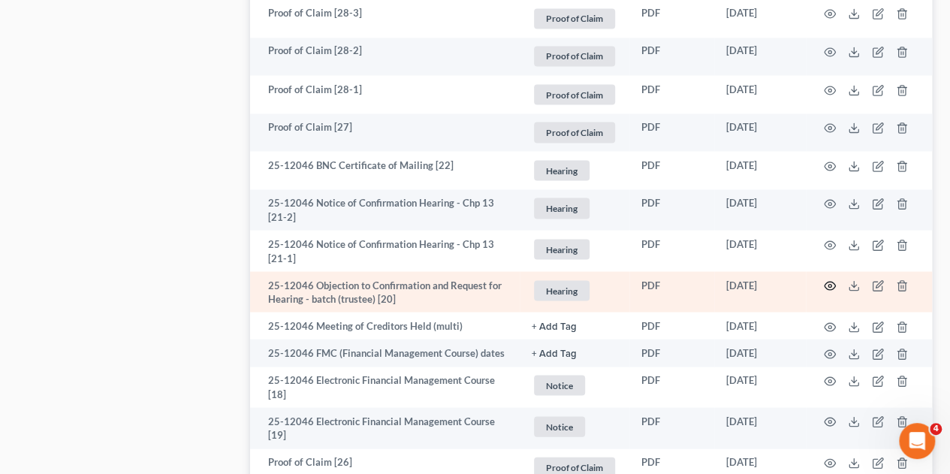
click at [829, 279] on icon "button" at bounding box center [830, 285] width 12 height 12
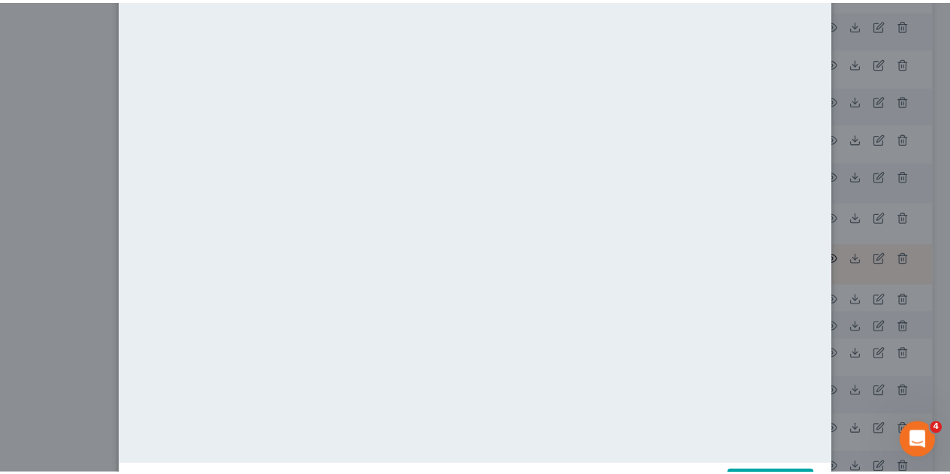
scroll to position [41, 0]
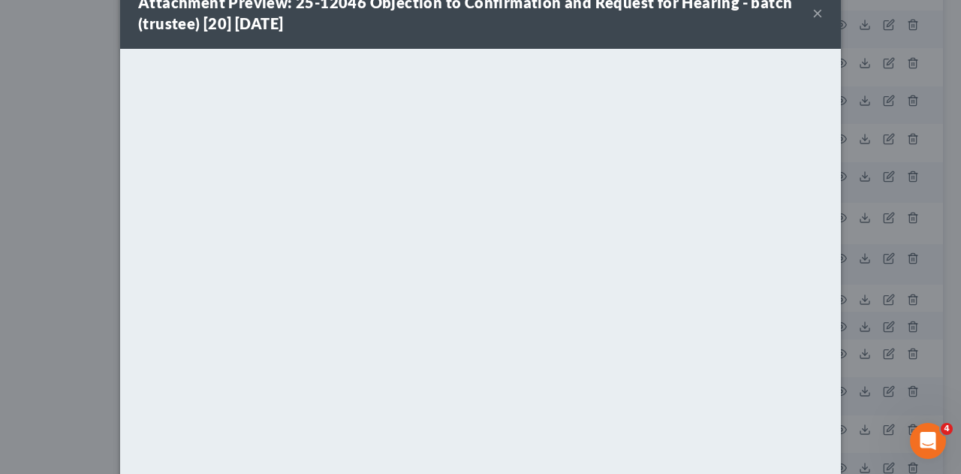
click at [813, 14] on button "×" at bounding box center [818, 13] width 11 height 18
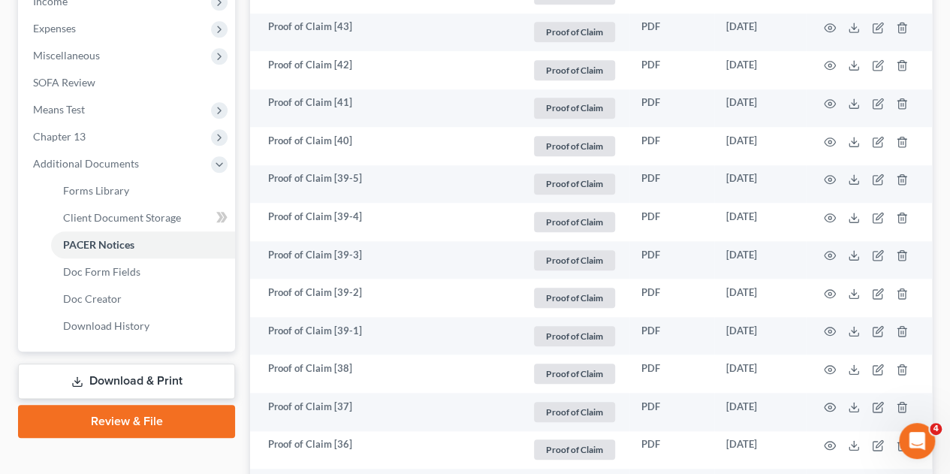
scroll to position [535, 0]
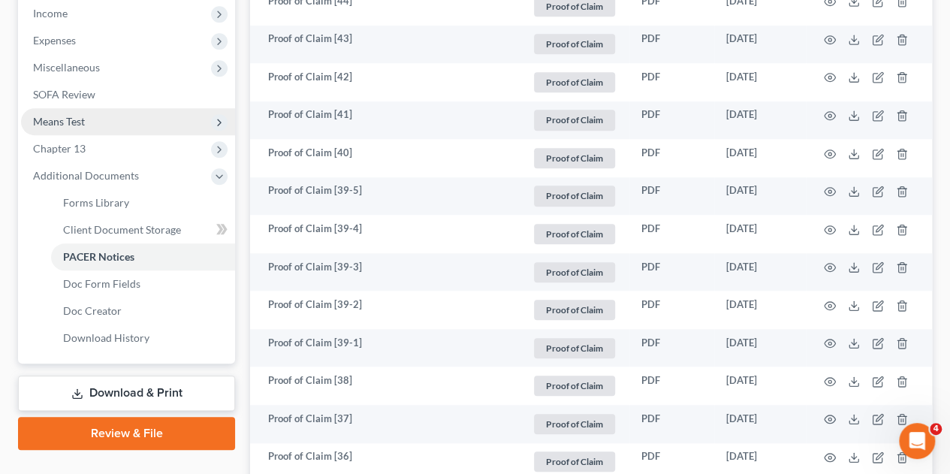
click at [59, 108] on span "Means Test" at bounding box center [128, 121] width 214 height 27
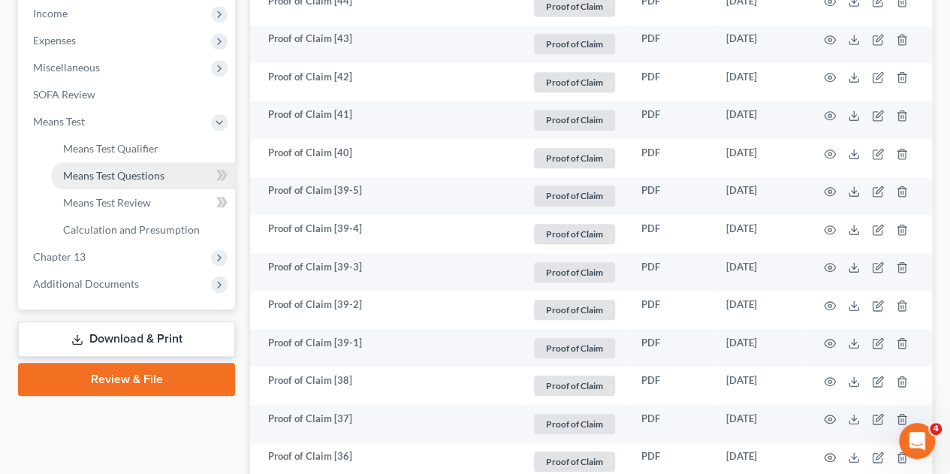
click at [120, 162] on link "Means Test Questions" at bounding box center [143, 175] width 184 height 27
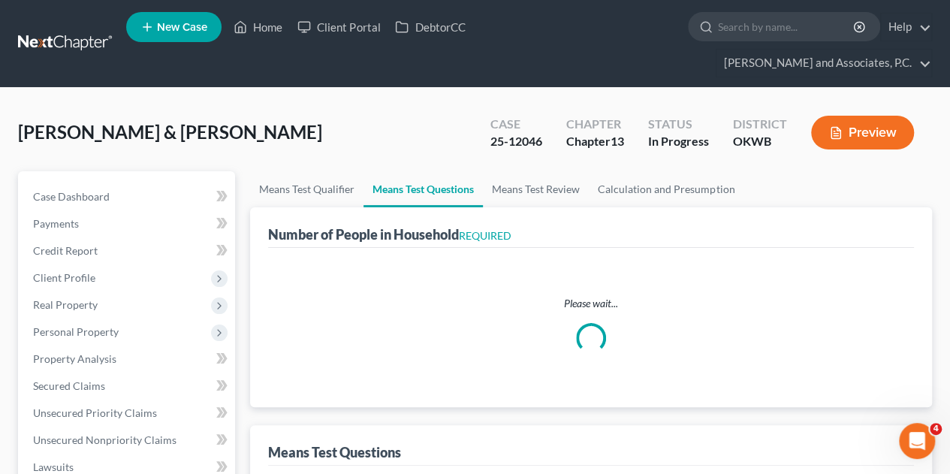
select select "0"
select select "60"
select select "1"
select select "60"
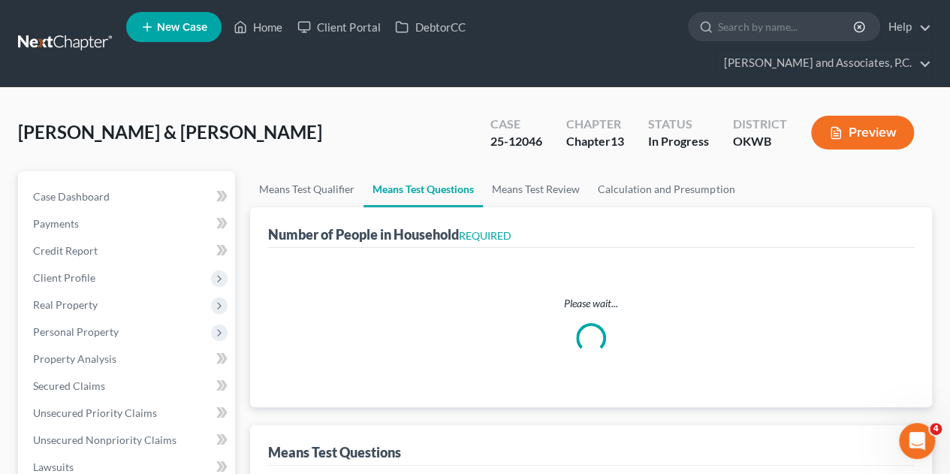
select select "60"
select select "1"
select select "4"
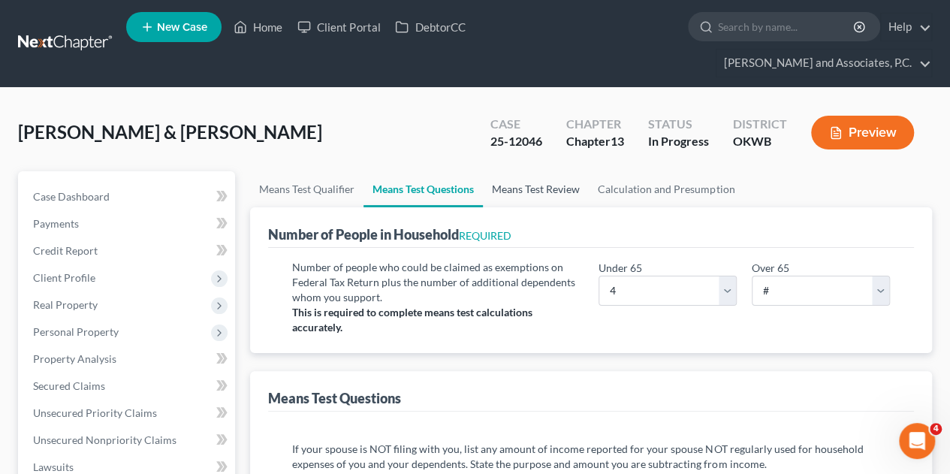
click at [556, 172] on link "Means Test Review" at bounding box center [536, 189] width 106 height 36
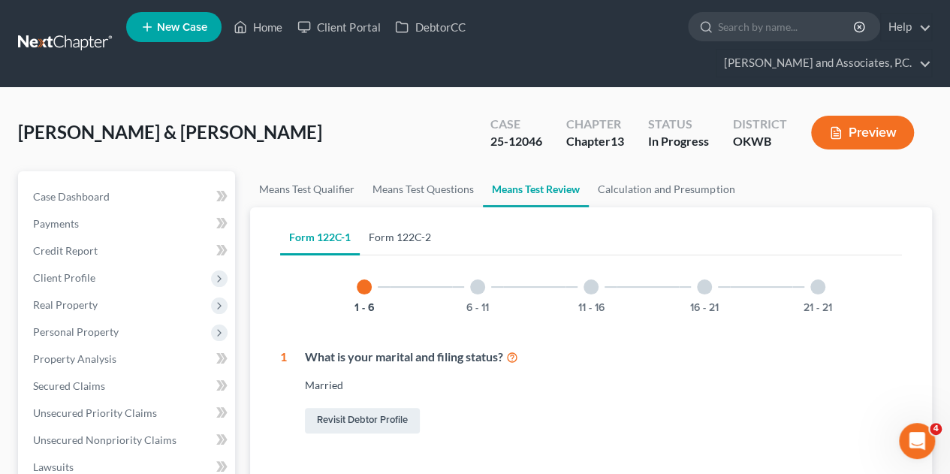
click at [410, 219] on link "Form 122C-2" at bounding box center [400, 237] width 80 height 36
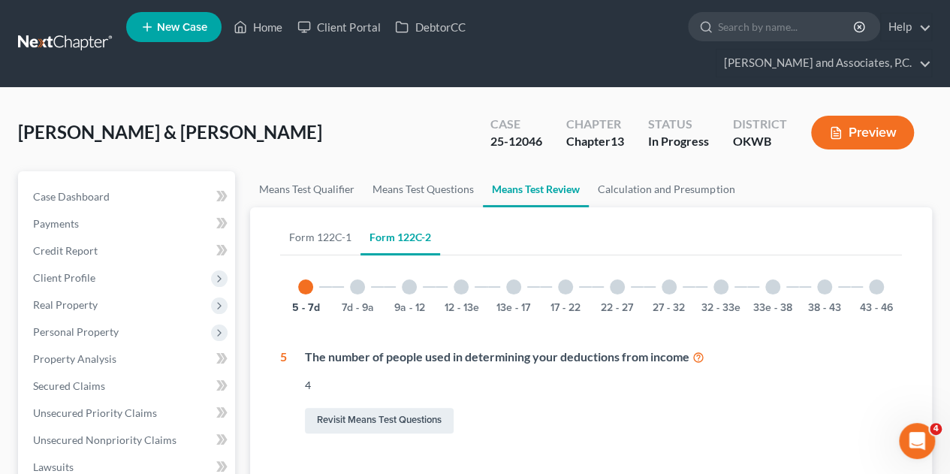
click at [675, 265] on div "27 - 32" at bounding box center [669, 286] width 51 height 51
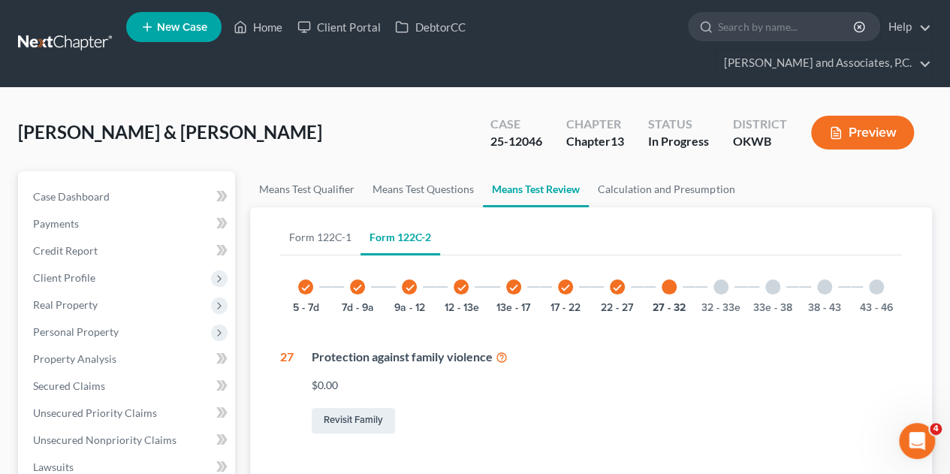
click at [725, 279] on div at bounding box center [721, 286] width 15 height 15
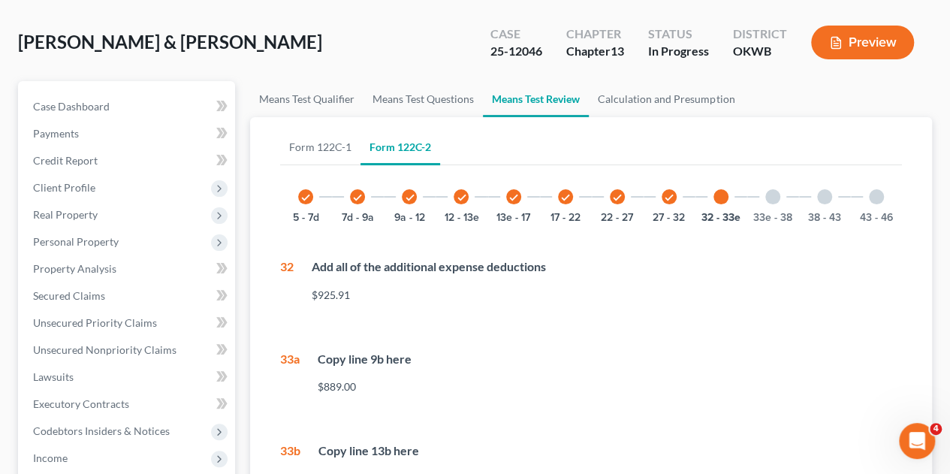
scroll to position [60, 0]
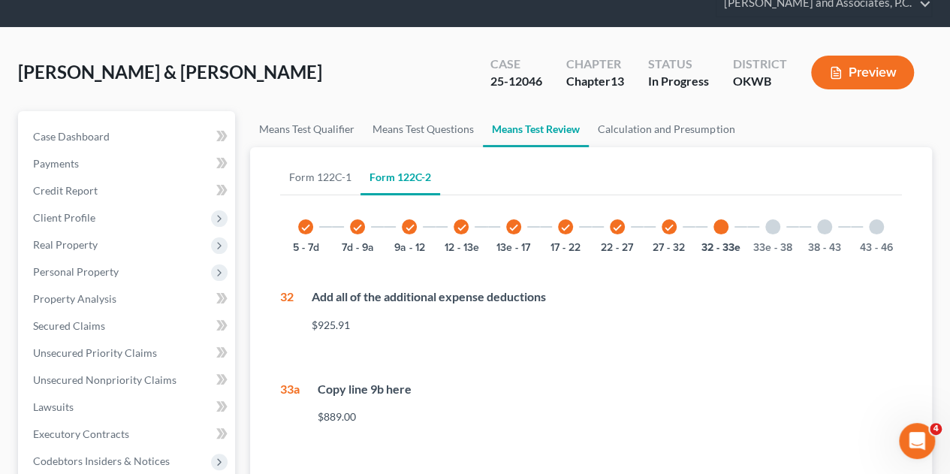
click at [779, 219] on div at bounding box center [772, 226] width 15 height 15
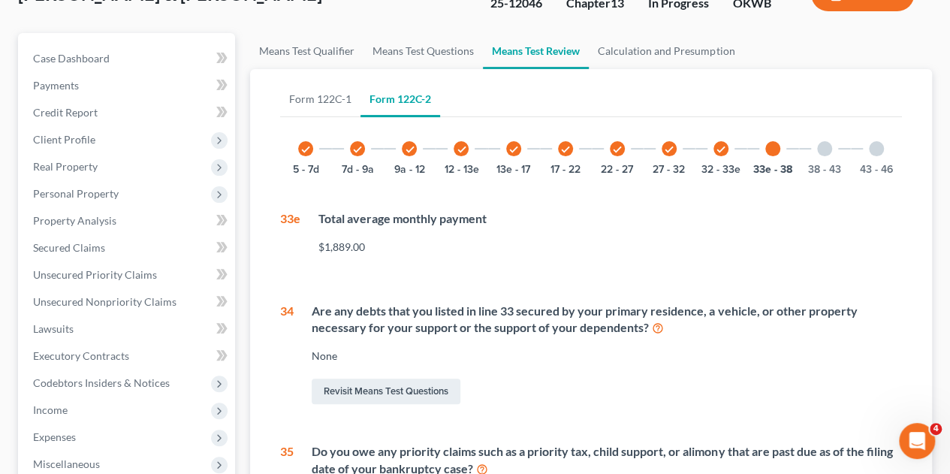
scroll to position [137, 0]
click at [826, 142] on div at bounding box center [824, 149] width 15 height 15
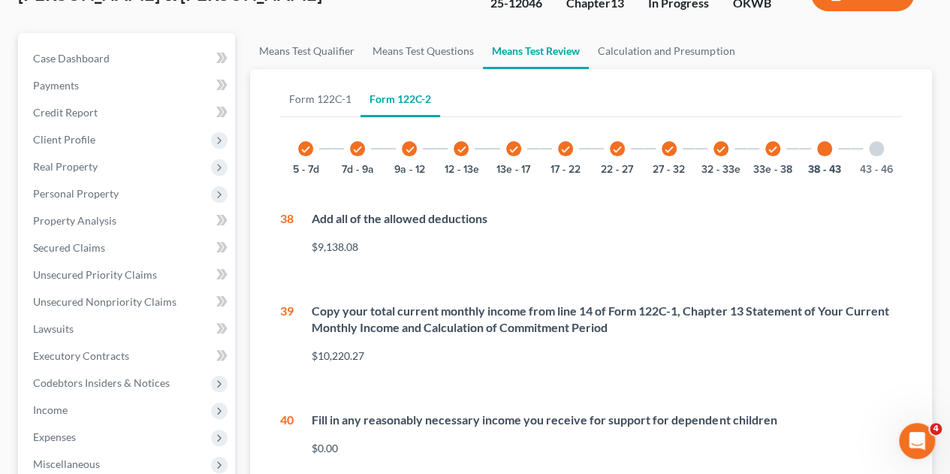
scroll to position [113, 0]
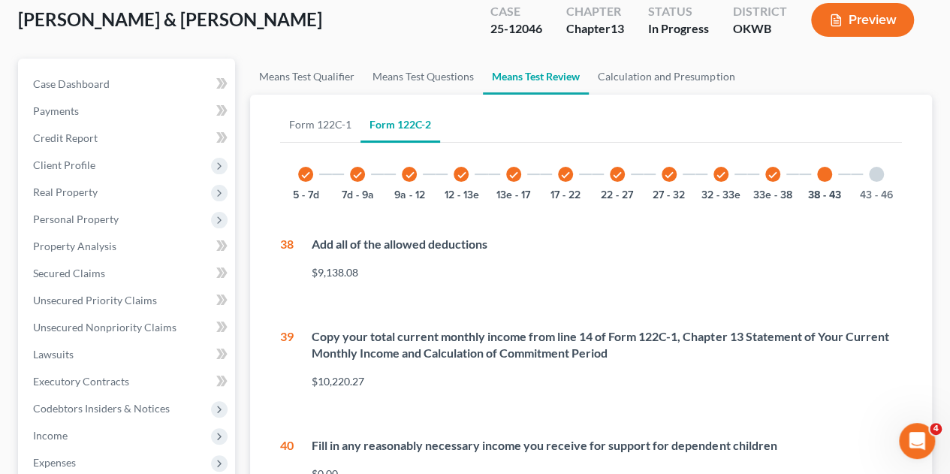
click at [871, 167] on div at bounding box center [876, 174] width 15 height 15
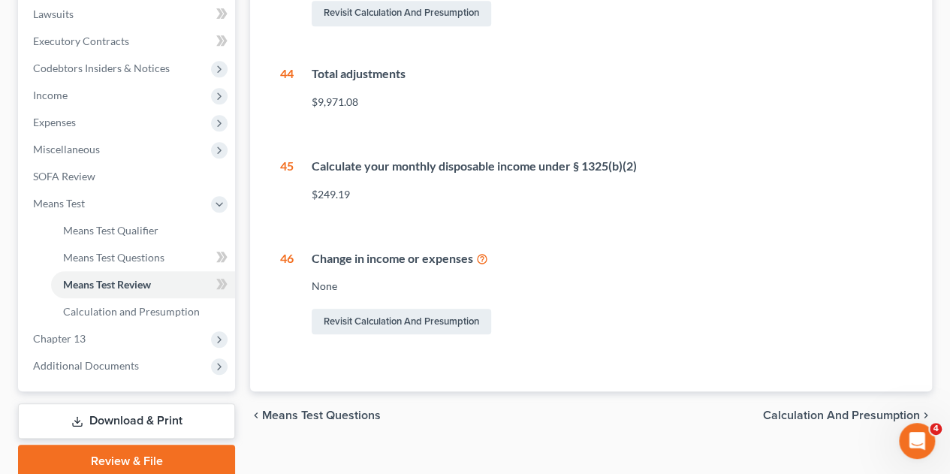
scroll to position [458, 0]
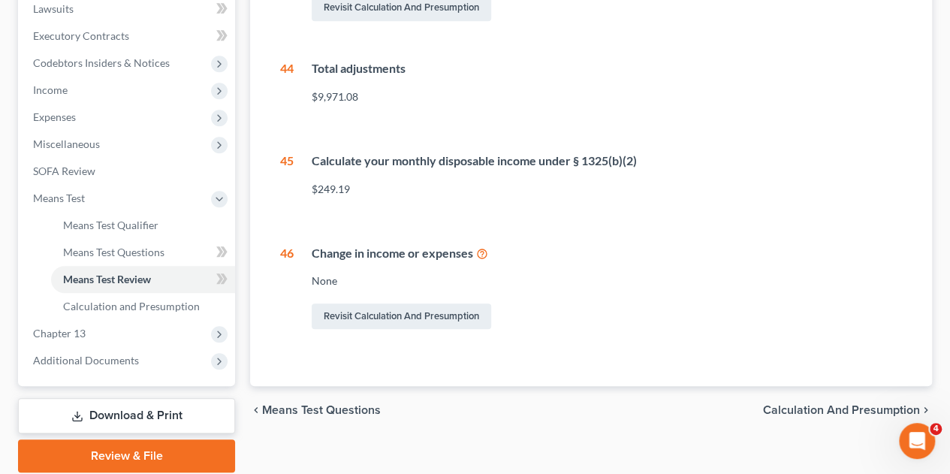
click at [858, 404] on span "Calculation and Presumption" at bounding box center [841, 410] width 157 height 12
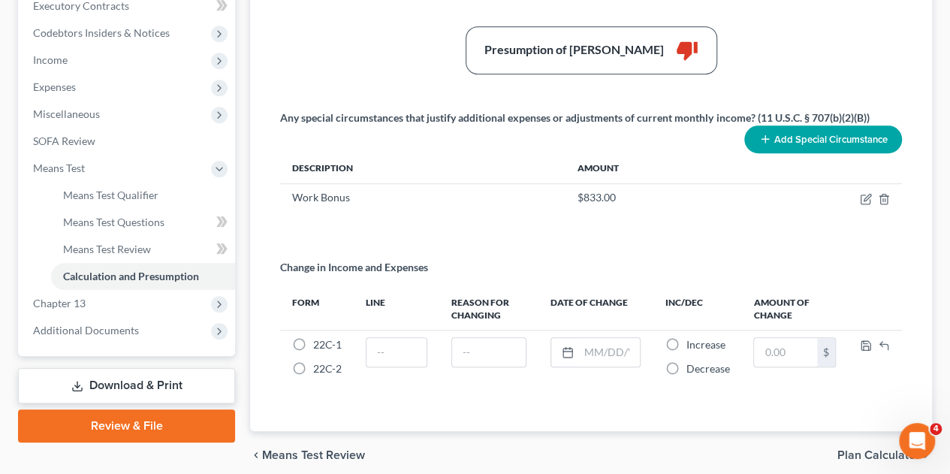
scroll to position [518, 0]
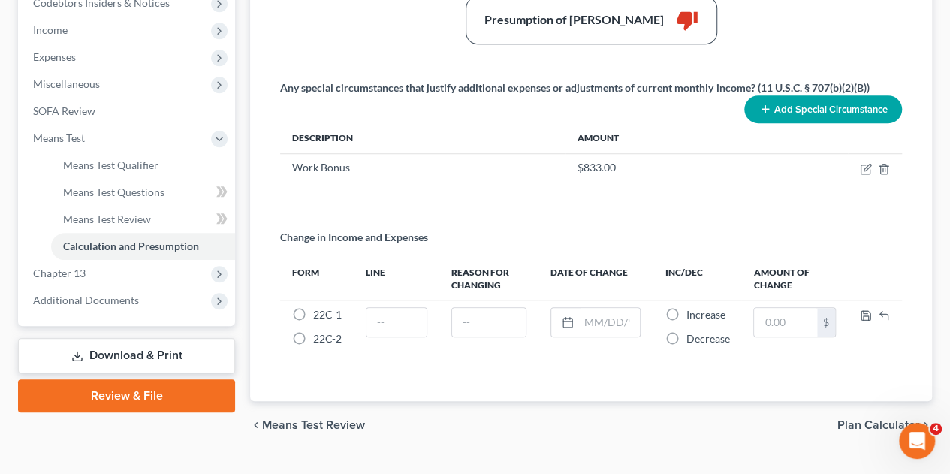
click at [521, 183] on div "Summary Current Monthly Income 10,220.27 $ Adjusted Current Monthly Income 10,2…" at bounding box center [591, 62] width 637 height 641
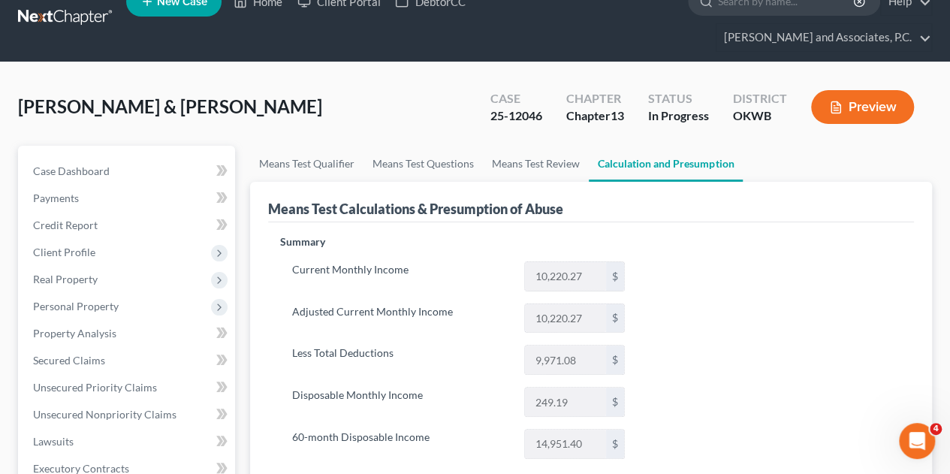
scroll to position [0, 0]
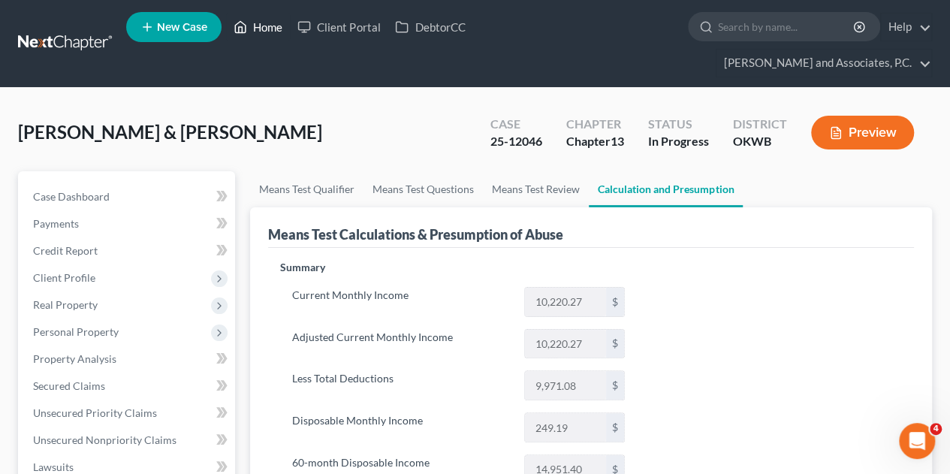
click at [267, 32] on link "Home" at bounding box center [258, 27] width 64 height 27
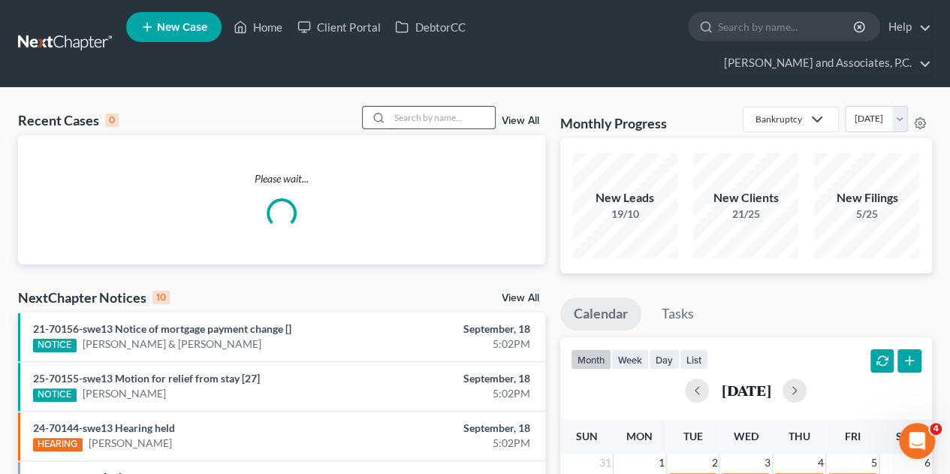
click at [409, 107] on input "search" at bounding box center [442, 118] width 105 height 22
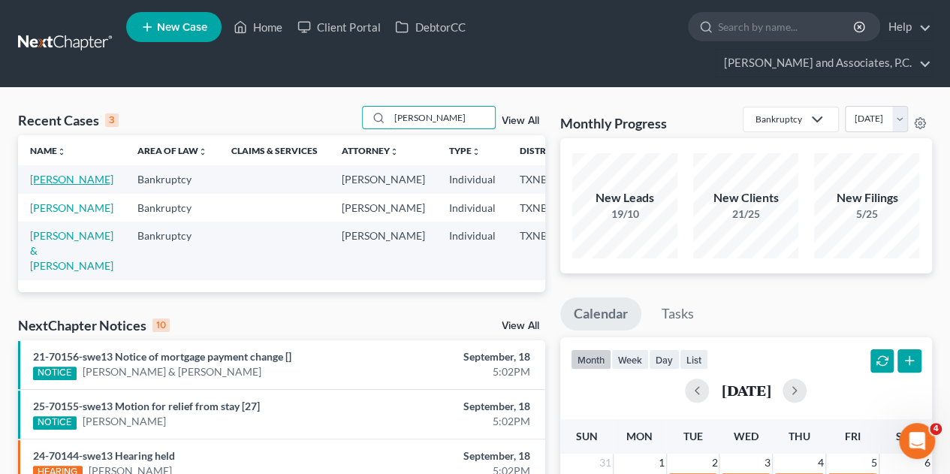
drag, startPoint x: 409, startPoint y: 89, endPoint x: 50, endPoint y: 155, distance: 364.3
click at [50, 155] on div "Recent Cases 3 [PERSON_NAME] View All Name unfold_more expand_more expand_less …" at bounding box center [281, 199] width 527 height 186
type input "[PERSON_NAME]"
click at [50, 173] on link "[PERSON_NAME]" at bounding box center [71, 179] width 83 height 13
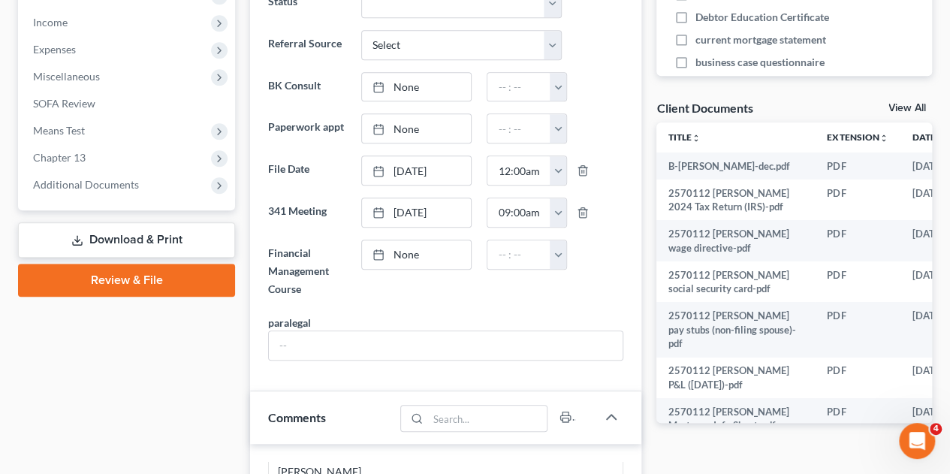
scroll to position [501, 0]
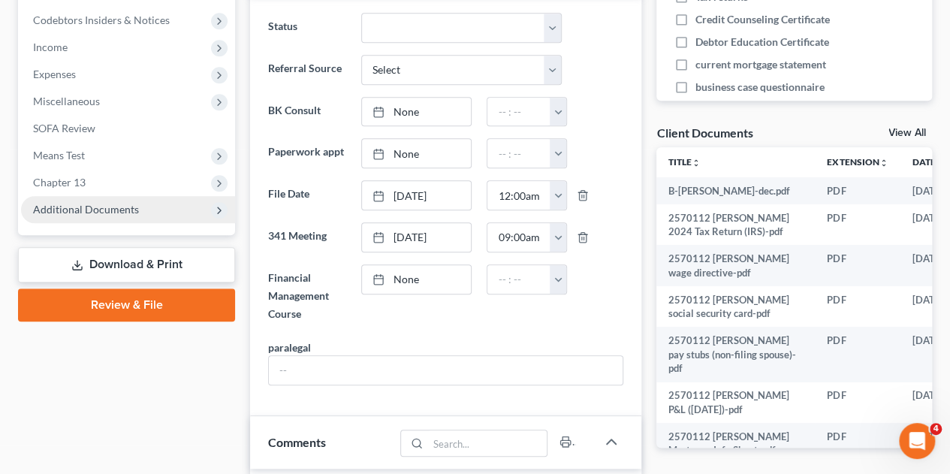
click at [107, 203] on span "Additional Documents" at bounding box center [86, 209] width 106 height 13
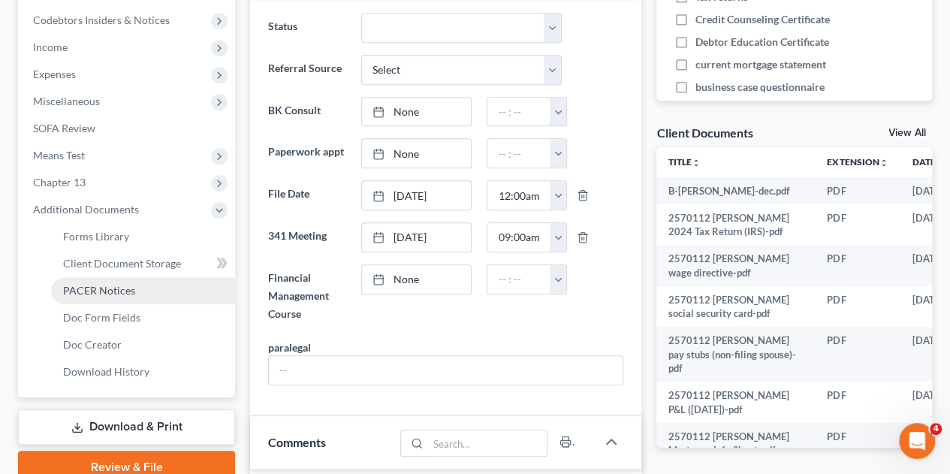
click at [104, 284] on span "PACER Notices" at bounding box center [99, 290] width 72 height 13
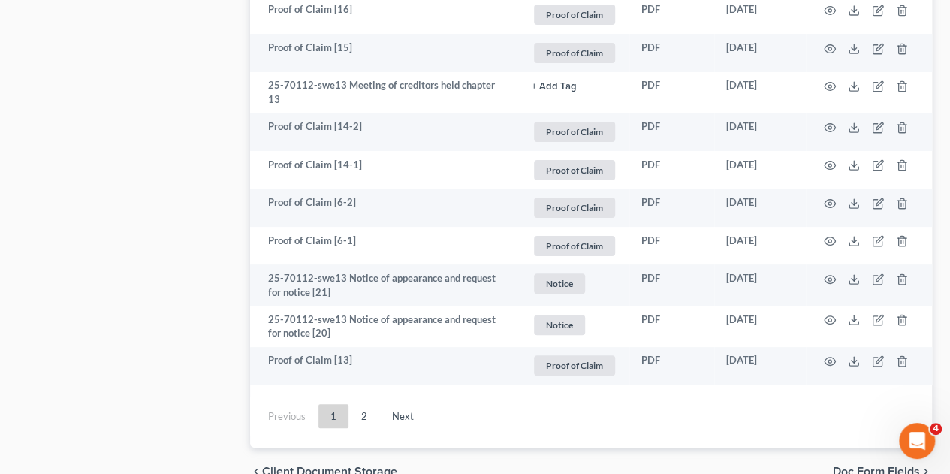
scroll to position [2971, 0]
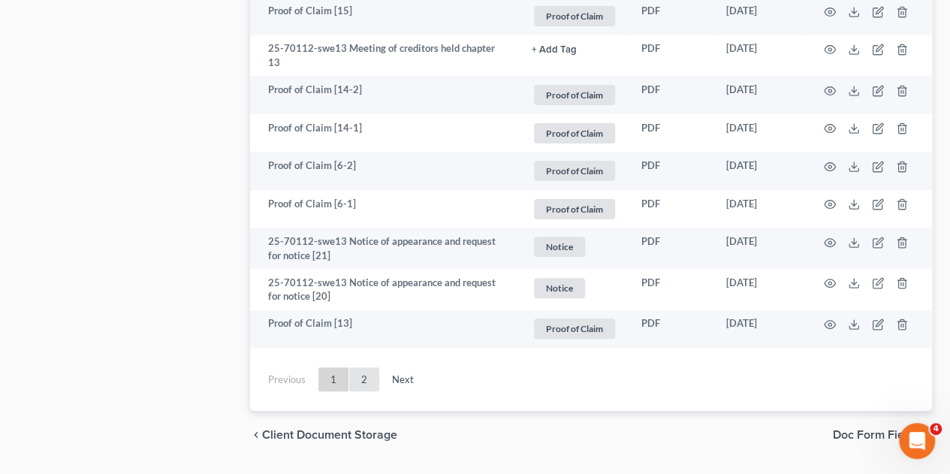
click at [364, 367] on link "2" at bounding box center [364, 379] width 30 height 24
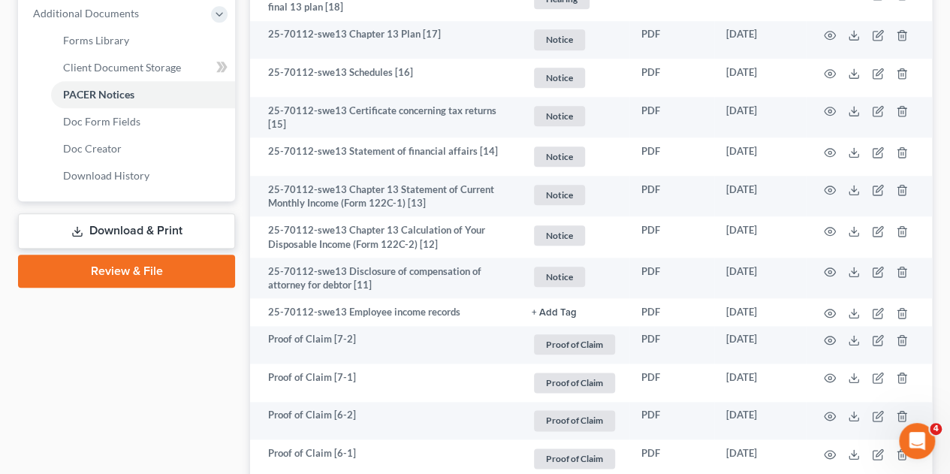
scroll to position [676, 0]
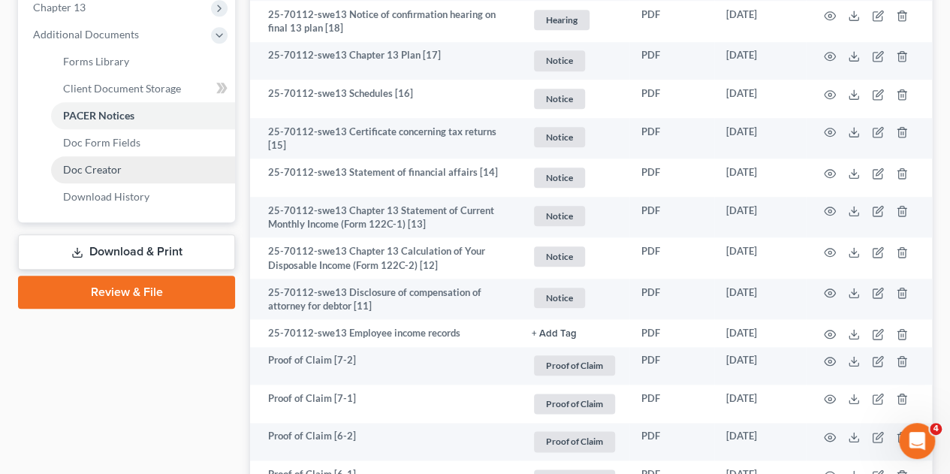
click at [95, 163] on span "Doc Creator" at bounding box center [92, 169] width 59 height 13
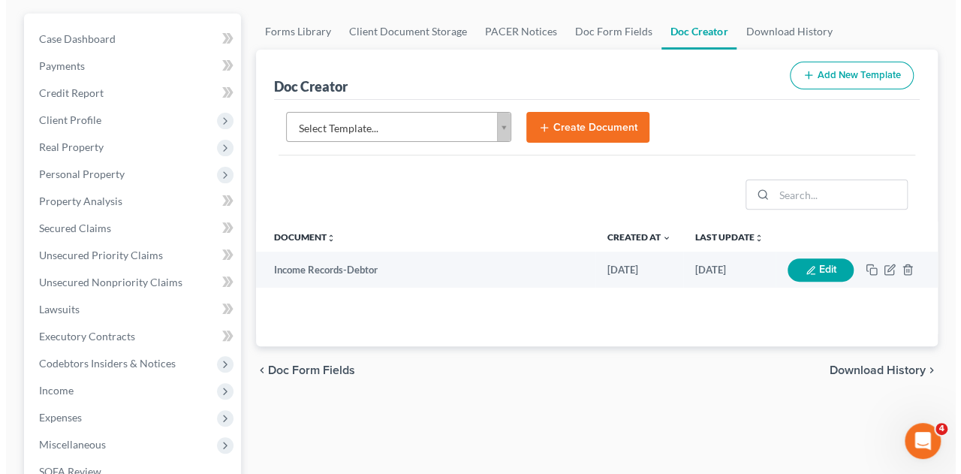
scroll to position [158, 0]
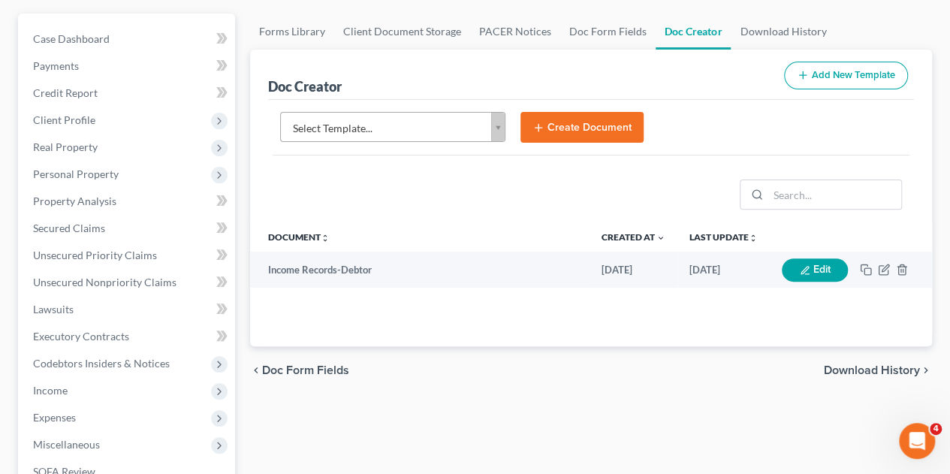
click at [493, 101] on body "Home New Case Client Portal DebtorCC [PERSON_NAME] and Associates, P.C. [EMAIL_…" at bounding box center [475, 363] width 950 height 1042
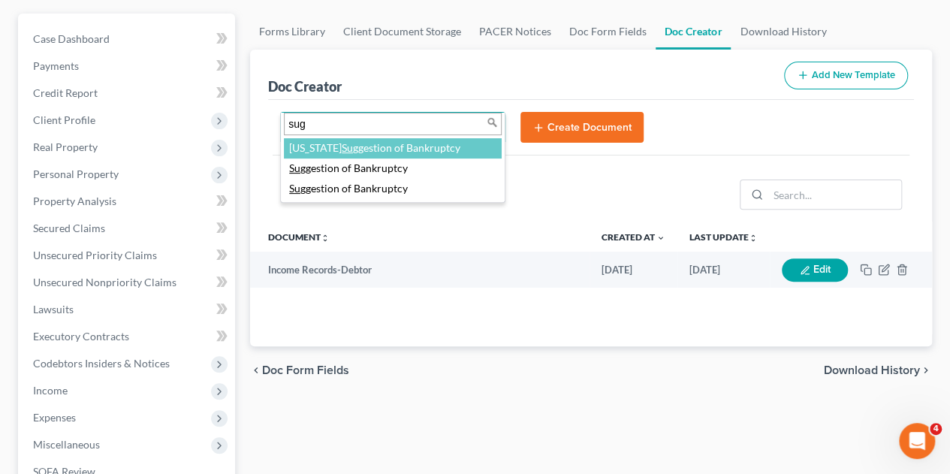
type input "[PERSON_NAME]"
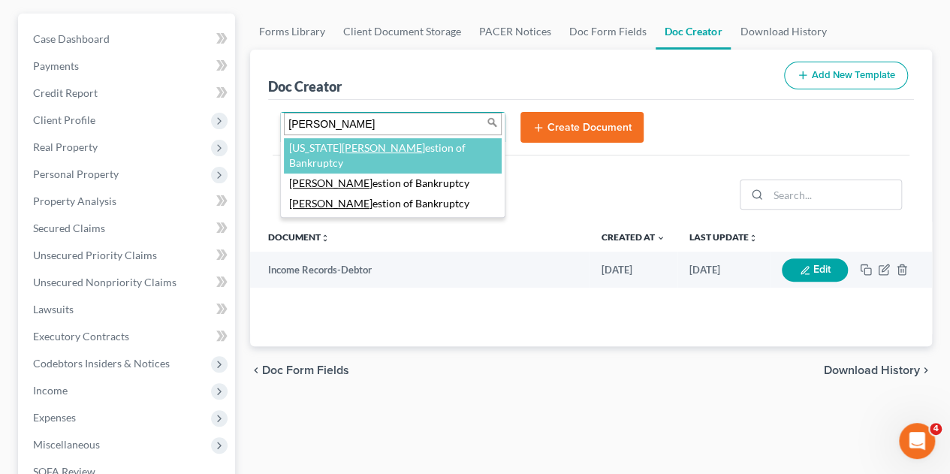
select select "84982"
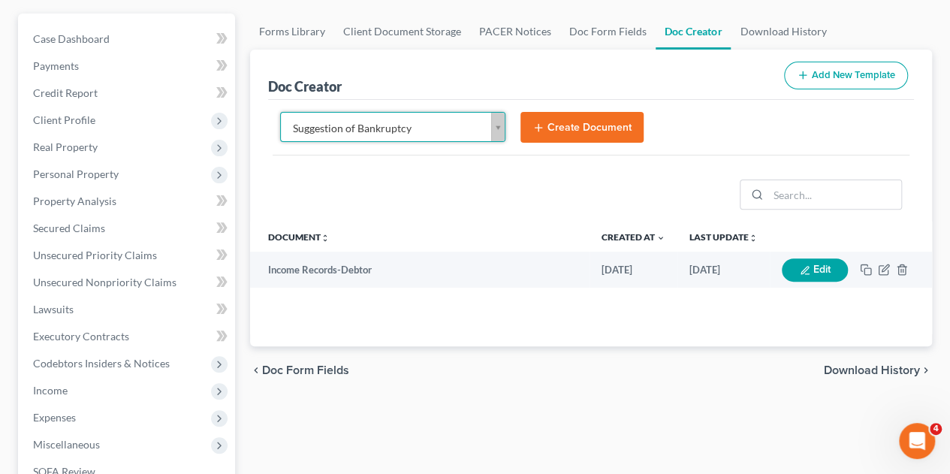
click at [574, 112] on button "Create Document" at bounding box center [582, 128] width 123 height 32
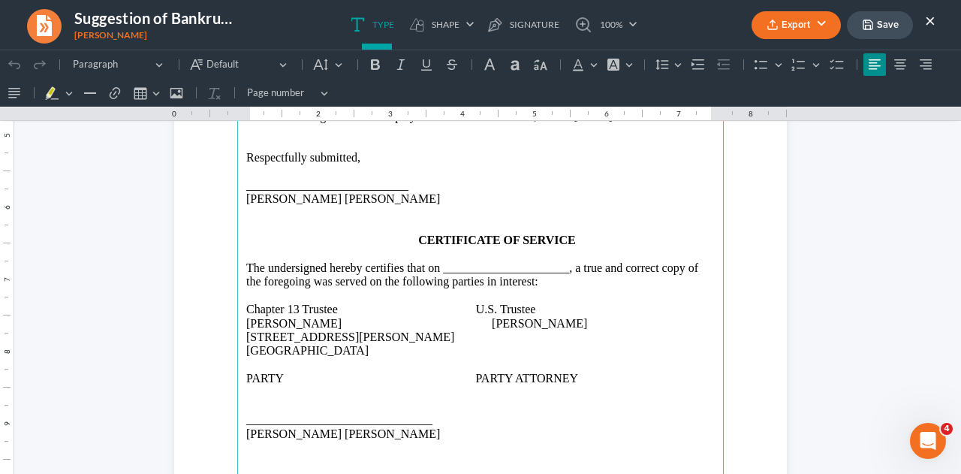
scroll to position [385, 0]
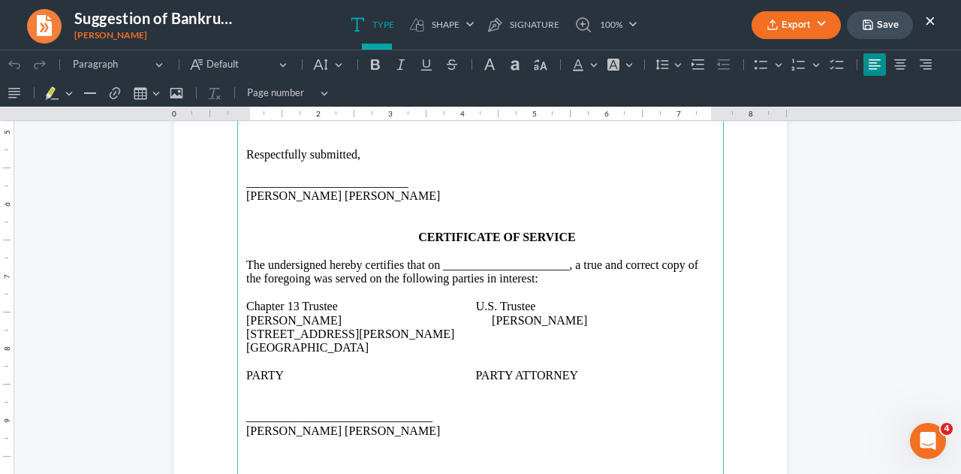
click at [557, 331] on p "Chapter 13 Trustee U.S. Trustee [PERSON_NAME] [PERSON_NAME] [STREET_ADDRESS][PE…" at bounding box center [480, 328] width 469 height 56
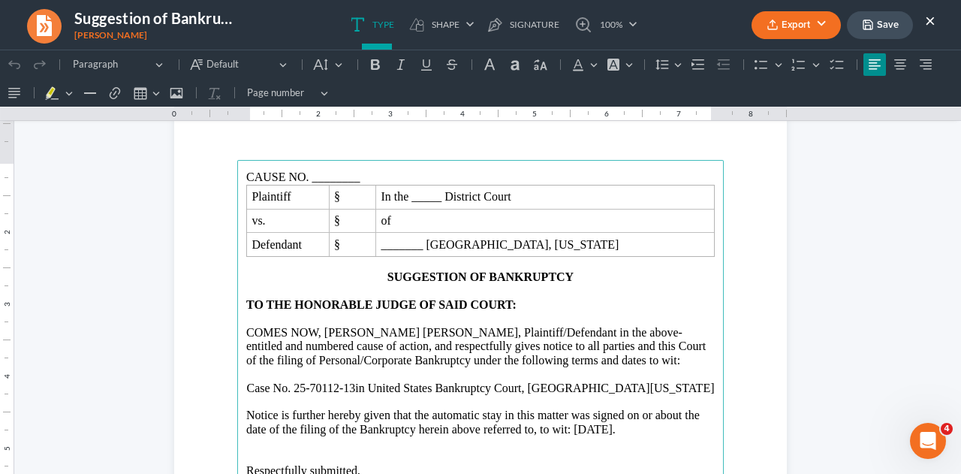
scroll to position [63, 0]
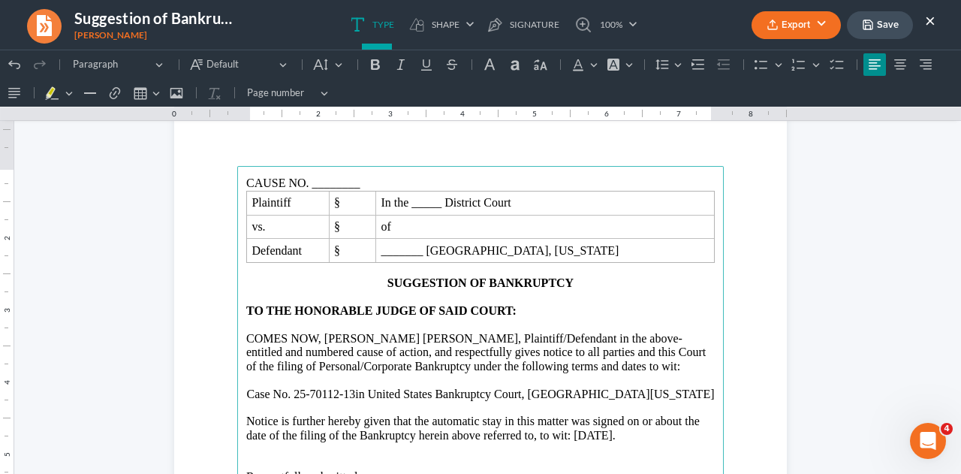
click at [559, 189] on p "CAUSE NO. ________" at bounding box center [480, 184] width 469 height 14
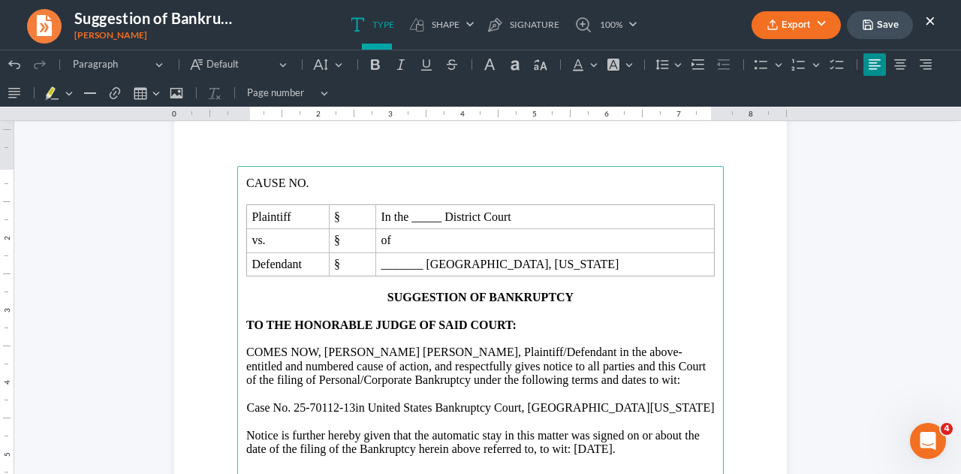
click at [512, 180] on p "CAUSE NO." at bounding box center [480, 184] width 469 height 14
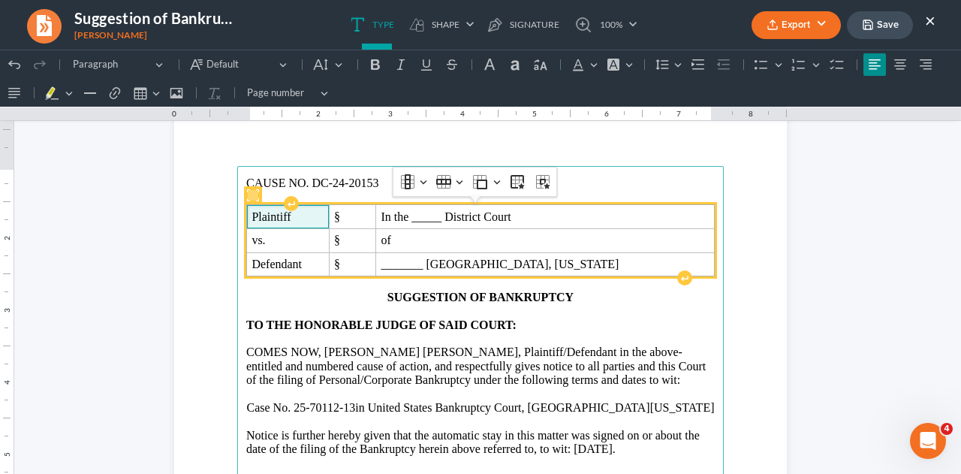
click at [252, 214] on span "Plaintiff" at bounding box center [288, 217] width 72 height 14
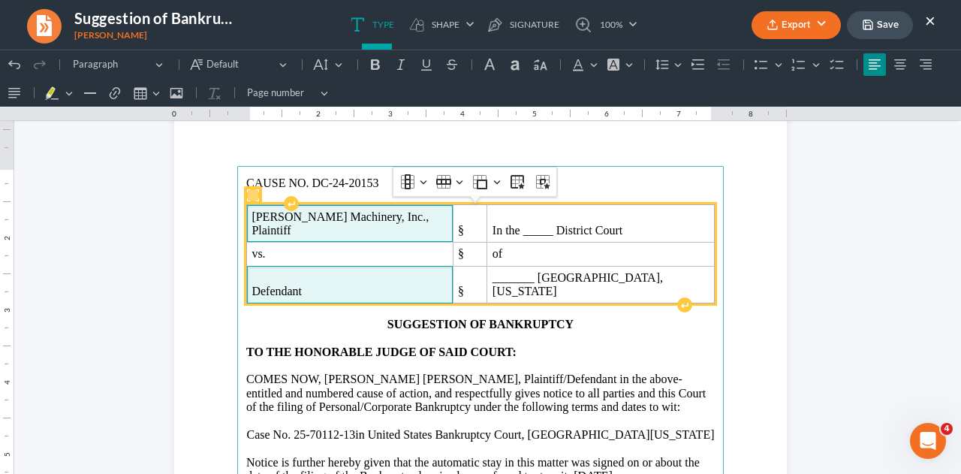
click at [249, 286] on td "Defendant" at bounding box center [350, 285] width 207 height 38
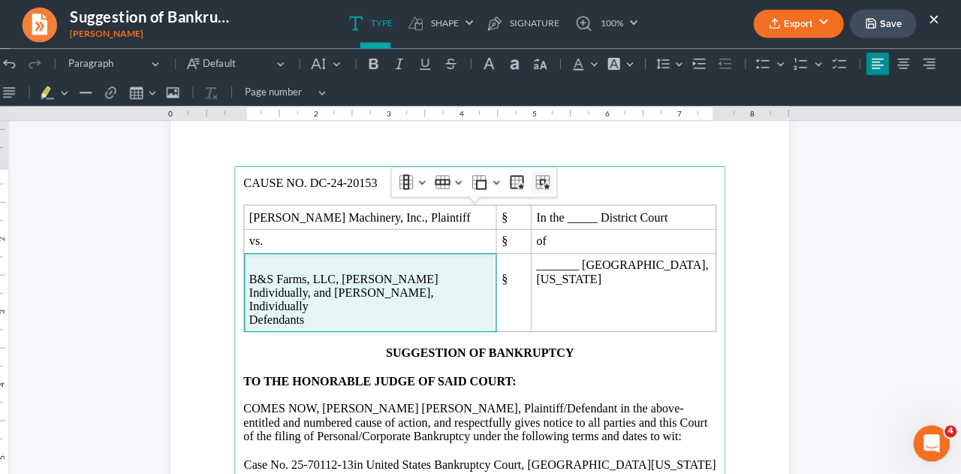
scroll to position [158, 0]
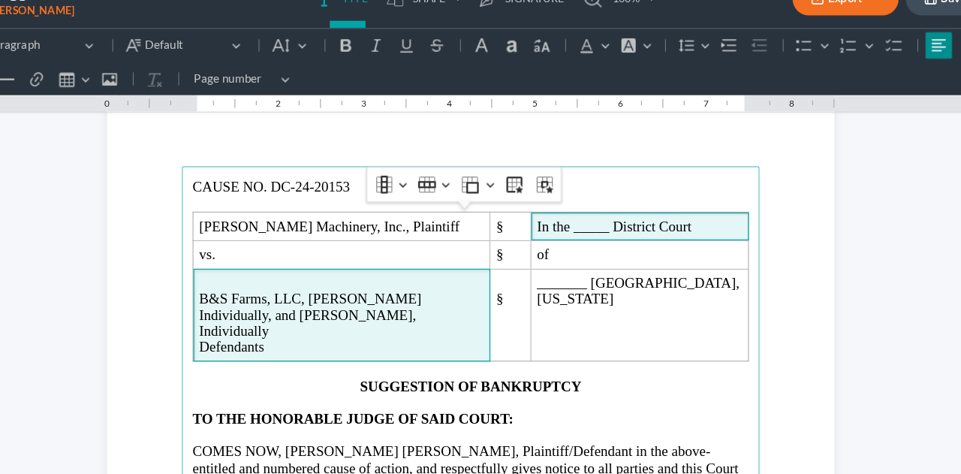
click at [582, 198] on span "In the _____ District Court" at bounding box center [522, 196] width 173 height 14
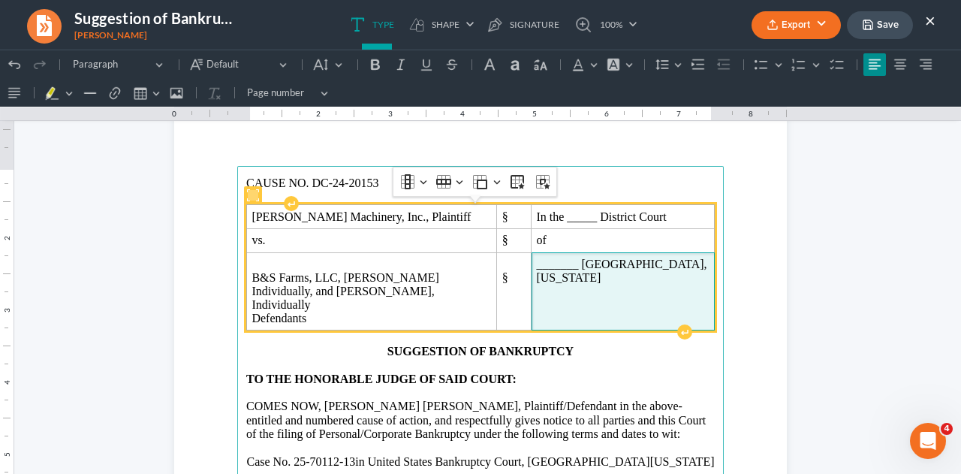
click at [654, 285] on span "_______ [GEOGRAPHIC_DATA], [US_STATE]" at bounding box center [622, 271] width 173 height 27
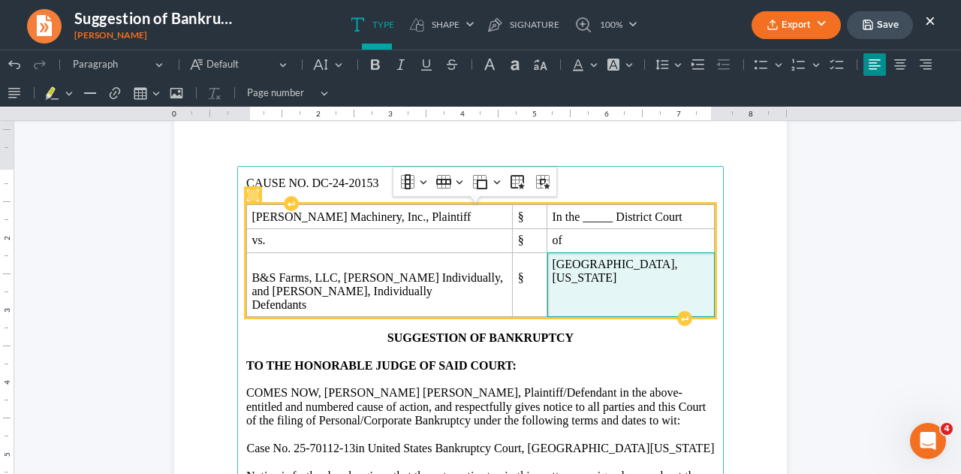
click at [645, 313] on td "[GEOGRAPHIC_DATA], [US_STATE]" at bounding box center [632, 284] width 168 height 65
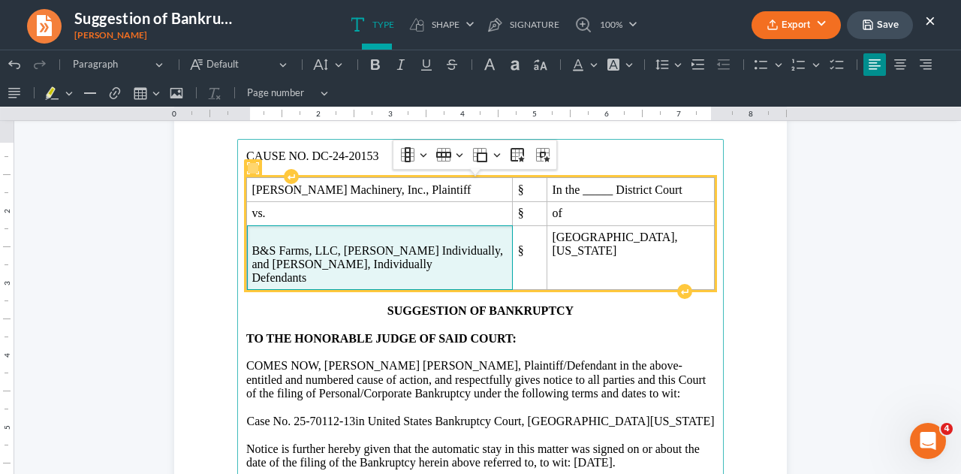
click at [426, 271] on p "B&S Farms, LLC, [PERSON_NAME] Individually, and [PERSON_NAME], Individually" at bounding box center [380, 257] width 256 height 27
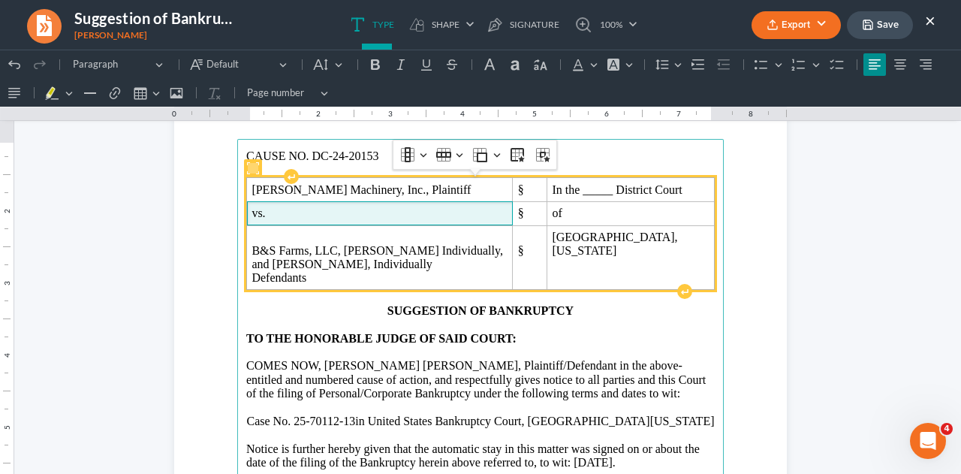
click at [410, 220] on span "vs." at bounding box center [380, 214] width 256 height 14
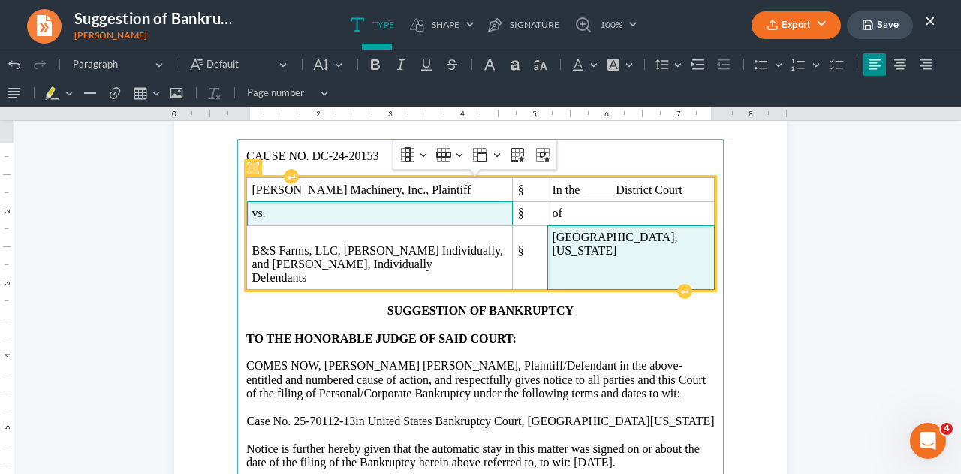
click at [650, 258] on span "[GEOGRAPHIC_DATA], [US_STATE]" at bounding box center [630, 244] width 157 height 27
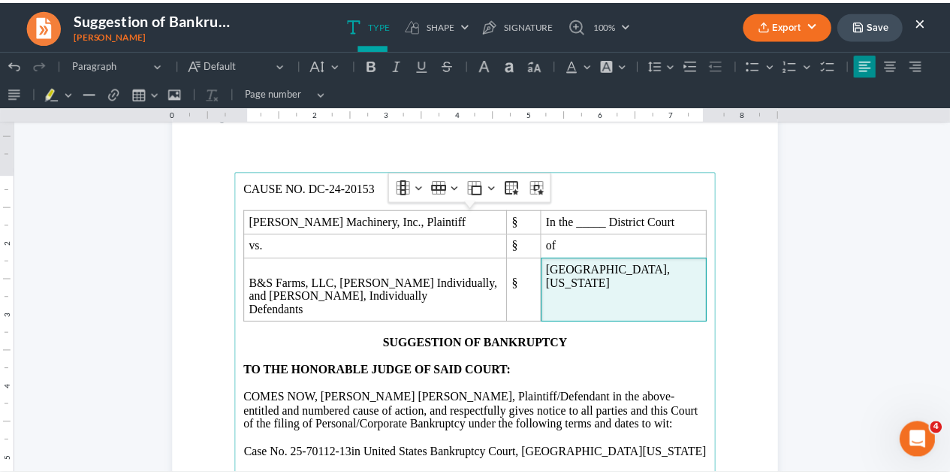
scroll to position [32, 0]
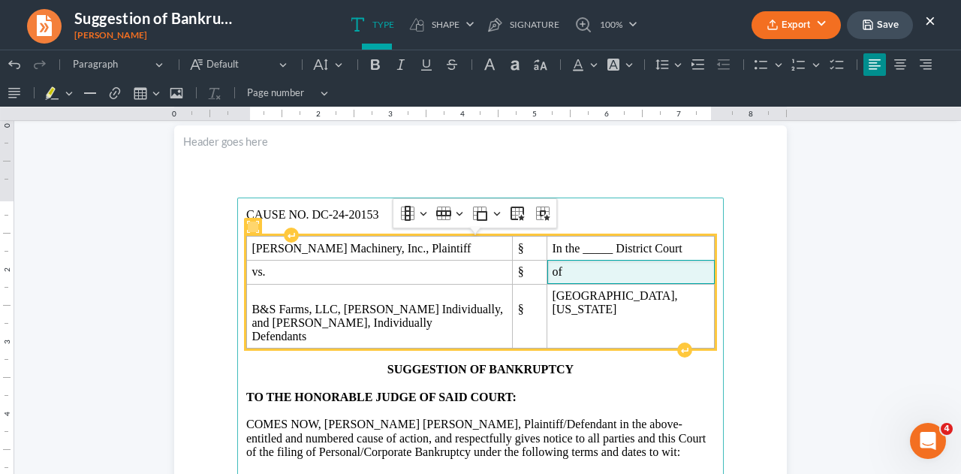
click at [557, 284] on td "of" at bounding box center [632, 272] width 168 height 24
click at [548, 252] on td "In the _____ District Court" at bounding box center [632, 249] width 168 height 24
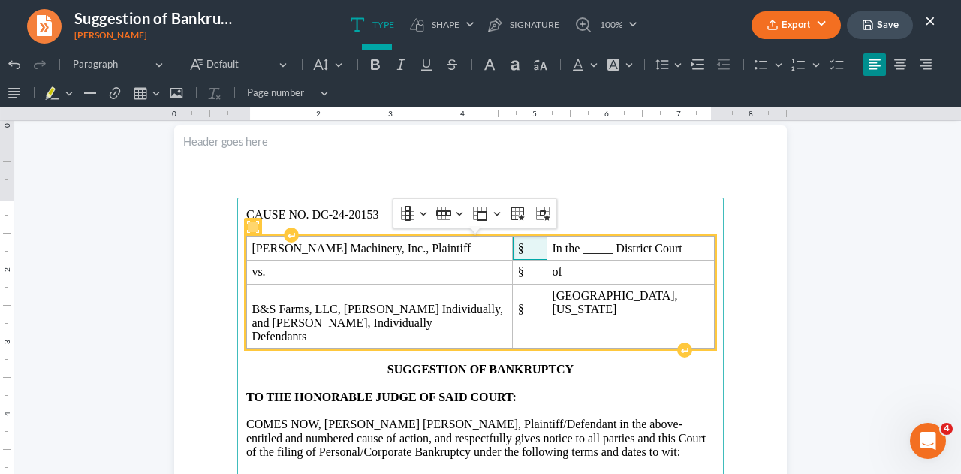
click at [518, 255] on span "§" at bounding box center [530, 249] width 24 height 14
click at [246, 349] on table "[PERSON_NAME] Machinery, Inc., Plaintiff § In the _____ District Court vs. § of…" at bounding box center [480, 292] width 469 height 113
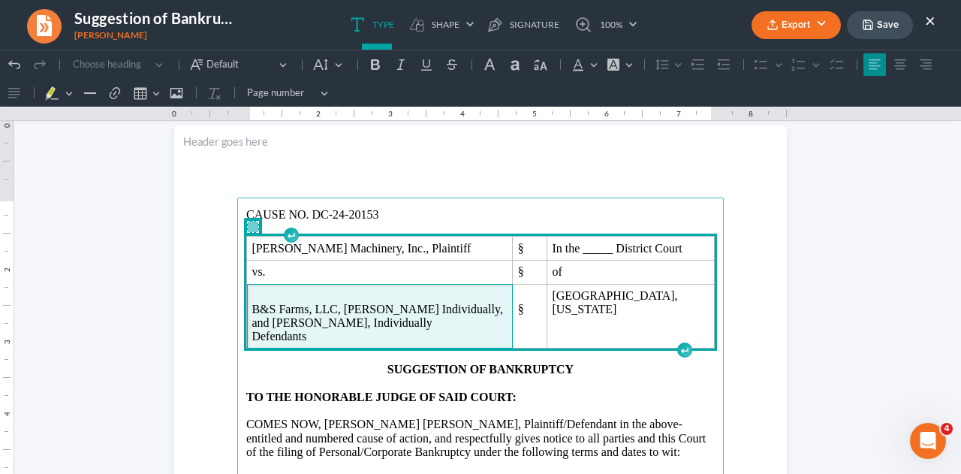
click at [252, 330] on p "B&S Farms, LLC, [PERSON_NAME] Individually, and [PERSON_NAME], Individually" at bounding box center [380, 316] width 256 height 27
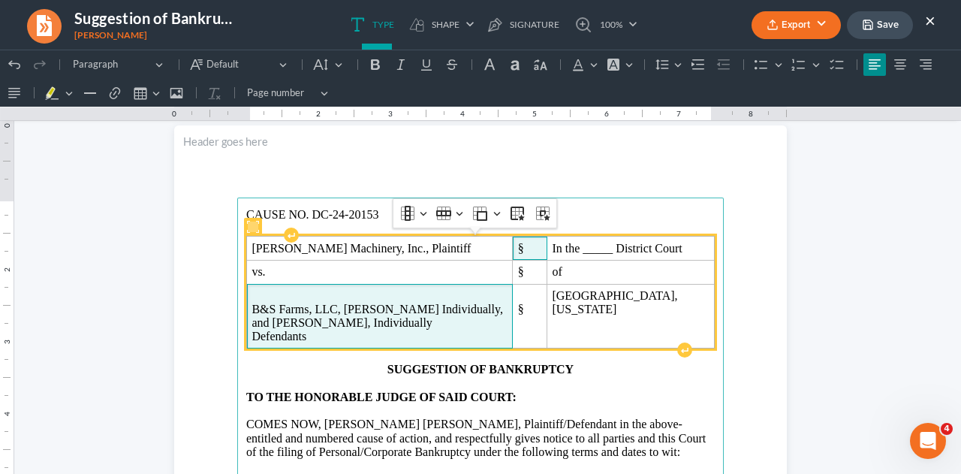
click at [518, 255] on span "§" at bounding box center [530, 249] width 24 height 14
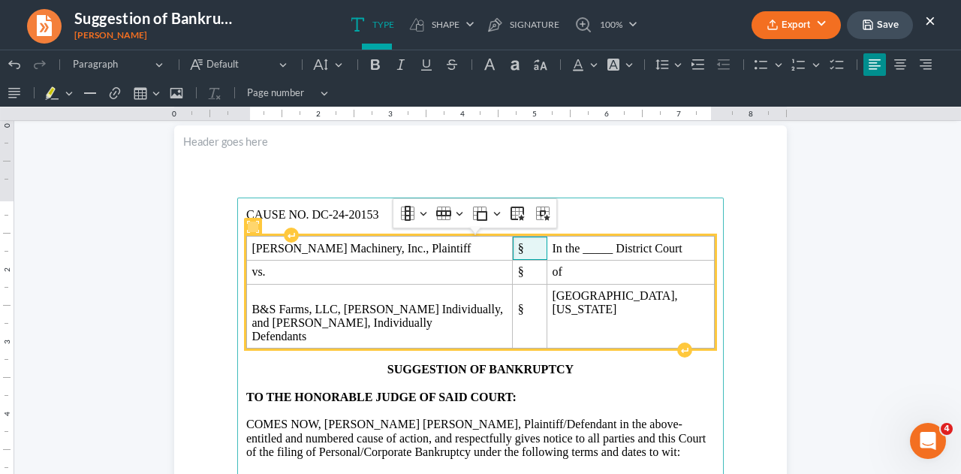
click at [518, 255] on span "§" at bounding box center [530, 249] width 24 height 14
click at [518, 279] on span "§" at bounding box center [530, 272] width 24 height 14
click at [518, 316] on span "§" at bounding box center [530, 310] width 24 height 14
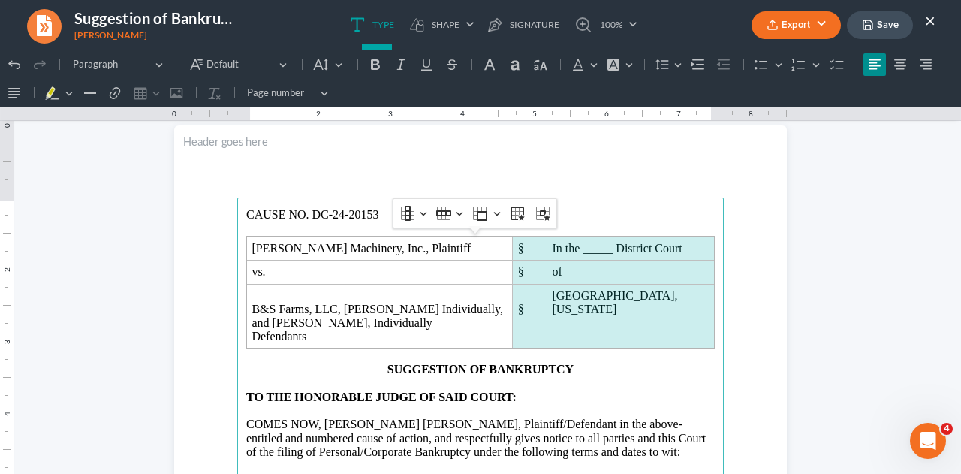
drag, startPoint x: 479, startPoint y: 367, endPoint x: 949, endPoint y: 140, distance: 522.4
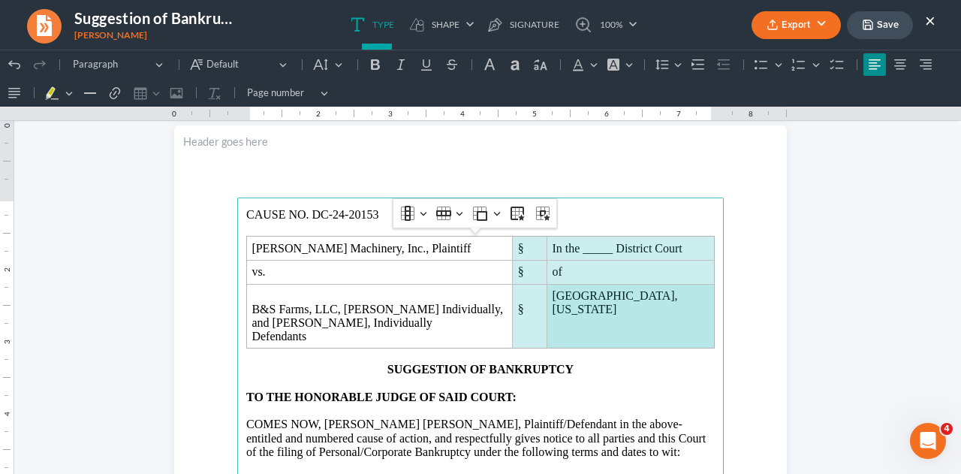
click at [894, 30] on button "Save" at bounding box center [880, 25] width 66 height 28
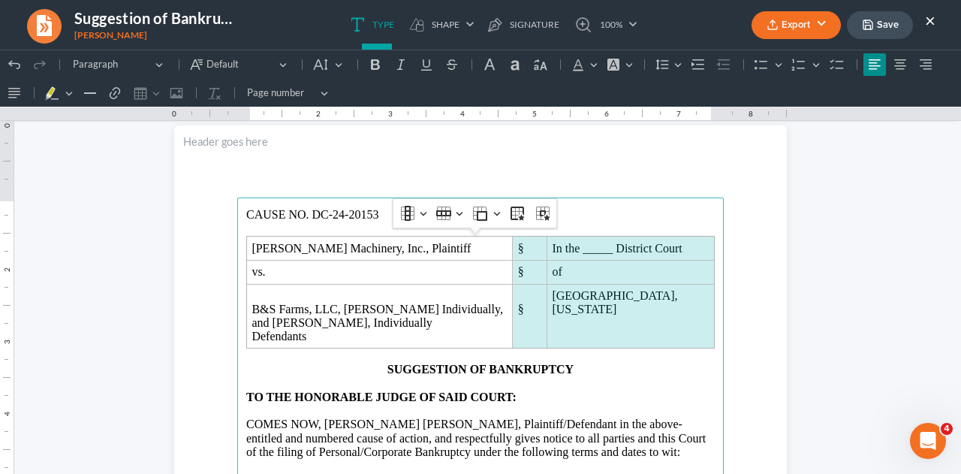
click at [581, 219] on p "CAUSE NO. DC-24-20153" at bounding box center [480, 215] width 469 height 14
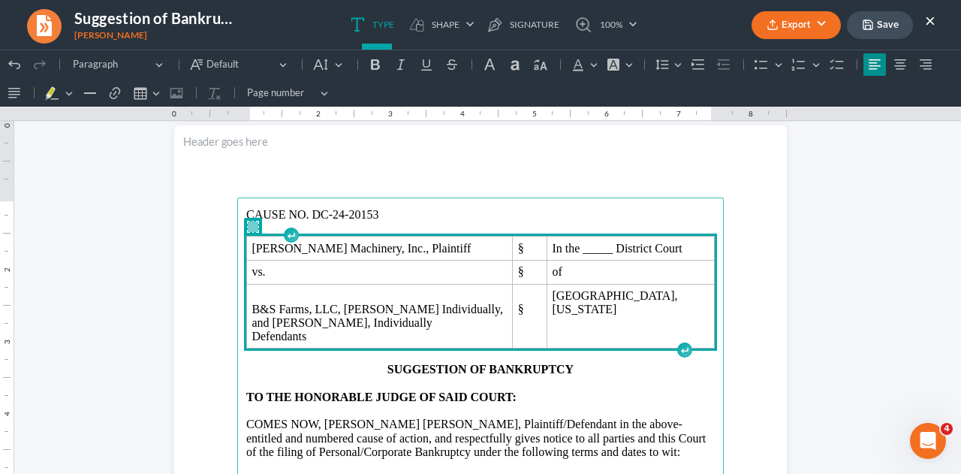
drag, startPoint x: 388, startPoint y: 216, endPoint x: 613, endPoint y: 402, distance: 291.9
copy main "CAUSE NO. DC-24-20153"
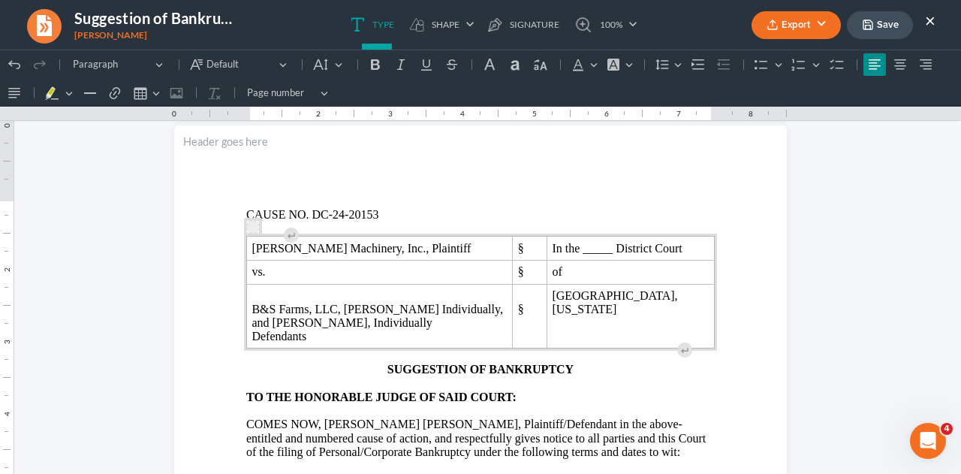
click at [883, 26] on button "Save" at bounding box center [880, 25] width 66 height 28
click at [931, 23] on button "×" at bounding box center [930, 20] width 11 height 18
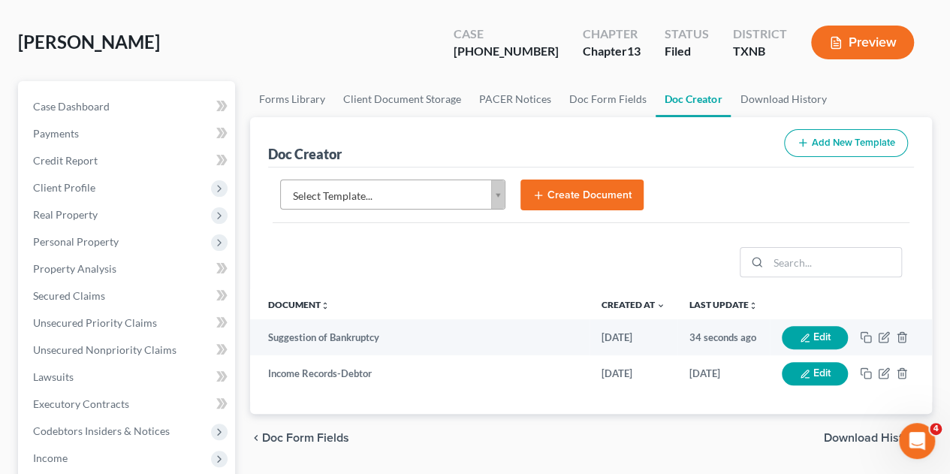
scroll to position [0, 0]
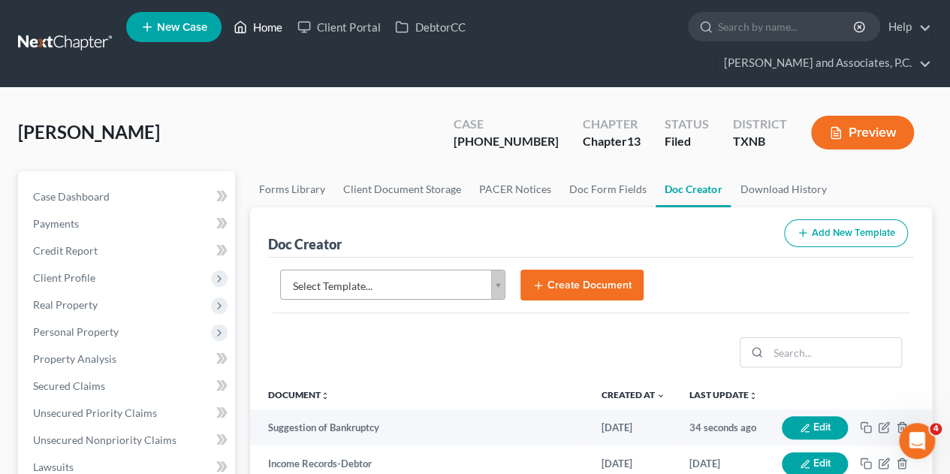
click at [271, 32] on link "Home" at bounding box center [258, 27] width 64 height 27
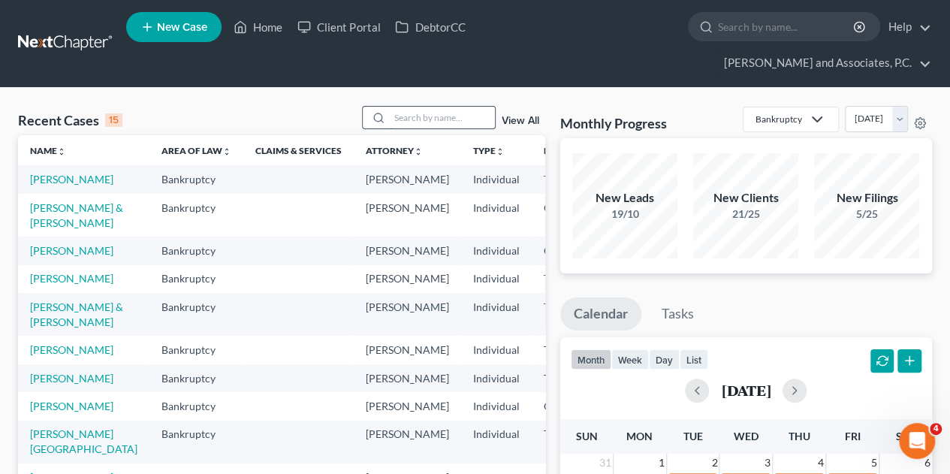
click at [422, 107] on input "search" at bounding box center [442, 118] width 105 height 22
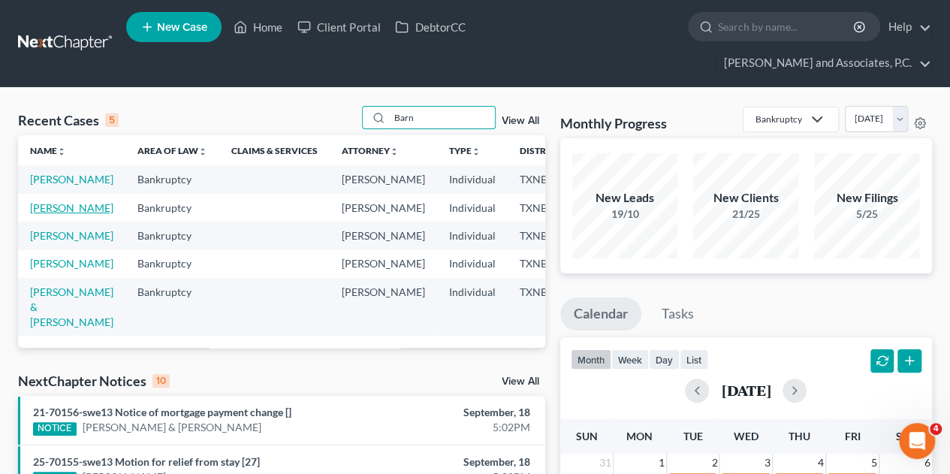
type input "Barn"
click at [44, 201] on link "[PERSON_NAME]" at bounding box center [71, 207] width 83 height 13
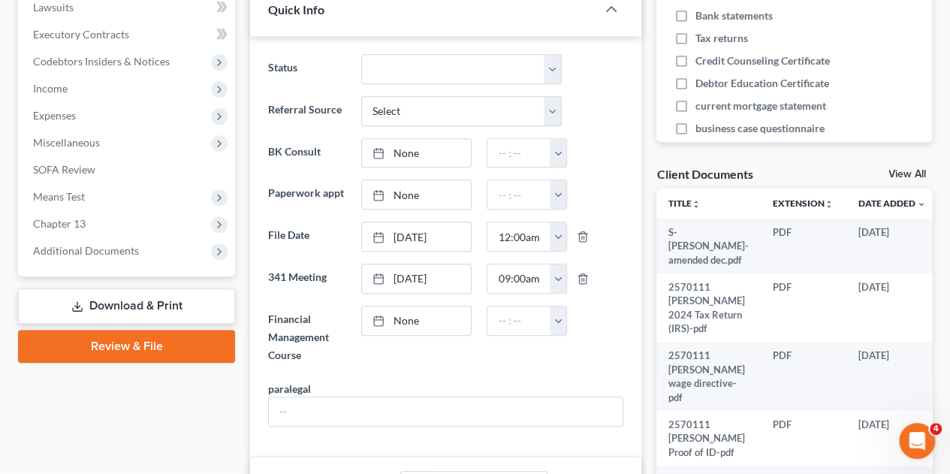
scroll to position [472, 0]
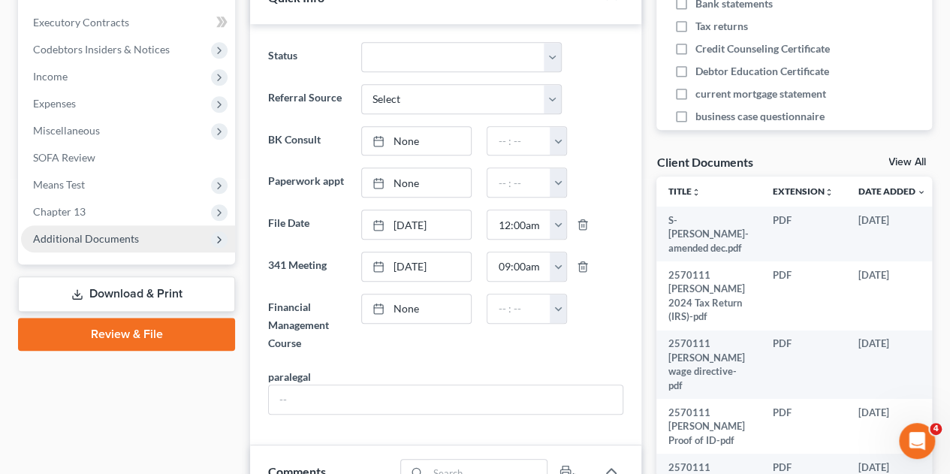
click at [98, 232] on span "Additional Documents" at bounding box center [86, 238] width 106 height 13
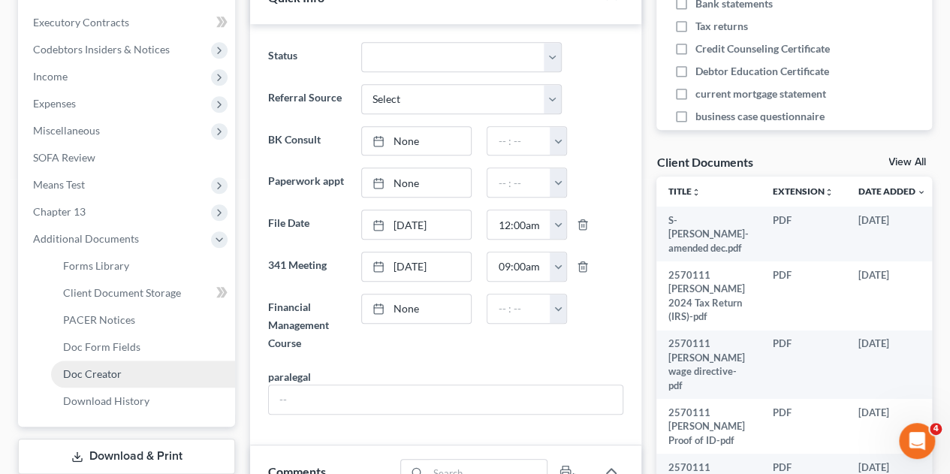
click at [77, 367] on span "Doc Creator" at bounding box center [92, 373] width 59 height 13
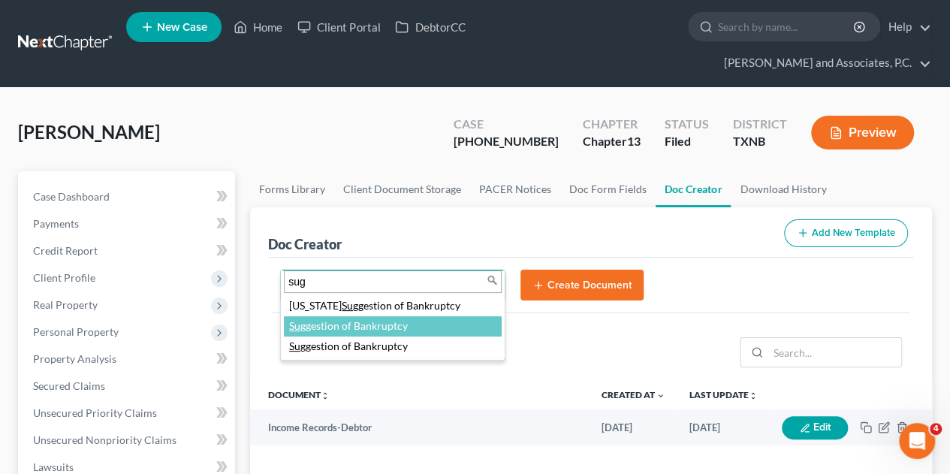
type input "sug"
select select "84982"
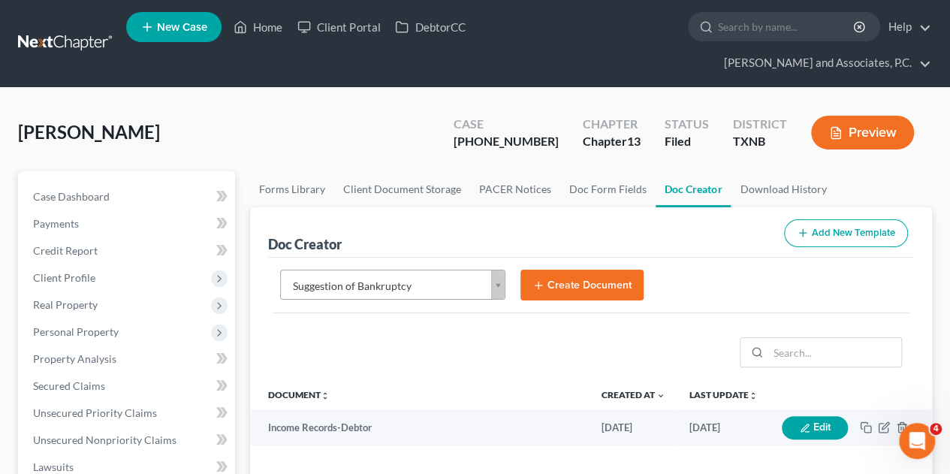
click at [629, 270] on button "Create Document" at bounding box center [582, 286] width 123 height 32
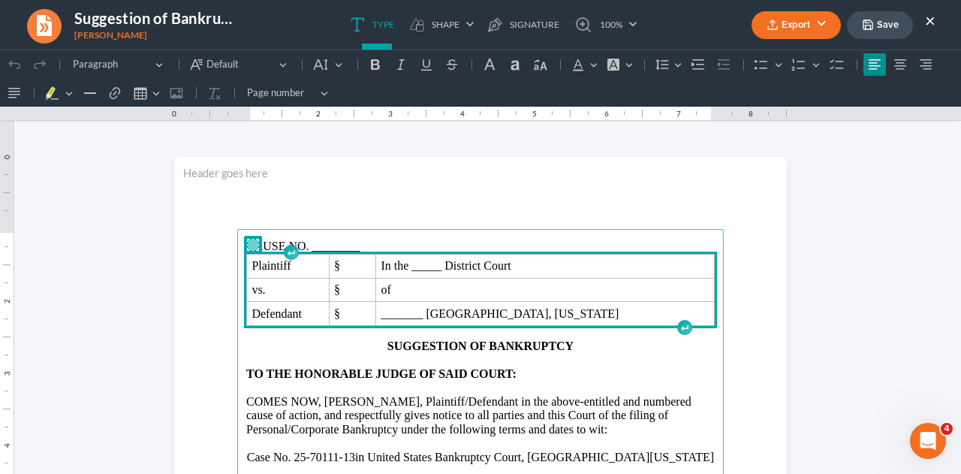
drag, startPoint x: 428, startPoint y: 243, endPoint x: 572, endPoint y: 321, distance: 164.0
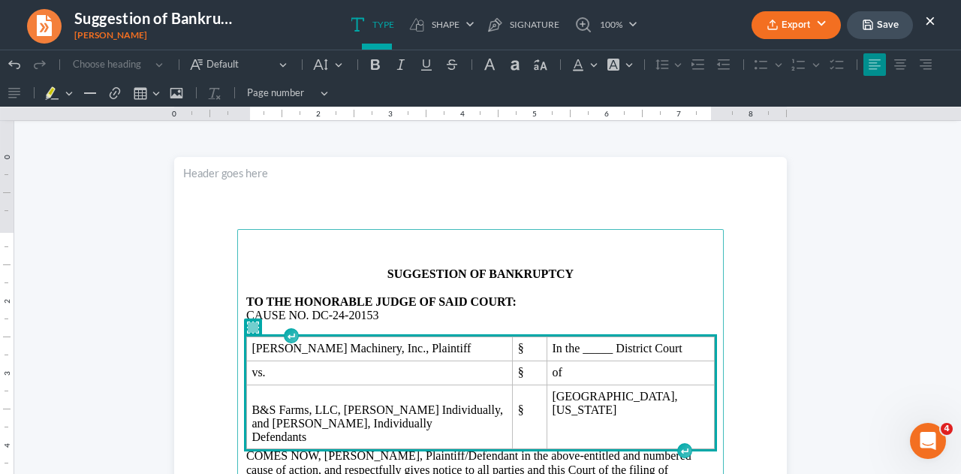
scroll to position [70, 0]
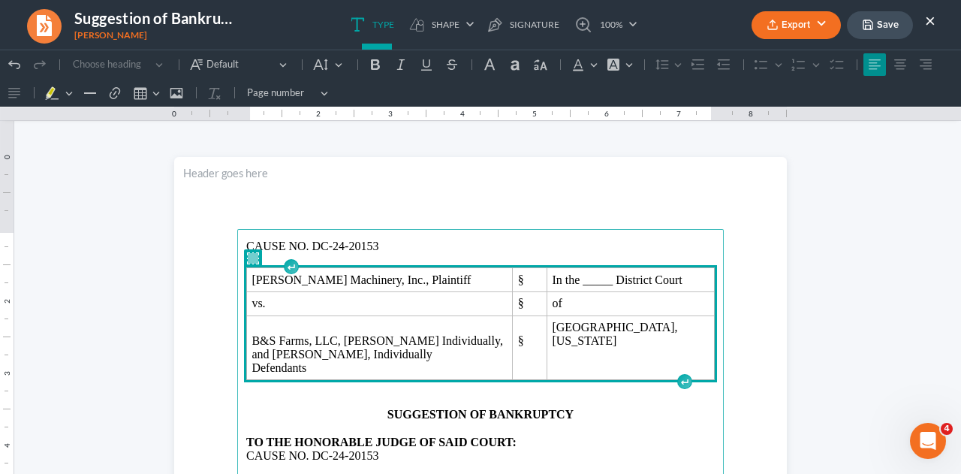
click at [463, 246] on p "CAUSE NO. DC-24-20153" at bounding box center [480, 247] width 469 height 14
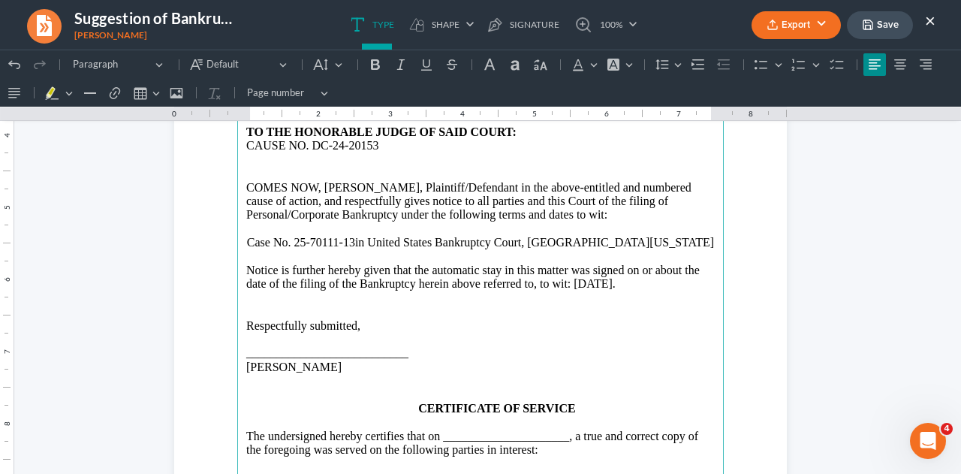
scroll to position [314, 0]
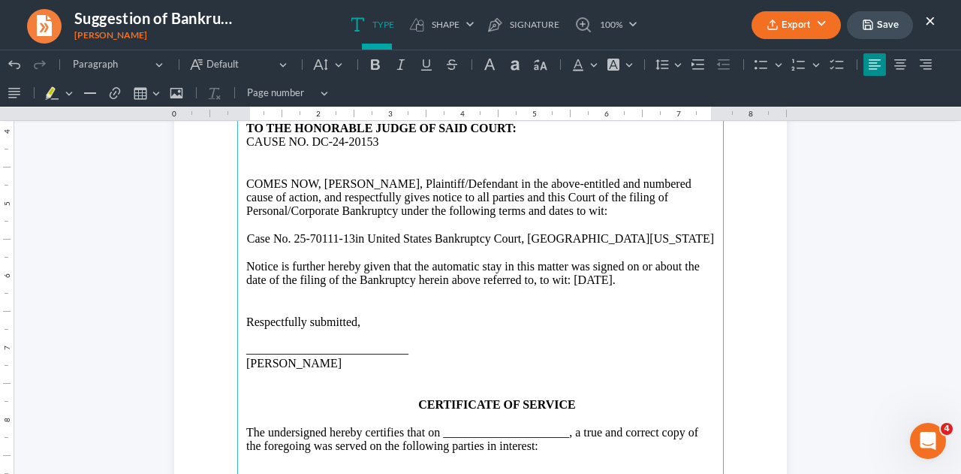
drag, startPoint x: 289, startPoint y: 222, endPoint x: 427, endPoint y: 222, distance: 138.2
click at [427, 149] on p "CAUSE NO. DC-24-20153" at bounding box center [480, 142] width 469 height 14
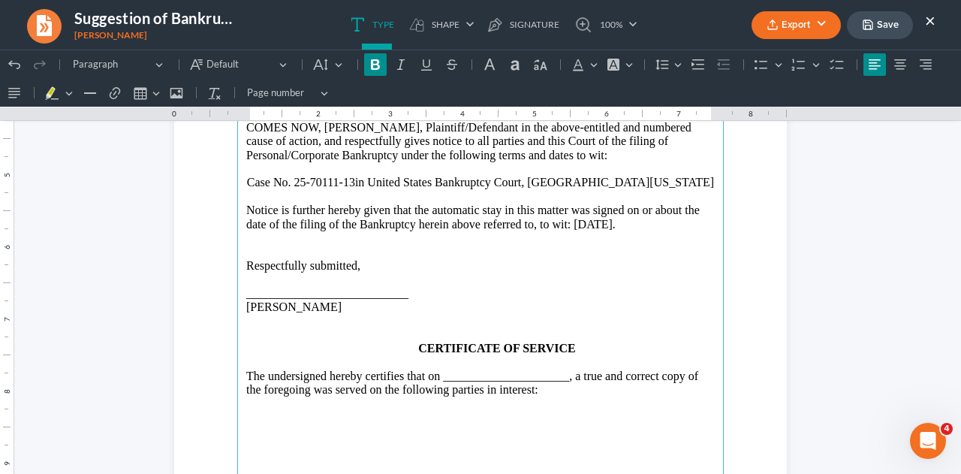
scroll to position [364, 0]
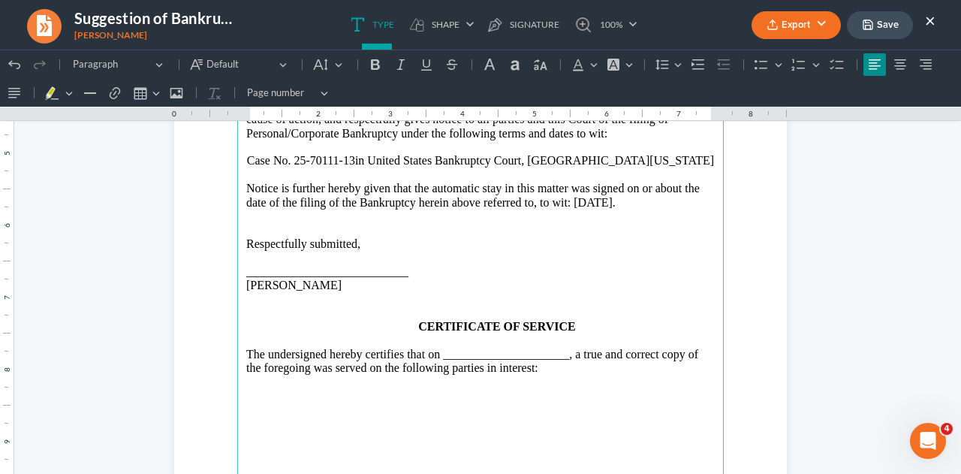
click at [502, 140] on p "COMES NOW, [PERSON_NAME], Plaintiff/Defendant in the above-entitled and numbere…" at bounding box center [480, 119] width 469 height 41
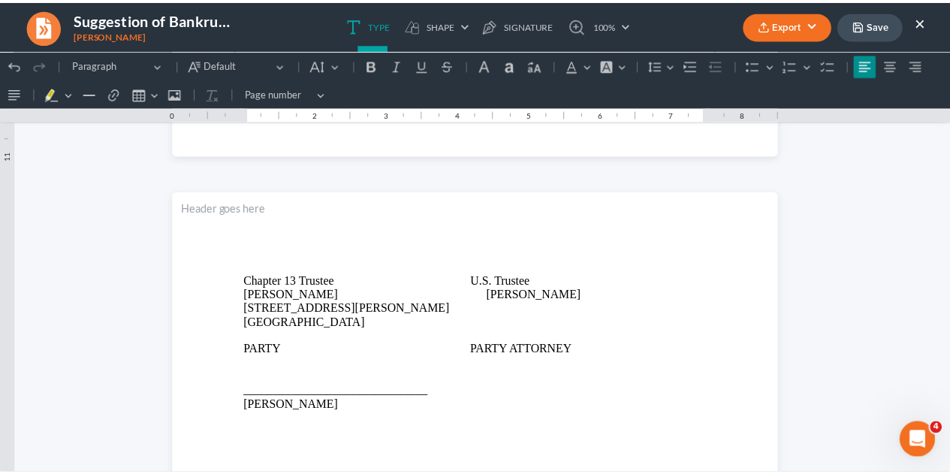
scroll to position [823, 0]
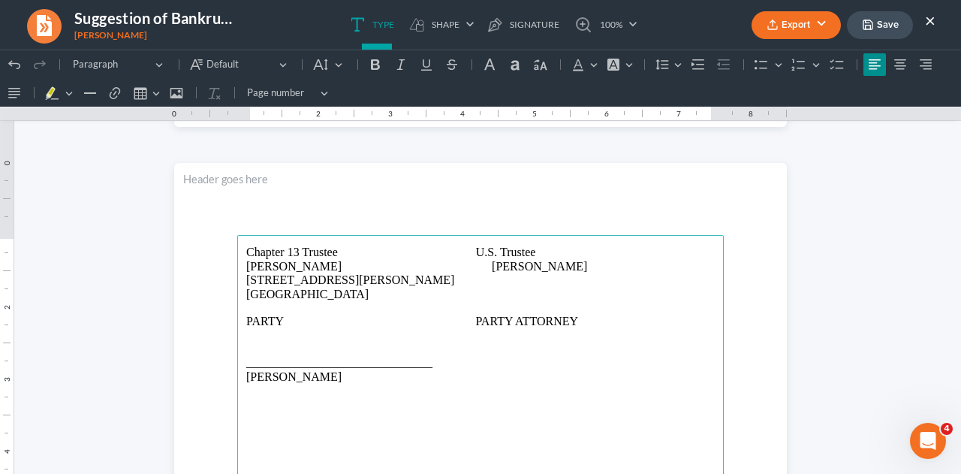
click at [556, 264] on p "Chapter 13 Trustee U.S. Trustee [PERSON_NAME] [PERSON_NAME] [STREET_ADDRESS][PE…" at bounding box center [480, 274] width 469 height 56
click at [881, 27] on button "Save" at bounding box center [880, 25] width 66 height 28
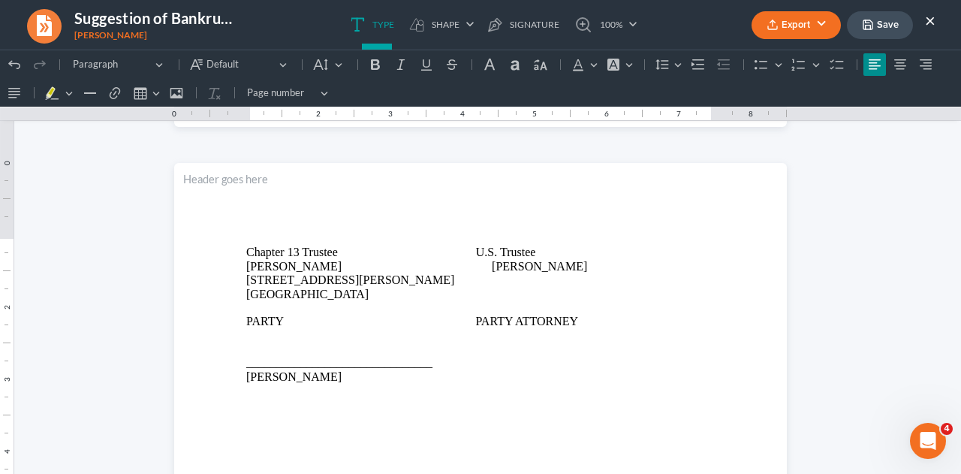
click at [929, 19] on button "×" at bounding box center [930, 20] width 11 height 18
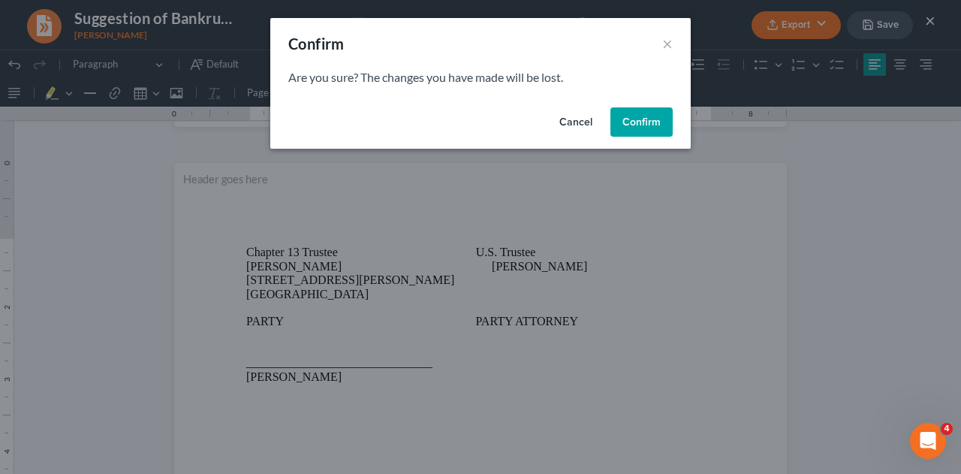
click at [582, 125] on button "Cancel" at bounding box center [576, 122] width 57 height 30
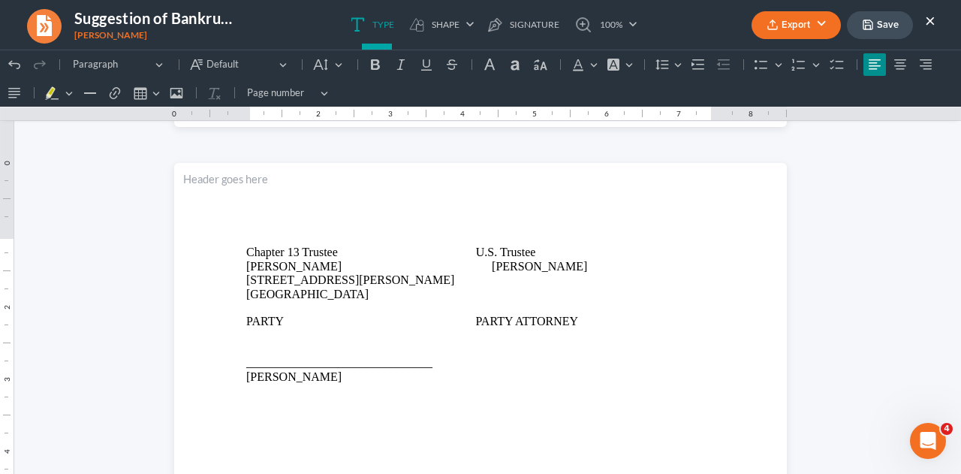
click at [879, 30] on button "Save" at bounding box center [880, 25] width 66 height 28
click at [928, 13] on button "×" at bounding box center [930, 20] width 11 height 18
